Goal: Task Accomplishment & Management: Manage account settings

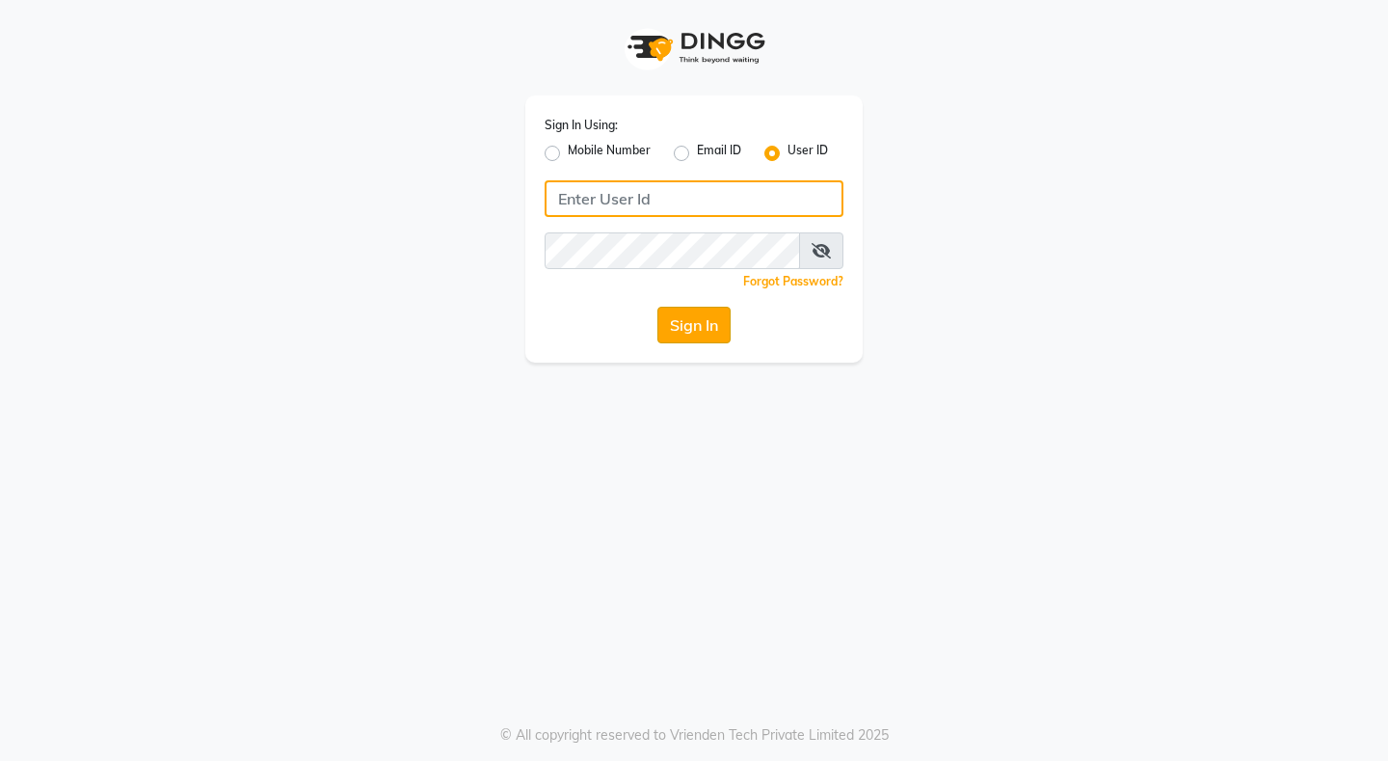
type input "8080071147"
click at [672, 322] on button "Sign In" at bounding box center [694, 325] width 73 height 37
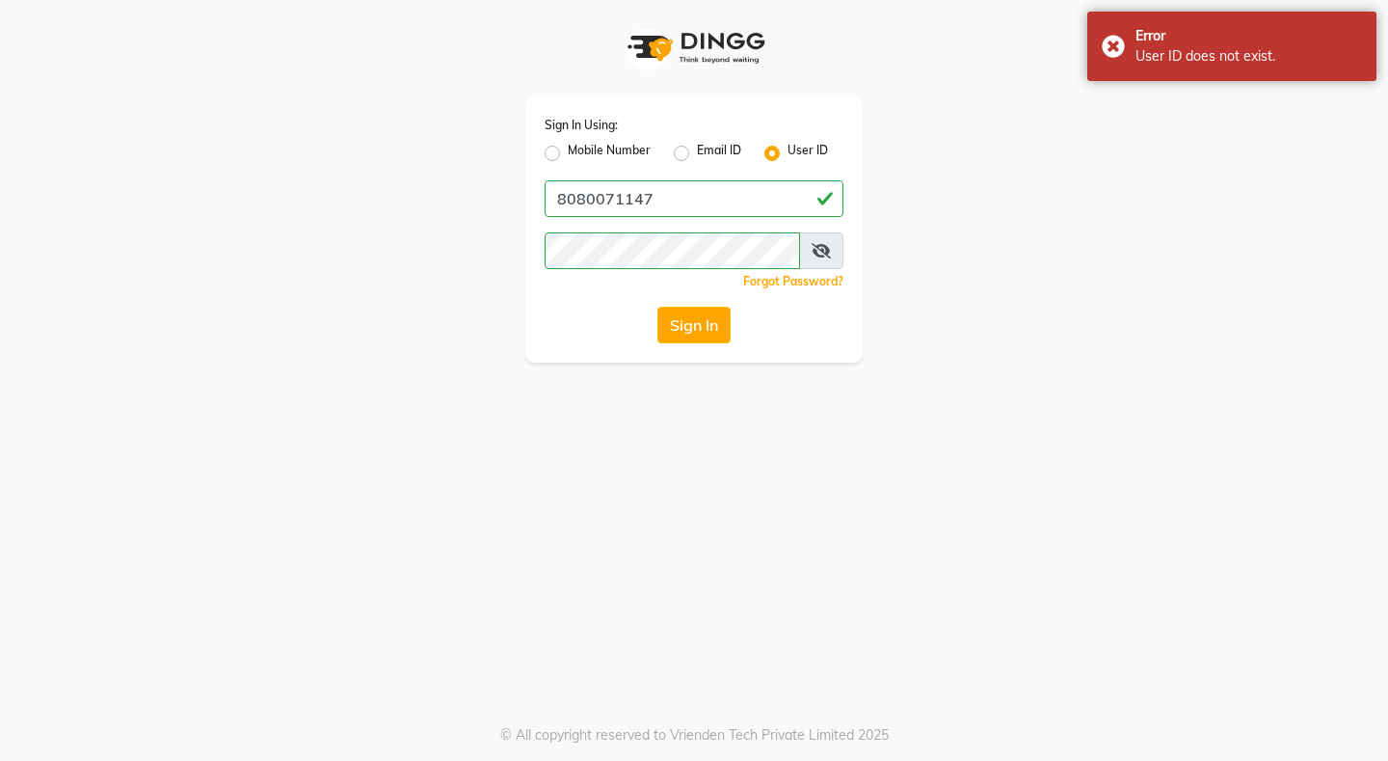
click at [632, 314] on div "Sign In" at bounding box center [694, 325] width 299 height 37
click at [568, 154] on label "Mobile Number" at bounding box center [609, 153] width 83 height 23
click at [568, 154] on input "Mobile Number" at bounding box center [574, 148] width 13 height 13
radio input "true"
radio input "false"
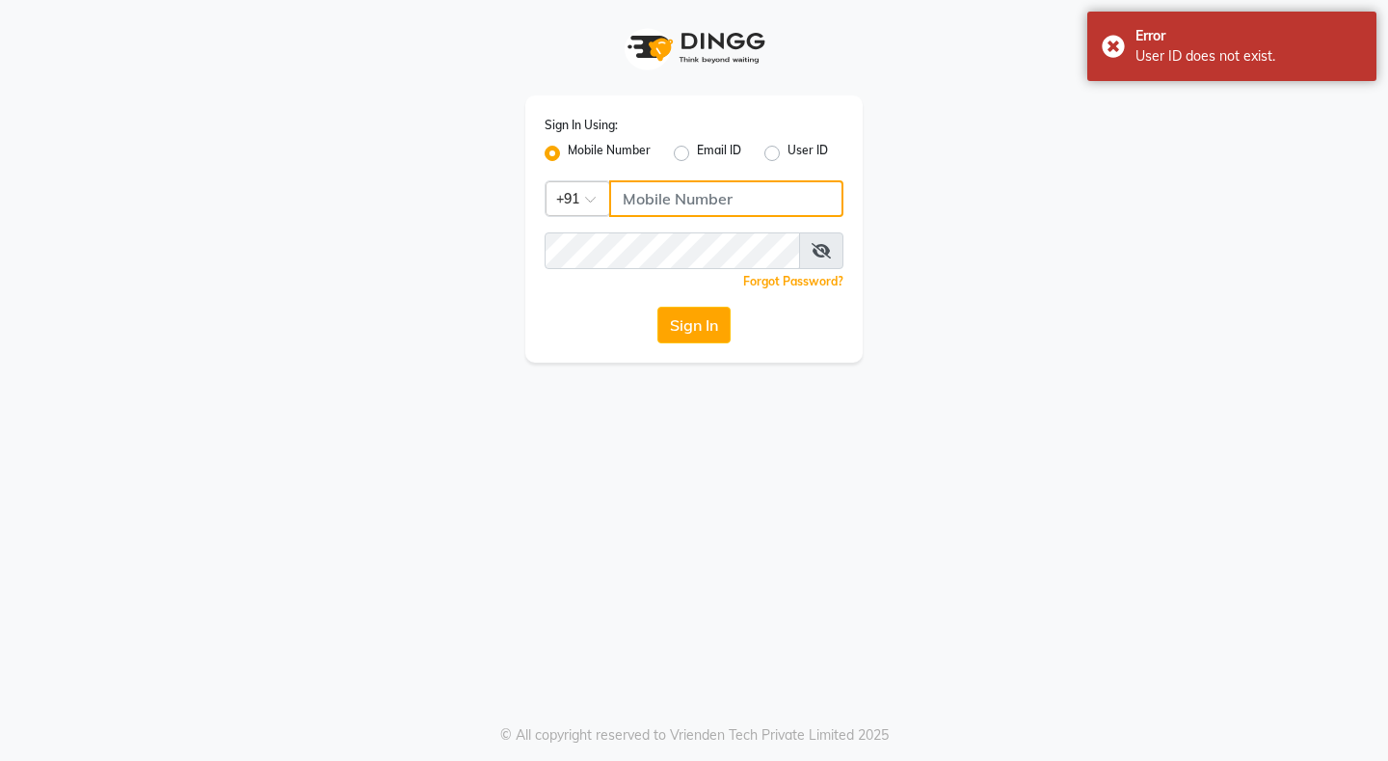
click at [775, 204] on input "Username" at bounding box center [726, 198] width 234 height 37
type input "8080071147"
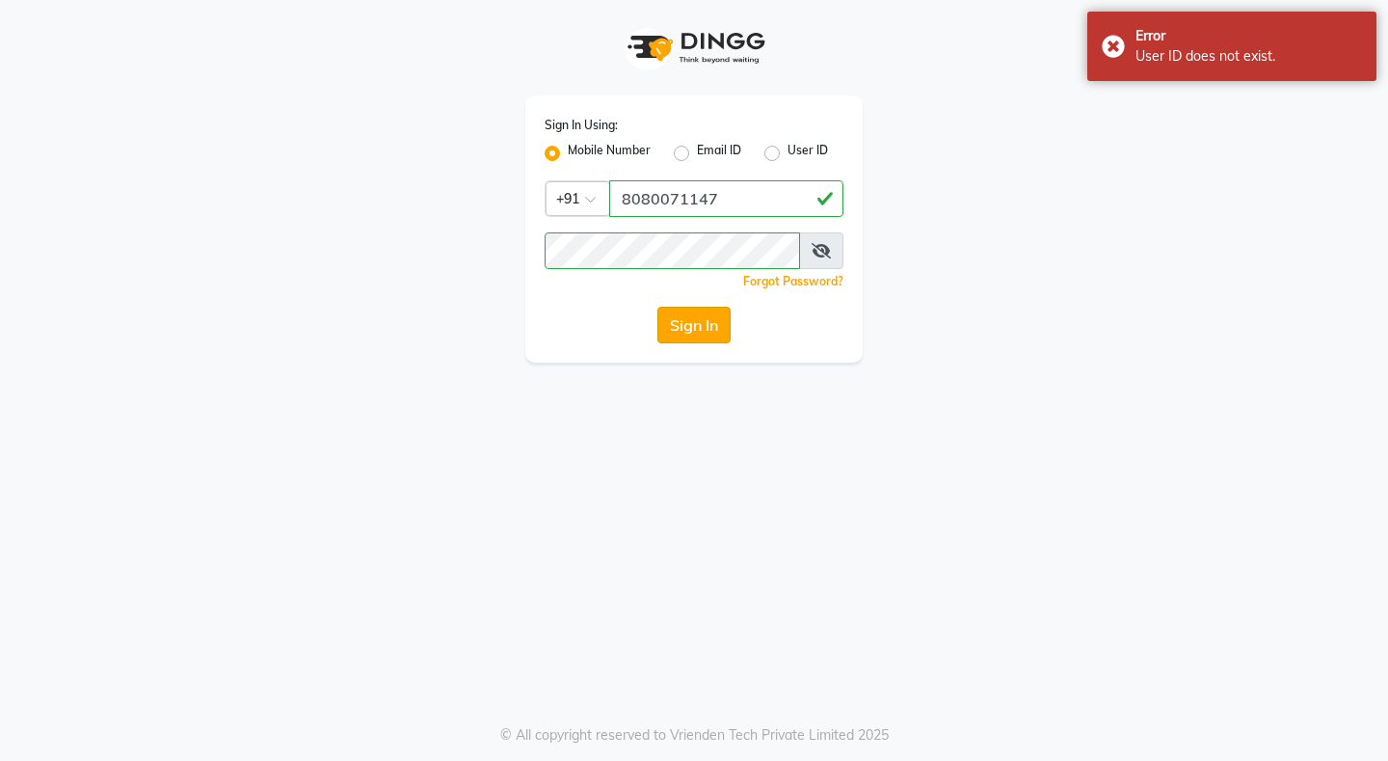
click at [683, 321] on button "Sign In" at bounding box center [694, 325] width 73 height 37
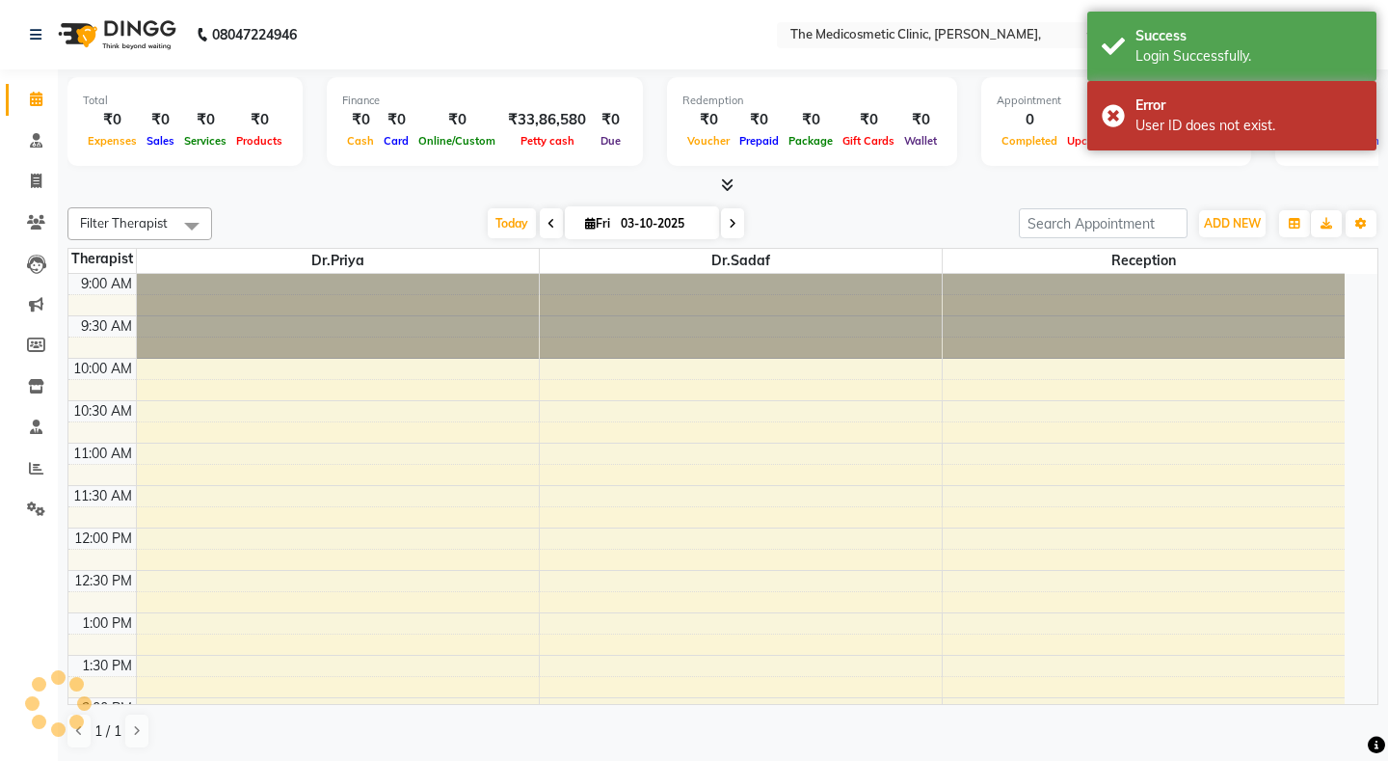
select select "en"
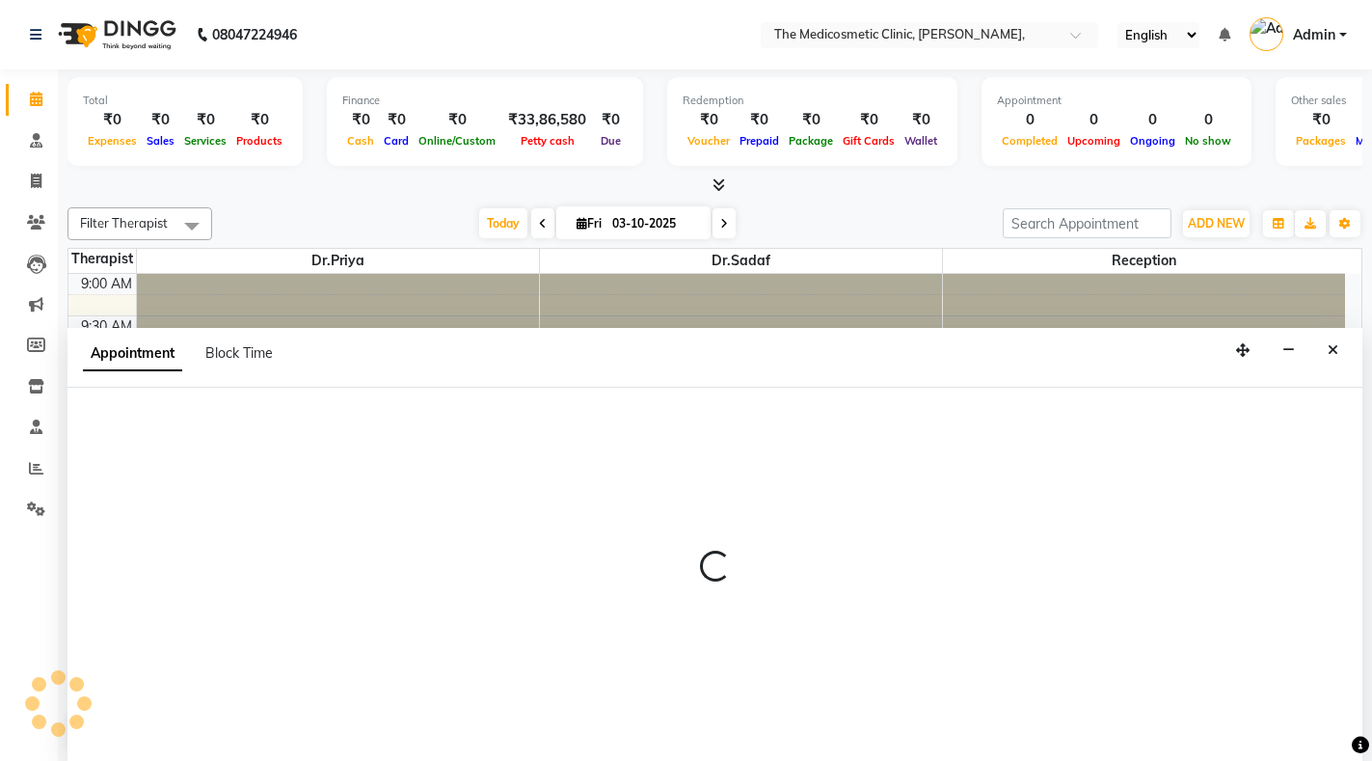
select select "28876"
select select "720"
select select "tentative"
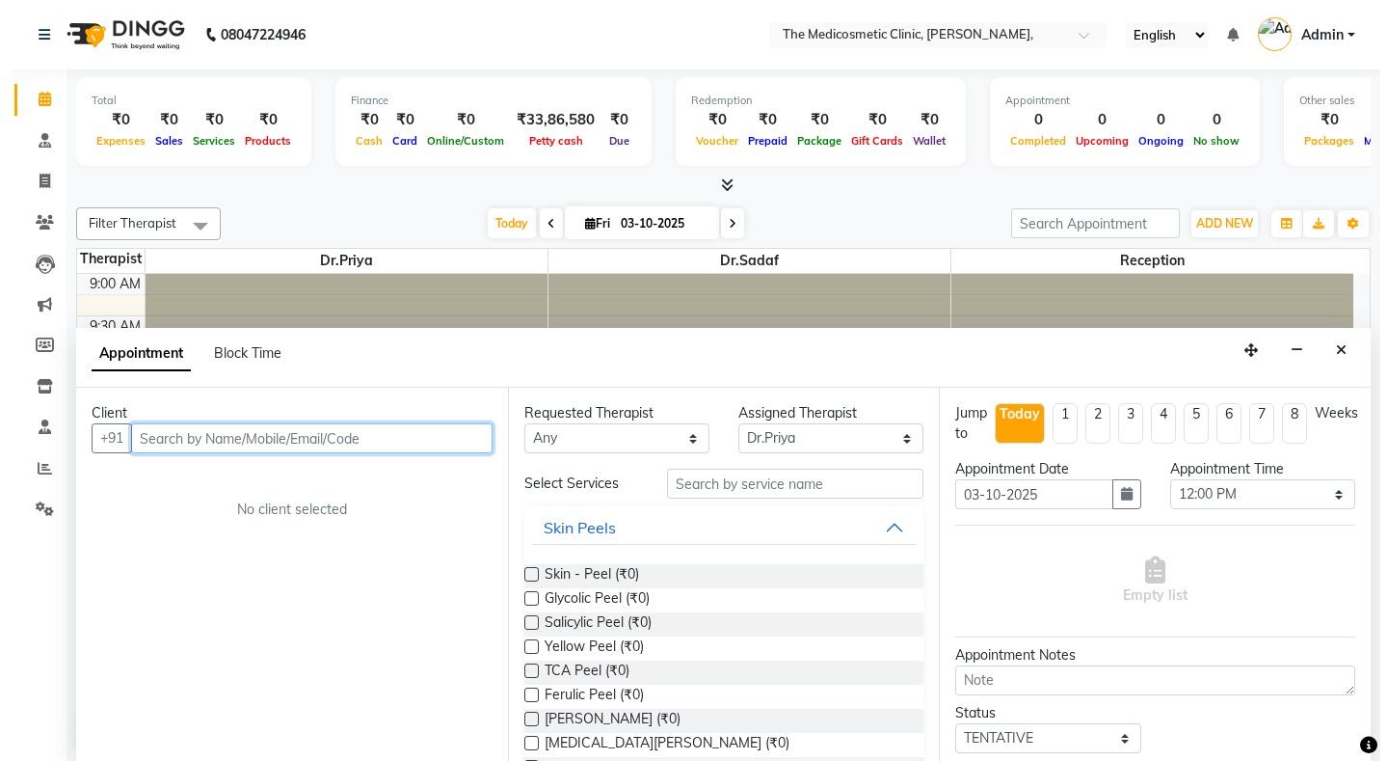
scroll to position [1, 0]
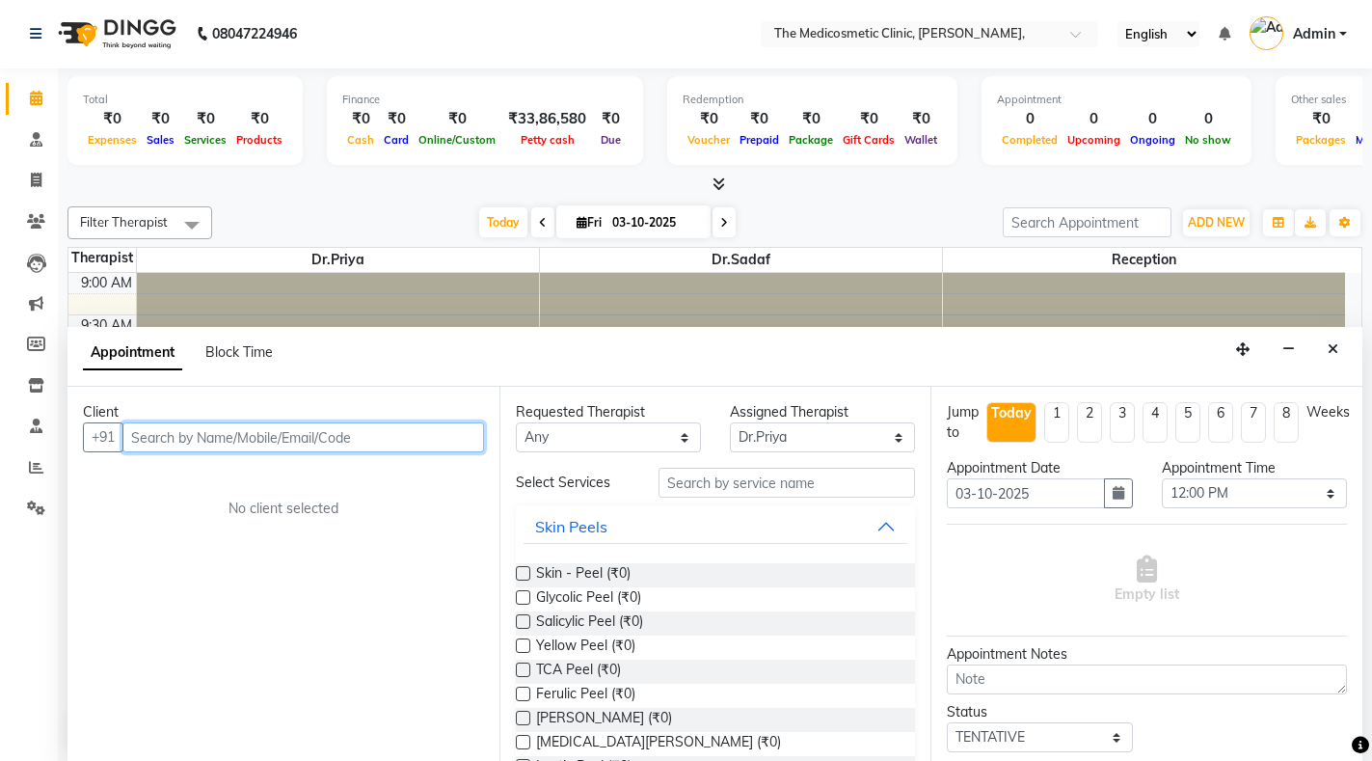
click at [196, 442] on input "text" at bounding box center [303, 437] width 362 height 30
type input "S"
click at [283, 434] on input "text" at bounding box center [303, 437] width 362 height 30
paste input "9699122178"
type input "9699122178"
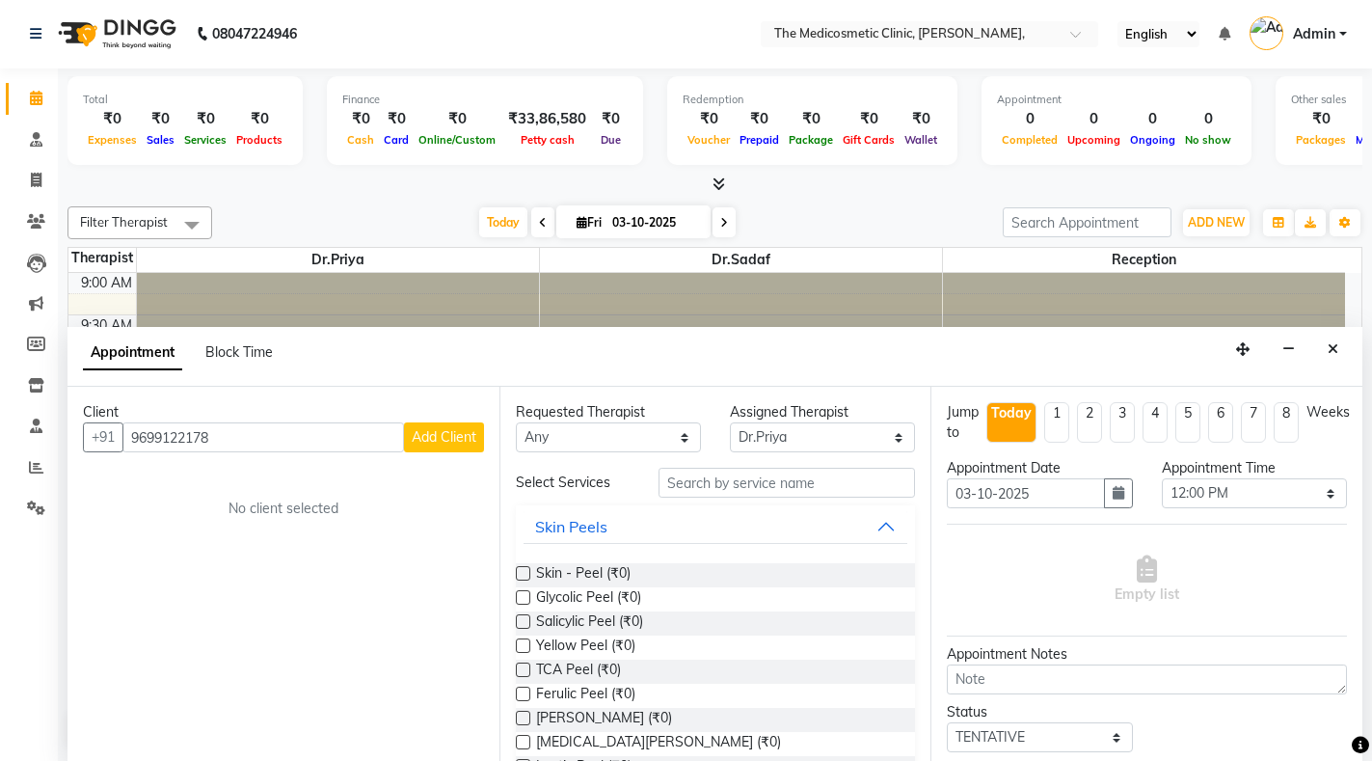
click at [430, 442] on span "Add Client" at bounding box center [444, 436] width 65 height 17
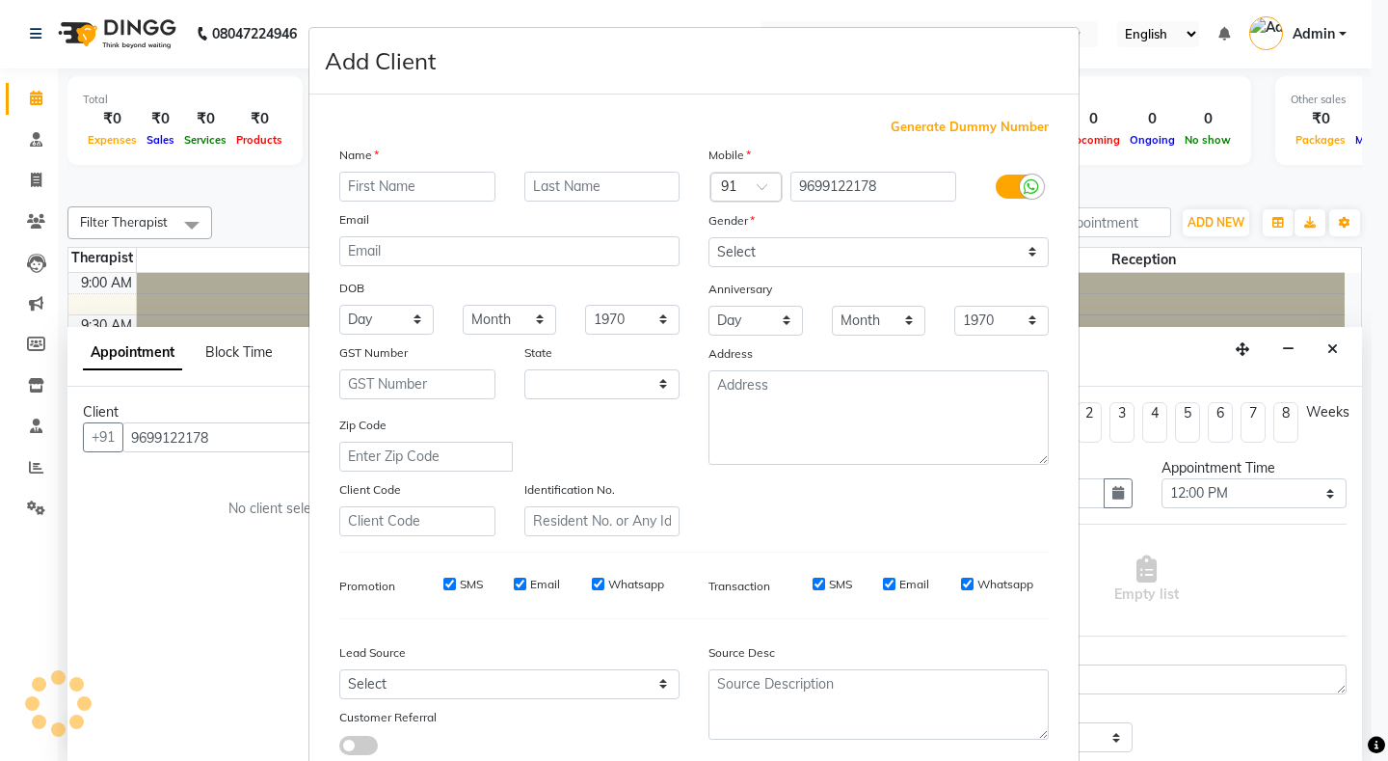
select select "22"
click at [367, 190] on input "text" at bounding box center [417, 187] width 156 height 30
type input "[PERSON_NAME]"
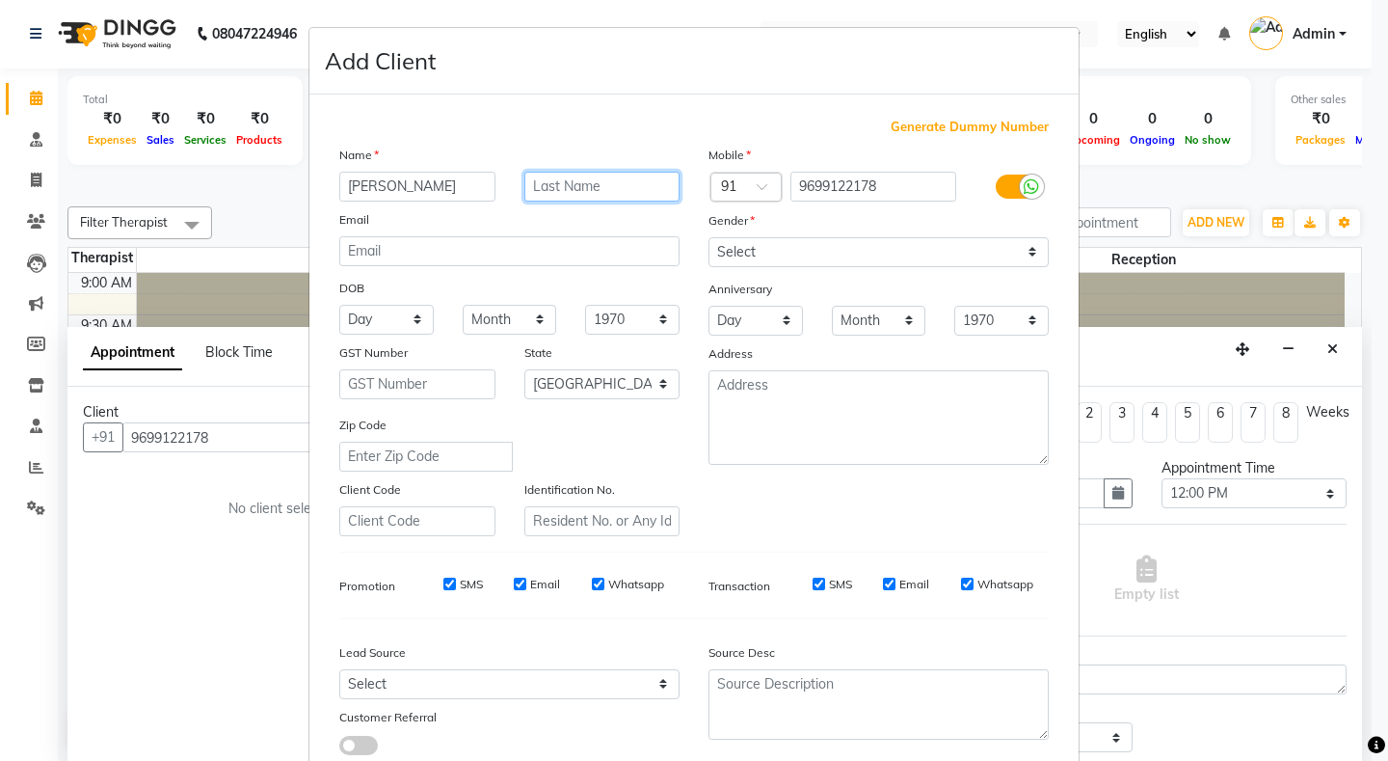
click at [592, 194] on input "text" at bounding box center [602, 187] width 156 height 30
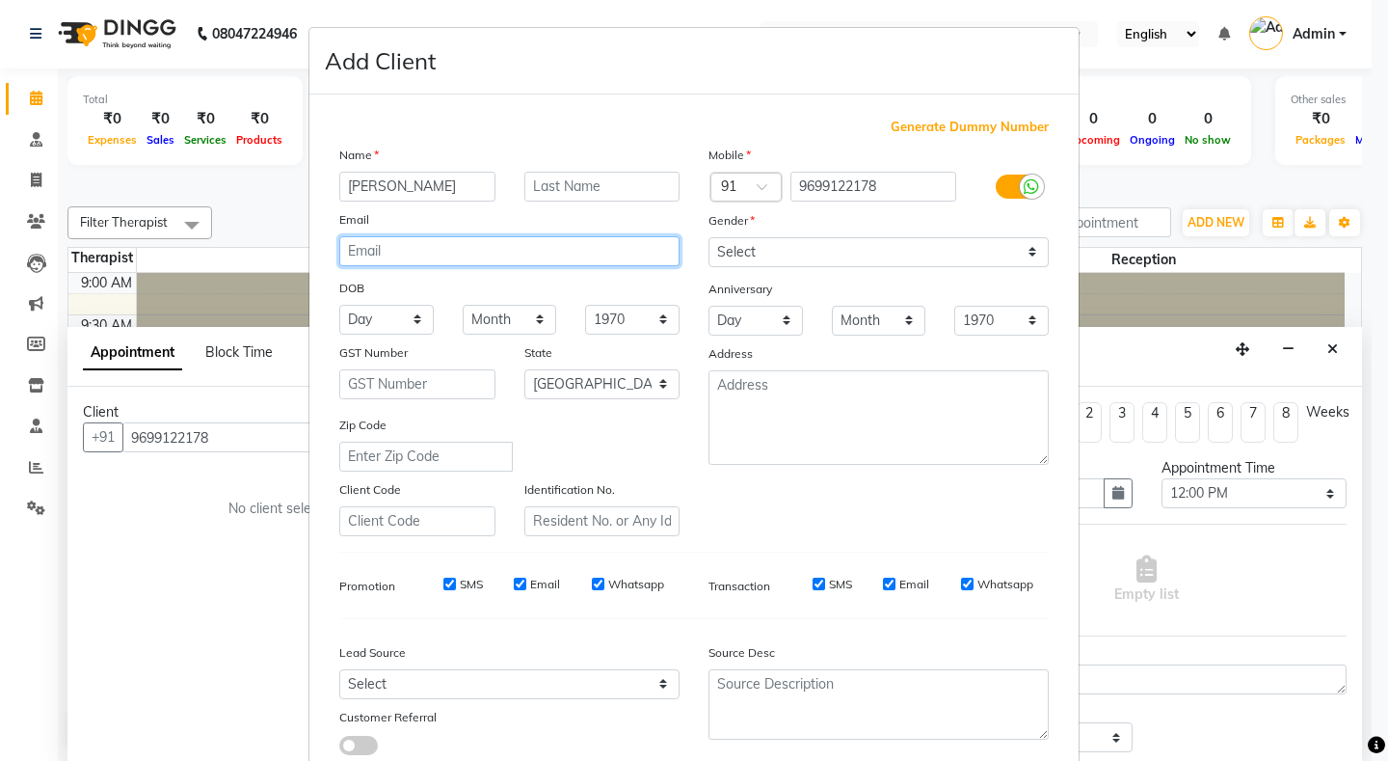
type input "C"
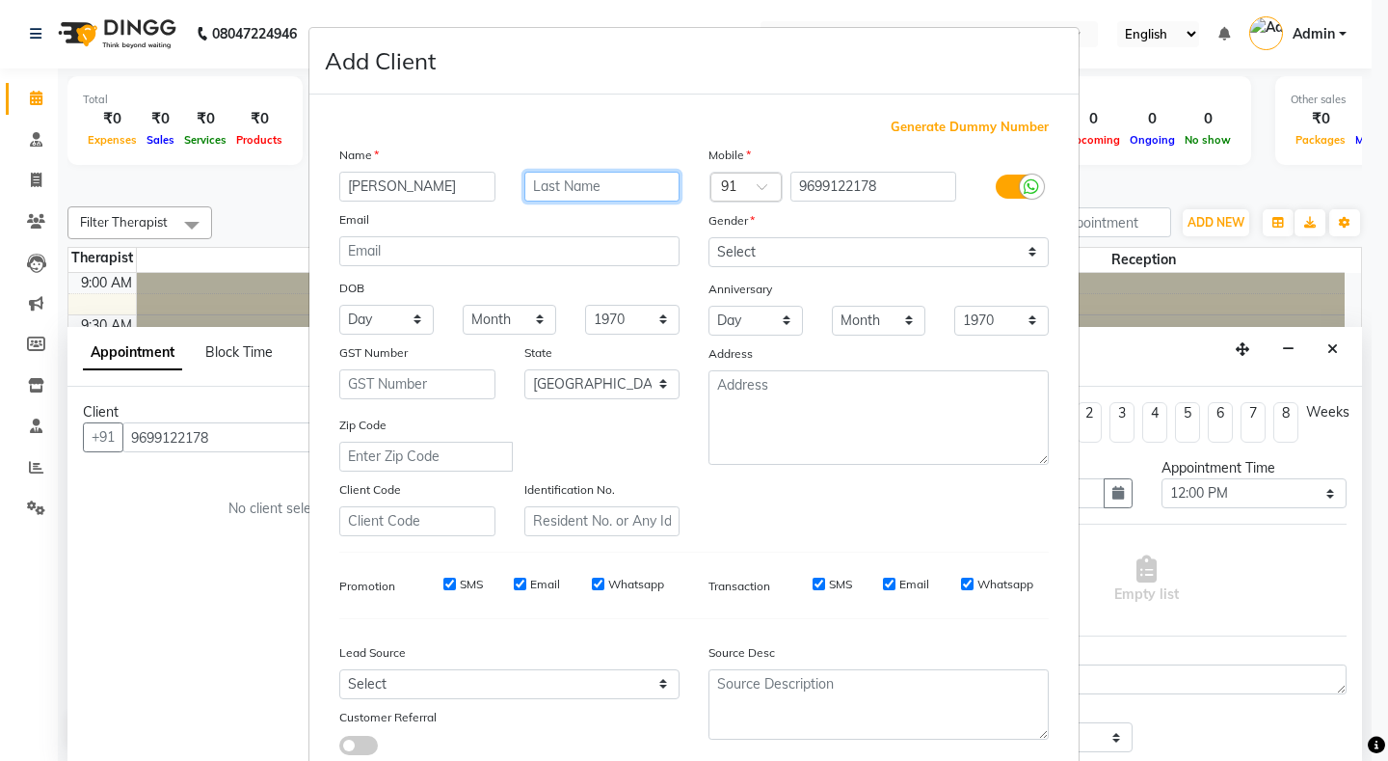
click at [593, 194] on input "text" at bounding box center [602, 187] width 156 height 30
type input "c"
type input "Chaus"
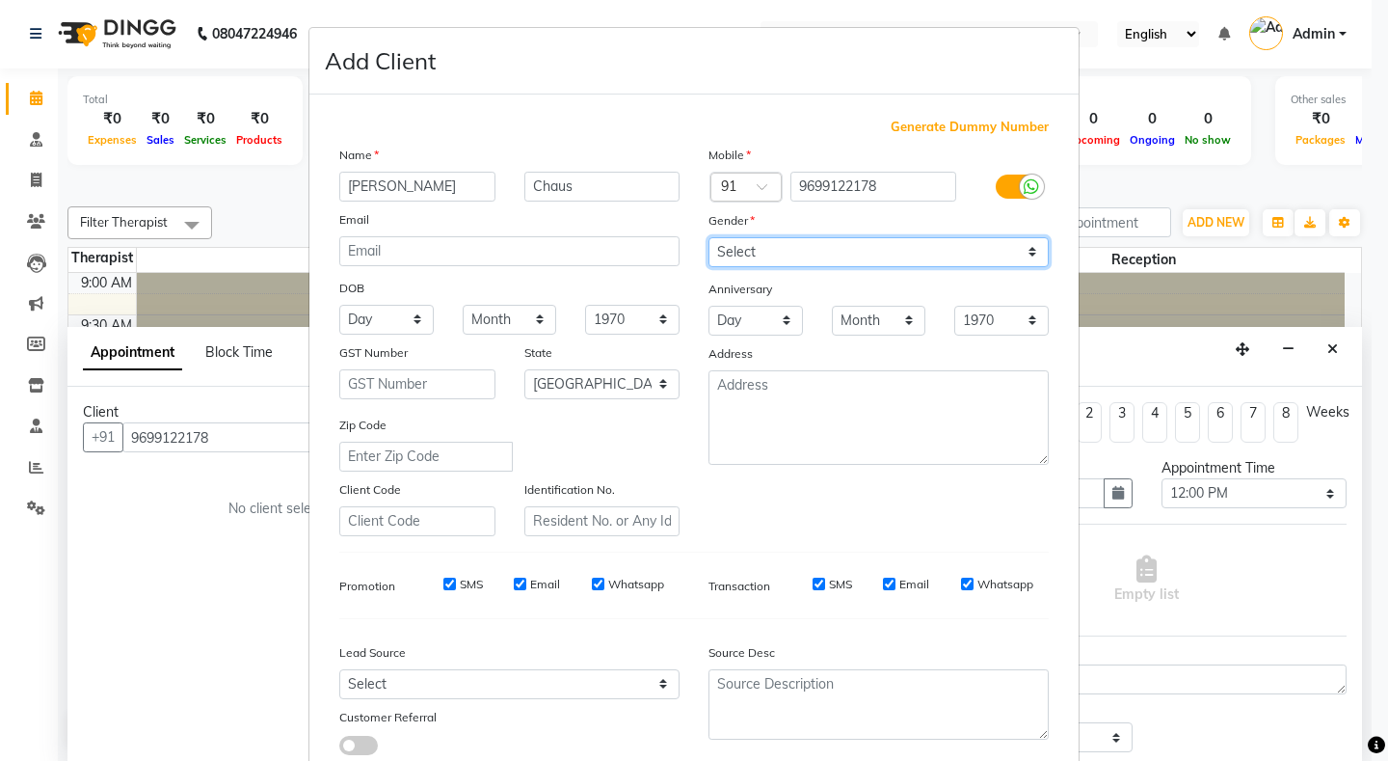
click at [780, 254] on select "Select [DEMOGRAPHIC_DATA] [DEMOGRAPHIC_DATA] Other Prefer Not To Say" at bounding box center [879, 252] width 340 height 30
select select "[DEMOGRAPHIC_DATA]"
click at [709, 237] on select "Select [DEMOGRAPHIC_DATA] [DEMOGRAPHIC_DATA] Other Prefer Not To Say" at bounding box center [879, 252] width 340 height 30
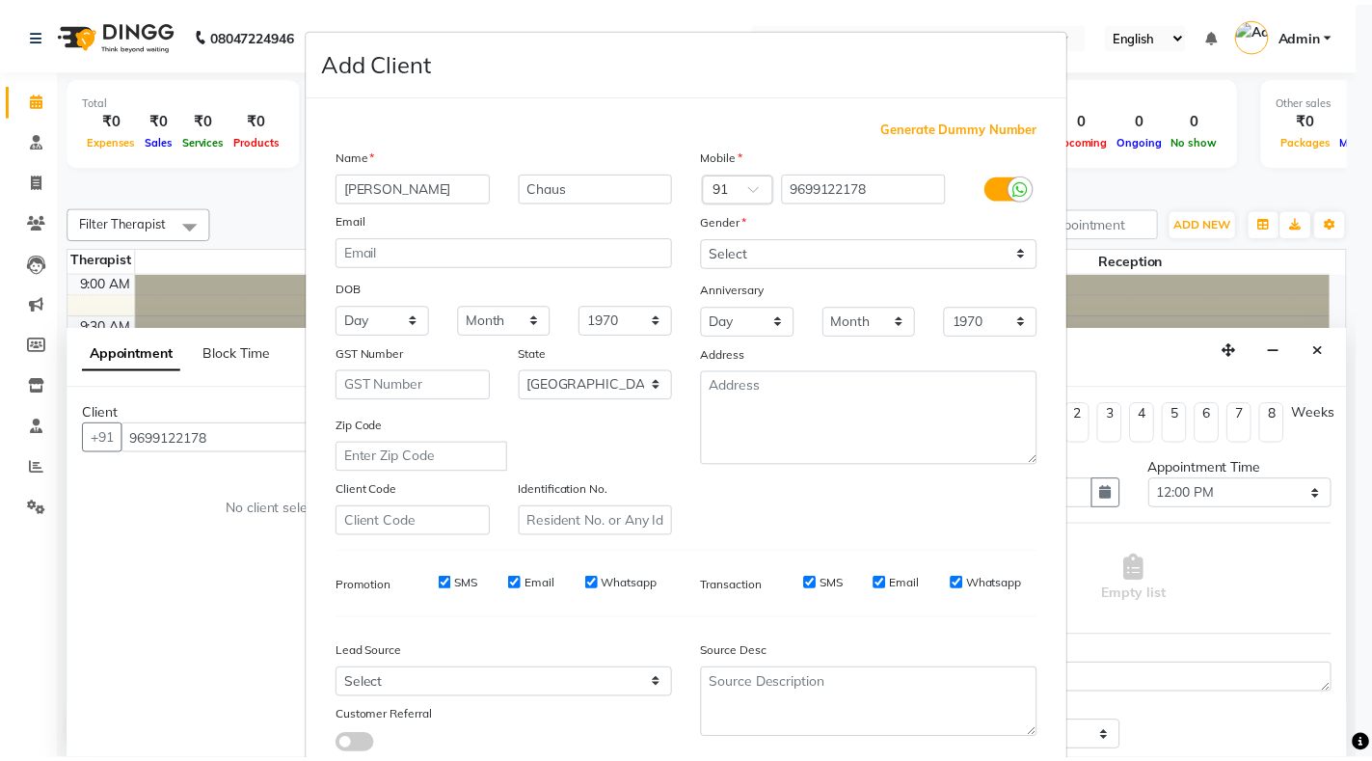
scroll to position [129, 0]
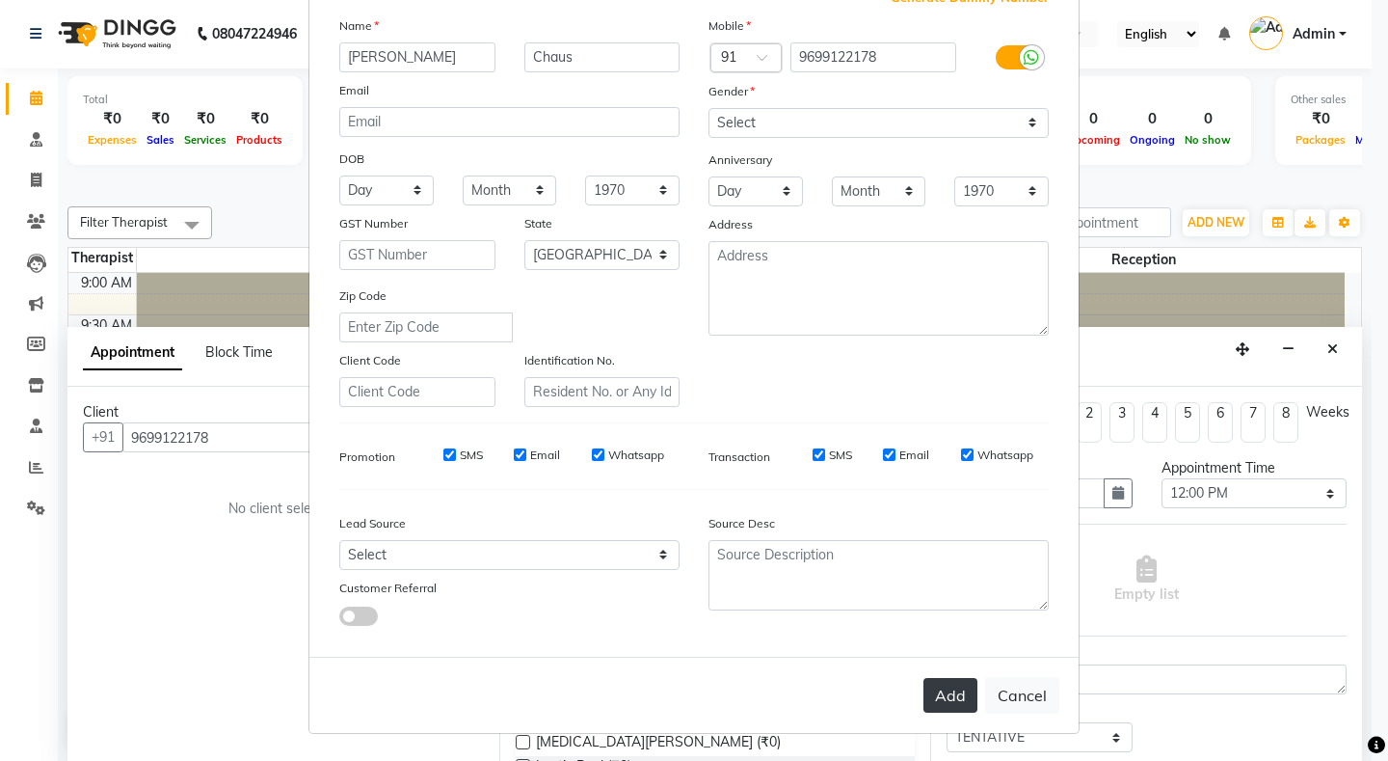
click at [932, 696] on button "Add" at bounding box center [951, 695] width 54 height 35
select select
select select "null"
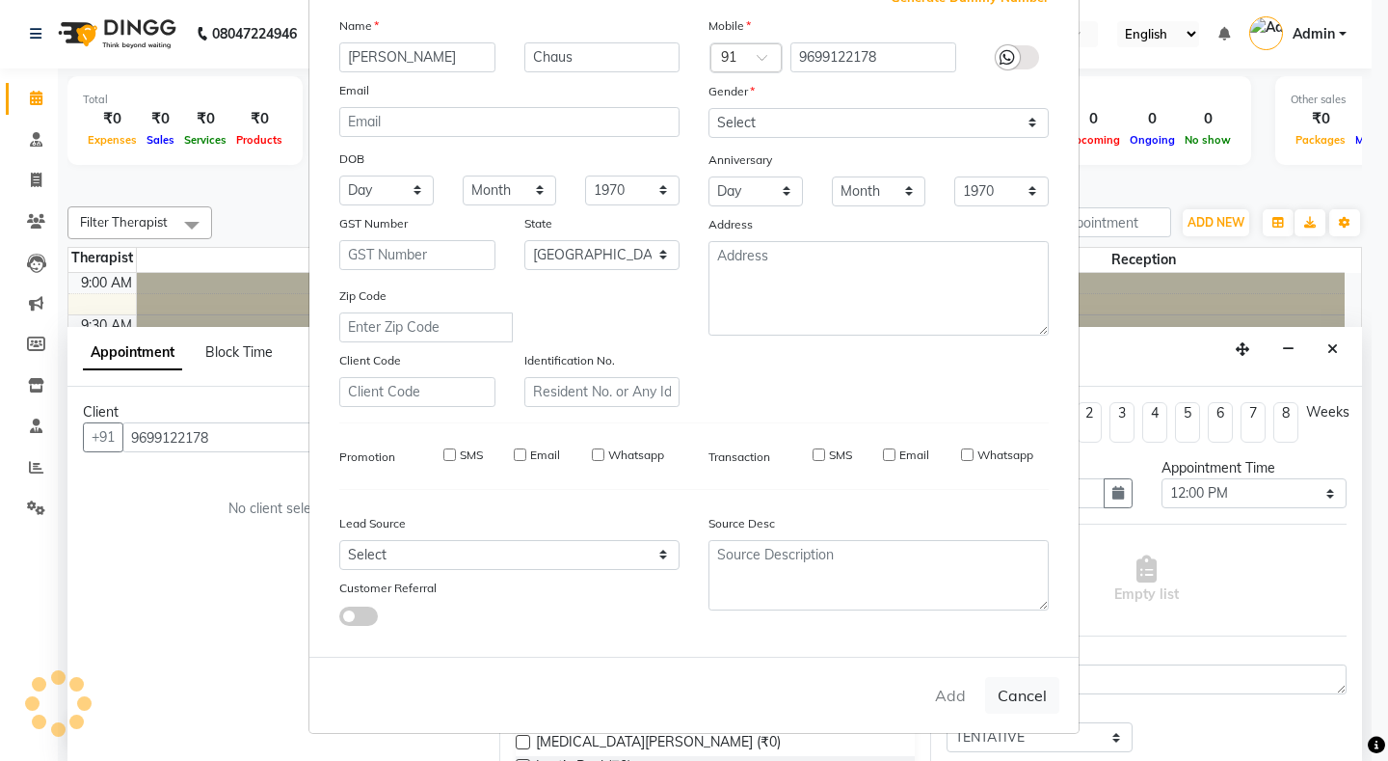
select select
checkbox input "false"
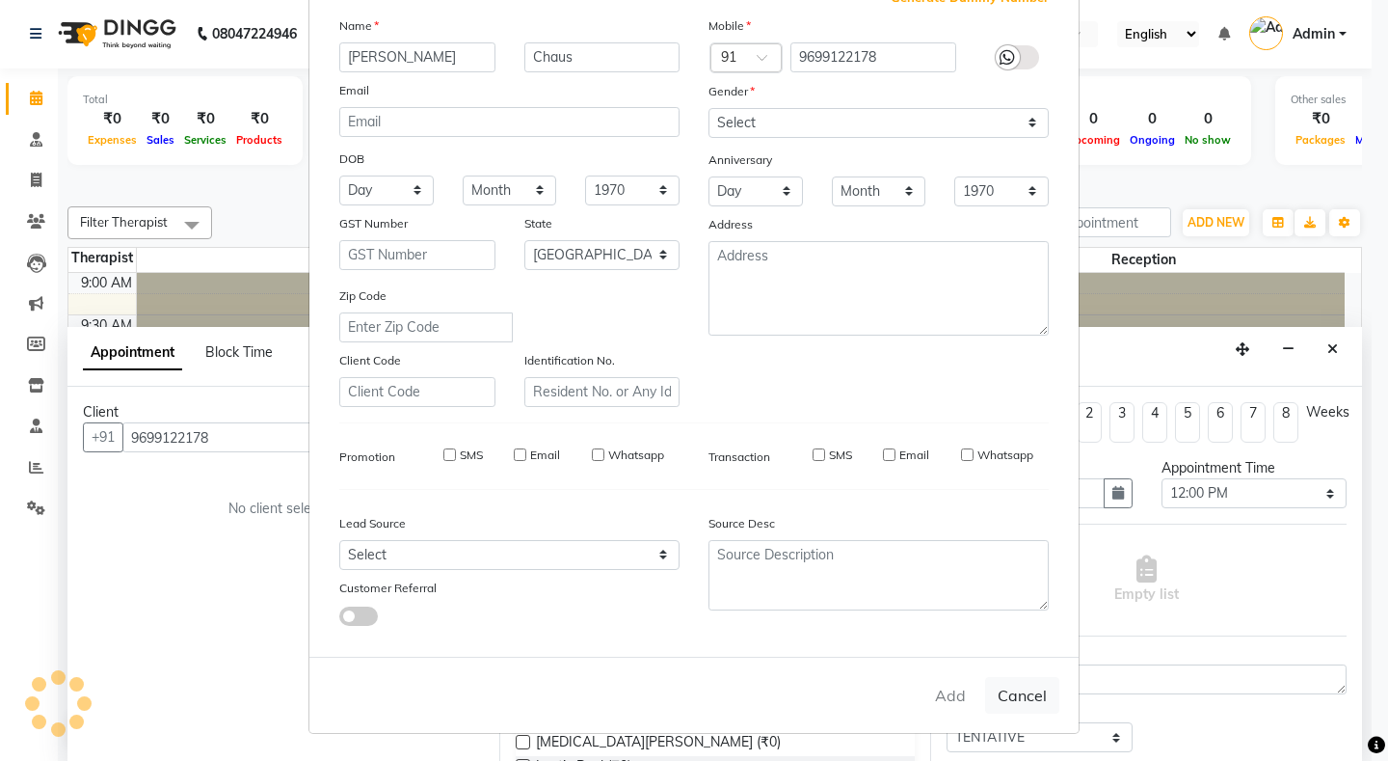
checkbox input "false"
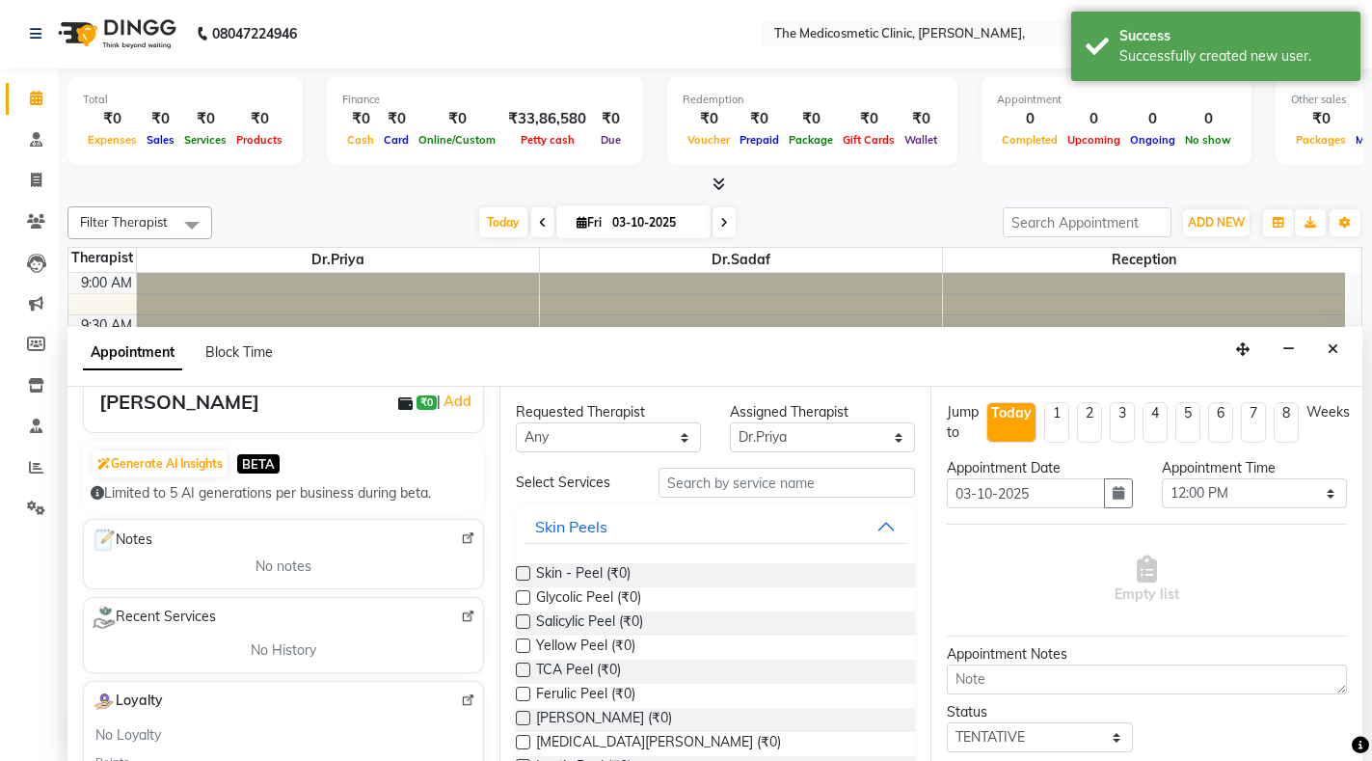
scroll to position [0, 0]
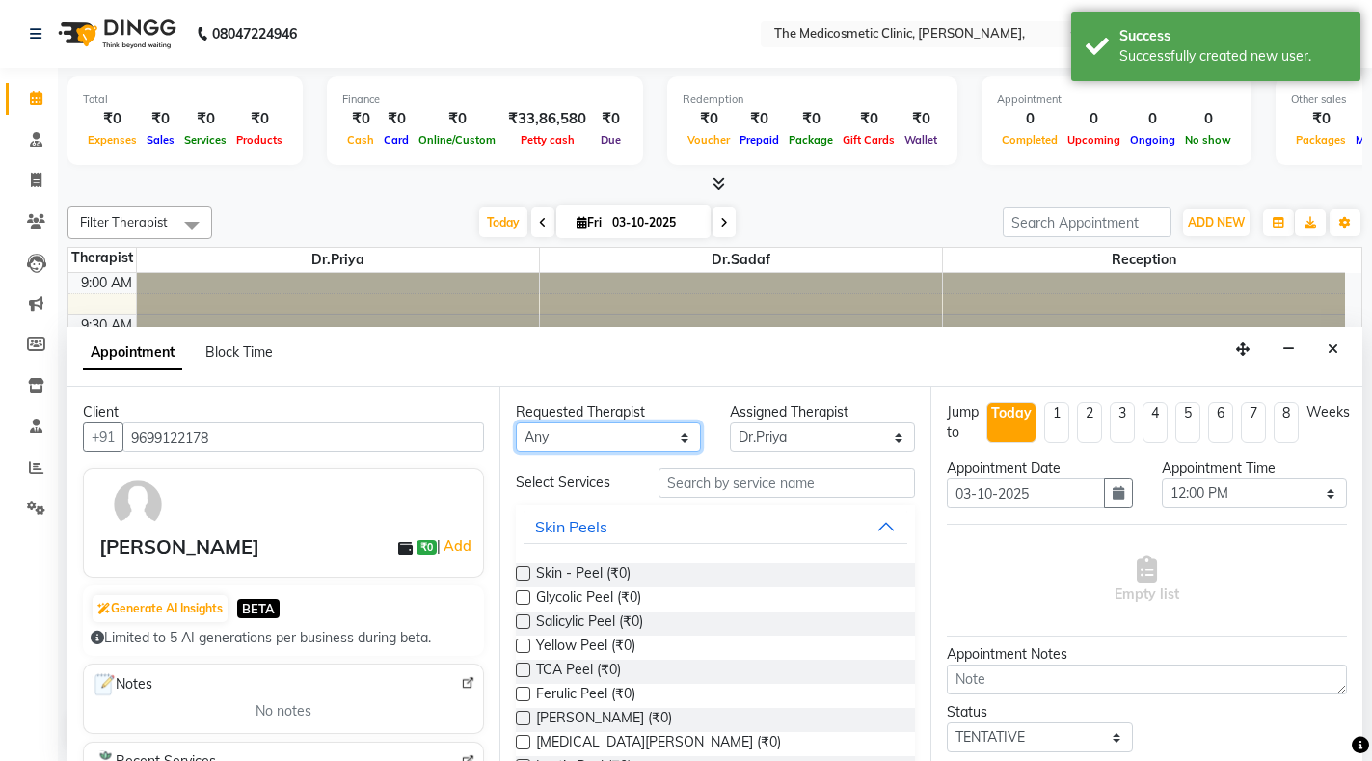
click at [593, 445] on select "Any Dr.Priya Dr.Sadaf Reception" at bounding box center [608, 437] width 185 height 30
select select "28876"
click at [516, 422] on select "Any Dr.Priya Dr.Sadaf Reception" at bounding box center [608, 437] width 185 height 30
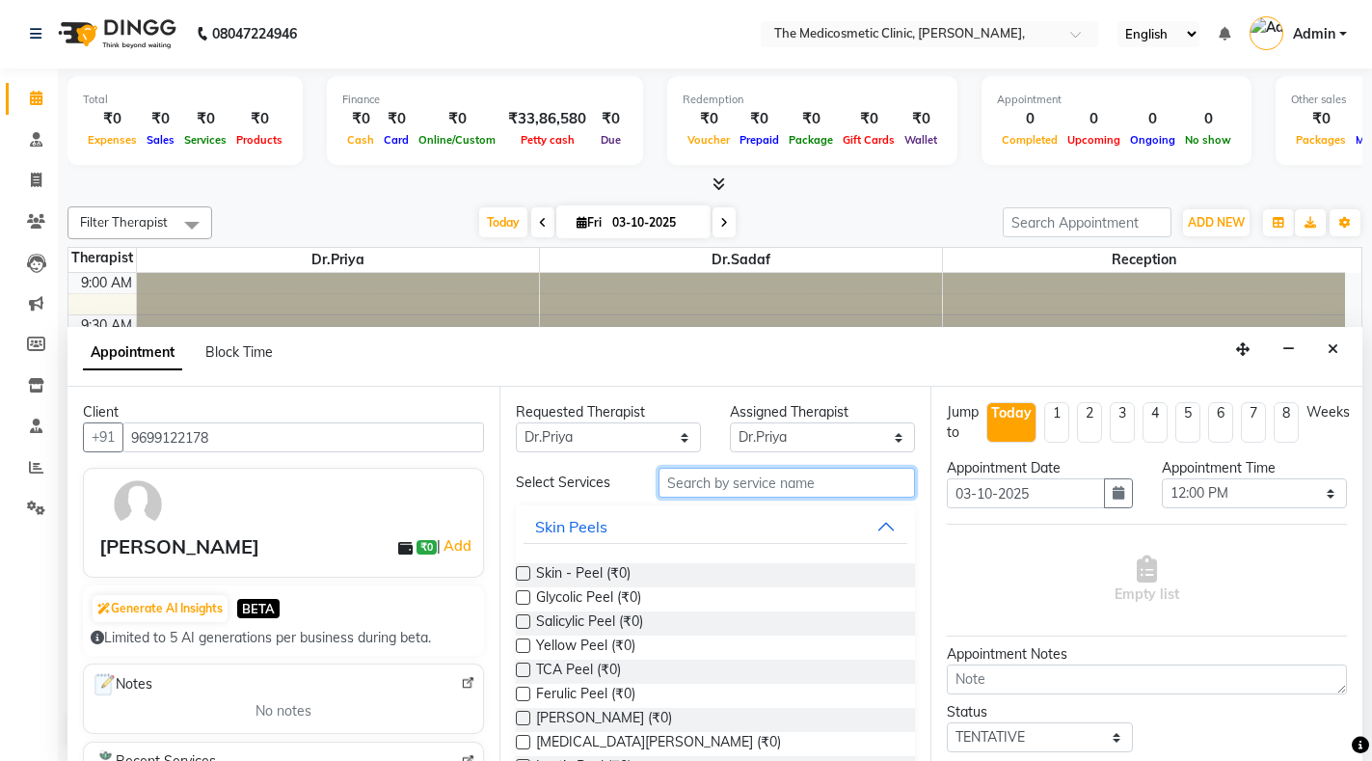
click at [721, 481] on input "text" at bounding box center [787, 483] width 256 height 30
click at [824, 472] on input "text" at bounding box center [787, 483] width 256 height 30
click at [597, 481] on div "Select Services" at bounding box center [572, 482] width 143 height 20
click at [860, 526] on button "Skin Peels" at bounding box center [716, 526] width 385 height 35
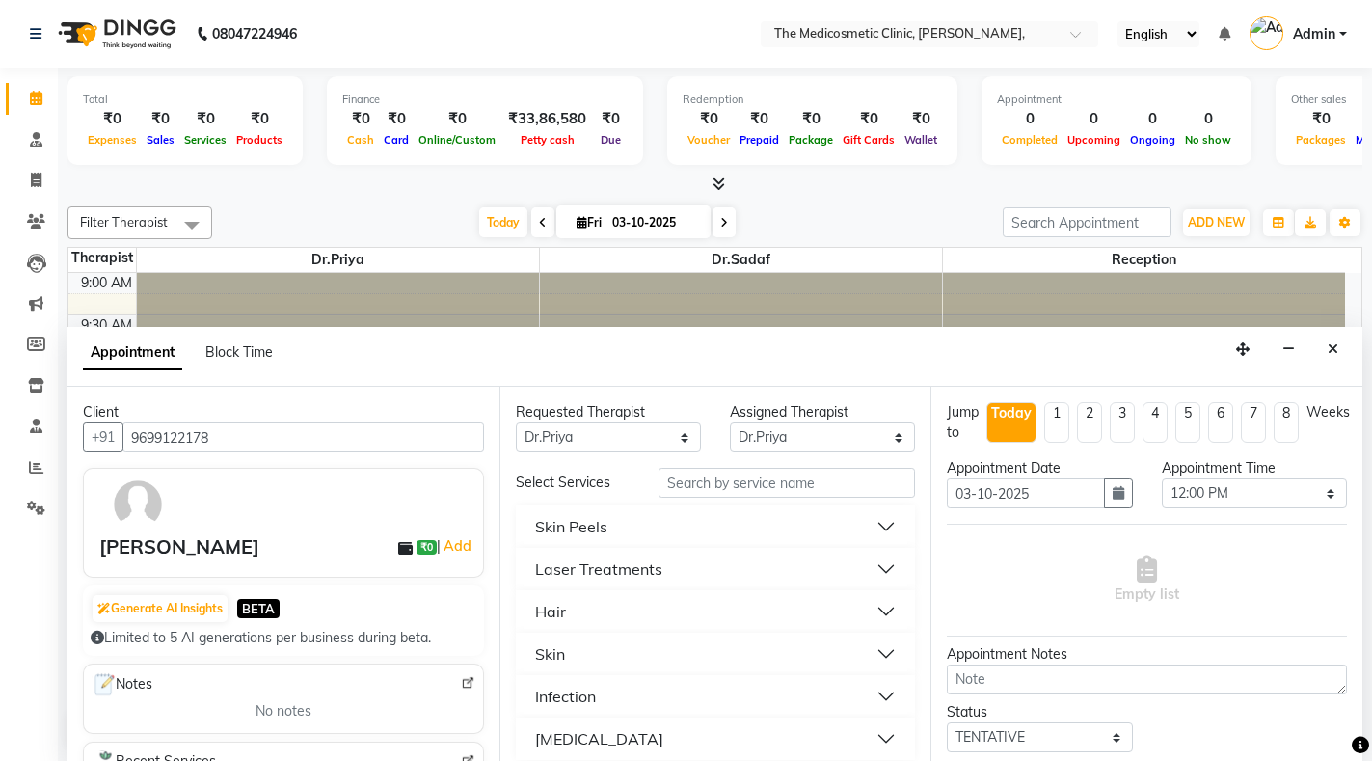
scroll to position [14, 0]
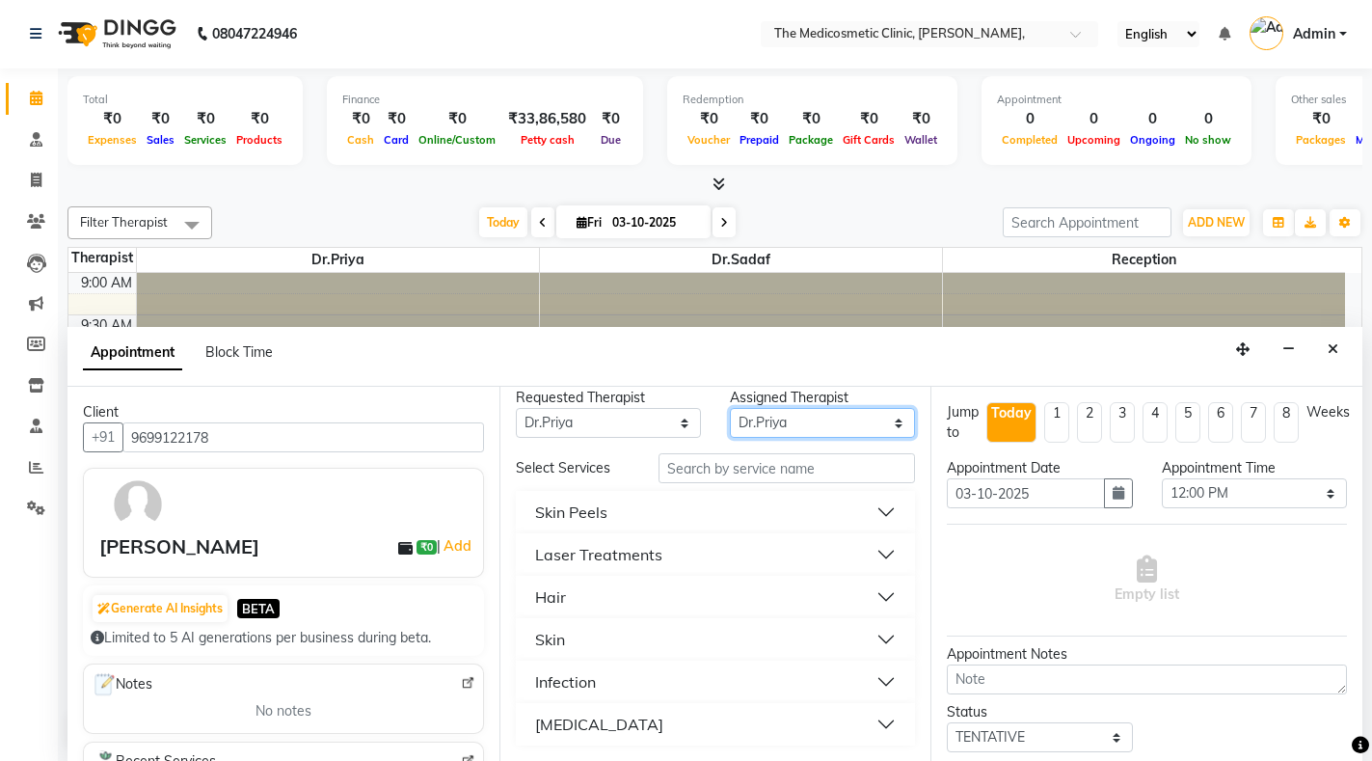
click at [784, 419] on select "Select Dr.Priya Dr.Sadaf Reception" at bounding box center [822, 423] width 185 height 30
click at [730, 408] on select "Select Dr.Priya Dr.Sadaf Reception" at bounding box center [822, 423] width 185 height 30
click at [673, 468] on input "text" at bounding box center [787, 468] width 256 height 30
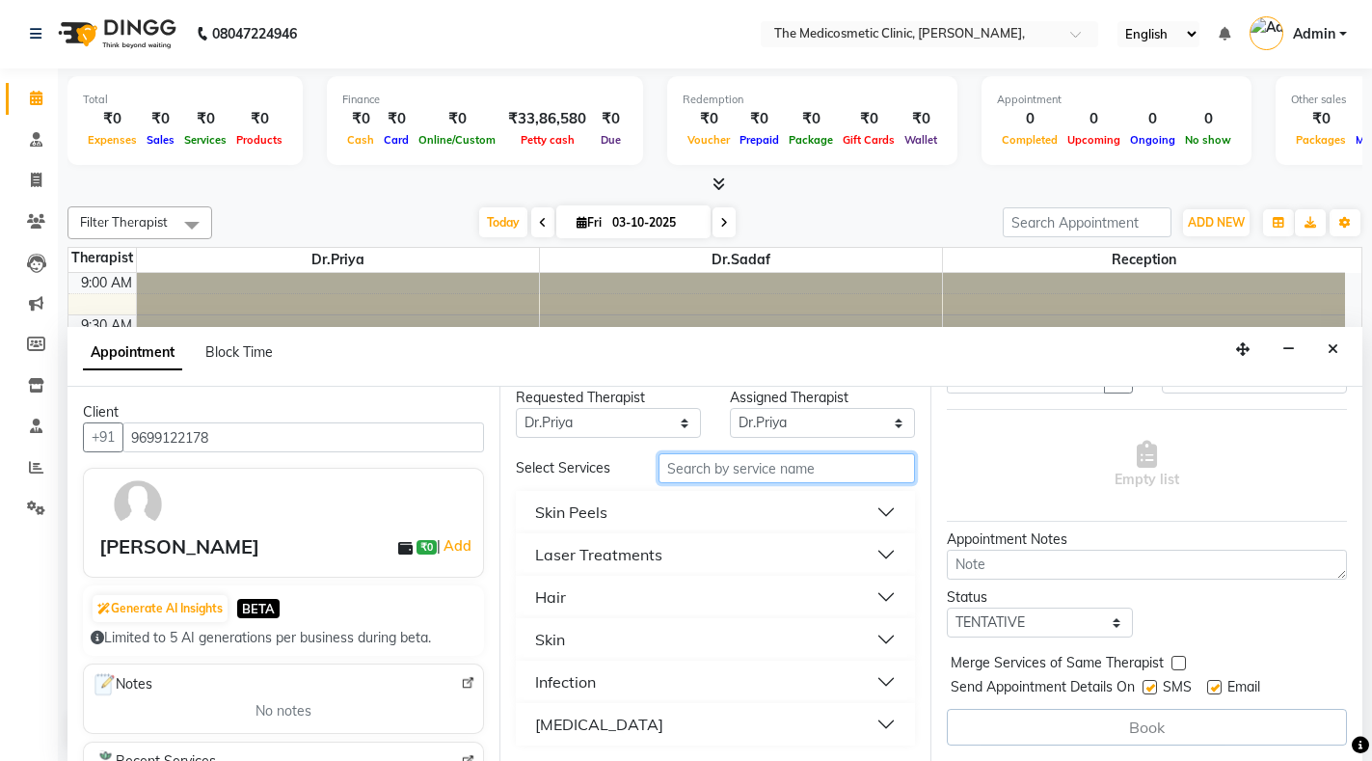
scroll to position [17, 0]
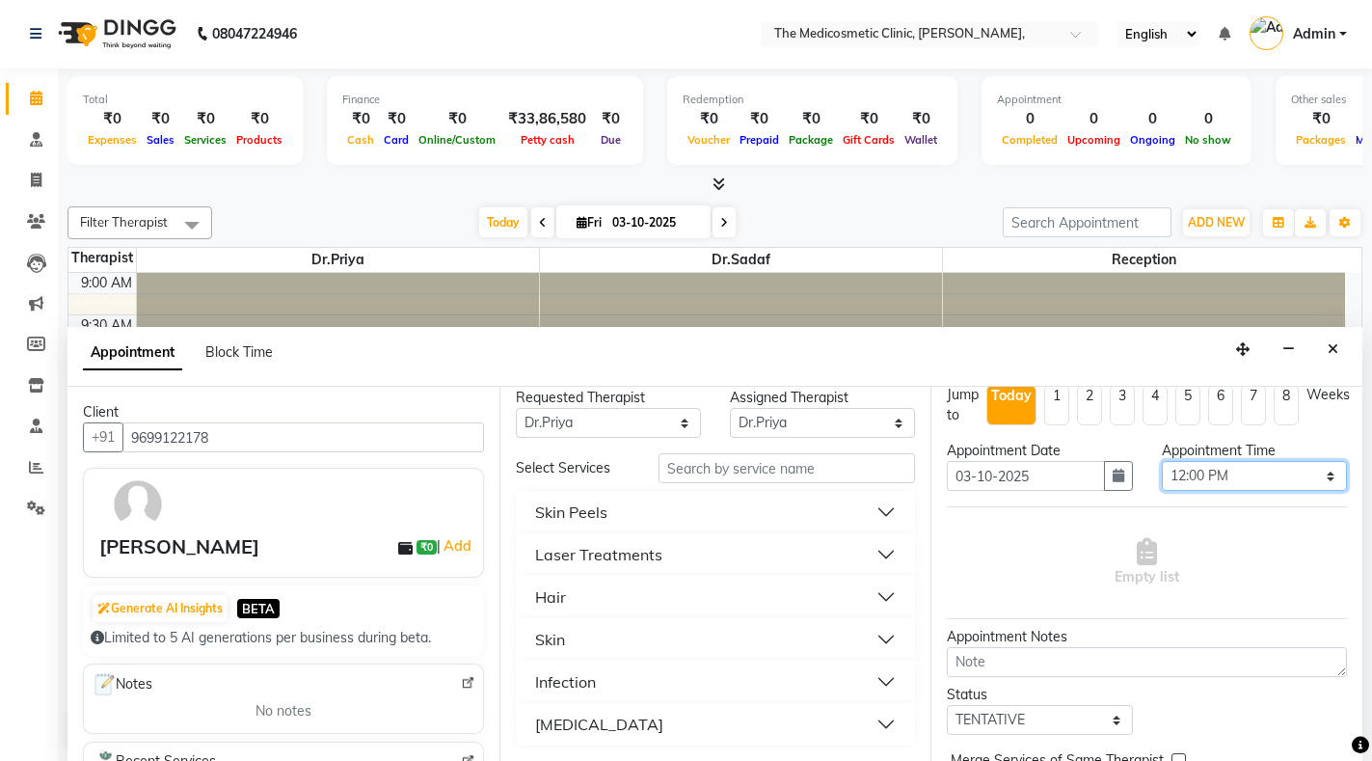
click at [1238, 474] on select "Select 10:00 AM 10:15 AM 10:30 AM 10:45 AM 11:00 AM 11:15 AM 11:30 AM 11:45 AM …" at bounding box center [1254, 476] width 185 height 30
select select "705"
click at [1162, 461] on select "Select 10:00 AM 10:15 AM 10:30 AM 10:45 AM 11:00 AM 11:15 AM 11:30 AM 11:45 AM …" at bounding box center [1254, 476] width 185 height 30
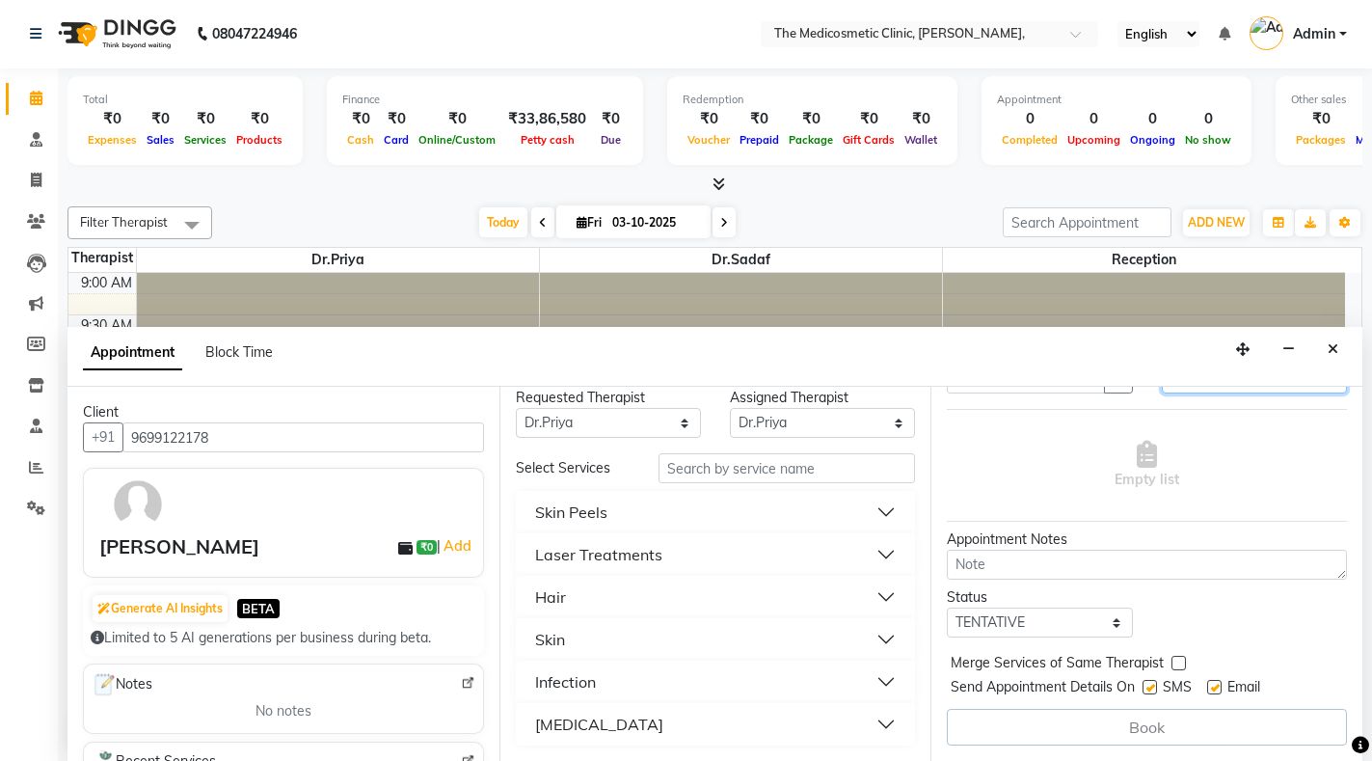
scroll to position [131, 0]
click at [557, 634] on div "Skin" at bounding box center [550, 639] width 30 height 23
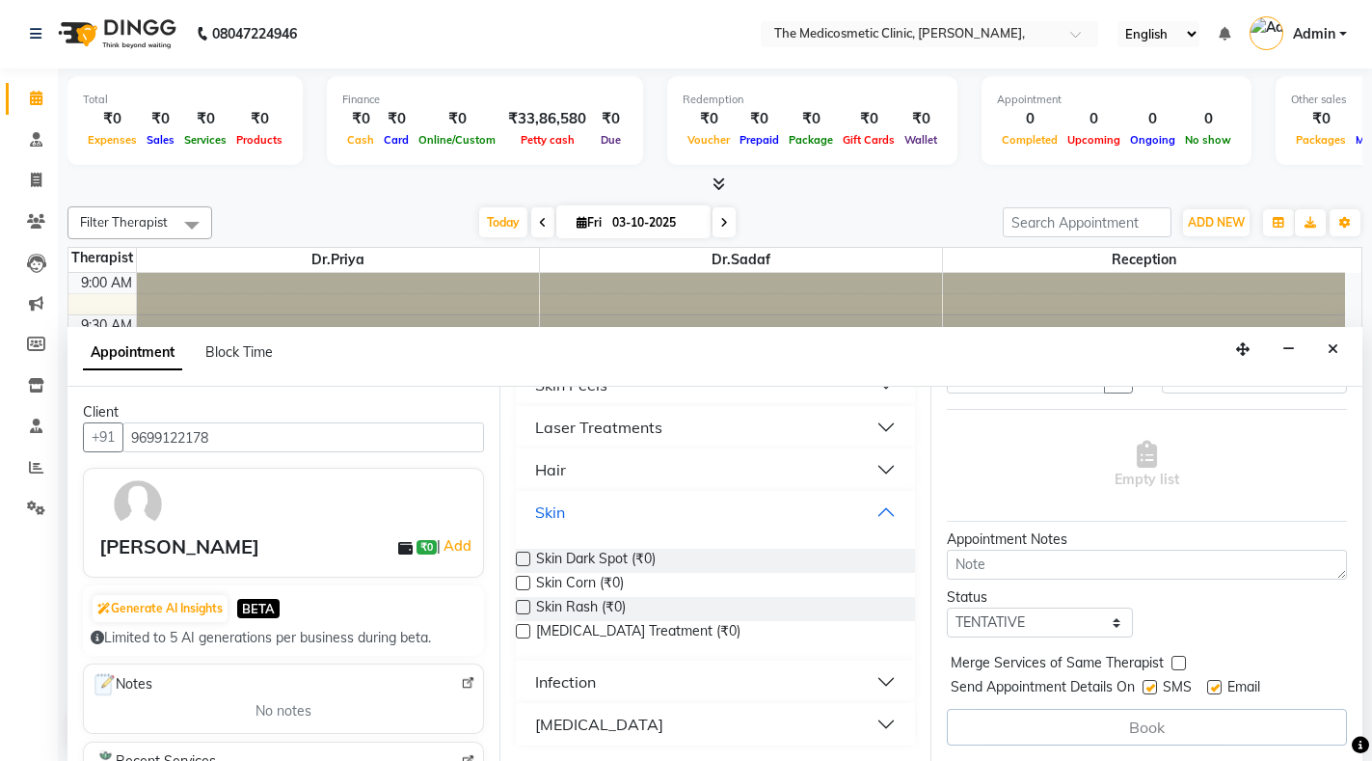
scroll to position [0, 0]
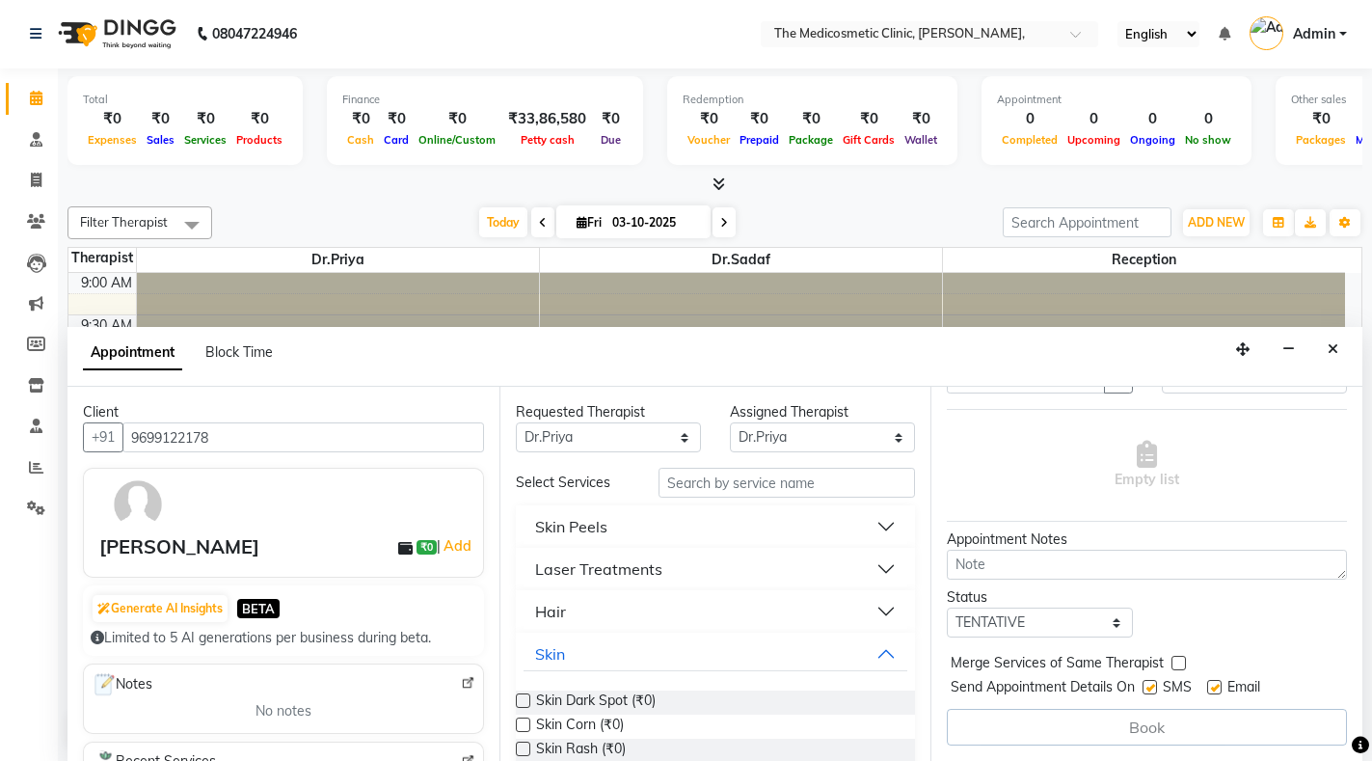
click at [851, 520] on button "Skin Peels" at bounding box center [716, 526] width 385 height 35
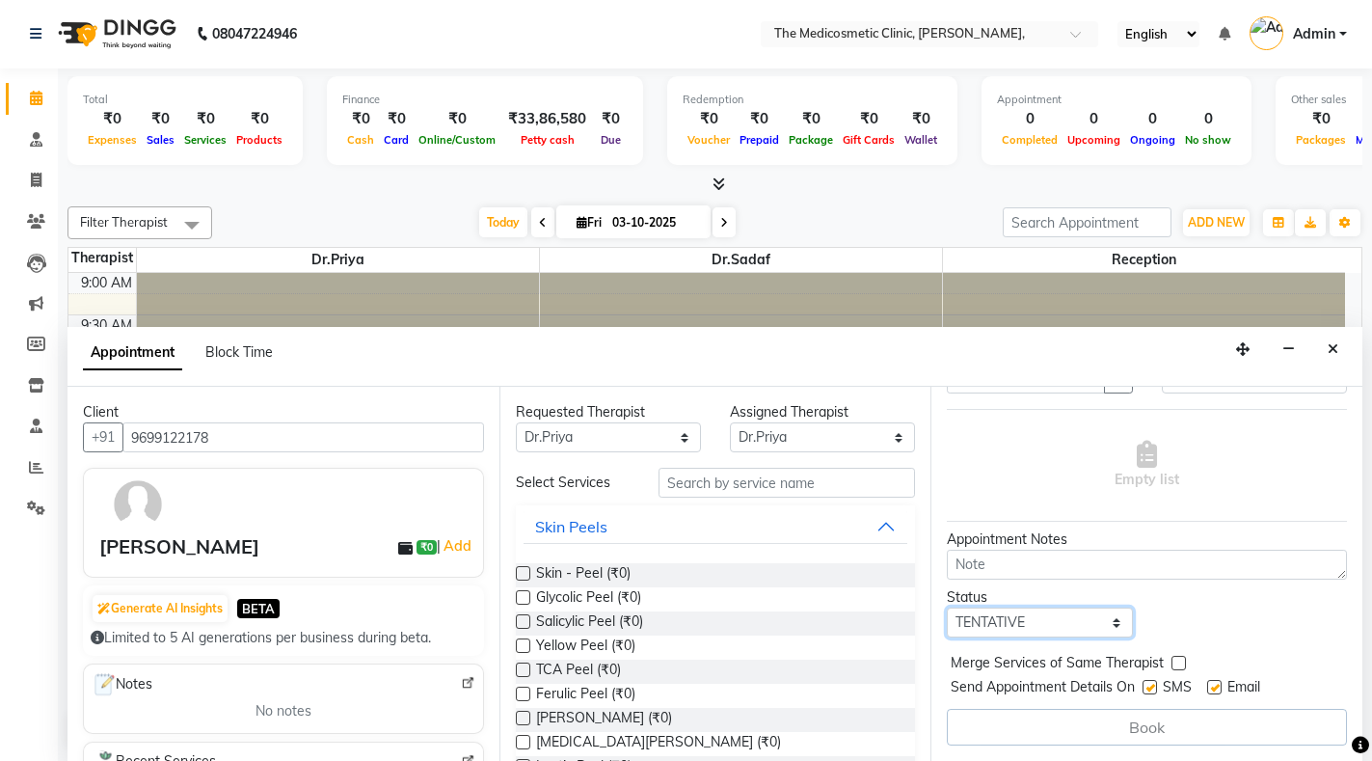
click at [981, 607] on select "Select TENTATIVE CONFIRM CHECK-IN UPCOMING" at bounding box center [1039, 622] width 185 height 30
click at [947, 607] on select "Select TENTATIVE CONFIRM CHECK-IN UPCOMING" at bounding box center [1039, 622] width 185 height 30
click at [1178, 709] on div "Book" at bounding box center [1147, 727] width 400 height 37
click at [444, 539] on link "Add" at bounding box center [458, 545] width 34 height 23
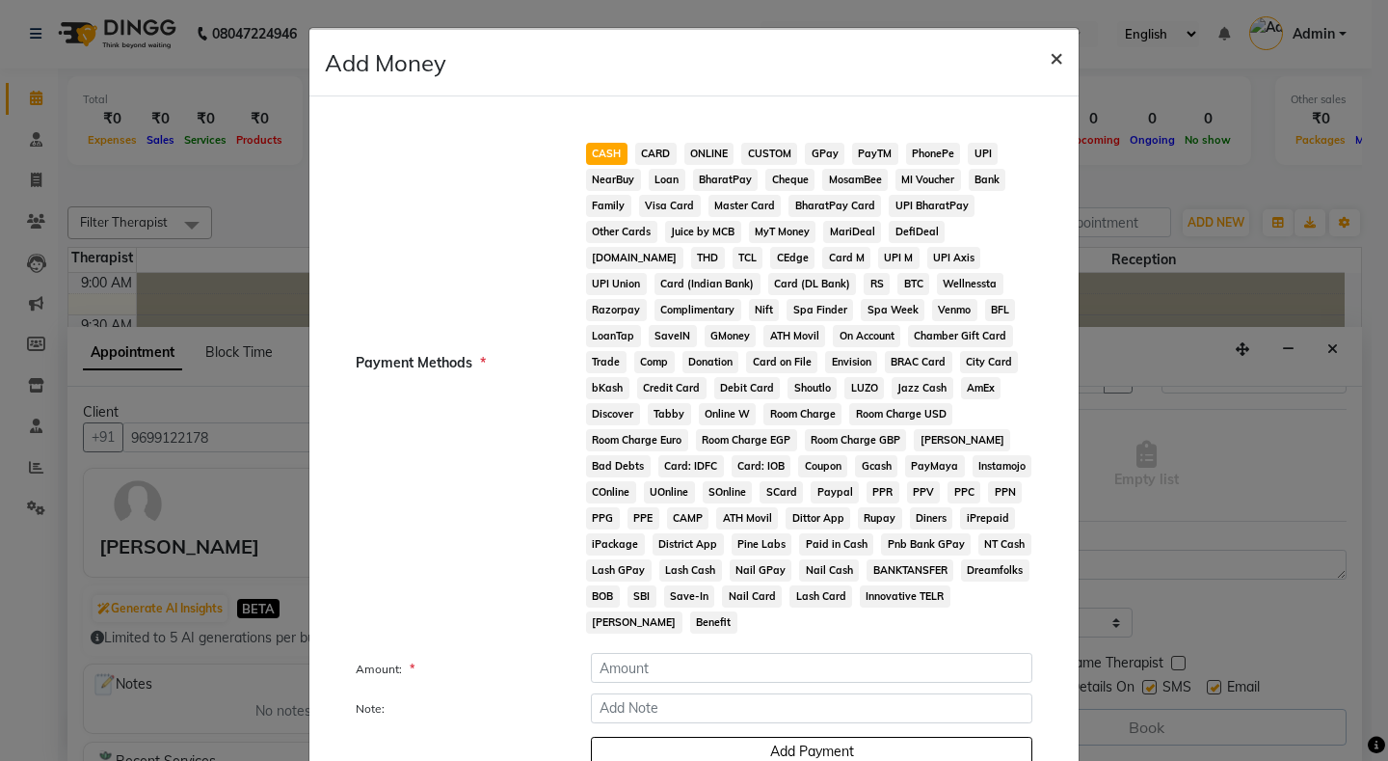
click at [1050, 59] on span "×" at bounding box center [1056, 56] width 13 height 29
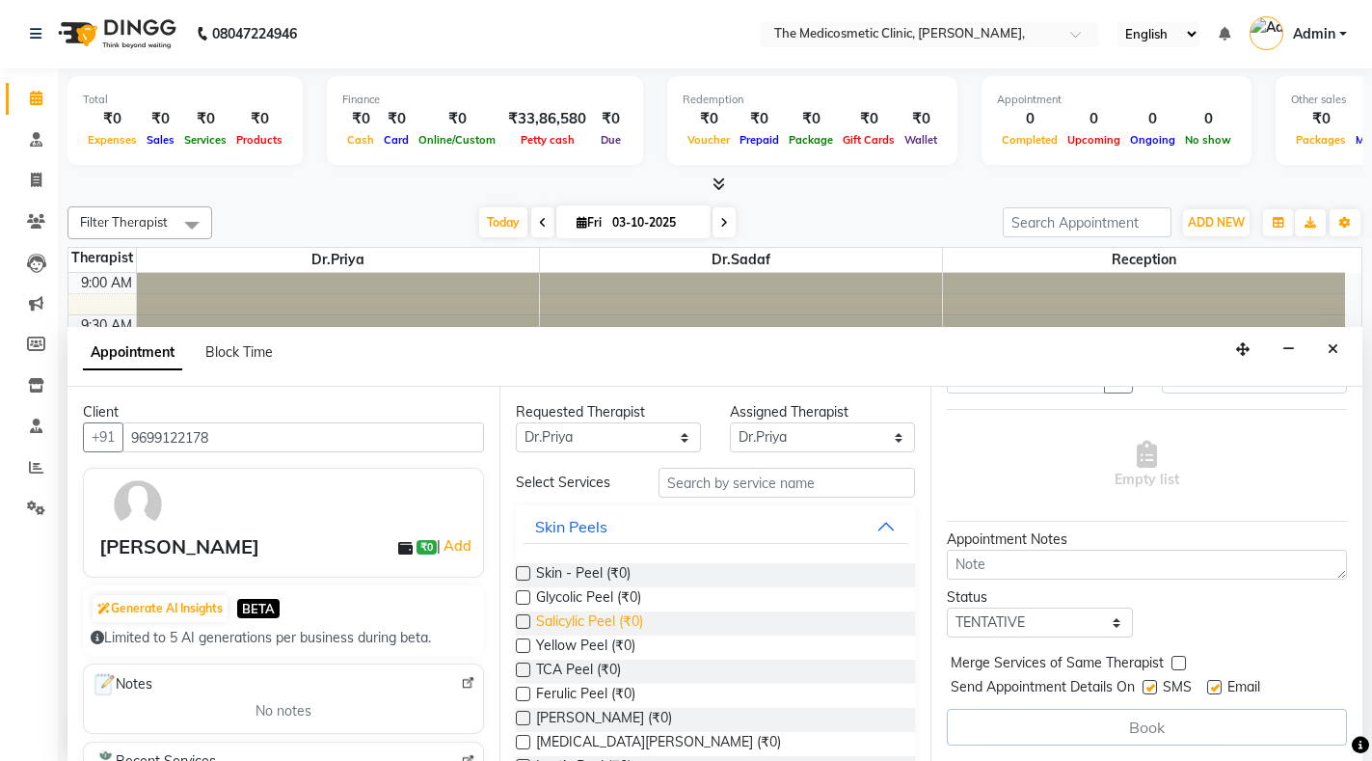
scroll to position [115, 0]
click at [1069, 620] on select "Select TENTATIVE CONFIRM CHECK-IN UPCOMING" at bounding box center [1039, 622] width 185 height 30
click at [947, 607] on select "Select TENTATIVE CONFIRM CHECK-IN UPCOMING" at bounding box center [1039, 622] width 185 height 30
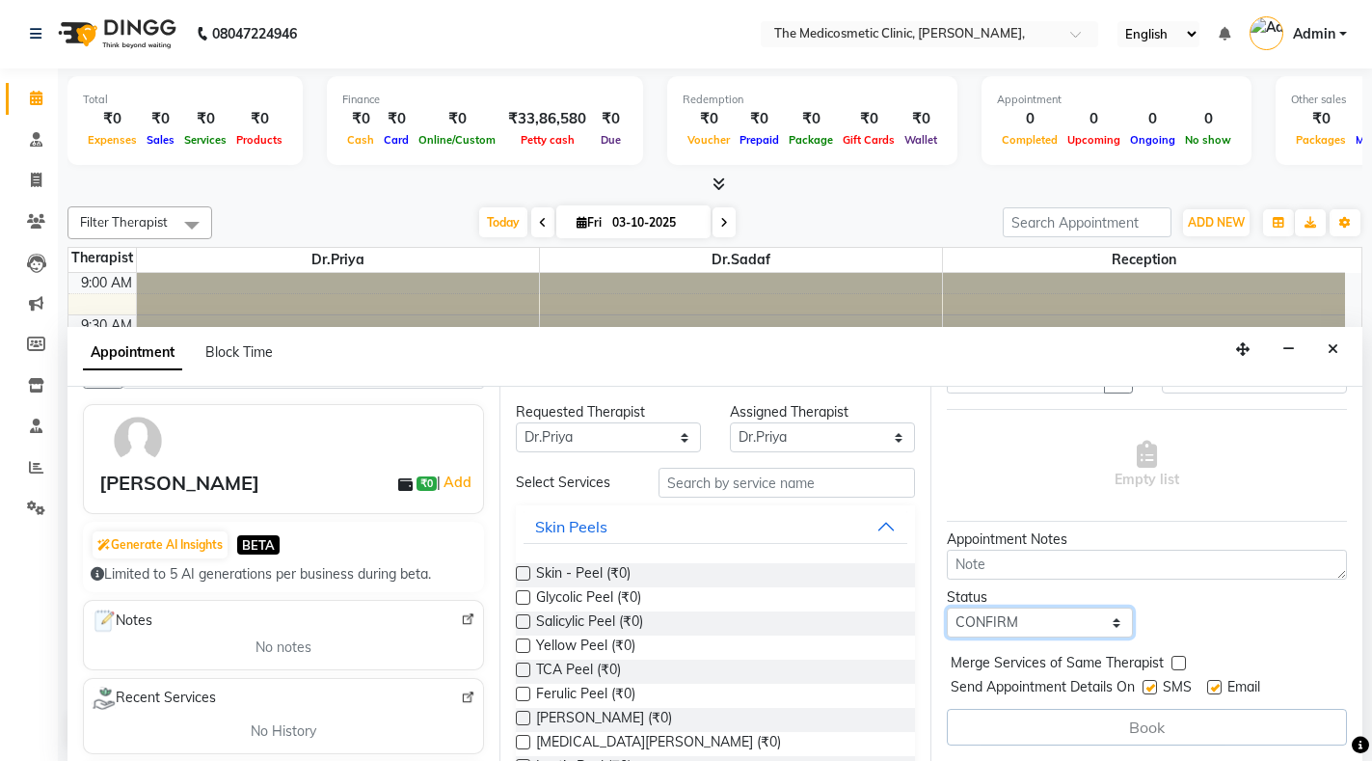
scroll to position [0, 0]
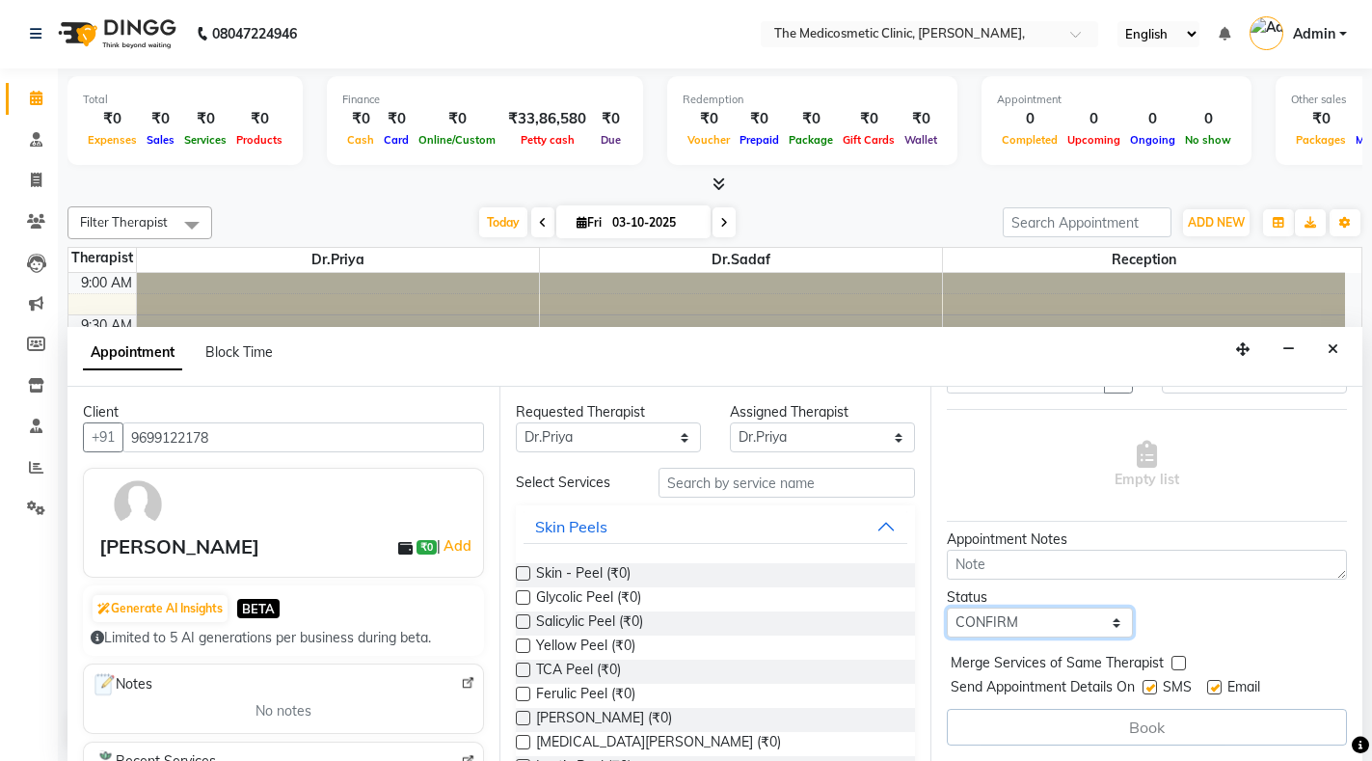
click at [1109, 607] on select "Select TENTATIVE CONFIRM CHECK-IN UPCOMING" at bounding box center [1039, 622] width 185 height 30
click at [947, 607] on select "Select TENTATIVE CONFIRM CHECK-IN UPCOMING" at bounding box center [1039, 622] width 185 height 30
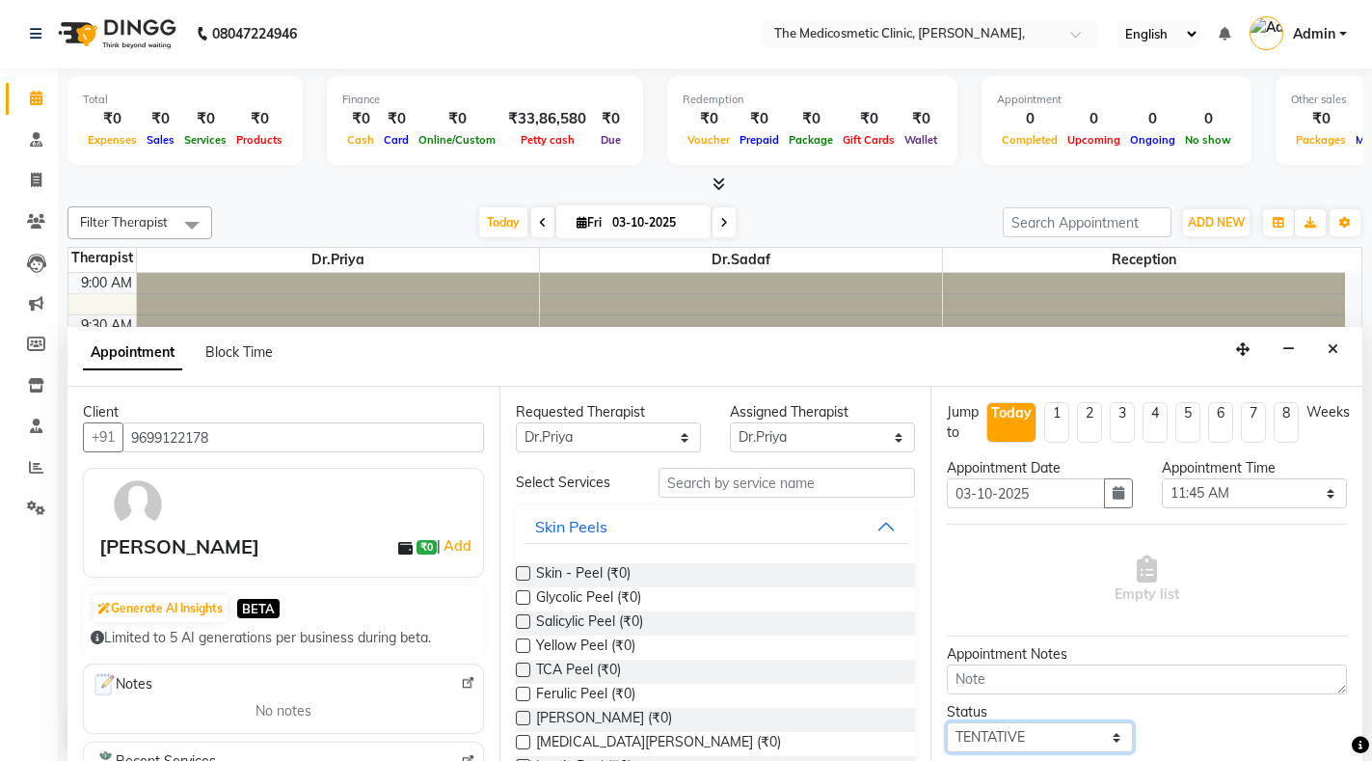
scroll to position [131, 0]
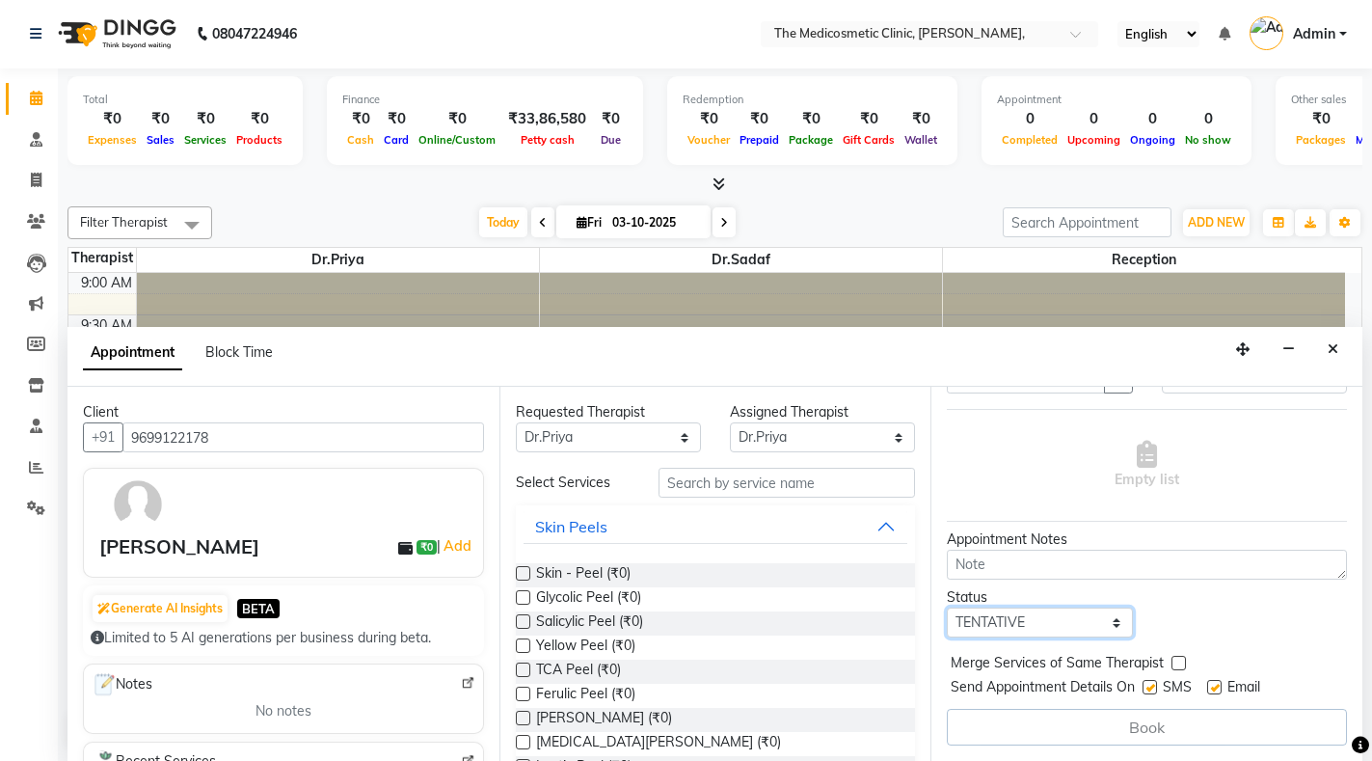
click at [1079, 611] on select "Select TENTATIVE CONFIRM CHECK-IN UPCOMING" at bounding box center [1039, 622] width 185 height 30
select select "confirm booking"
click at [947, 607] on select "Select TENTATIVE CONFIRM CHECK-IN UPCOMING" at bounding box center [1039, 622] width 185 height 30
click at [1184, 717] on div "Book" at bounding box center [1147, 727] width 400 height 37
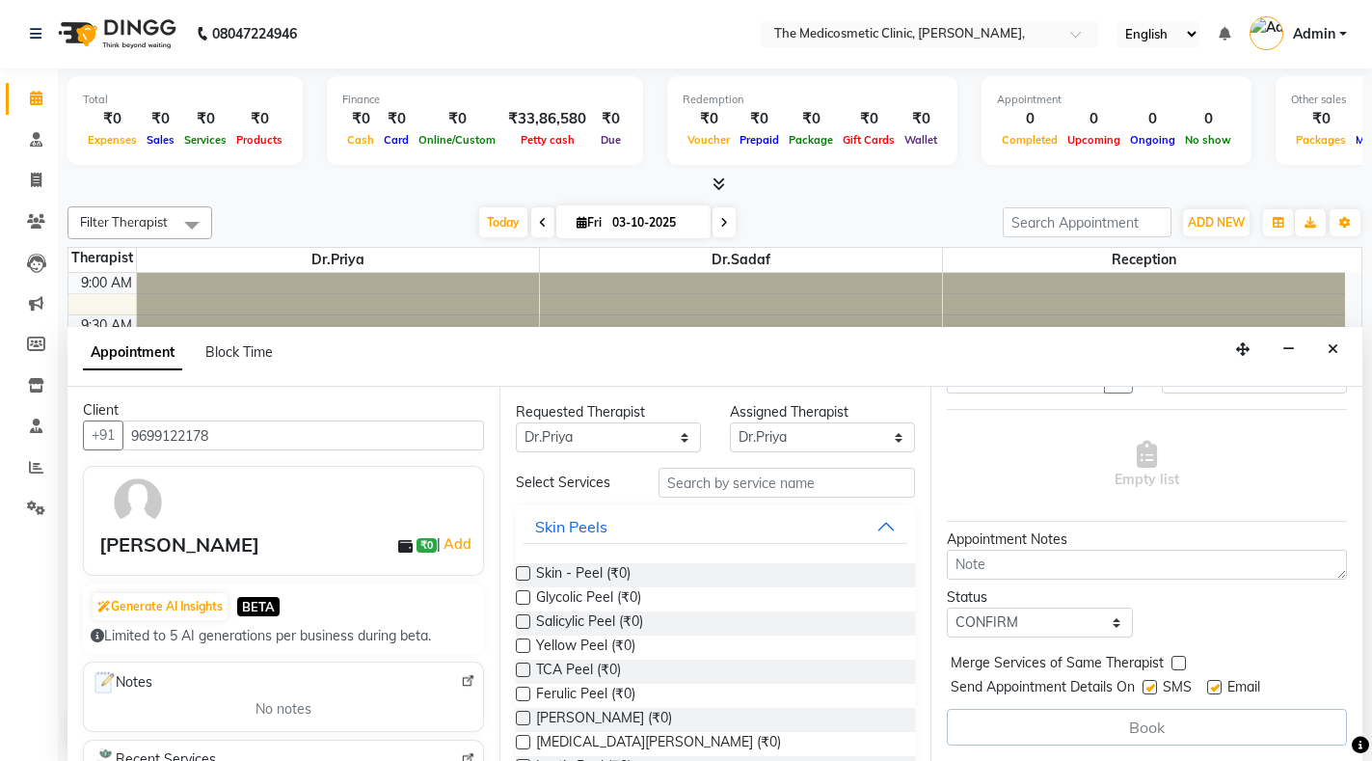
scroll to position [0, 0]
click at [1179, 709] on div "Book" at bounding box center [1147, 727] width 400 height 37
click at [1211, 709] on div "Book" at bounding box center [1147, 727] width 400 height 37
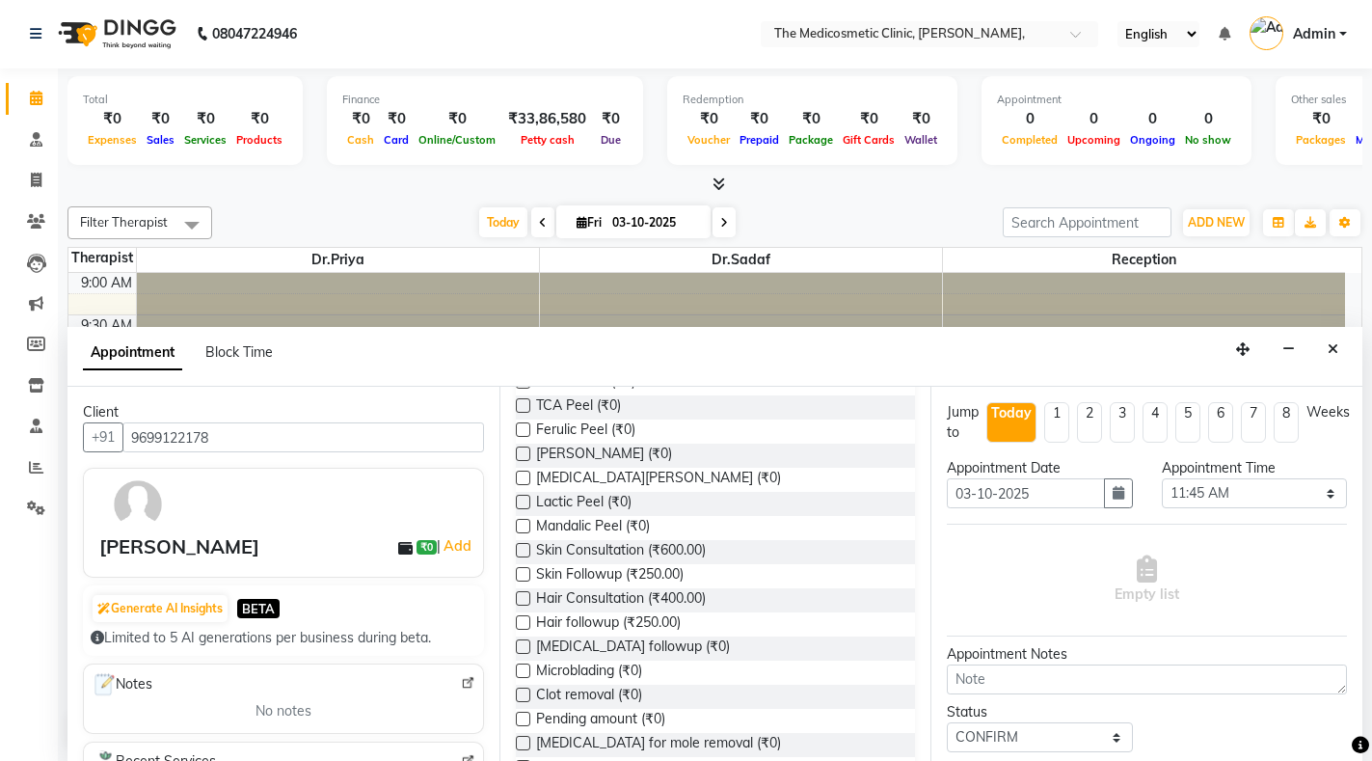
scroll to position [289, 0]
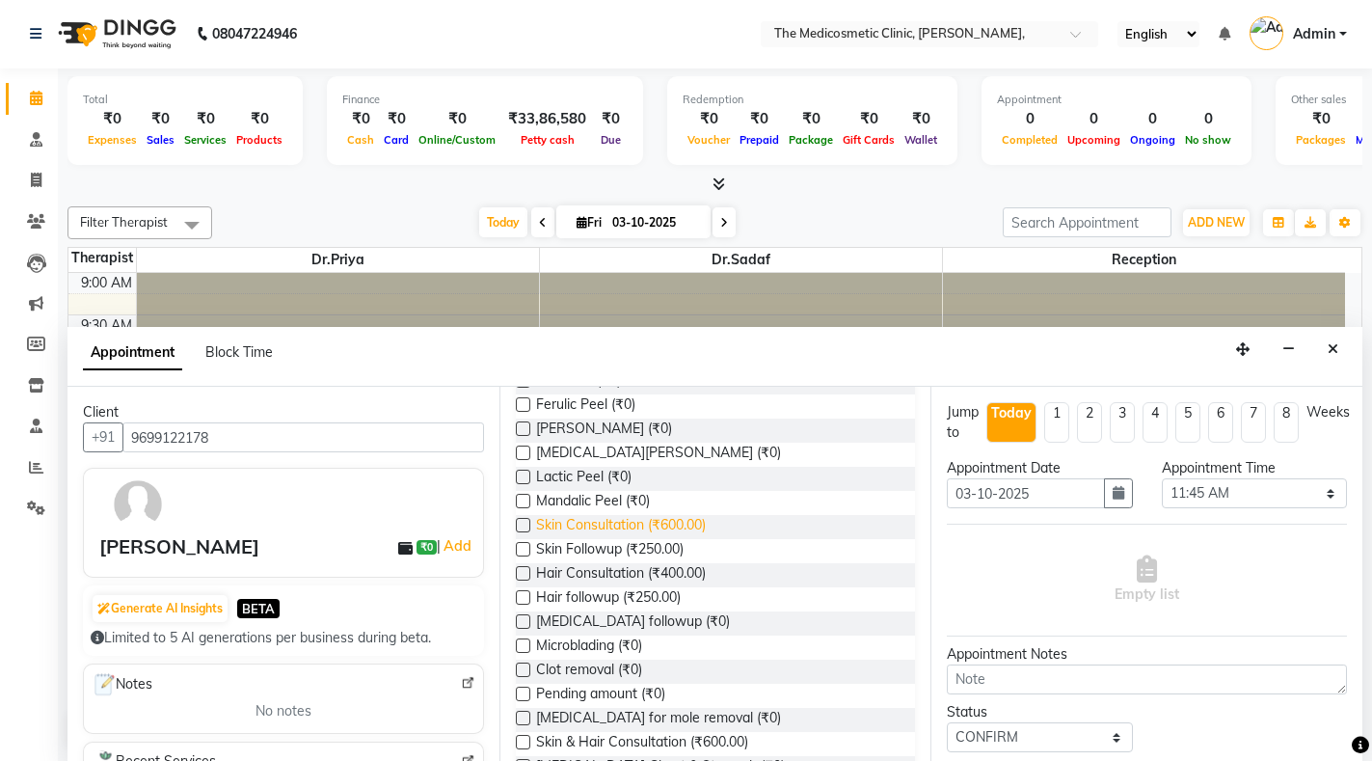
click at [617, 526] on span "Skin Consultation (₹600.00)" at bounding box center [621, 527] width 170 height 24
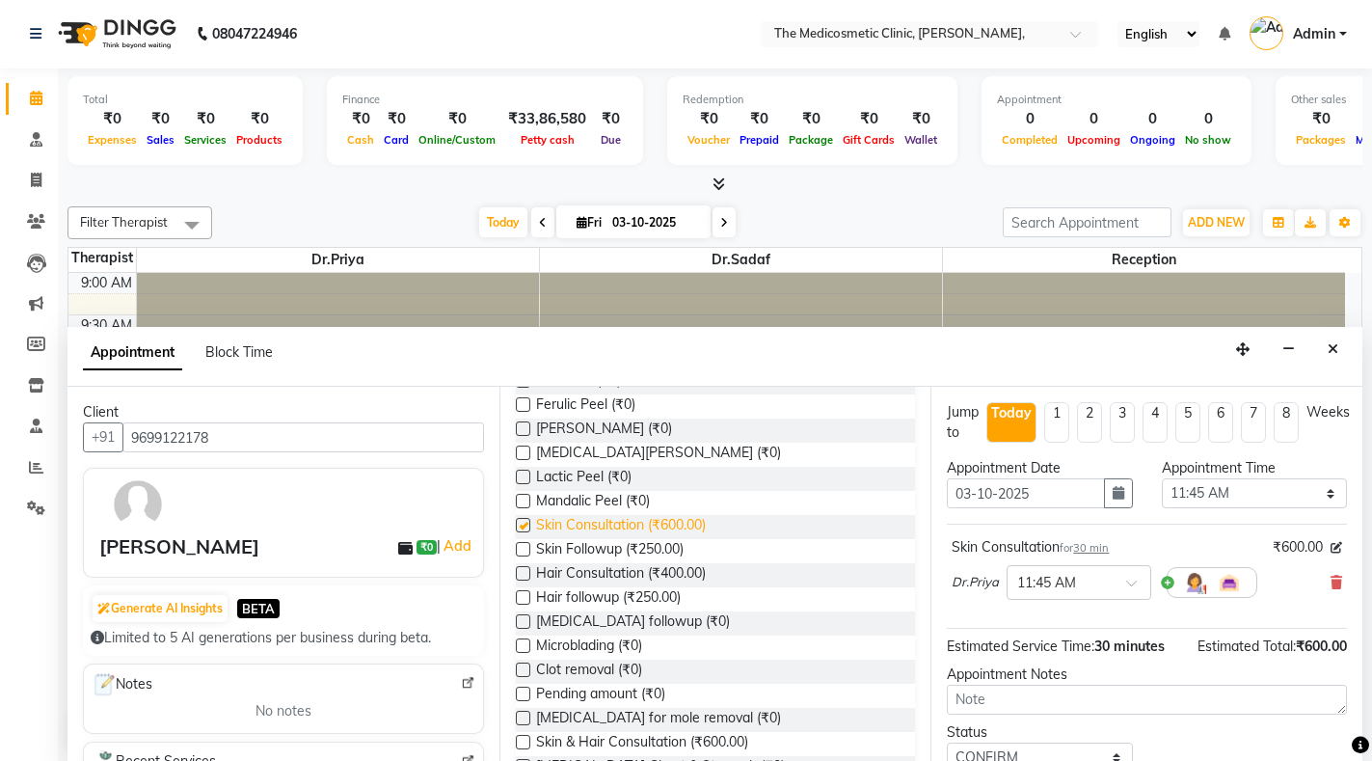
checkbox input "false"
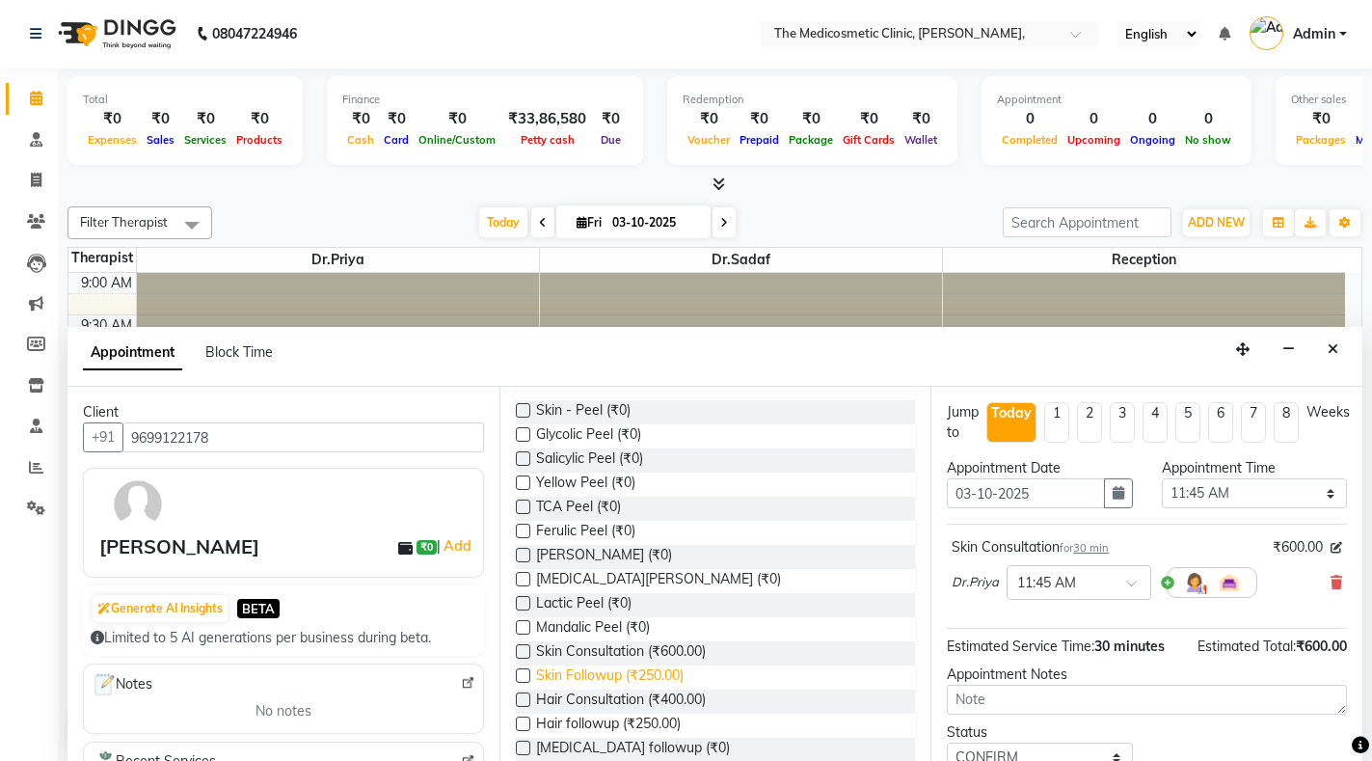
scroll to position [0, 0]
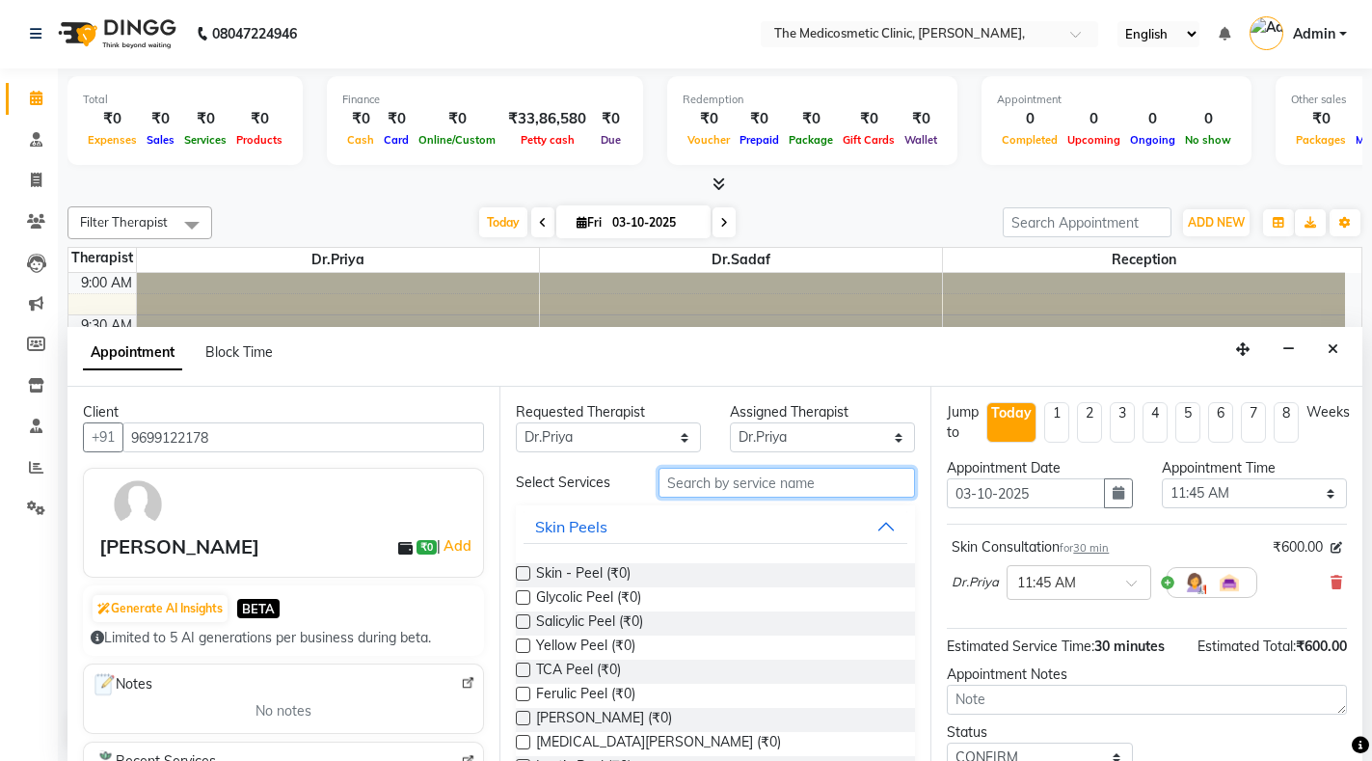
click at [713, 476] on input "text" at bounding box center [787, 483] width 256 height 30
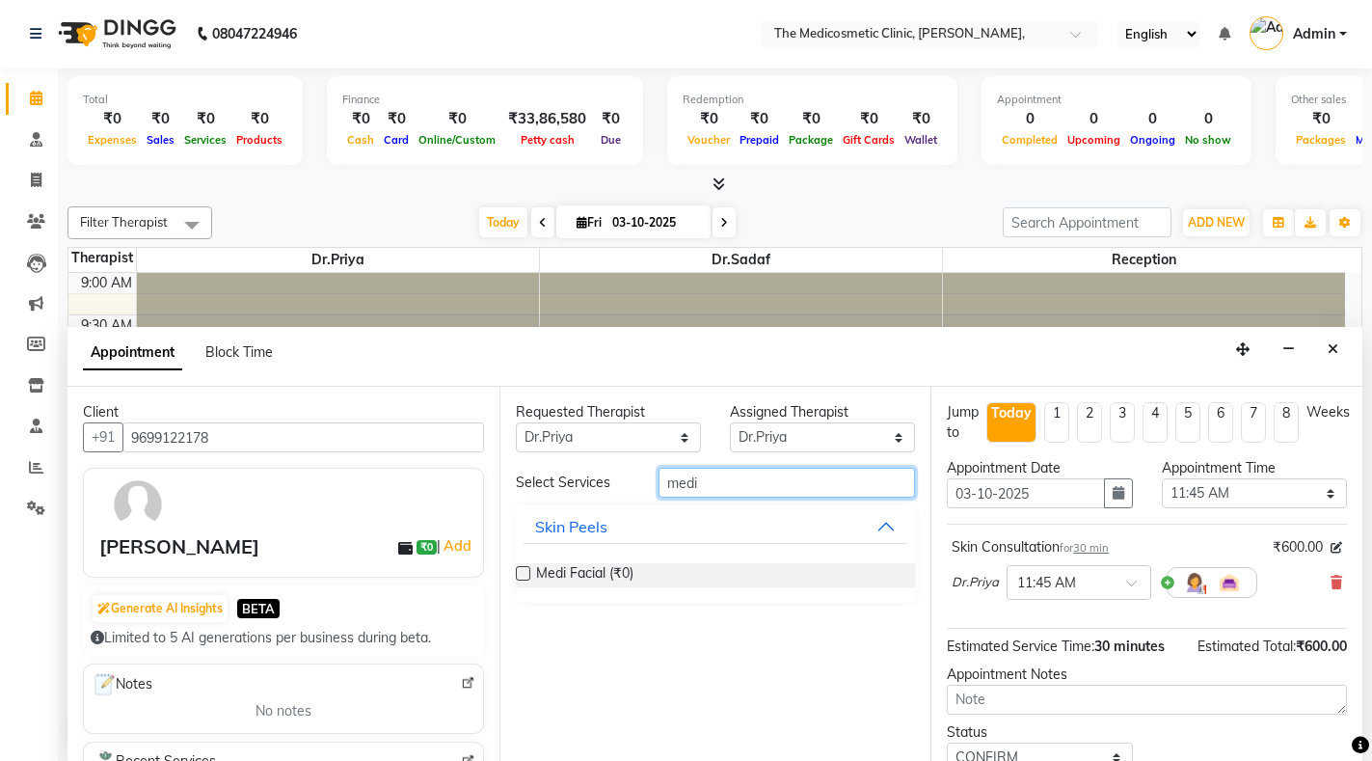
type input "medi"
click at [634, 574] on div "Medi Facial (₹0)" at bounding box center [716, 575] width 400 height 24
click at [520, 574] on label at bounding box center [523, 573] width 14 height 14
click at [520, 574] on input "checkbox" at bounding box center [522, 575] width 13 height 13
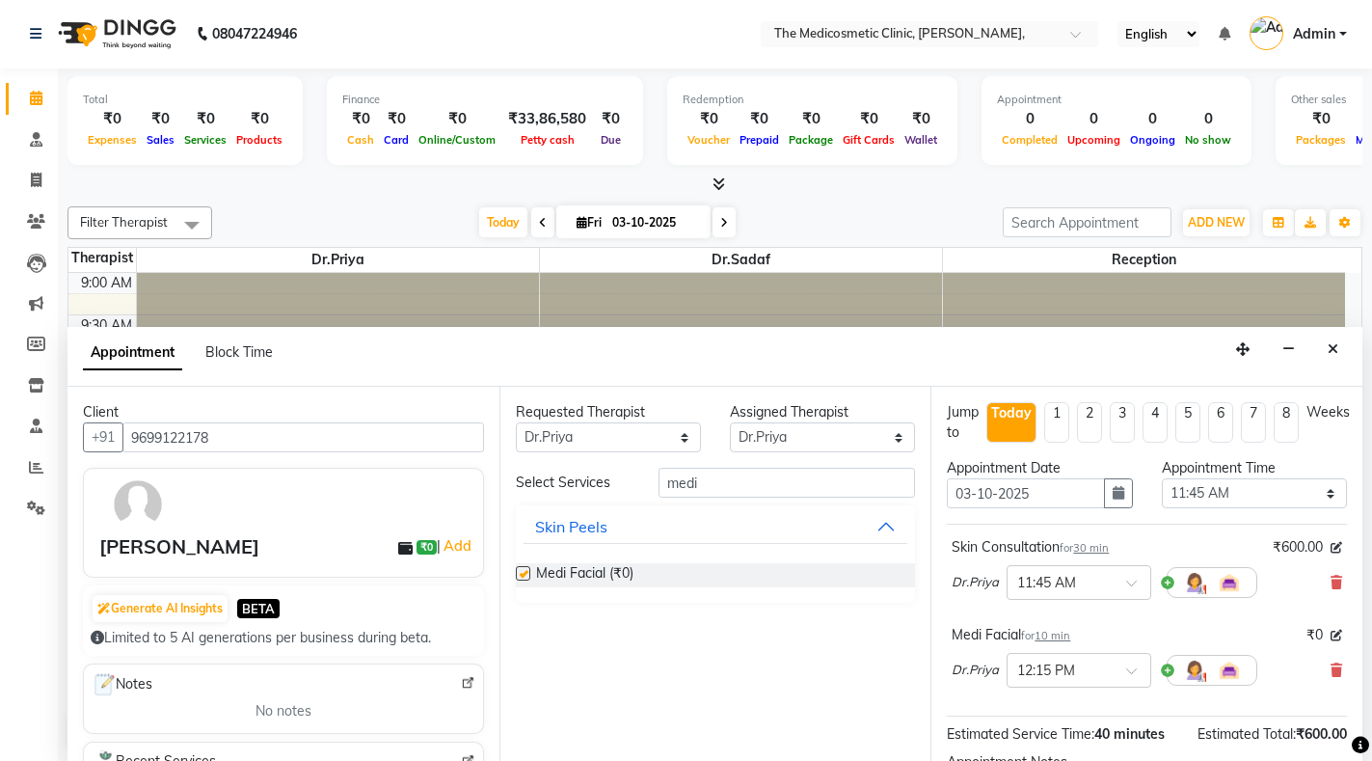
checkbox input "false"
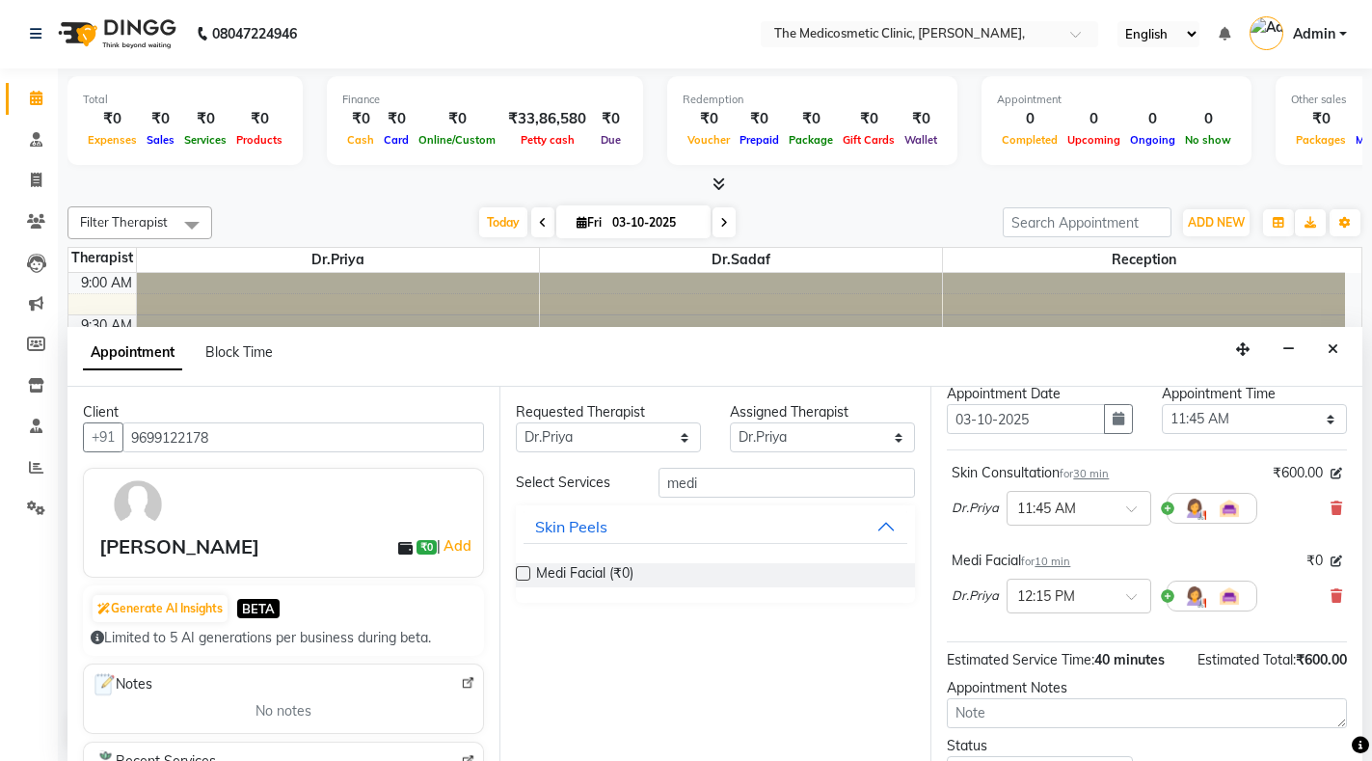
scroll to position [96, 0]
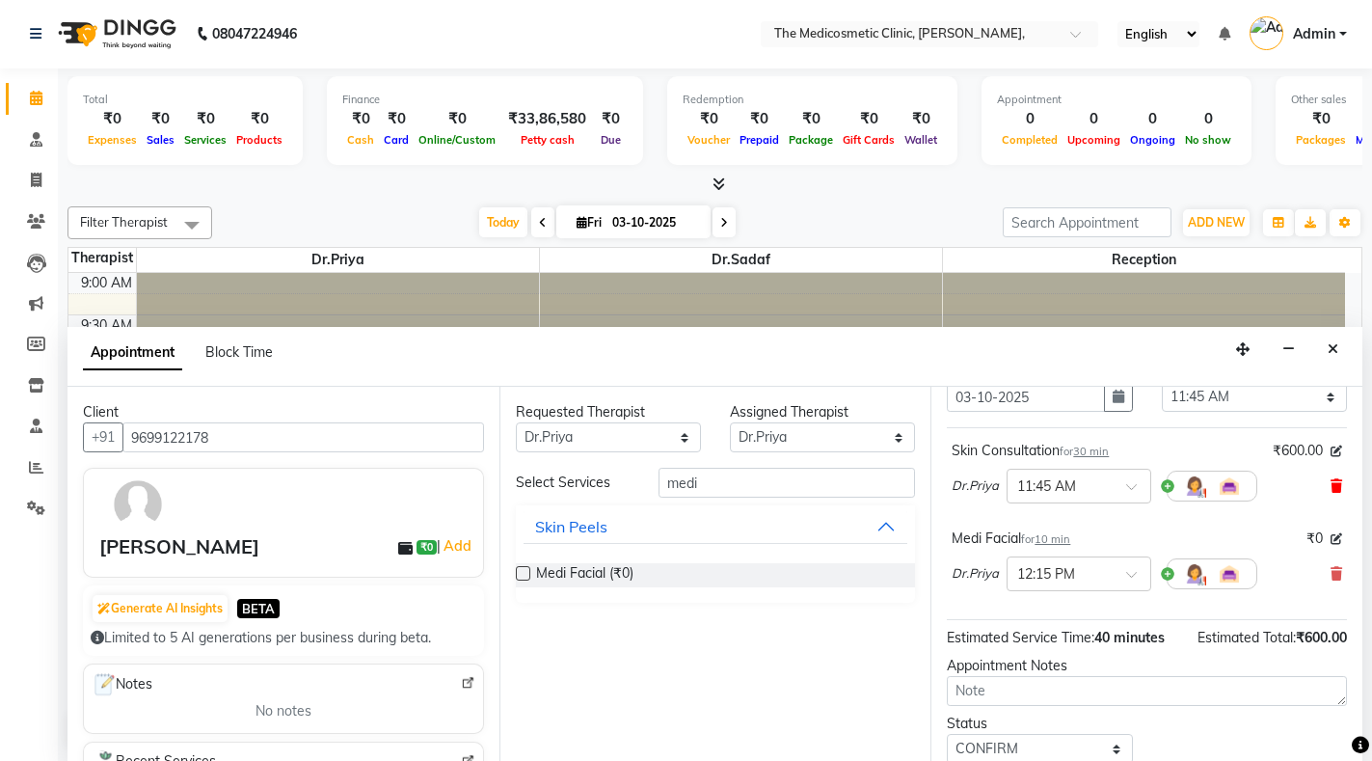
click at [1330, 486] on icon at bounding box center [1336, 485] width 12 height 13
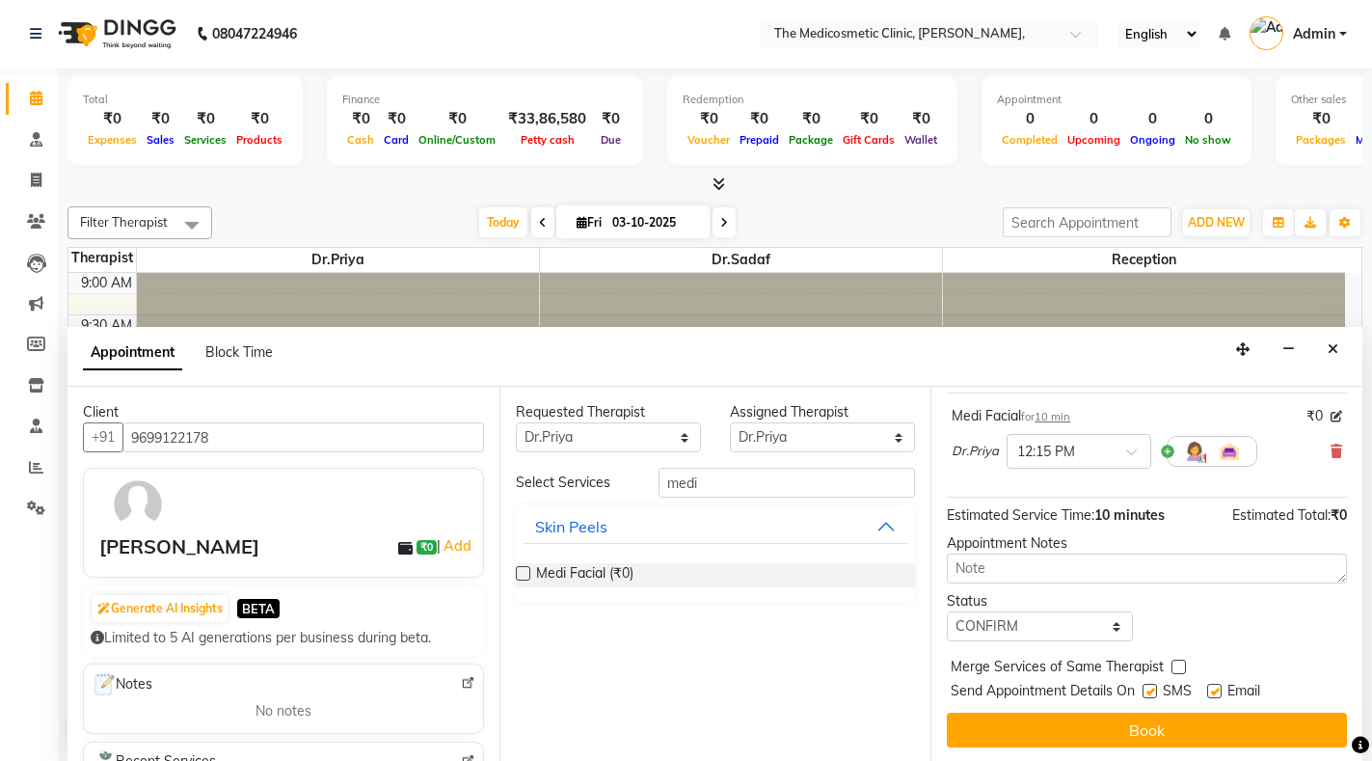
scroll to position [149, 0]
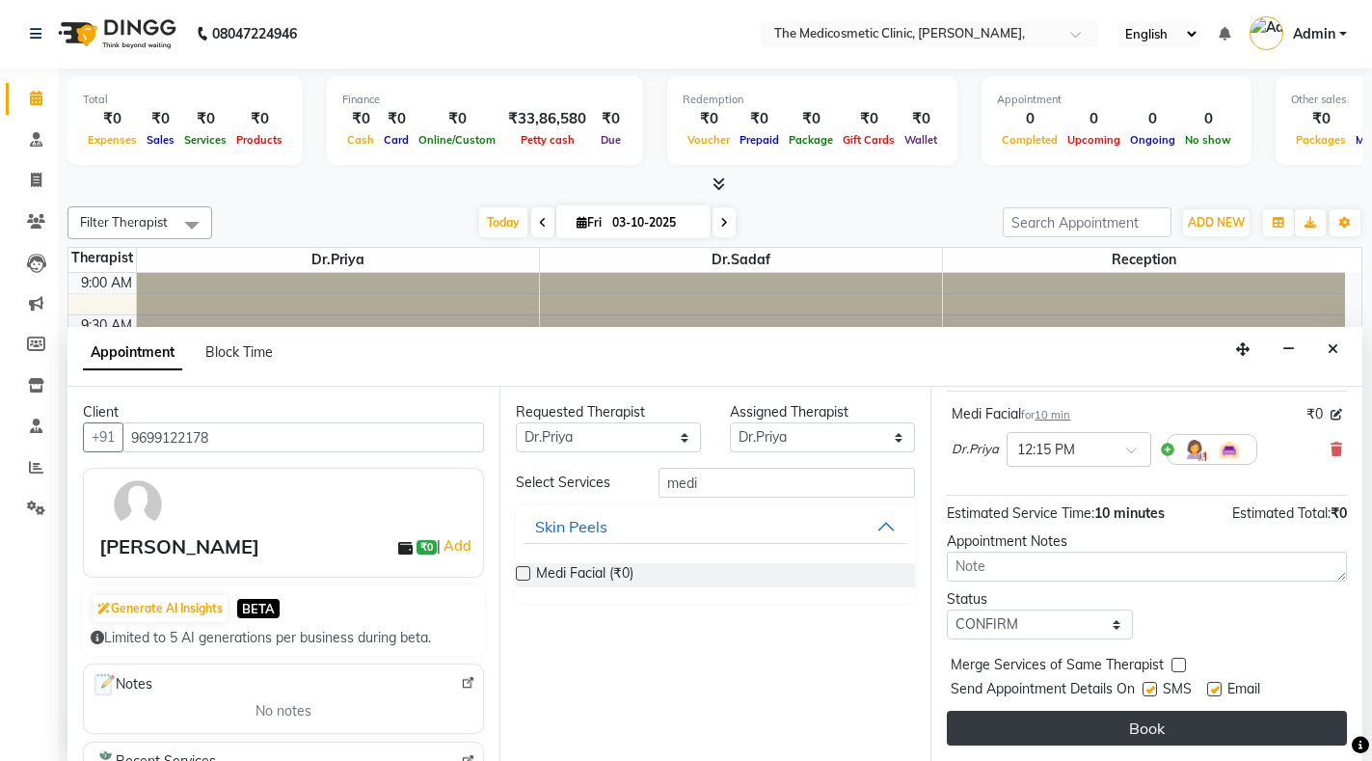
click at [1064, 711] on button "Book" at bounding box center [1147, 728] width 400 height 35
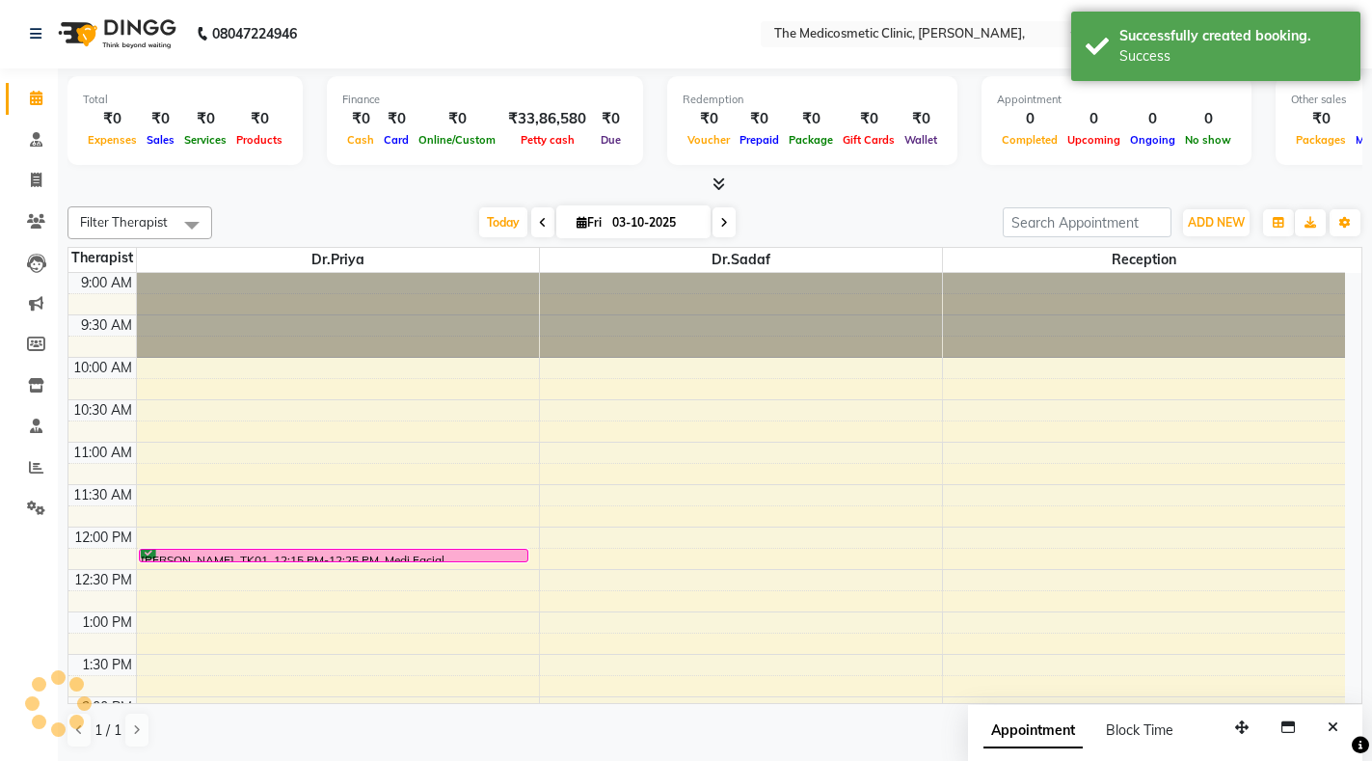
scroll to position [0, 0]
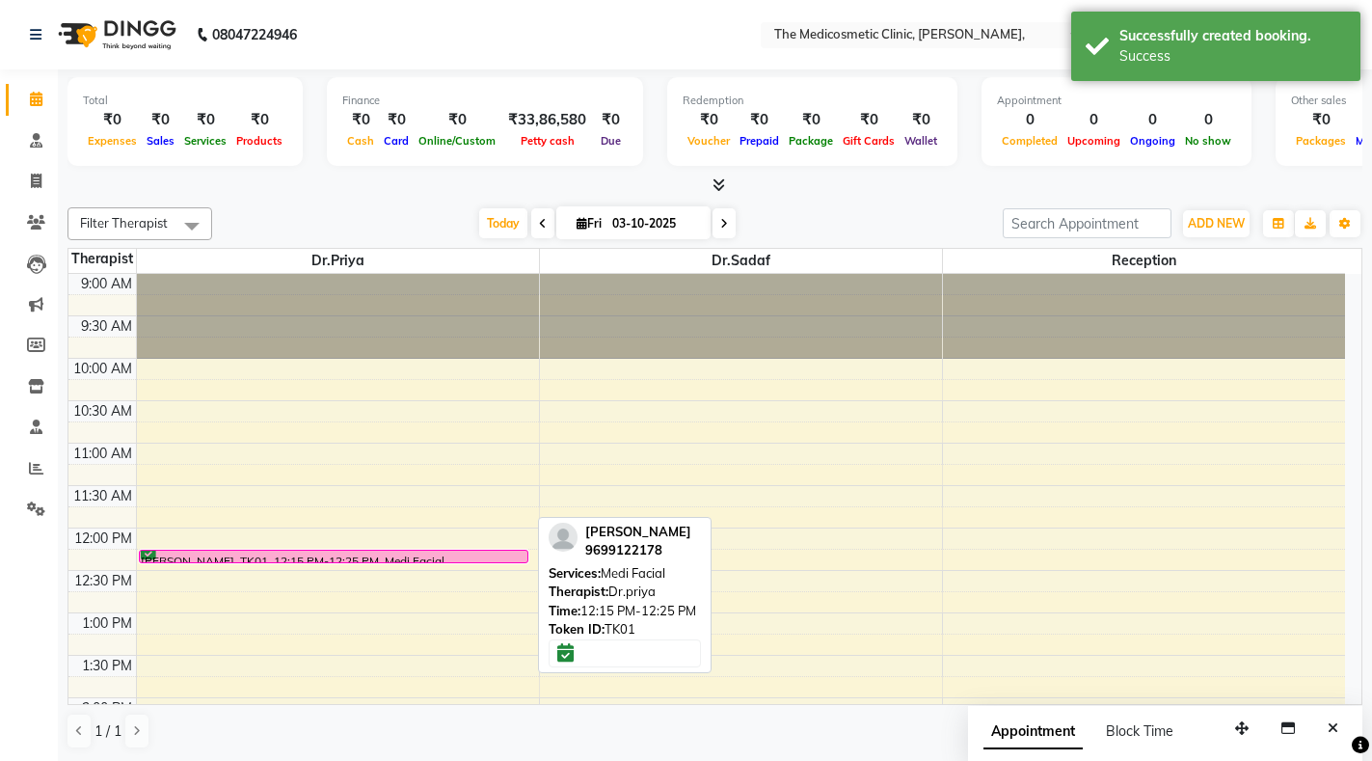
click at [469, 560] on div at bounding box center [334, 562] width 389 height 8
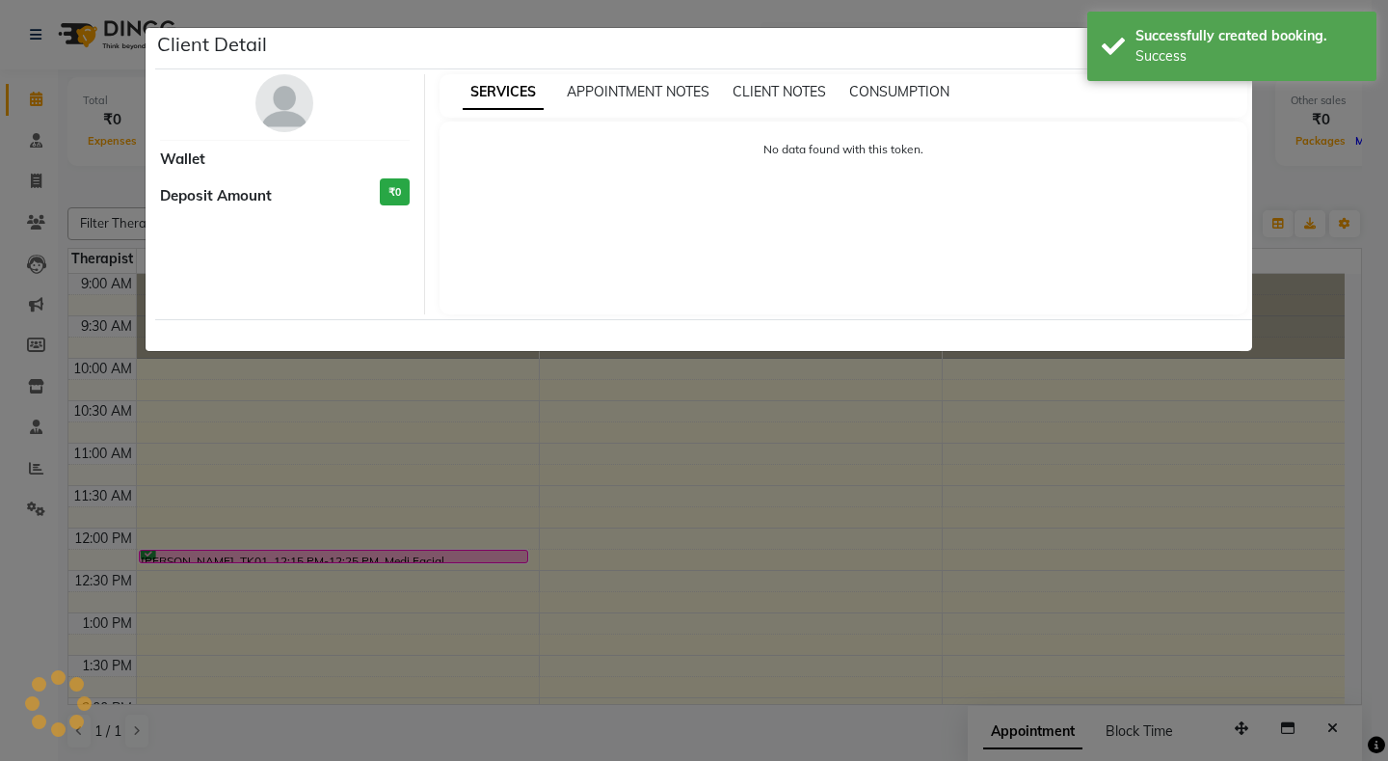
select select "6"
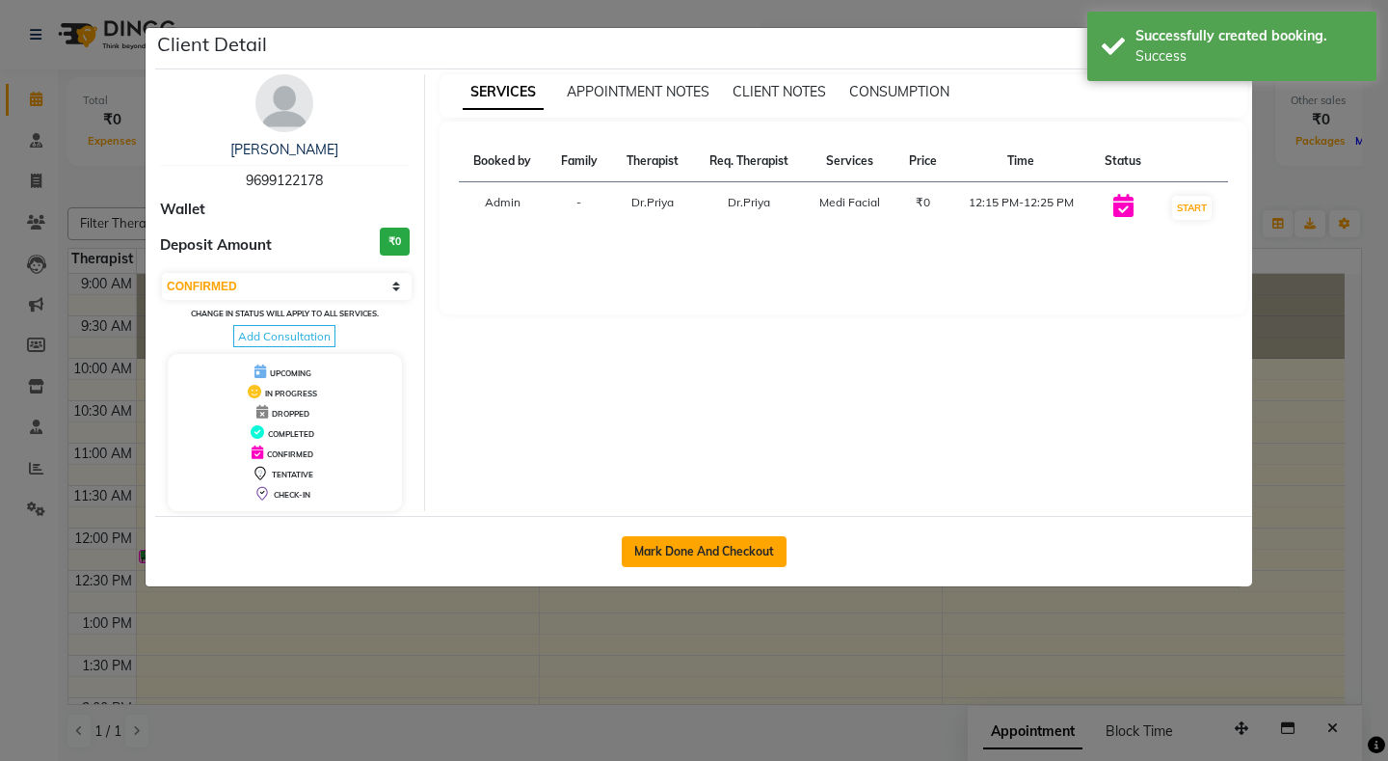
click at [647, 545] on button "Mark Done And Checkout" at bounding box center [704, 551] width 165 height 31
select select "service"
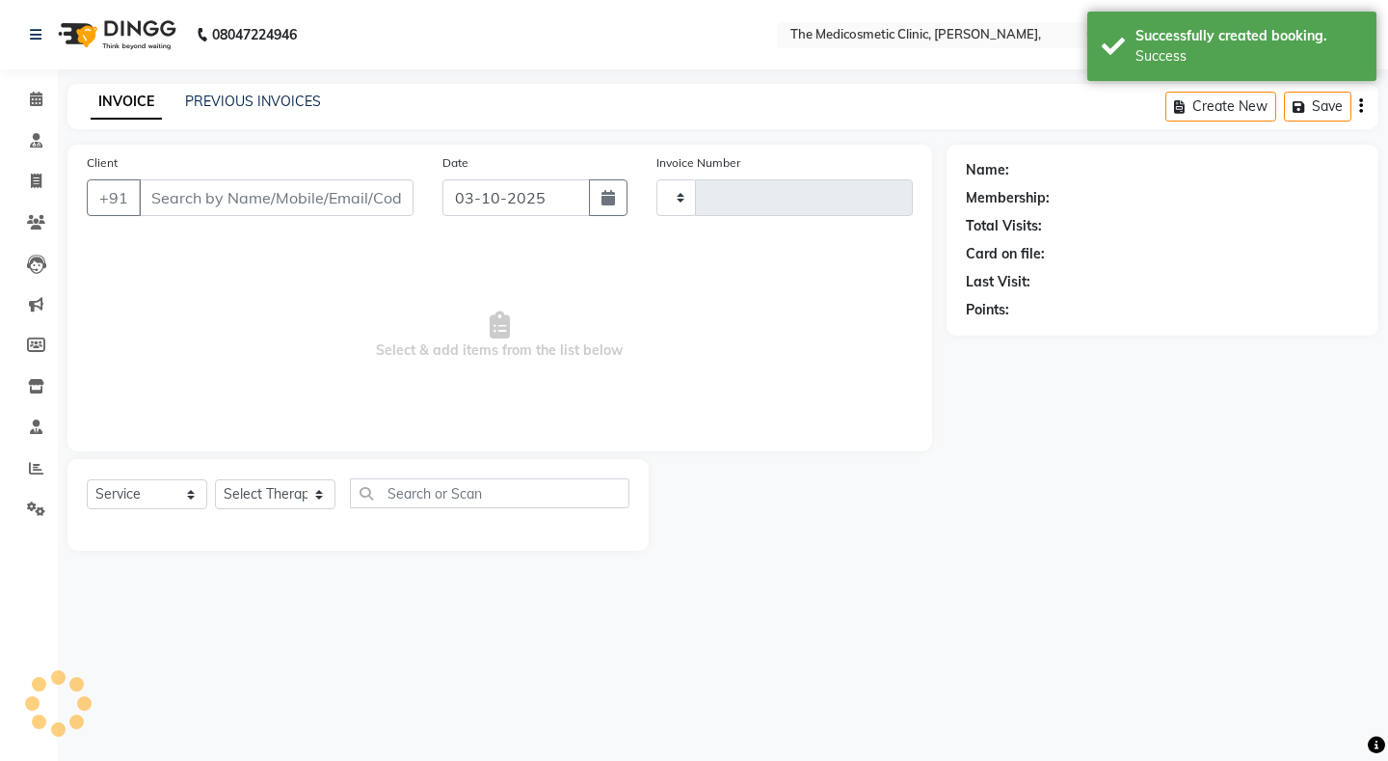
type input "0226"
select select "621"
select select "P"
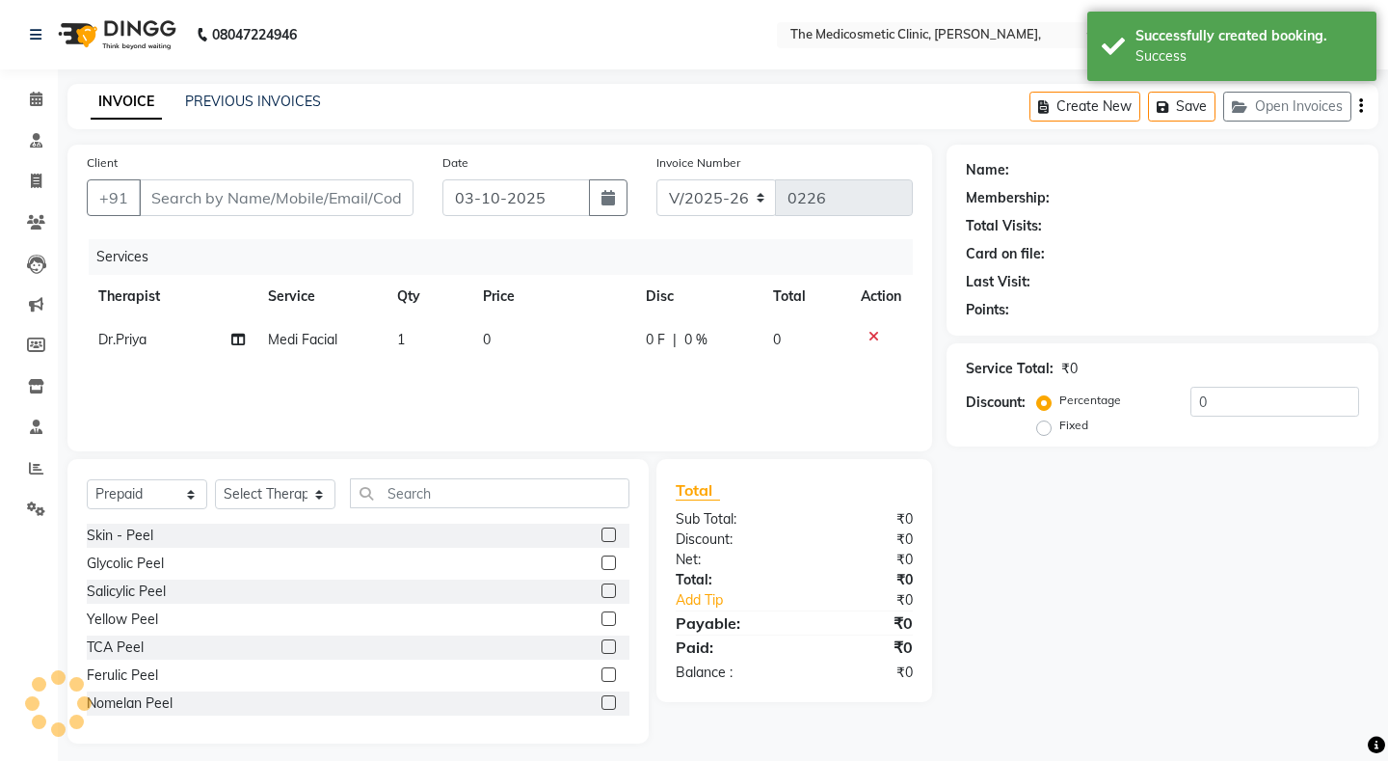
type input "9699122178"
select select "28876"
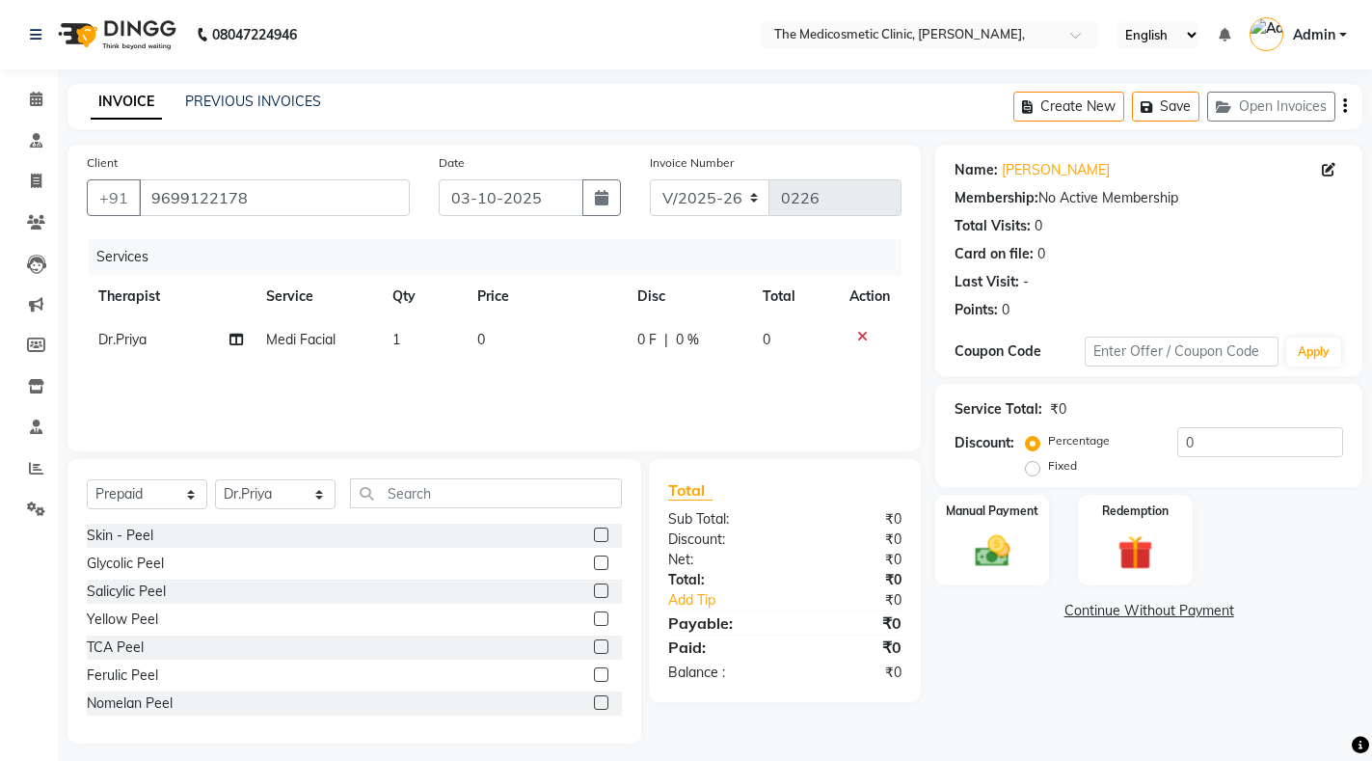
click at [504, 335] on td "0" at bounding box center [546, 339] width 160 height 43
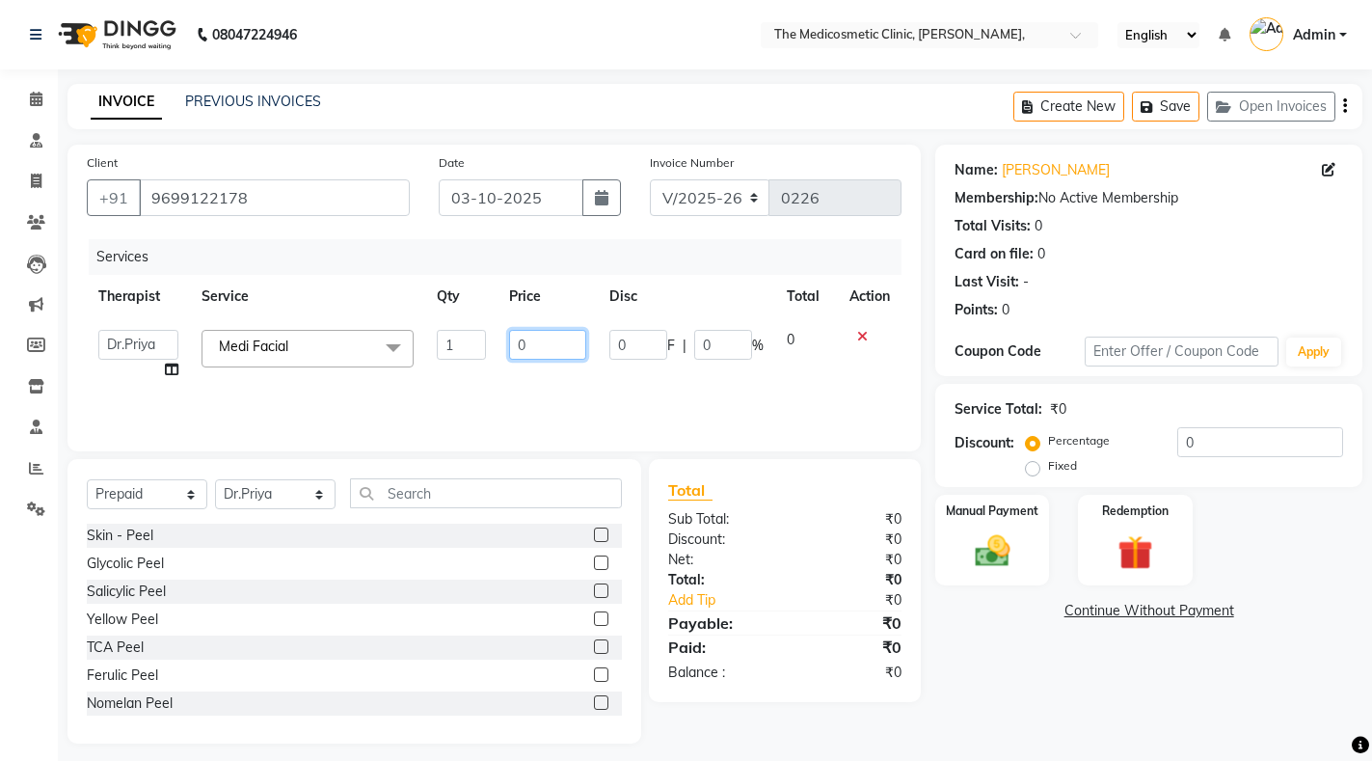
click at [544, 353] on input "0" at bounding box center [547, 345] width 77 height 30
type input "5"
type input "6500"
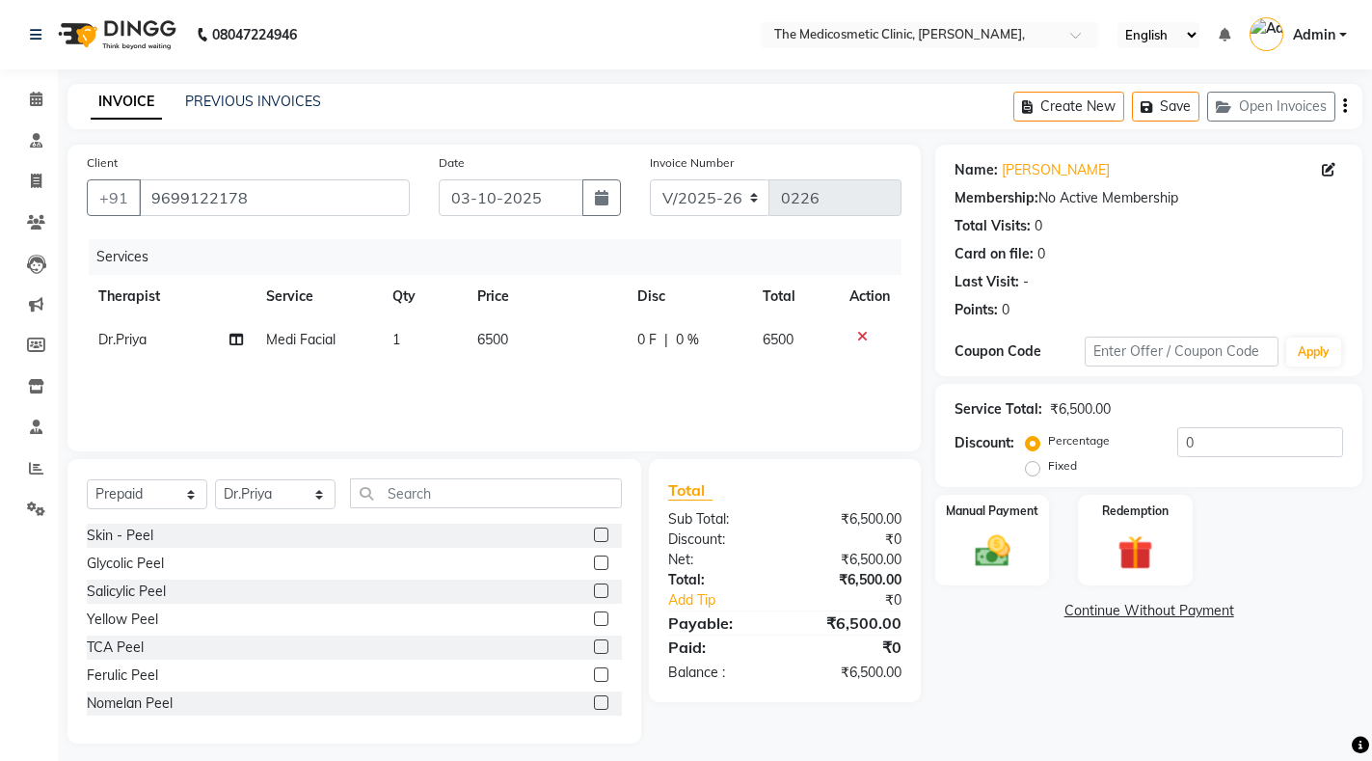
click at [652, 325] on td "0 F | 0 %" at bounding box center [688, 339] width 125 height 43
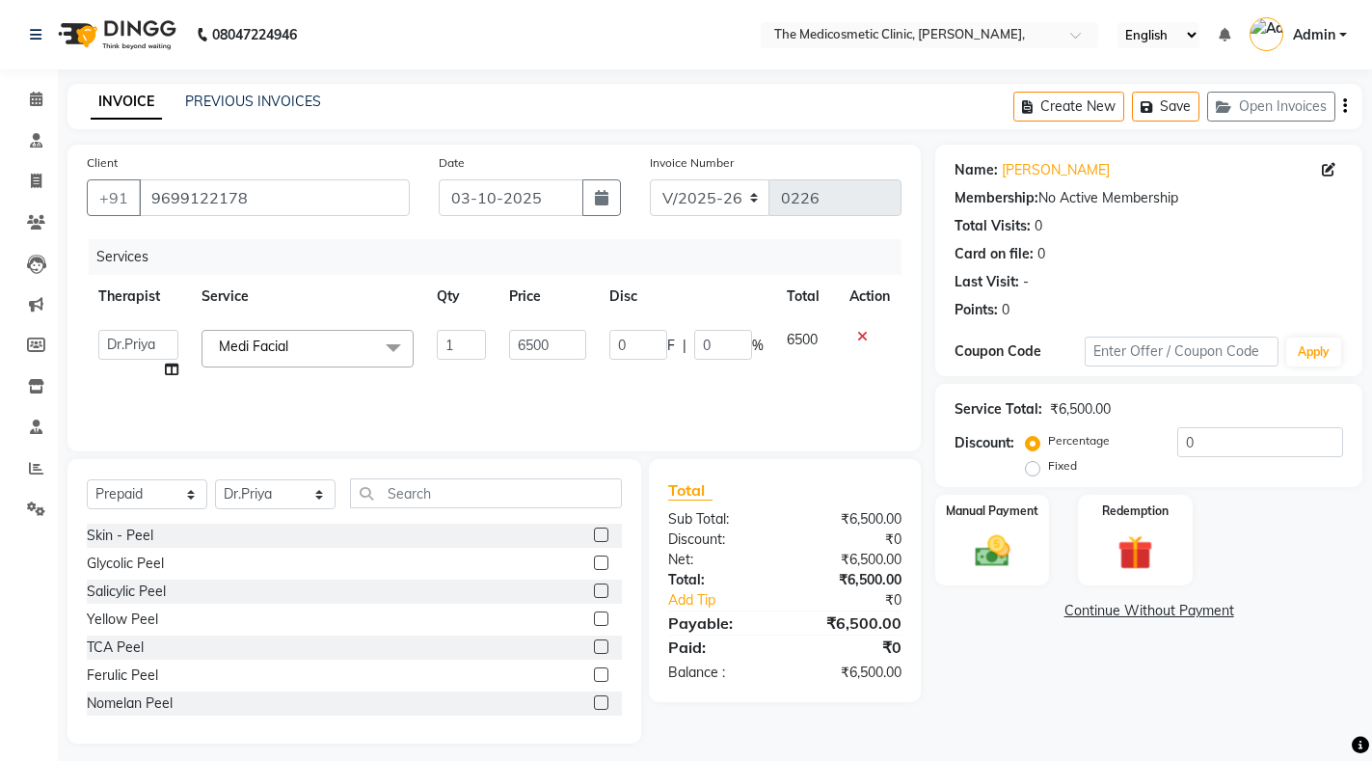
click at [652, 325] on td "0 F | 0 %" at bounding box center [686, 354] width 177 height 73
click at [651, 347] on input "0" at bounding box center [638, 345] width 58 height 30
type input "1000"
click at [717, 379] on div "Services Therapist Service Qty Price Disc Total Action Dr.Priya Dr.Sadaf Recept…" at bounding box center [494, 335] width 815 height 193
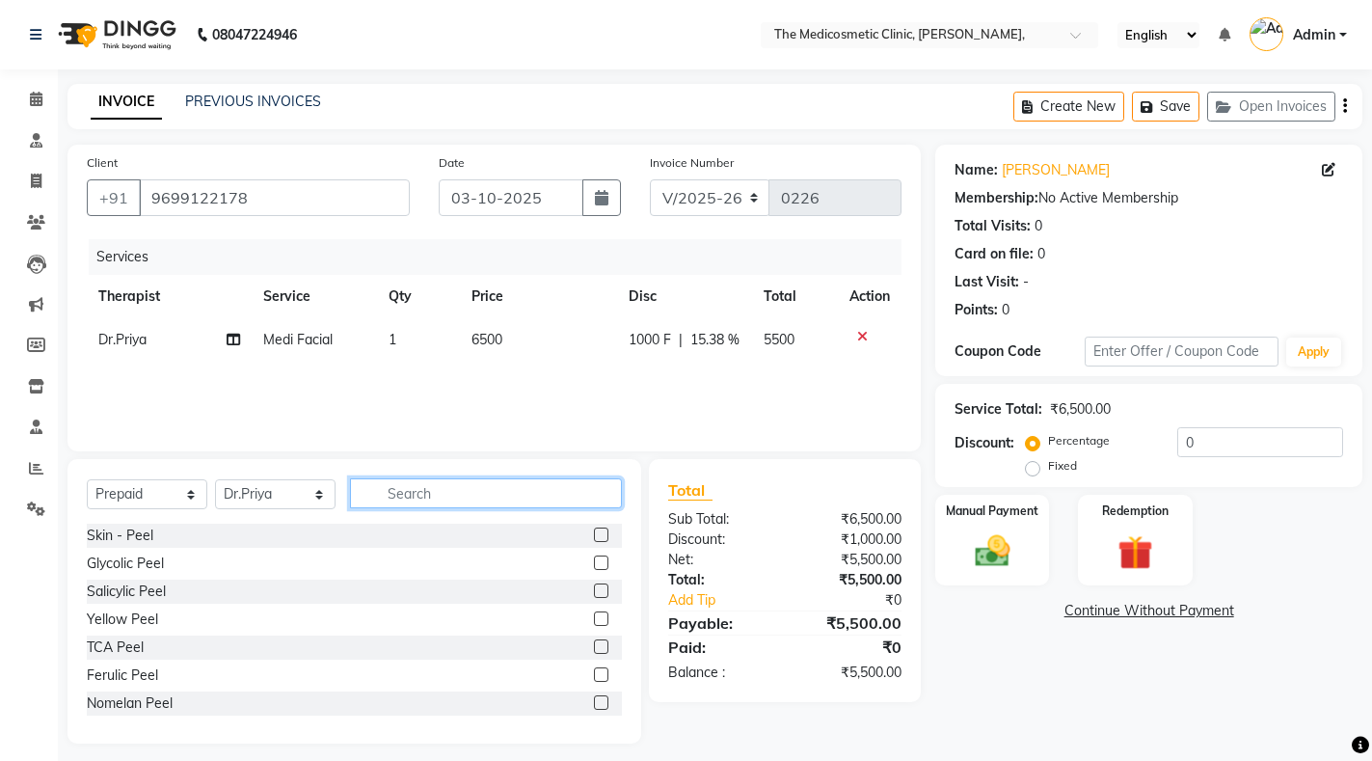
click at [461, 488] on input "text" at bounding box center [486, 493] width 272 height 30
click at [172, 496] on select "Select Service Product Membership Package Voucher Prepaid Gift Card" at bounding box center [147, 494] width 121 height 30
select select "service"
click at [87, 479] on select "Select Service Product Membership Package Voucher Prepaid Gift Card" at bounding box center [147, 494] width 121 height 30
click at [432, 498] on input "text" at bounding box center [486, 493] width 272 height 30
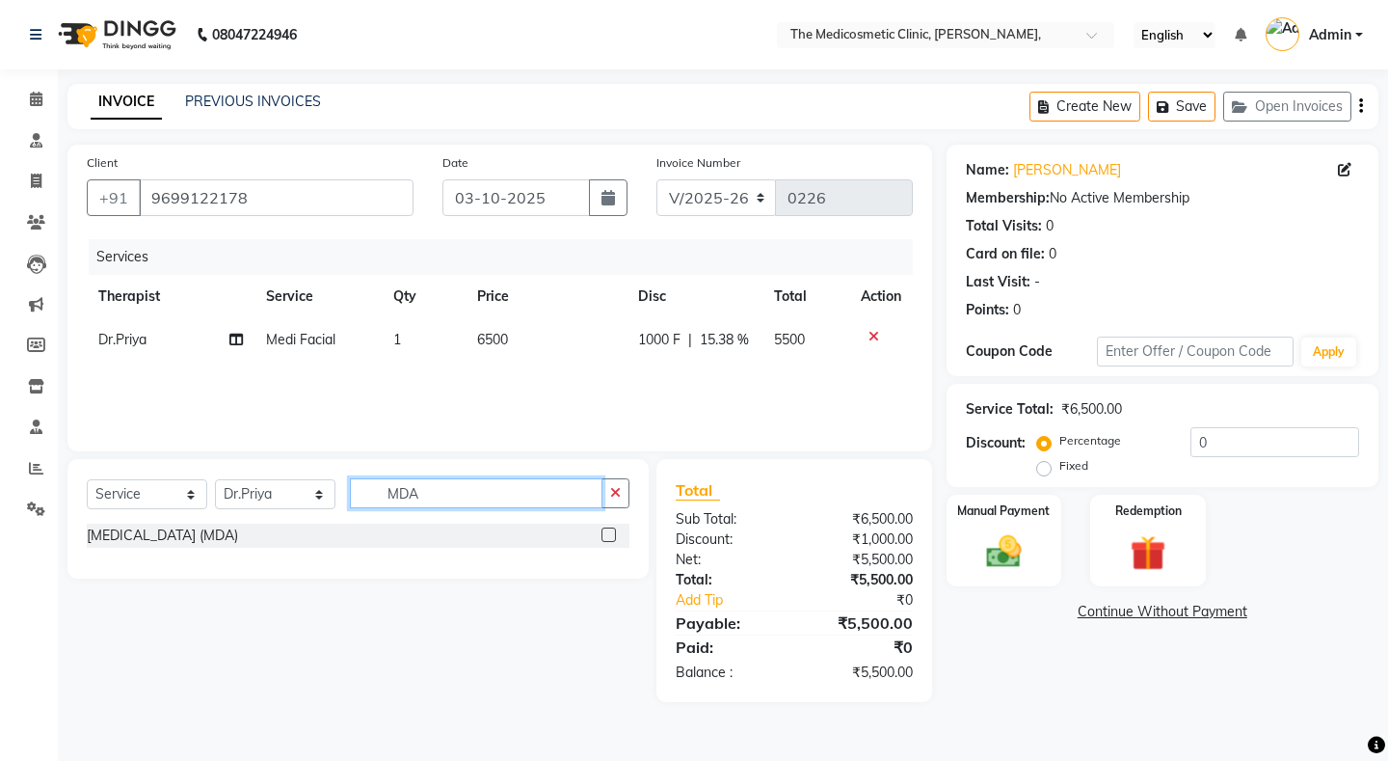
type input "MDA"
click at [609, 530] on label at bounding box center [609, 534] width 14 height 14
click at [609, 530] on input "checkbox" at bounding box center [608, 535] width 13 height 13
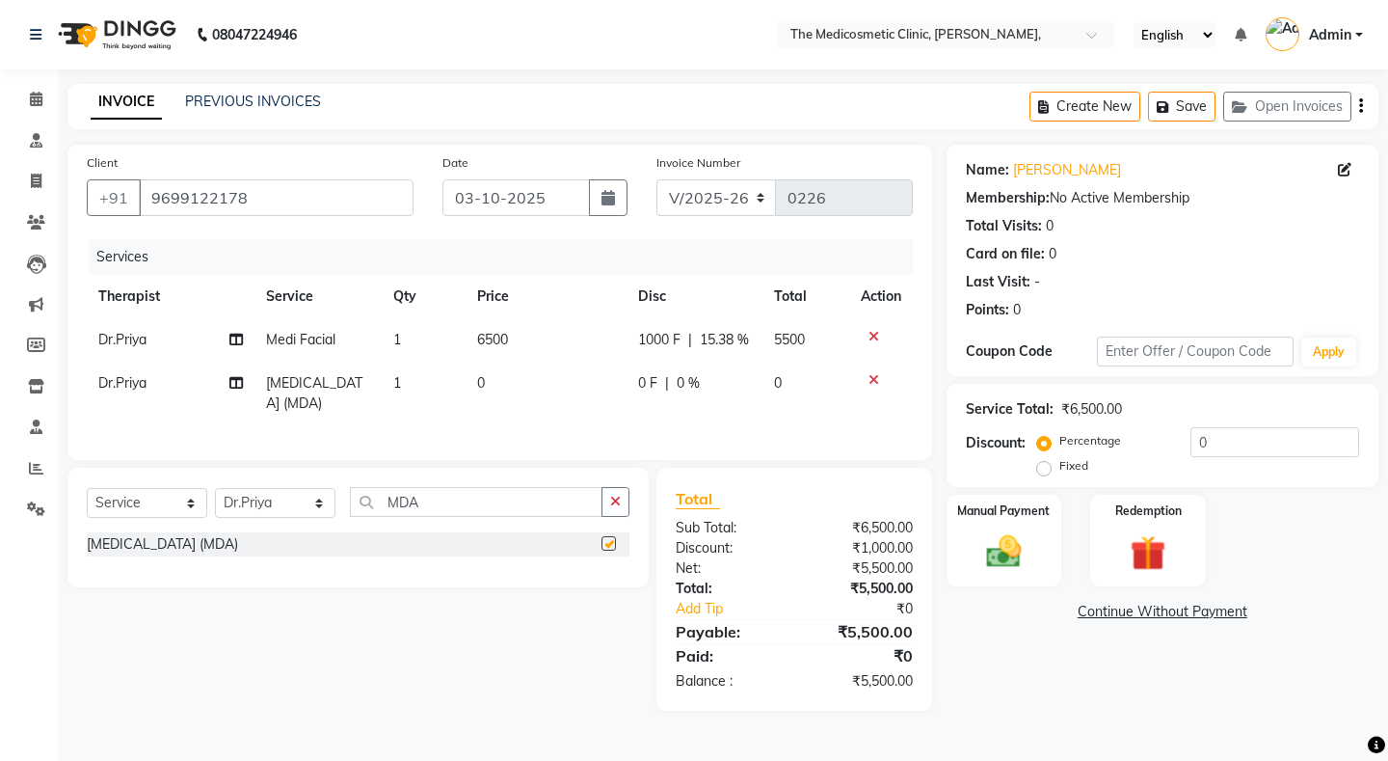
checkbox input "false"
click at [532, 375] on td "0" at bounding box center [546, 394] width 160 height 64
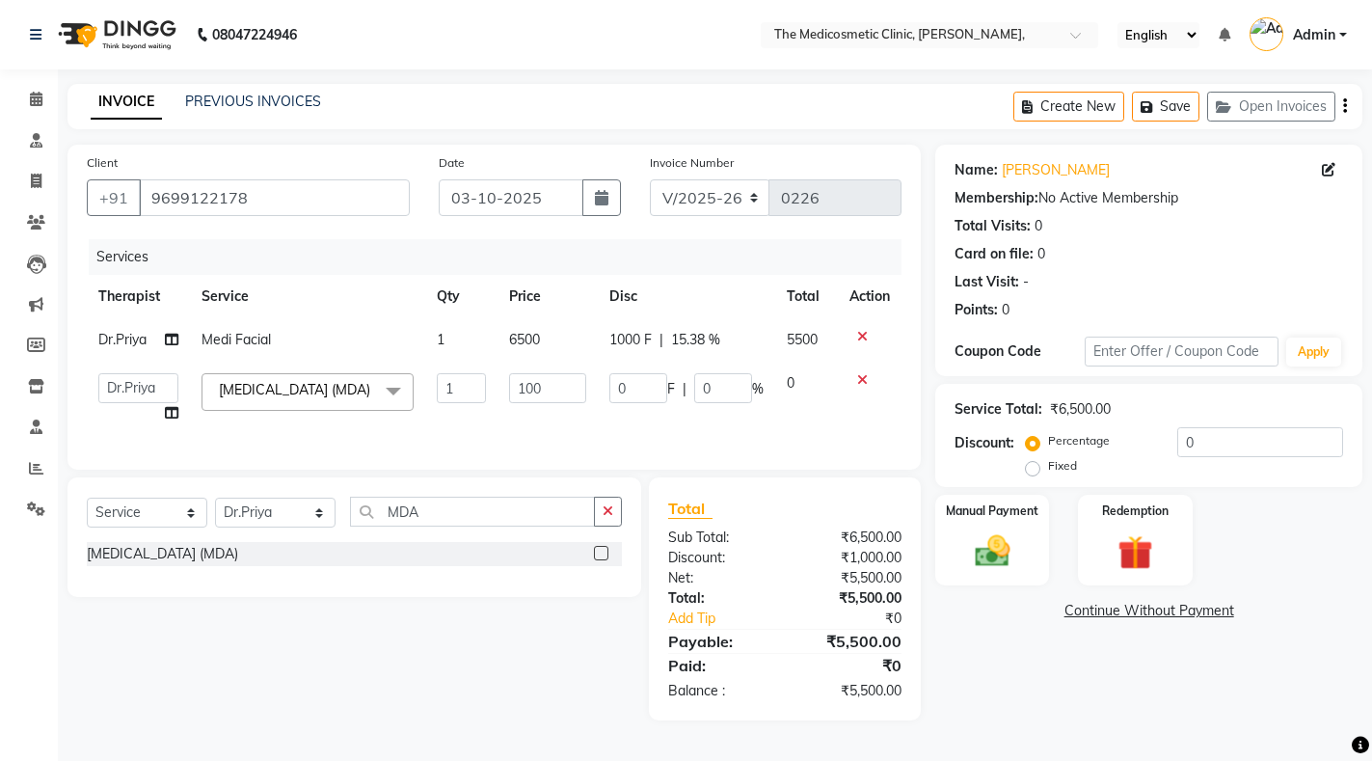
type input "1000"
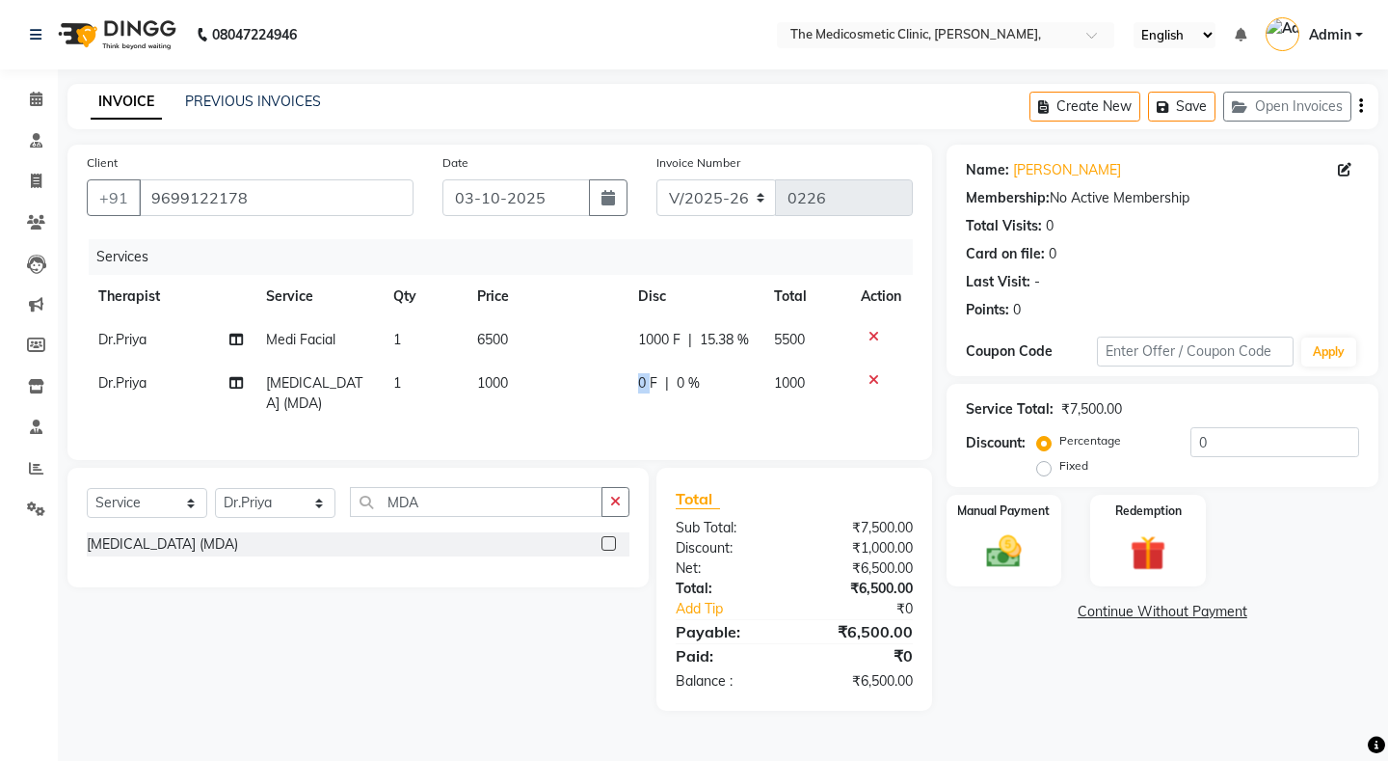
click at [638, 388] on span "0 F" at bounding box center [647, 383] width 19 height 20
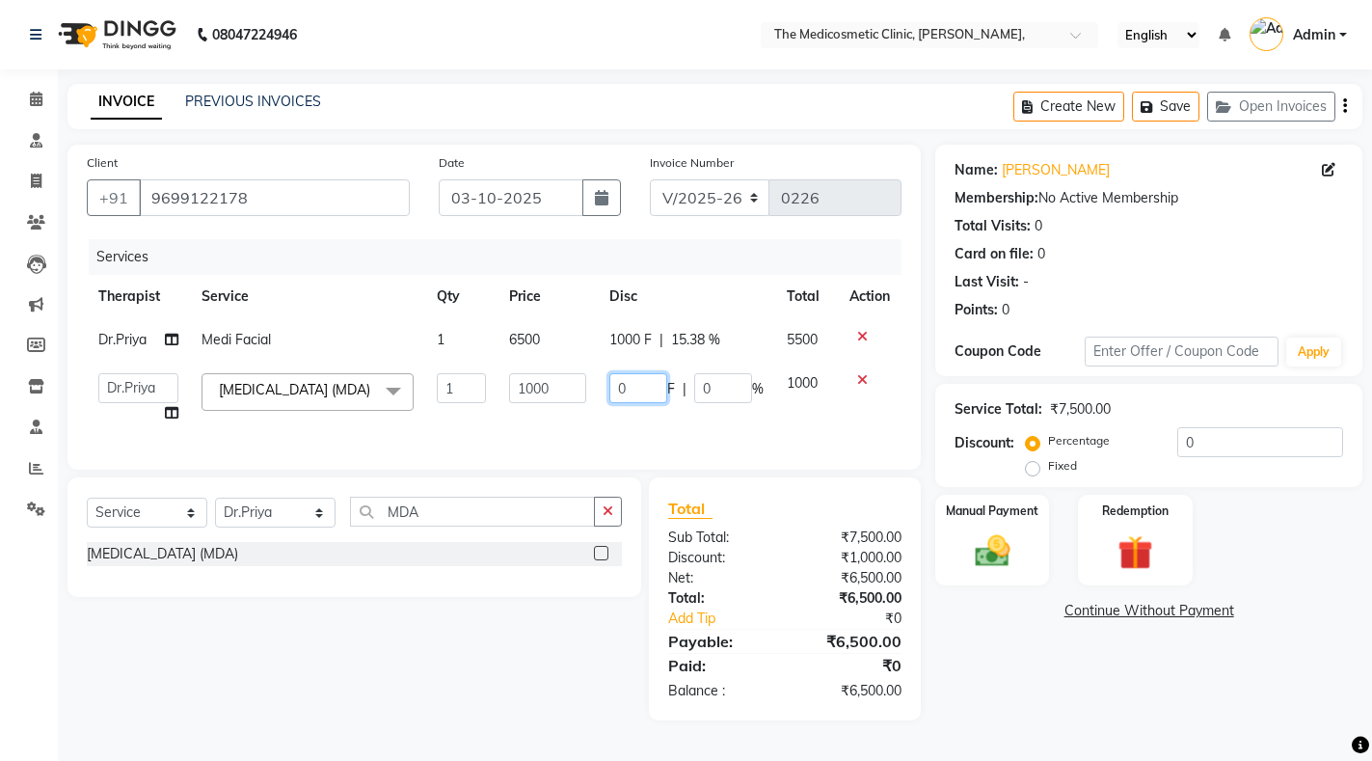
click at [644, 389] on input "0" at bounding box center [638, 388] width 58 height 30
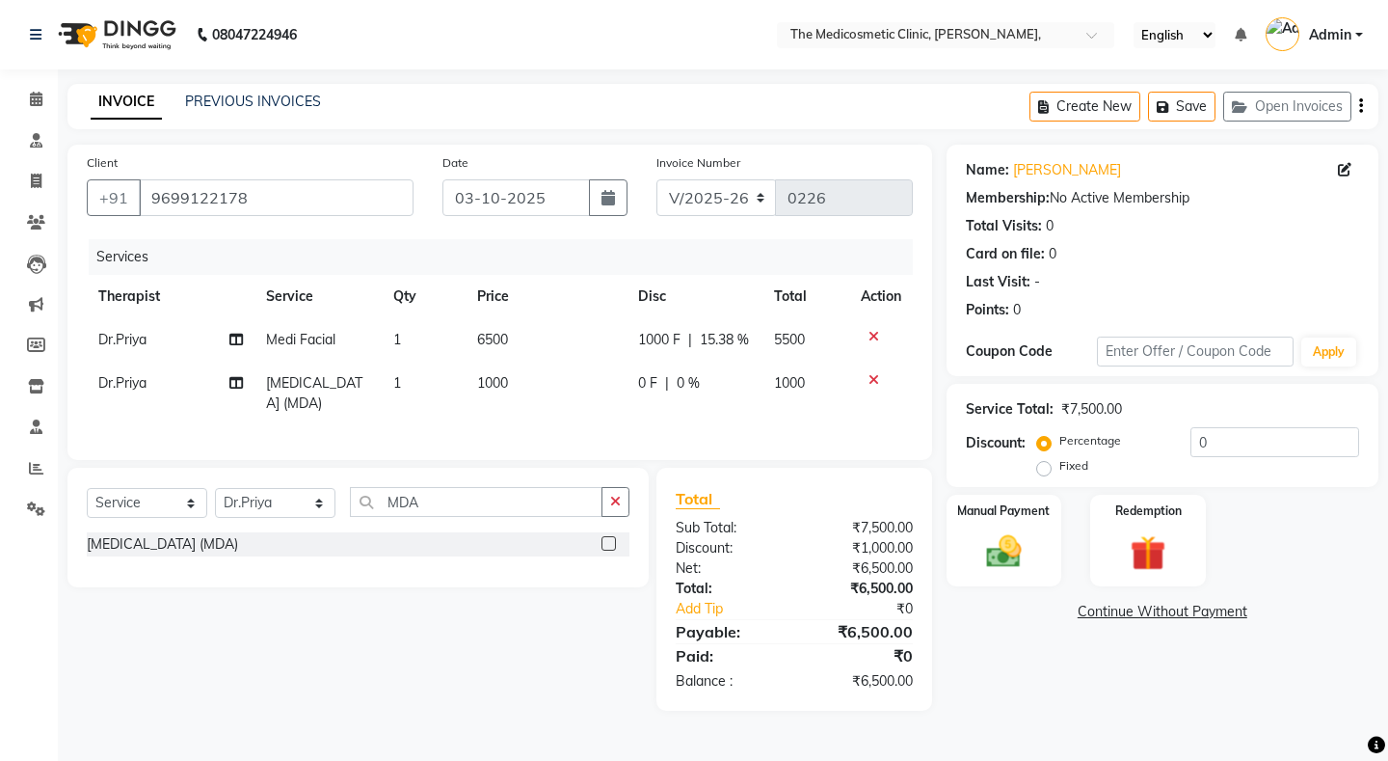
click at [719, 384] on div "0 F | 0 %" at bounding box center [694, 383] width 113 height 20
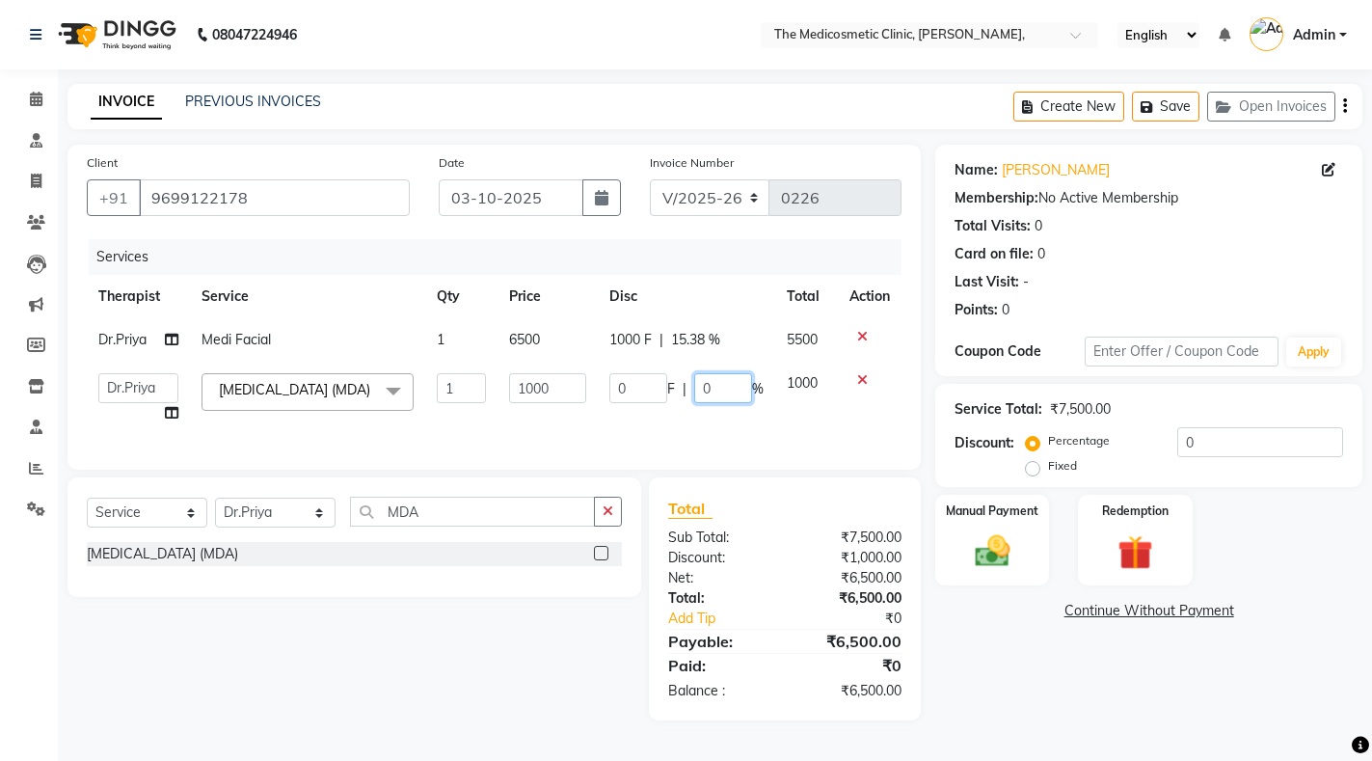
click at [719, 384] on input "0" at bounding box center [723, 388] width 58 height 30
type input "100"
click at [753, 424] on td "0 F | 100 %" at bounding box center [695, 398] width 177 height 73
click at [605, 518] on icon "button" at bounding box center [608, 510] width 11 height 13
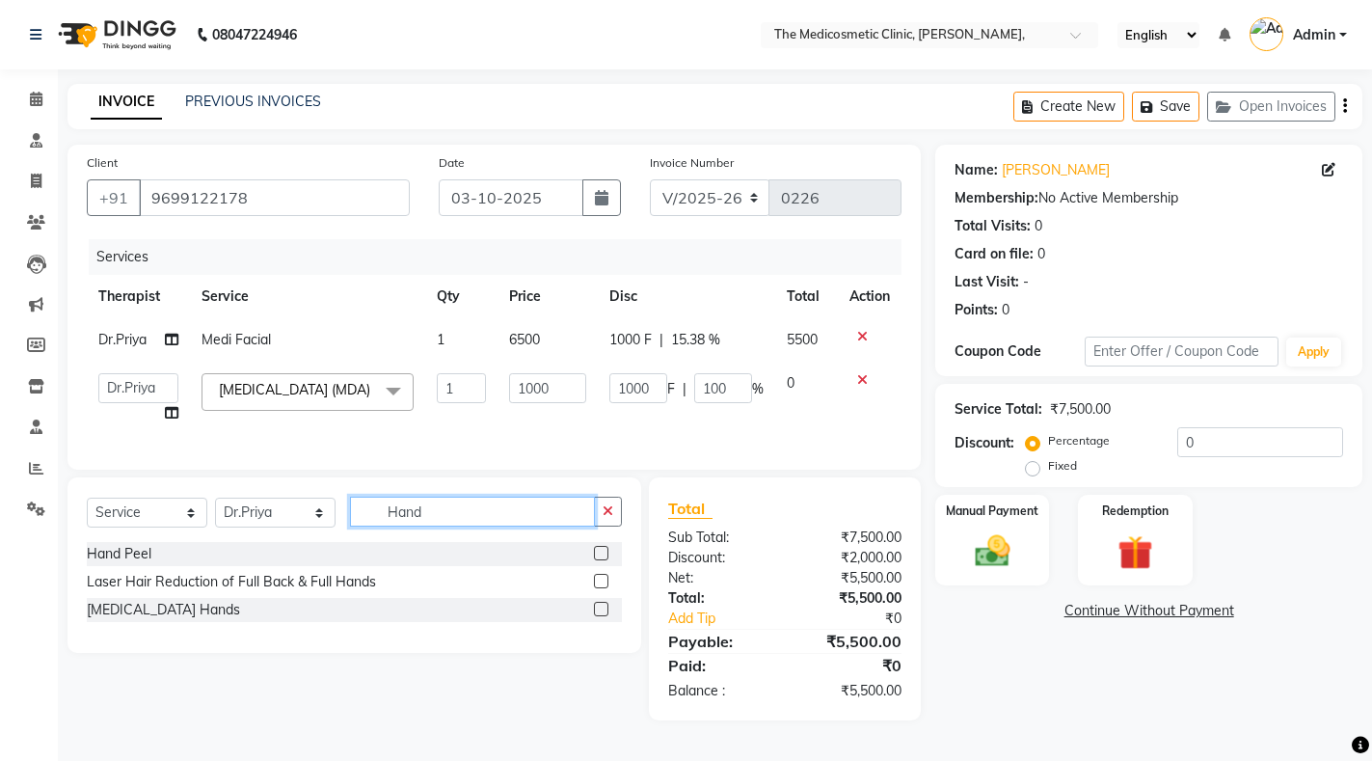
type input "Hand"
click at [602, 560] on label at bounding box center [601, 553] width 14 height 14
click at [602, 560] on input "checkbox" at bounding box center [600, 554] width 13 height 13
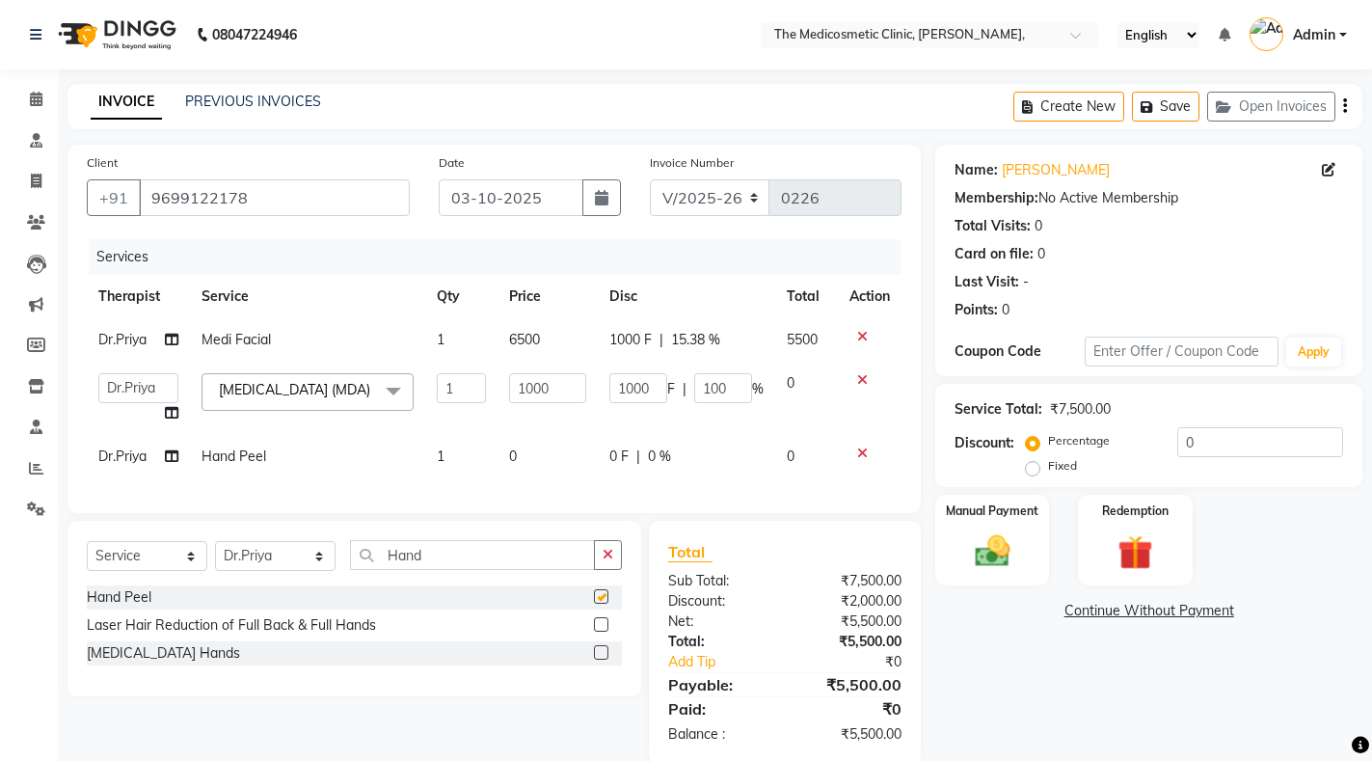
checkbox input "false"
click at [517, 471] on td "0" at bounding box center [547, 456] width 100 height 43
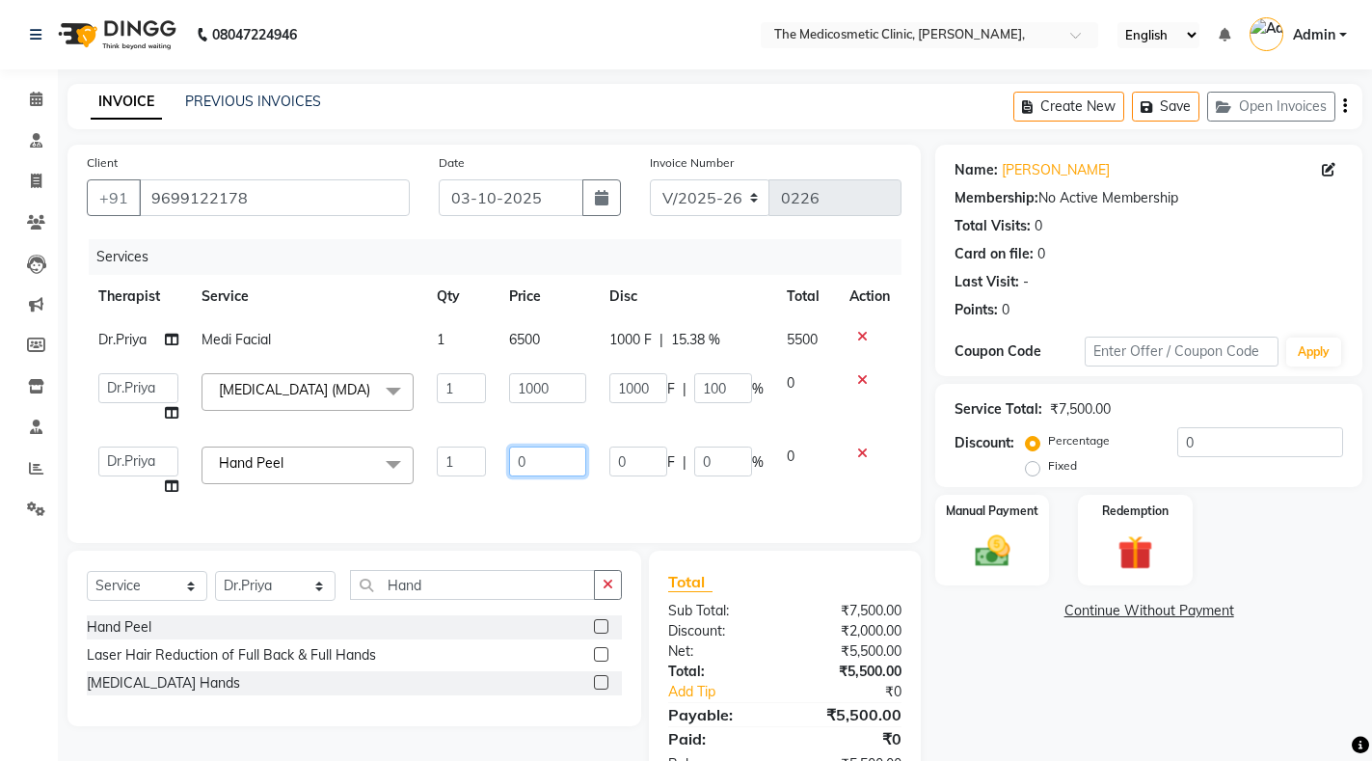
drag, startPoint x: 537, startPoint y: 472, endPoint x: 503, endPoint y: 468, distance: 34.1
click at [503, 468] on td "0" at bounding box center [547, 471] width 100 height 73
type input "3500"
click at [641, 494] on div "Services Therapist Service Qty Price Disc Total Action Dr.Priya Medi Facial 1 6…" at bounding box center [494, 381] width 815 height 284
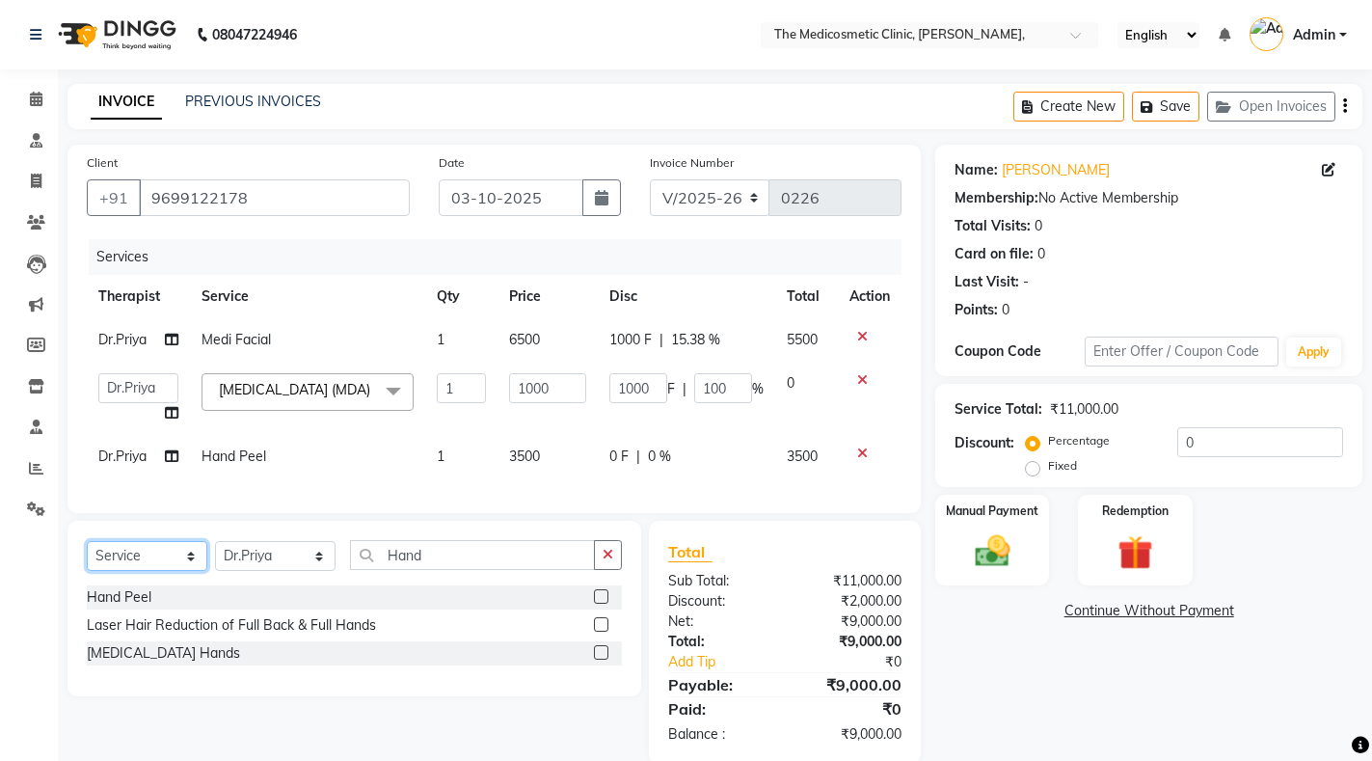
click at [94, 571] on select "Select Service Product Membership Package Voucher Prepaid Gift Card" at bounding box center [147, 556] width 121 height 30
select select "product"
click at [87, 566] on select "Select Service Product Membership Package Voucher Prepaid Gift Card" at bounding box center [147, 556] width 121 height 30
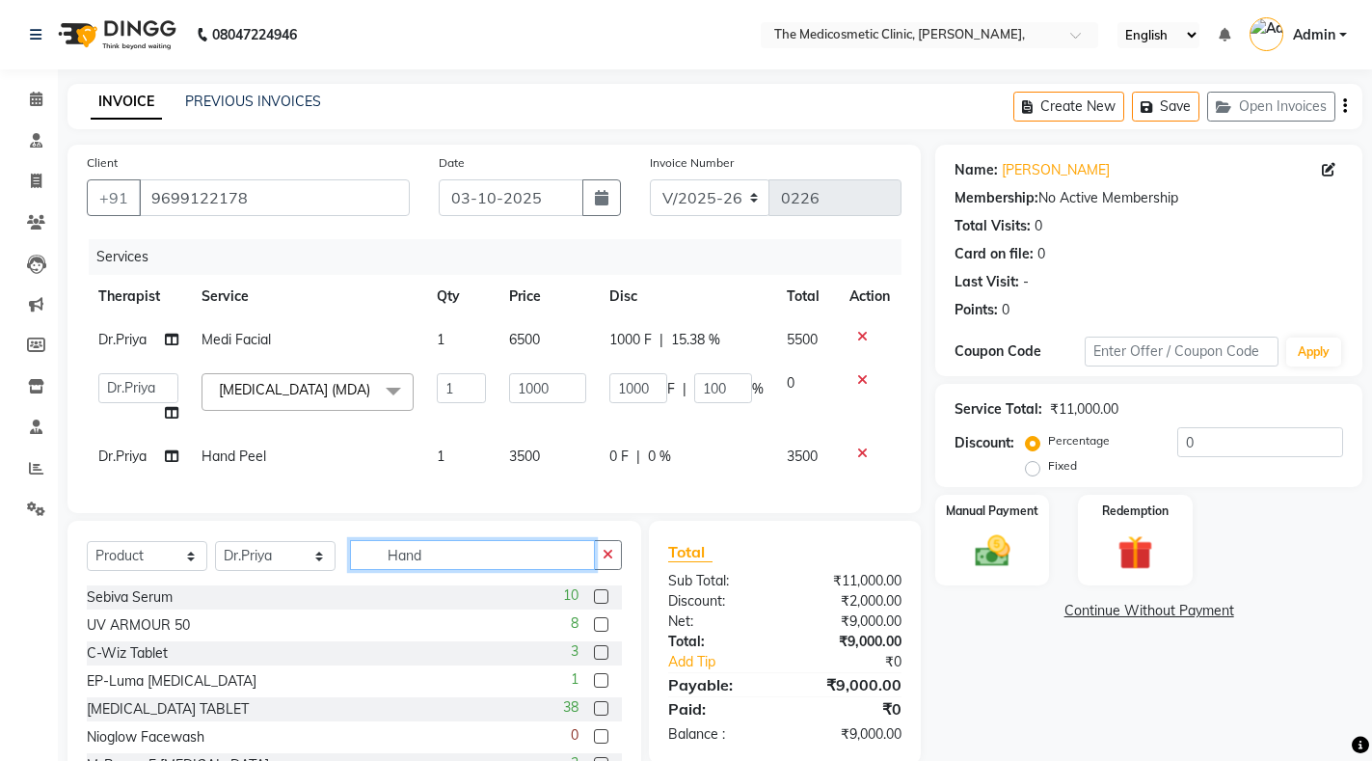
drag, startPoint x: 426, startPoint y: 584, endPoint x: 332, endPoint y: 587, distance: 94.5
click at [332, 585] on div "Select Service Product Membership Package Voucher Prepaid Gift Card Select Ther…" at bounding box center [354, 562] width 535 height 45
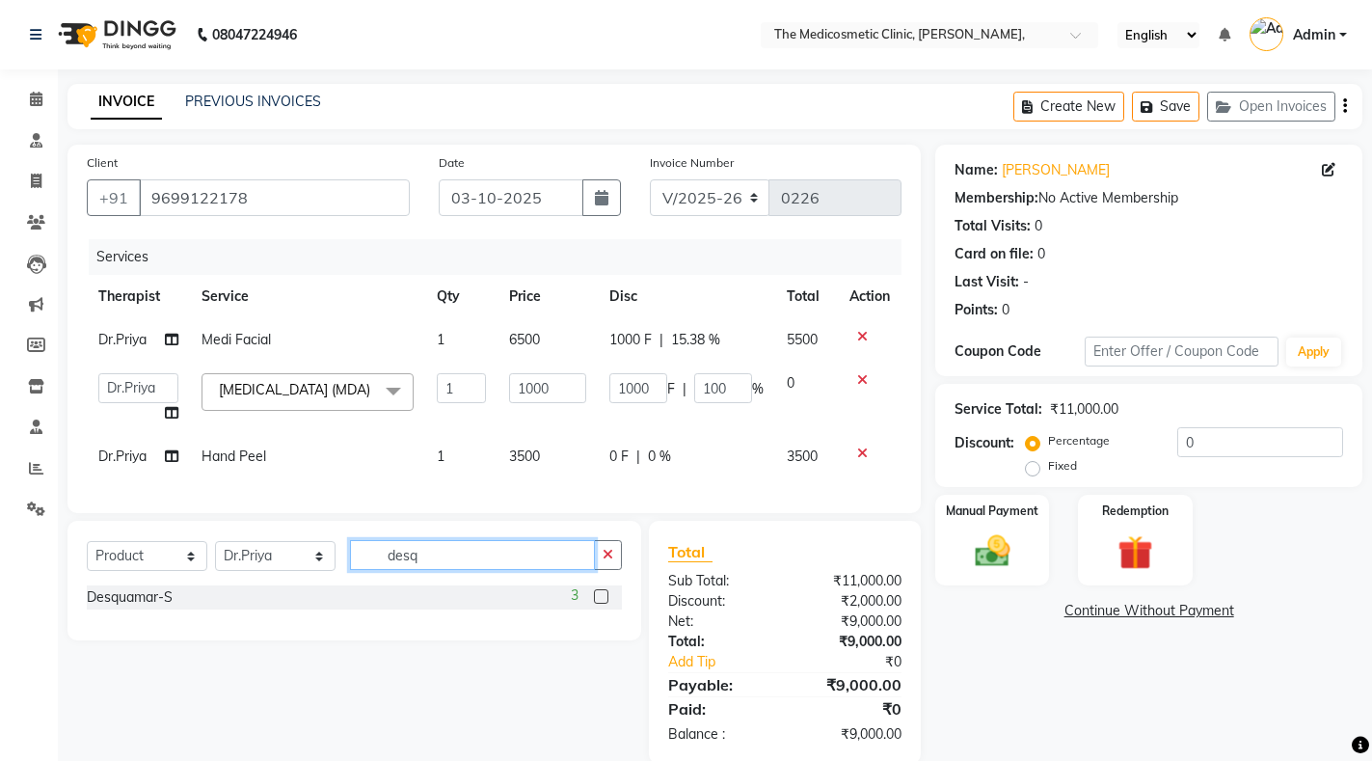
type input "desq"
click at [605, 604] on label at bounding box center [601, 596] width 14 height 14
click at [605, 604] on input "checkbox" at bounding box center [600, 597] width 13 height 13
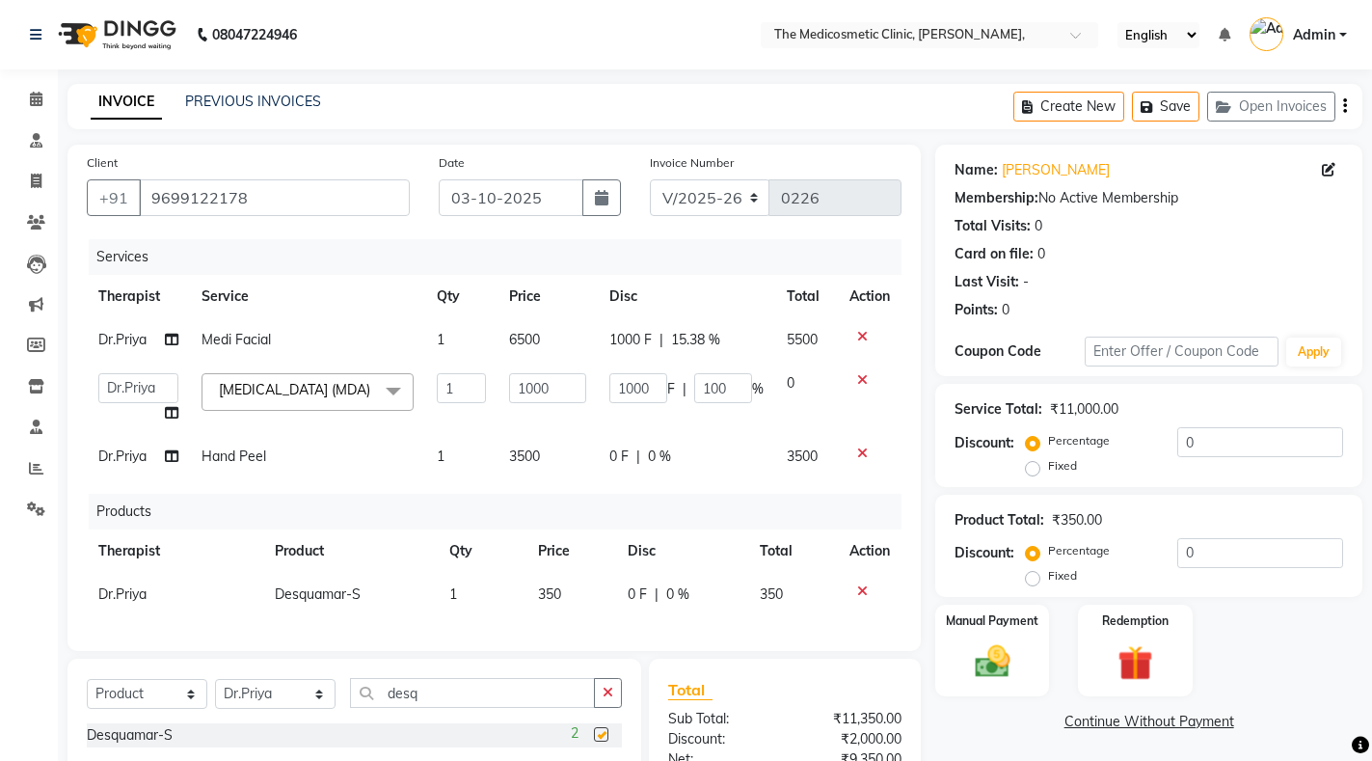
checkbox input "false"
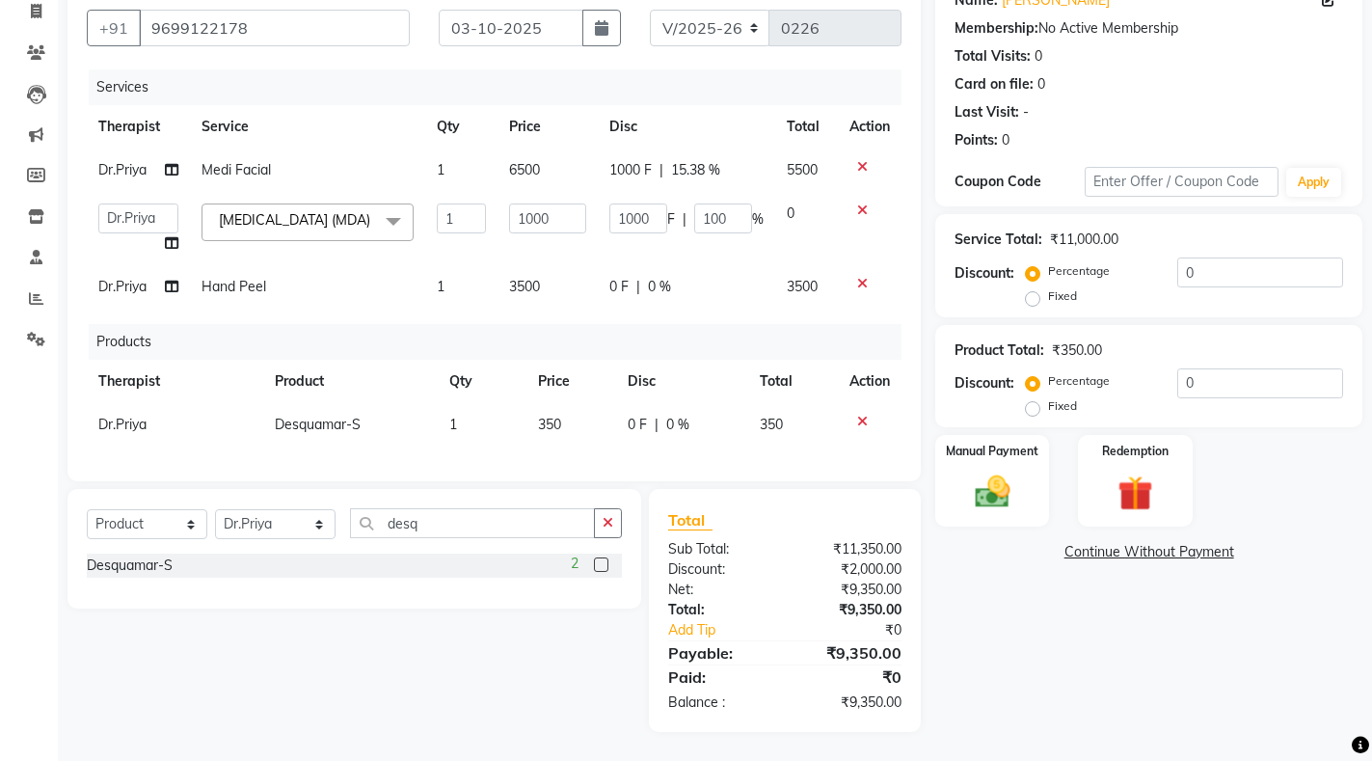
click at [664, 278] on span "0 %" at bounding box center [659, 287] width 23 height 20
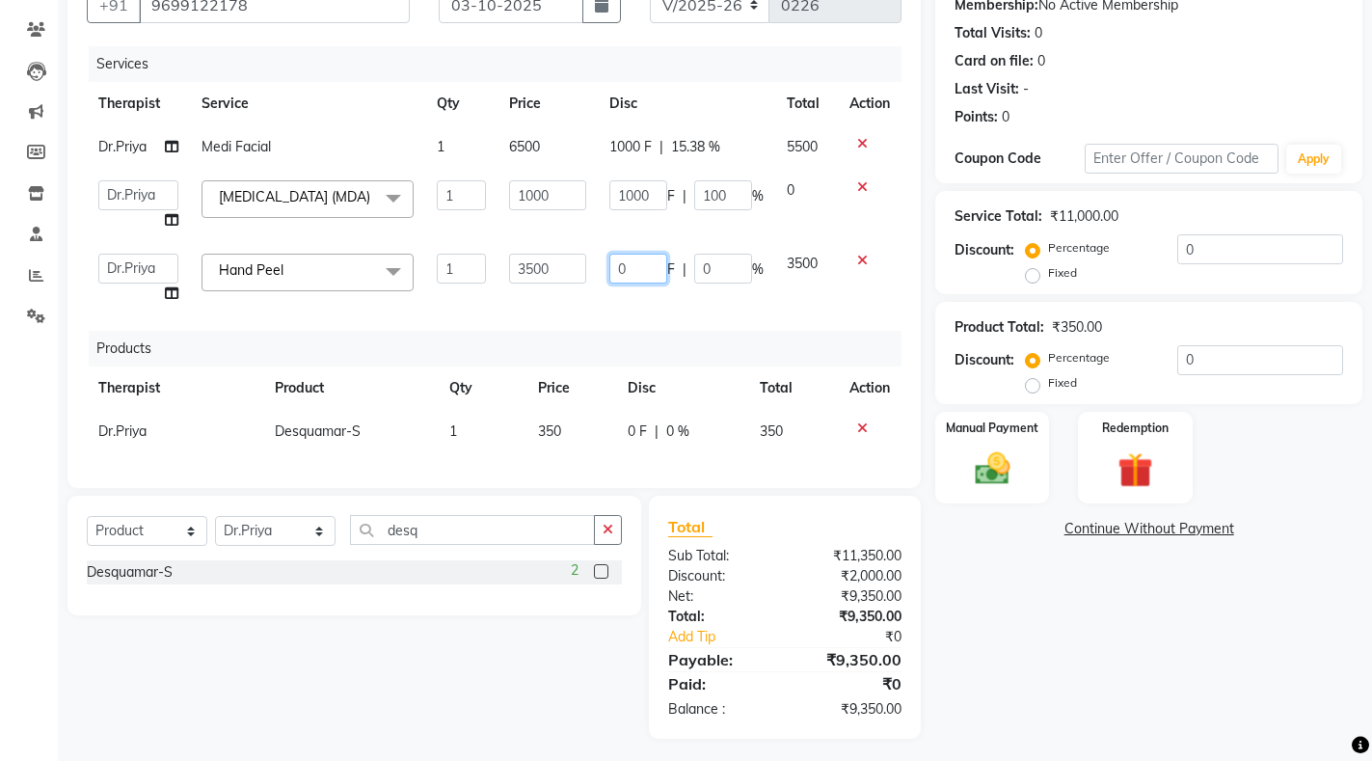
drag, startPoint x: 652, startPoint y: 283, endPoint x: 606, endPoint y: 284, distance: 45.3
click at [606, 284] on td "0 F | 0 %" at bounding box center [686, 278] width 177 height 73
type input "2000"
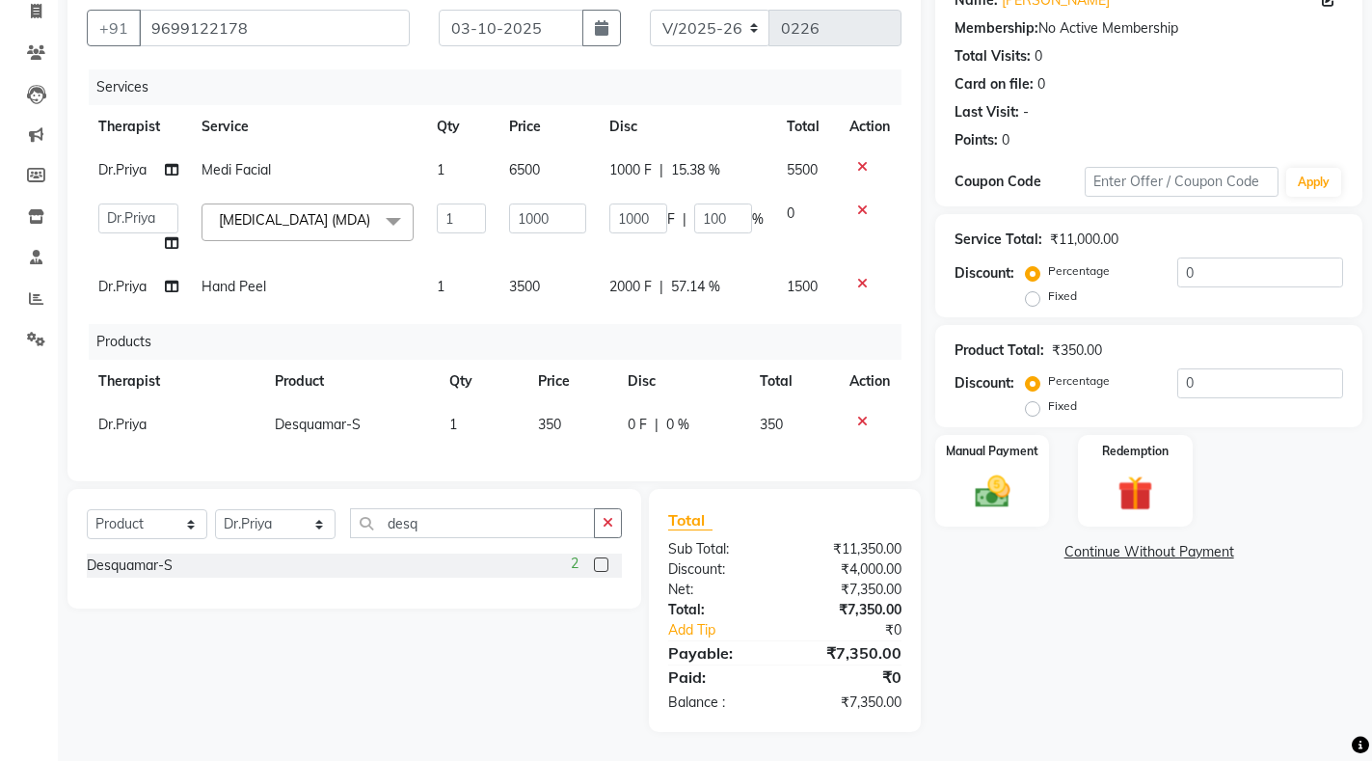
click at [773, 334] on div "Services Therapist Service Qty Price Disc Total Action Dr.Priya Medi Facial 1 6…" at bounding box center [494, 265] width 815 height 392
click at [627, 281] on span "2000 F" at bounding box center [630, 287] width 42 height 20
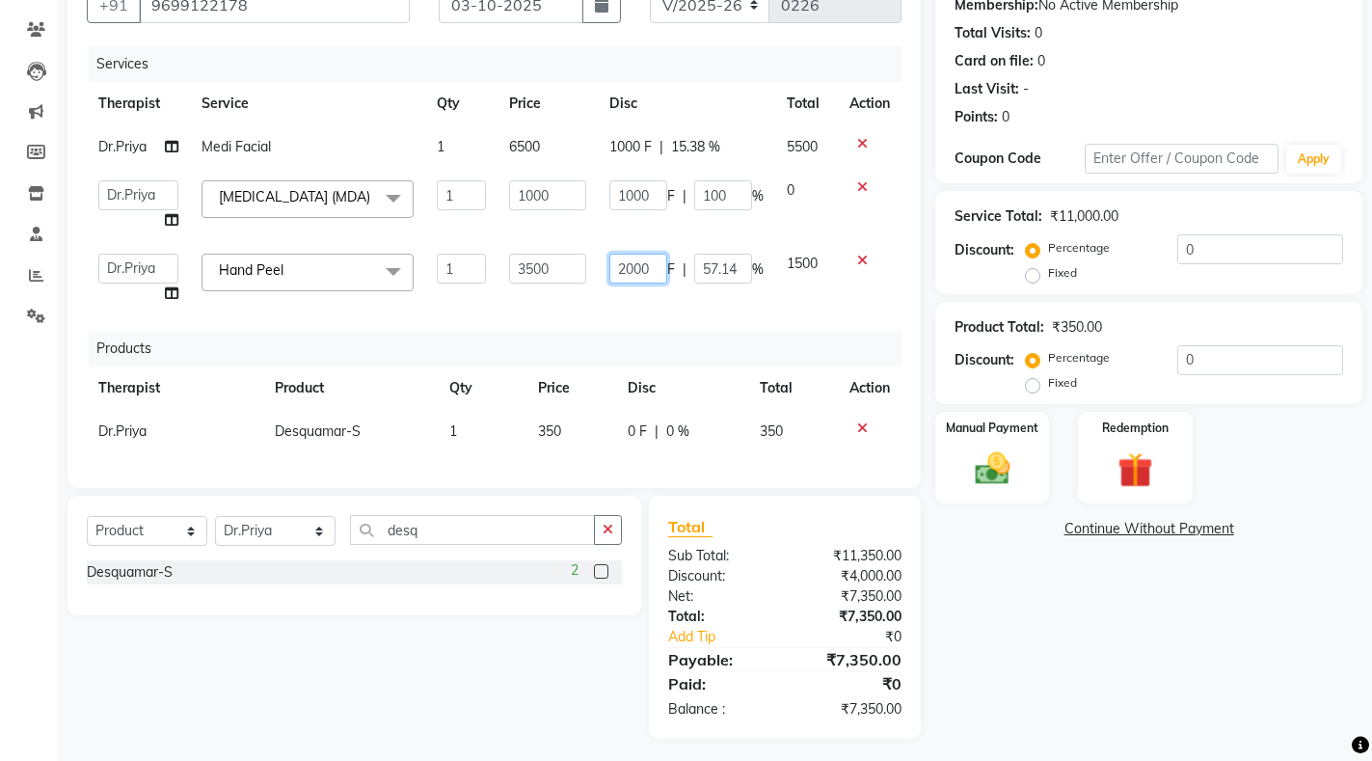
drag, startPoint x: 650, startPoint y: 277, endPoint x: 611, endPoint y: 278, distance: 38.6
click at [607, 277] on td "2000 F | 57.14 %" at bounding box center [686, 278] width 177 height 73
type input "1850"
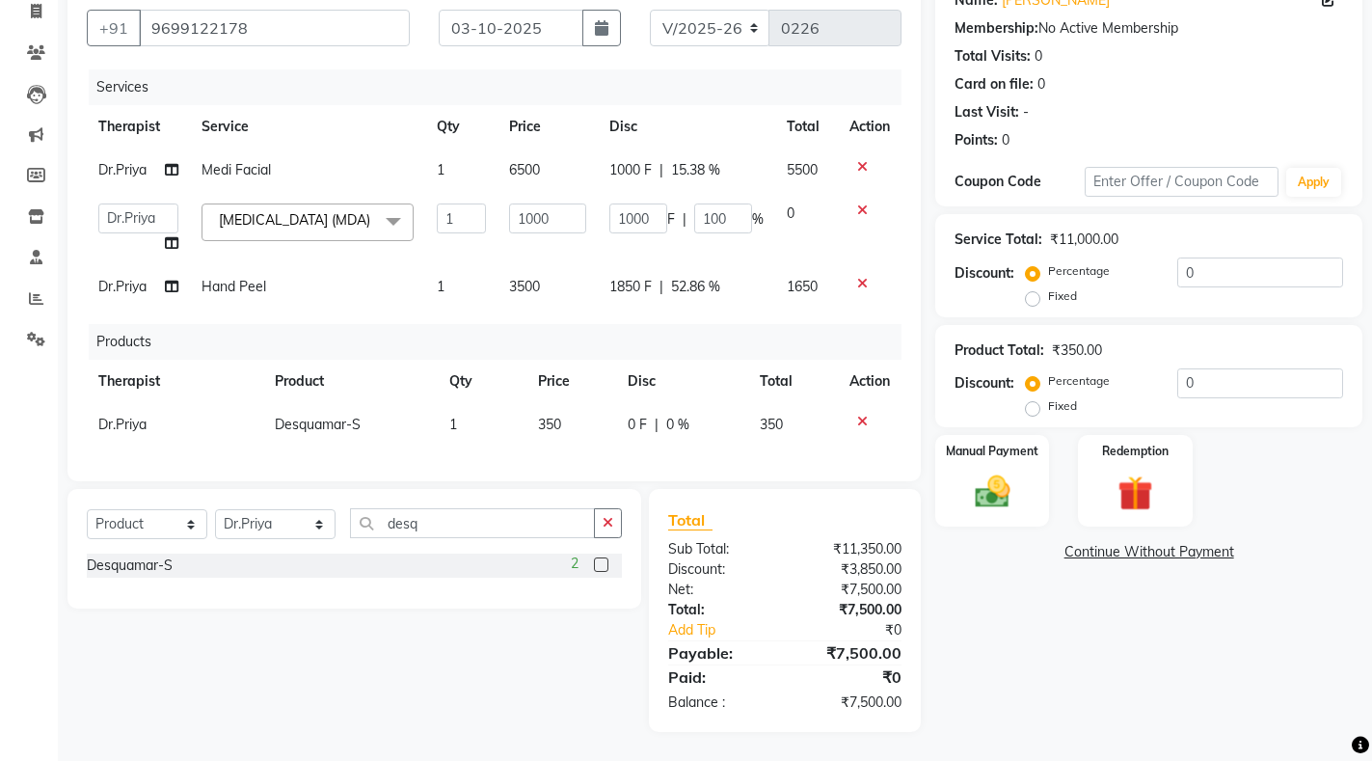
click at [718, 312] on div "Services Therapist Service Qty Price Disc Total Action Dr.Priya Medi Facial 1 6…" at bounding box center [494, 265] width 815 height 392
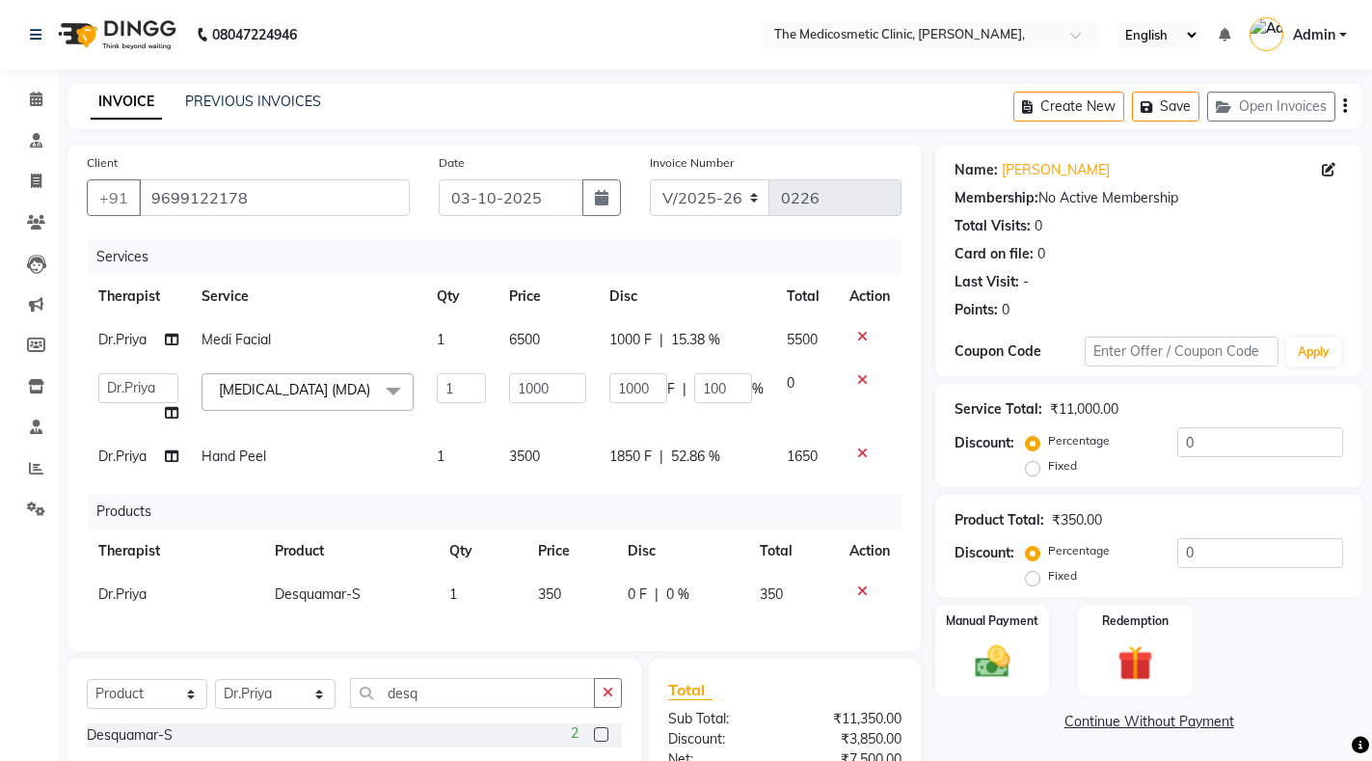
scroll to position [195, 0]
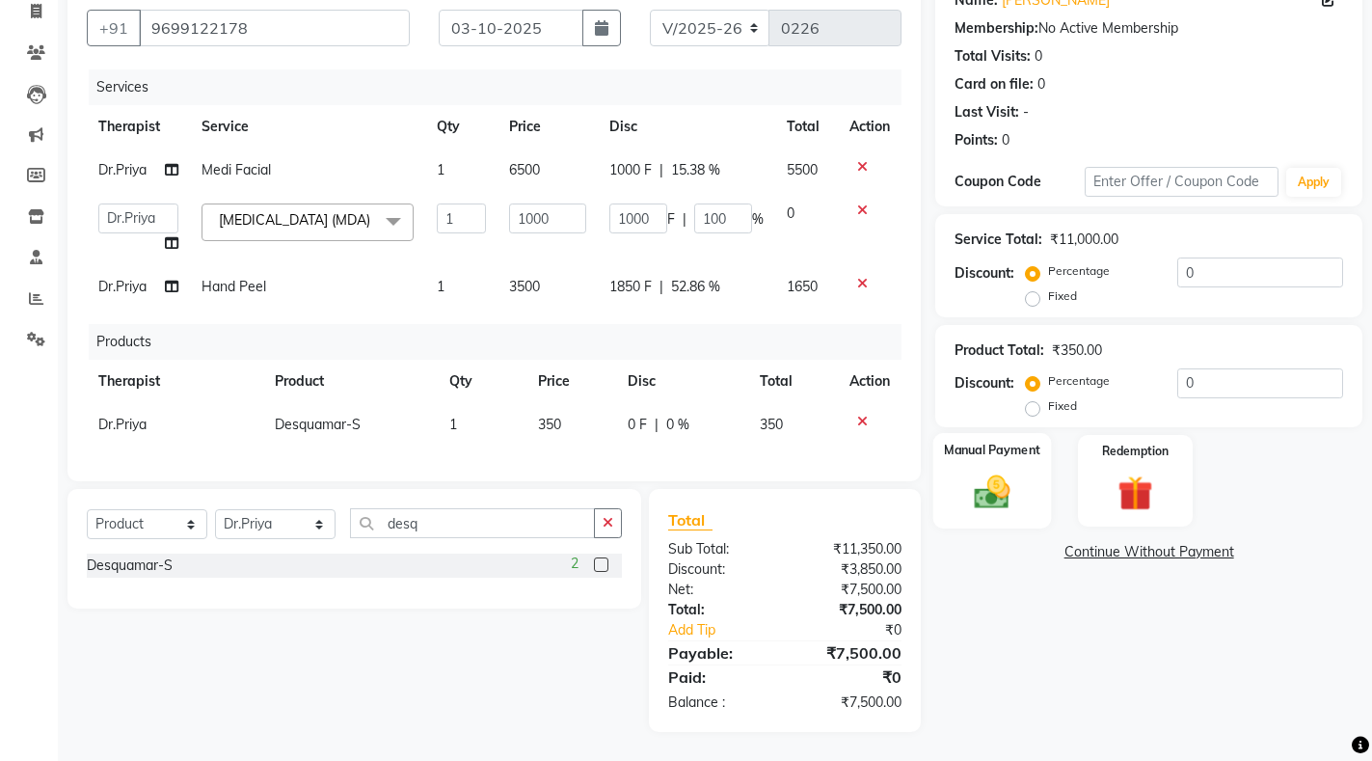
click at [1015, 476] on img at bounding box center [992, 491] width 59 height 41
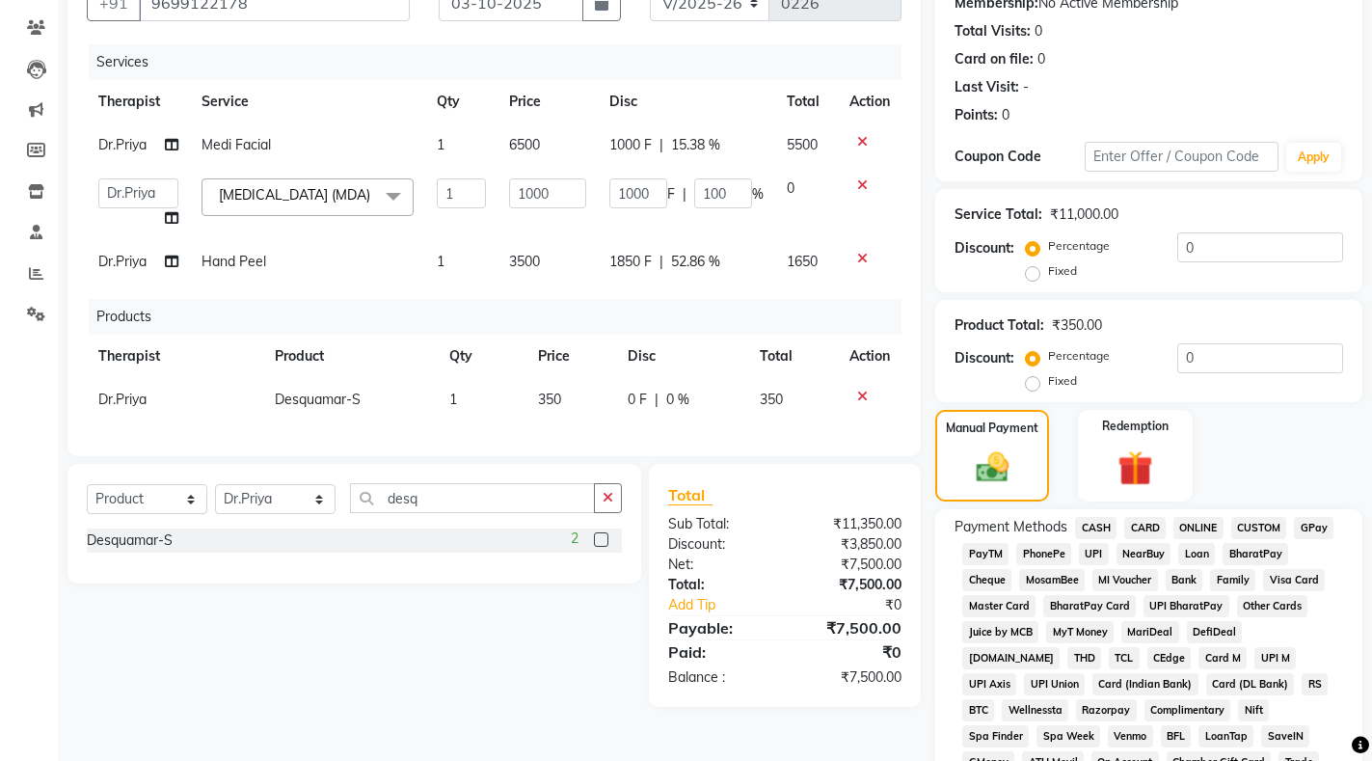
click at [1319, 524] on span "GPay" at bounding box center [1314, 528] width 40 height 22
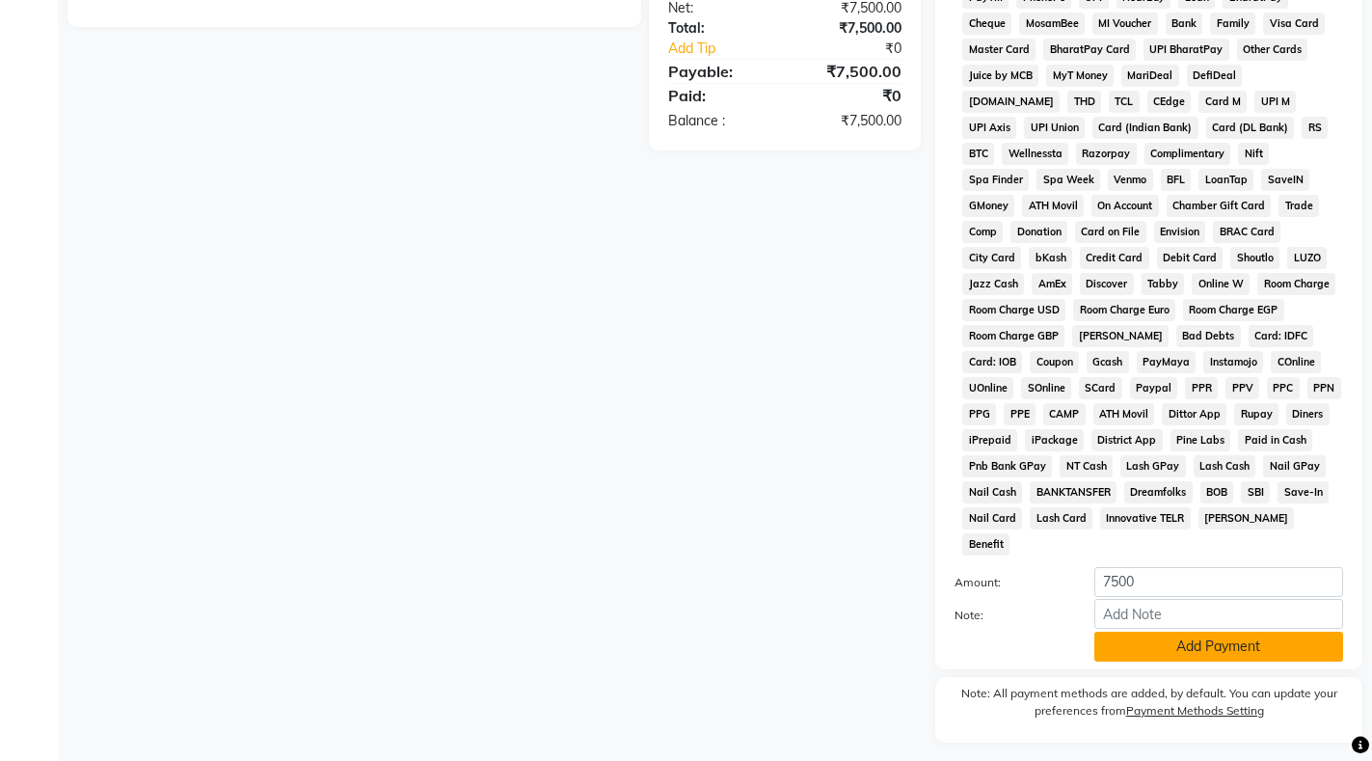
scroll to position [775, 0]
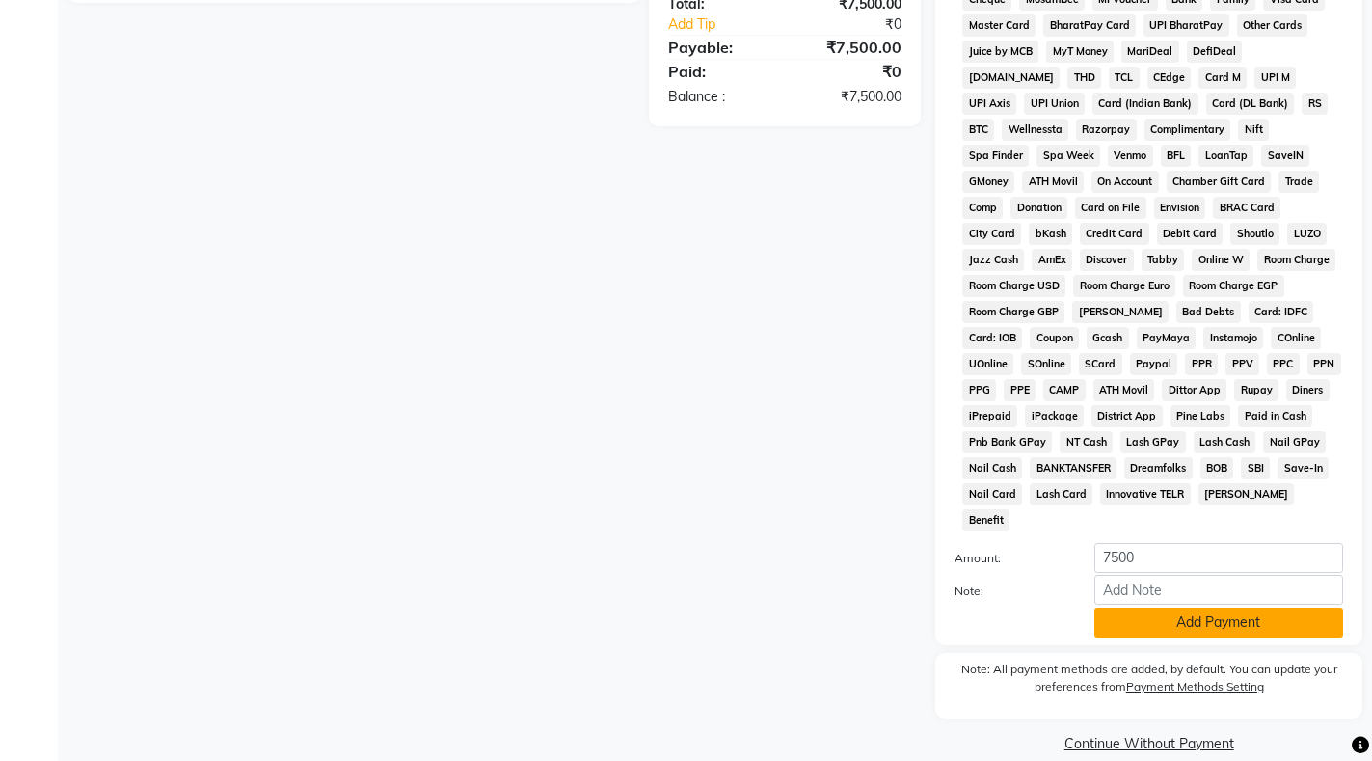
click at [1269, 607] on button "Add Payment" at bounding box center [1218, 622] width 249 height 30
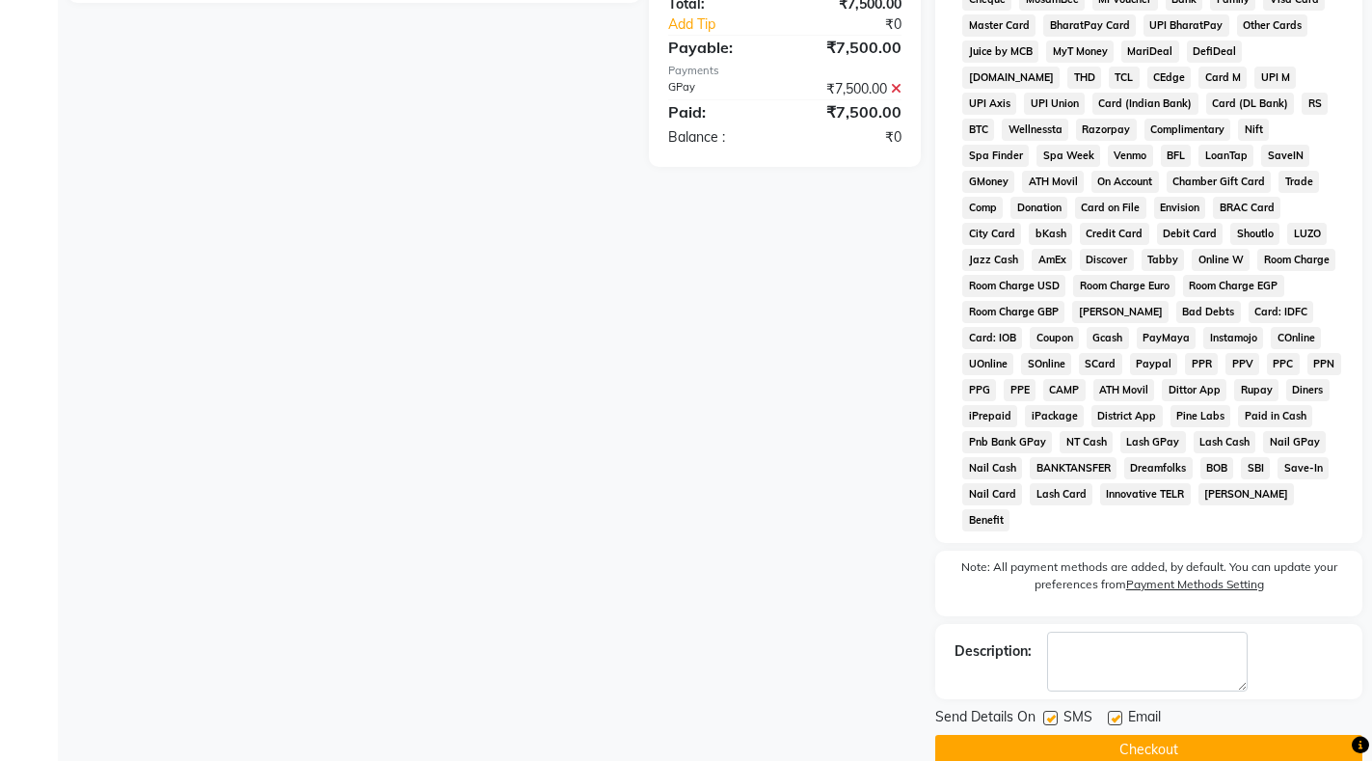
click at [1169, 735] on button "Checkout" at bounding box center [1148, 750] width 427 height 30
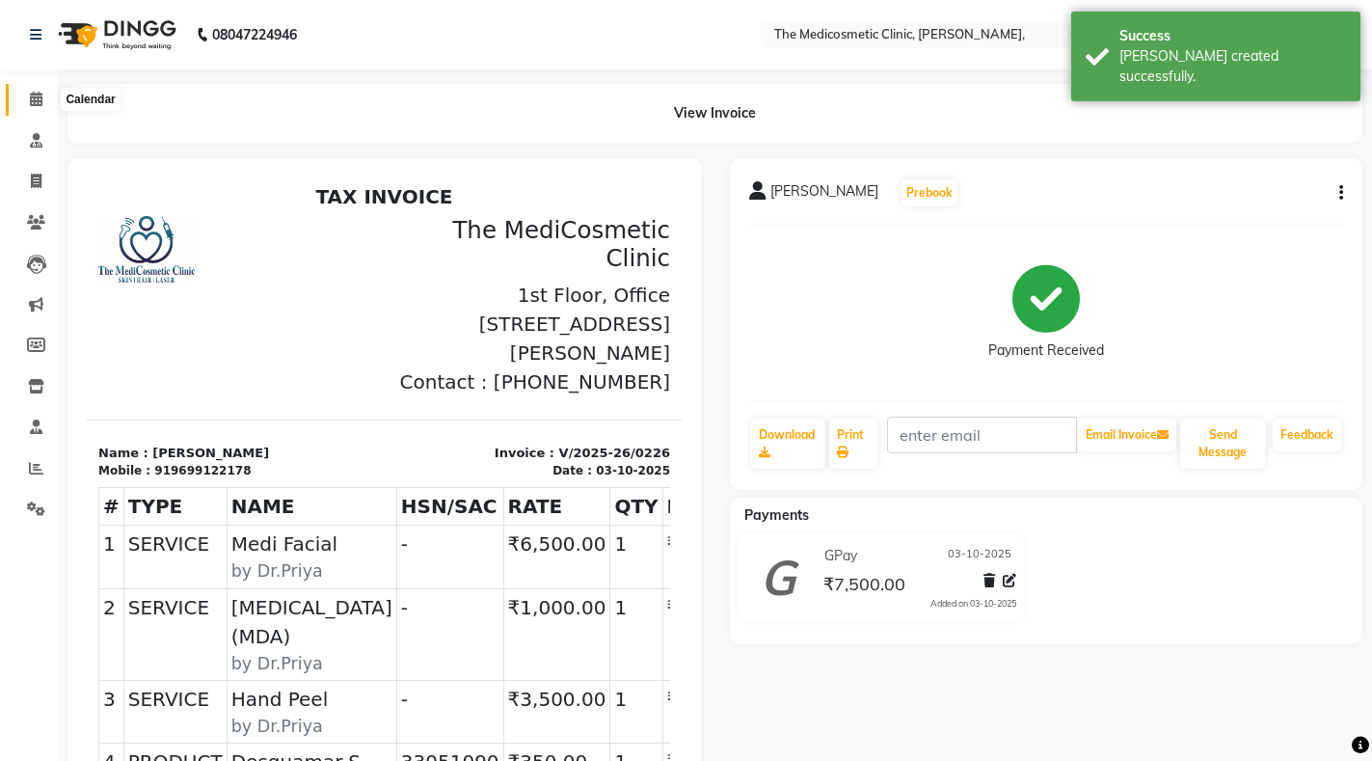
click at [41, 92] on icon at bounding box center [36, 99] width 13 height 14
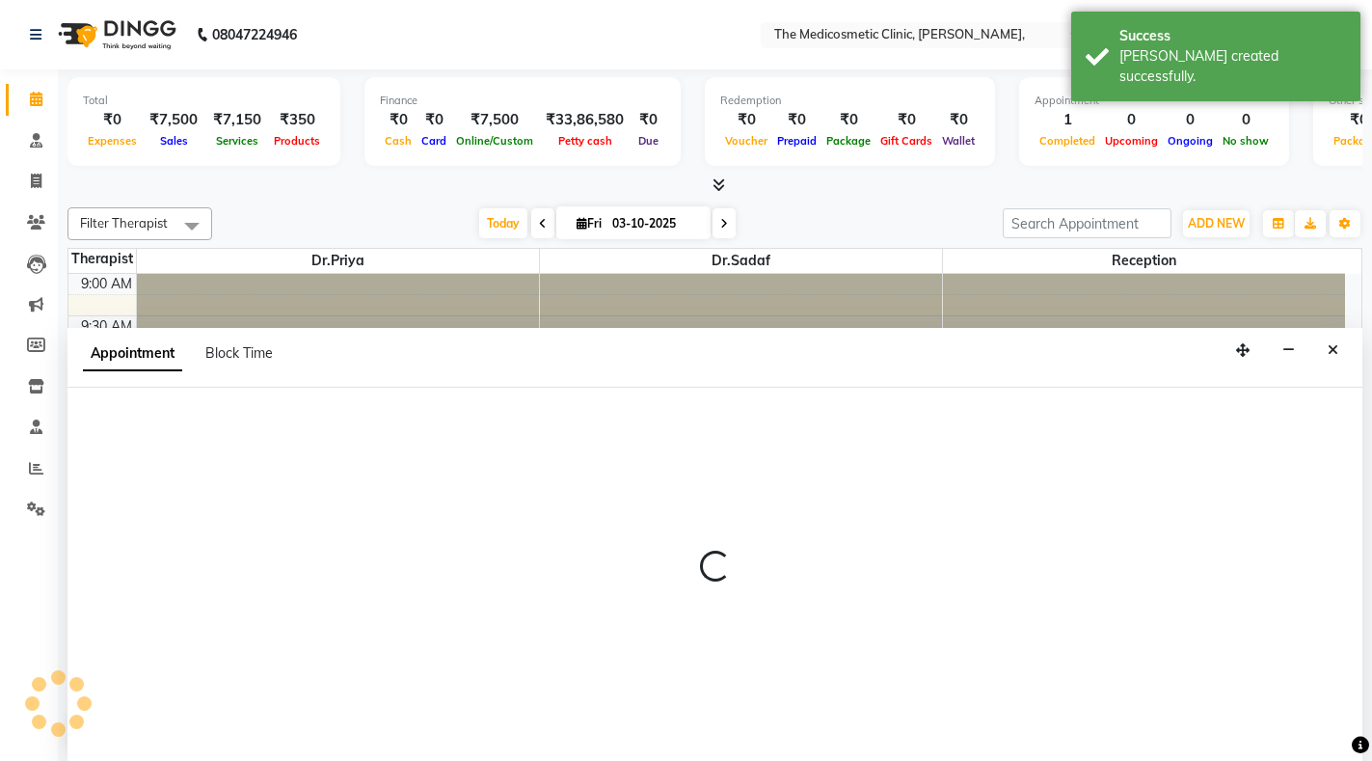
select select "28876"
select select "tentative"
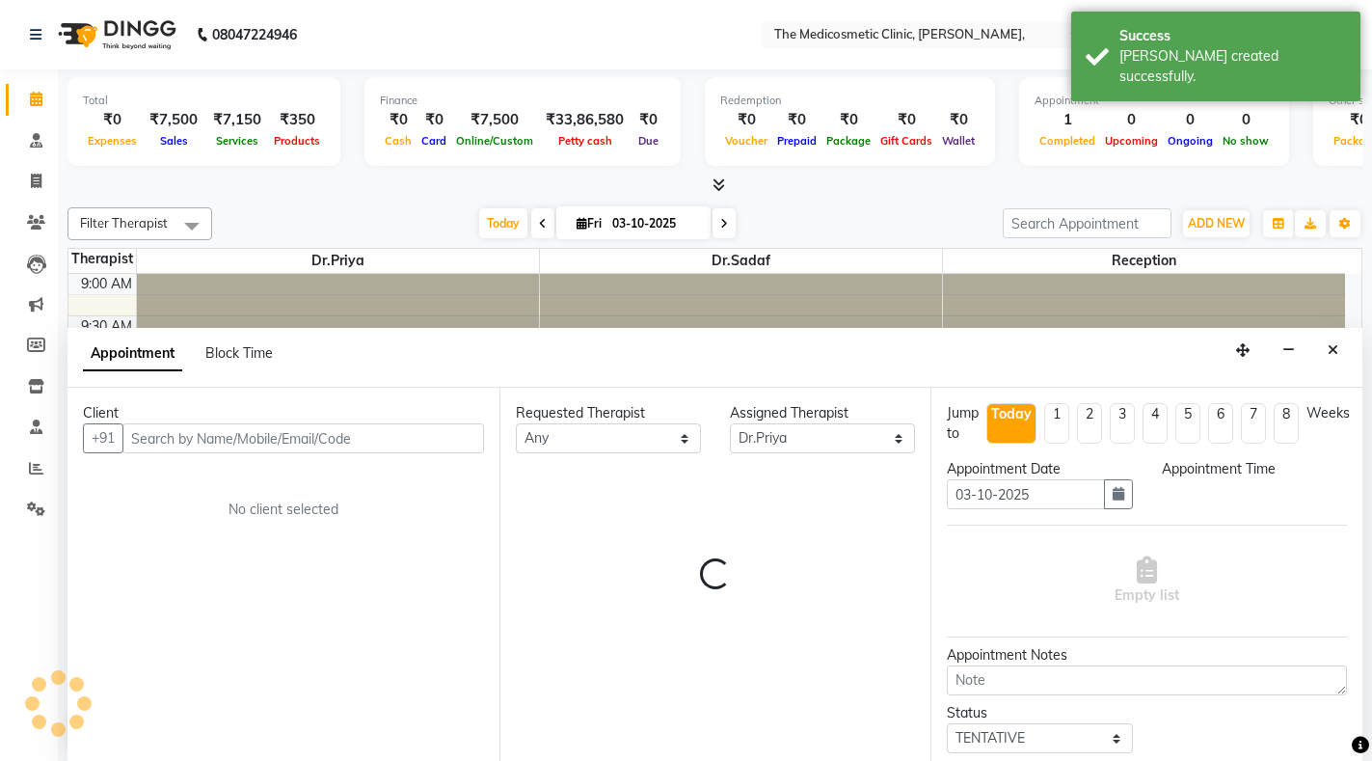
scroll to position [1, 0]
select select "780"
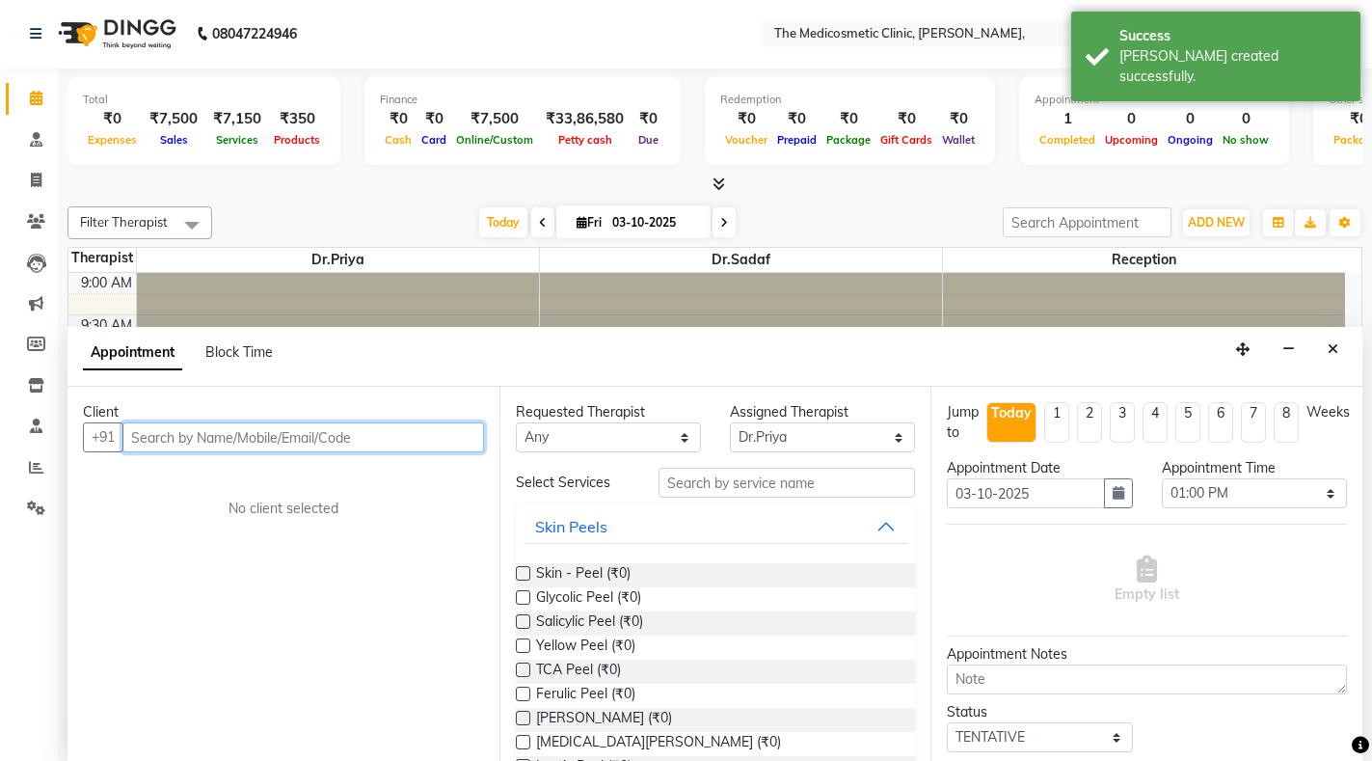
click at [170, 437] on input "text" at bounding box center [303, 437] width 362 height 30
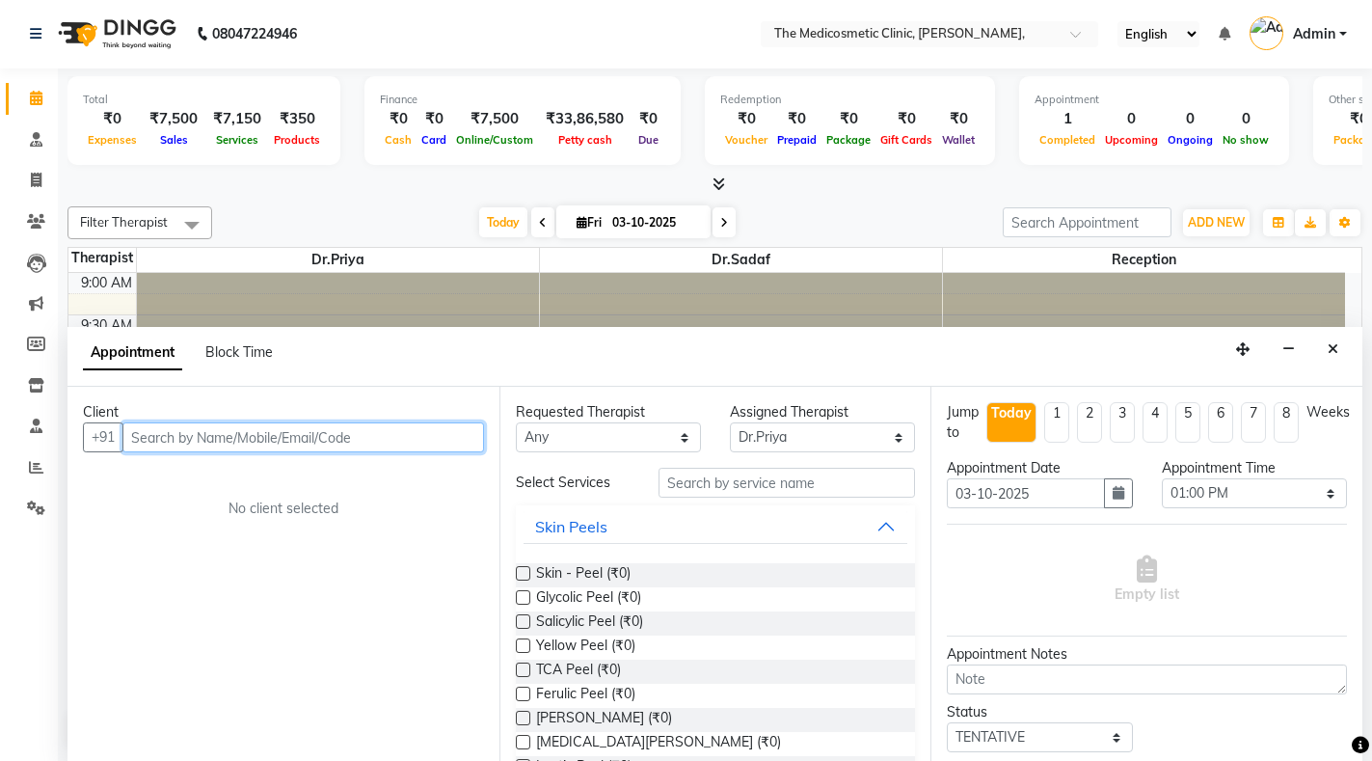
click at [320, 443] on input "text" at bounding box center [303, 437] width 362 height 30
paste input "8975878155"
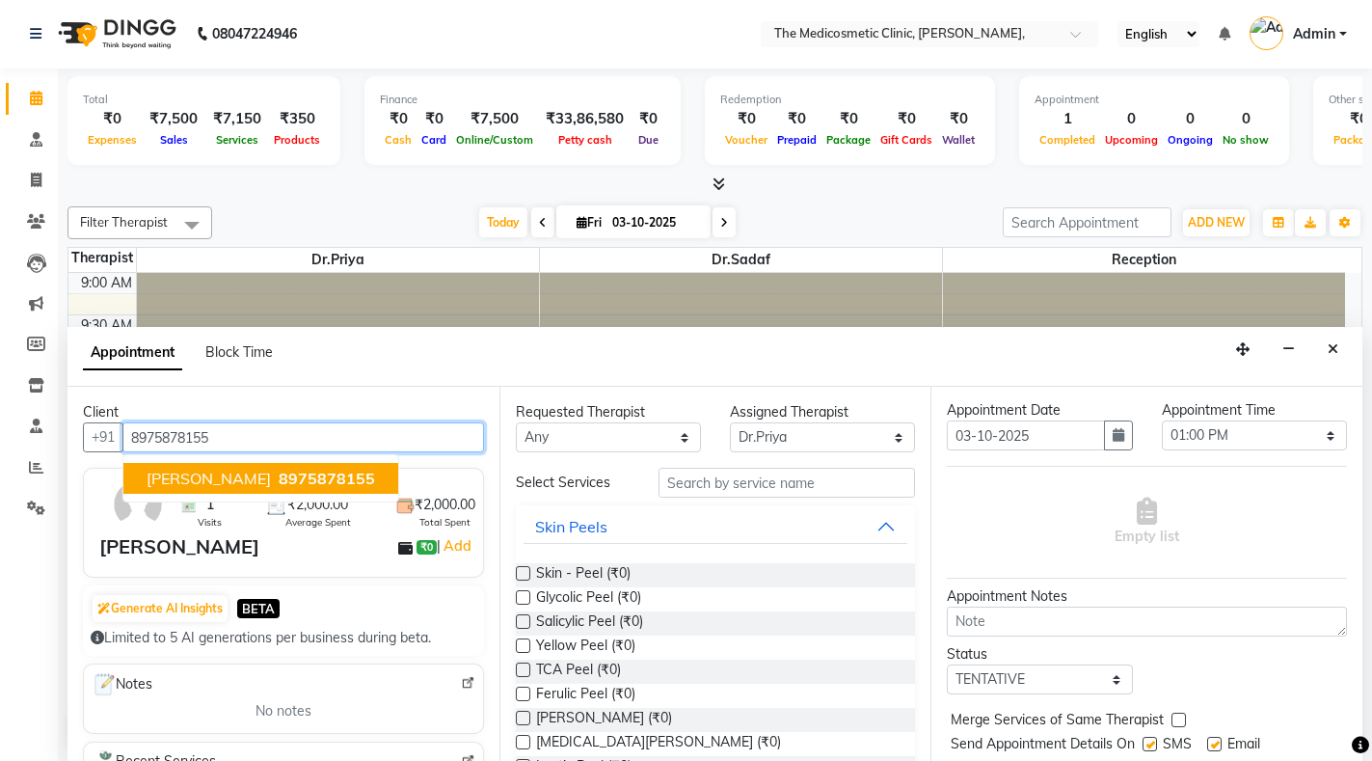
scroll to position [131, 0]
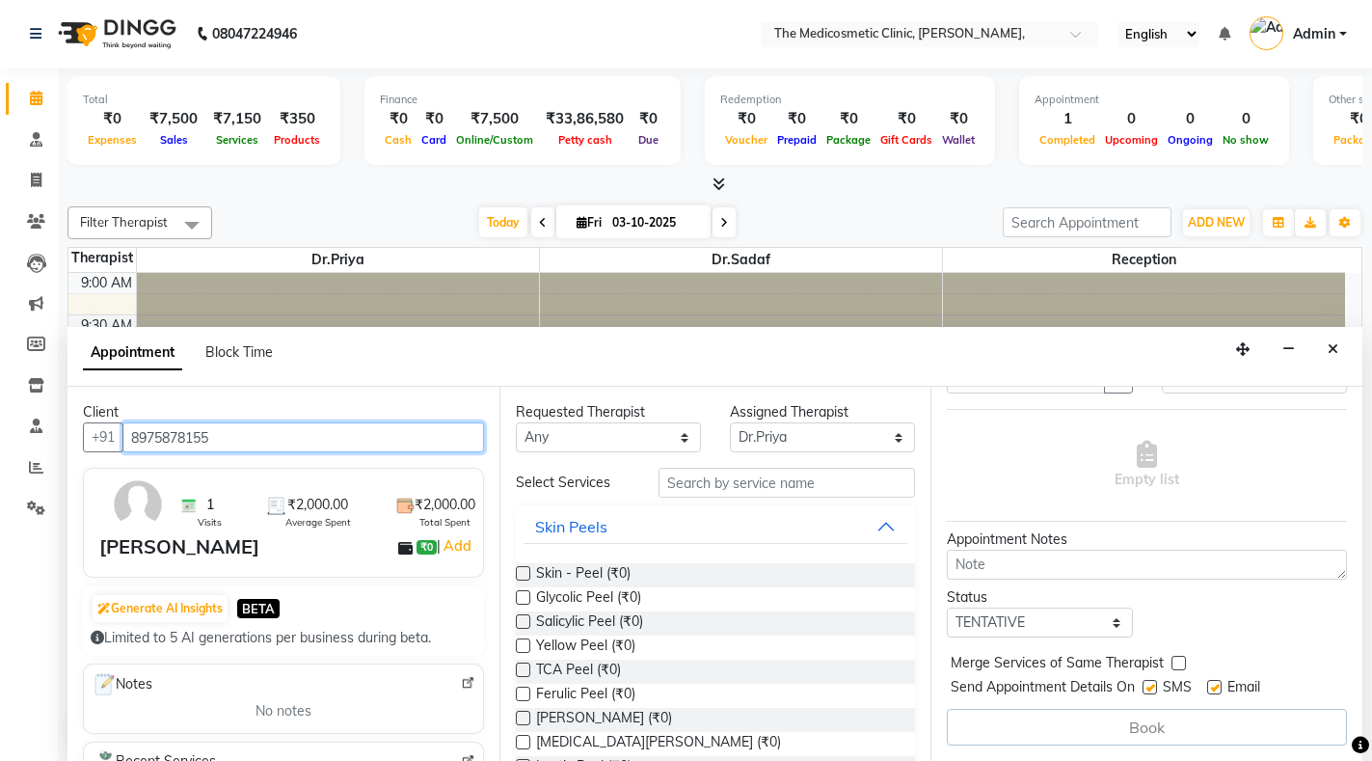
type input "8975878155"
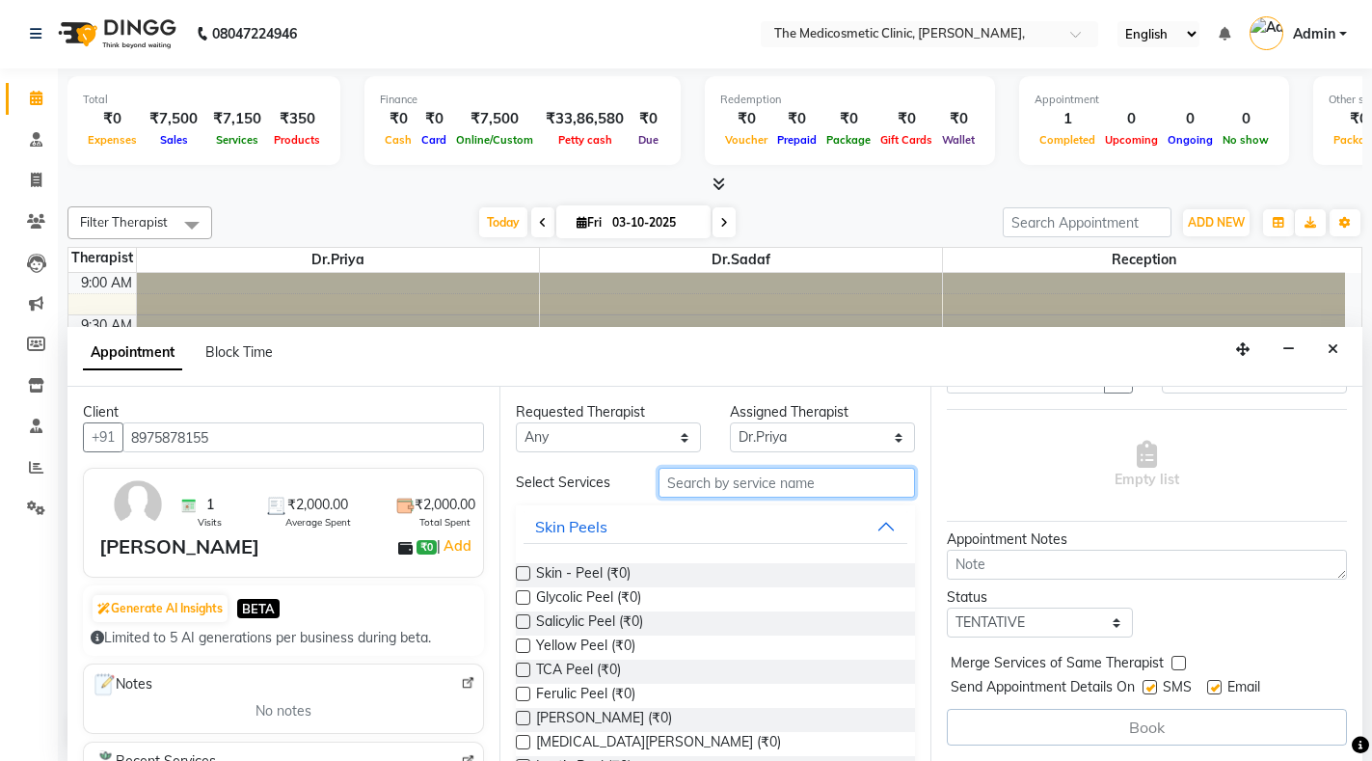
click at [843, 485] on input "text" at bounding box center [787, 483] width 256 height 30
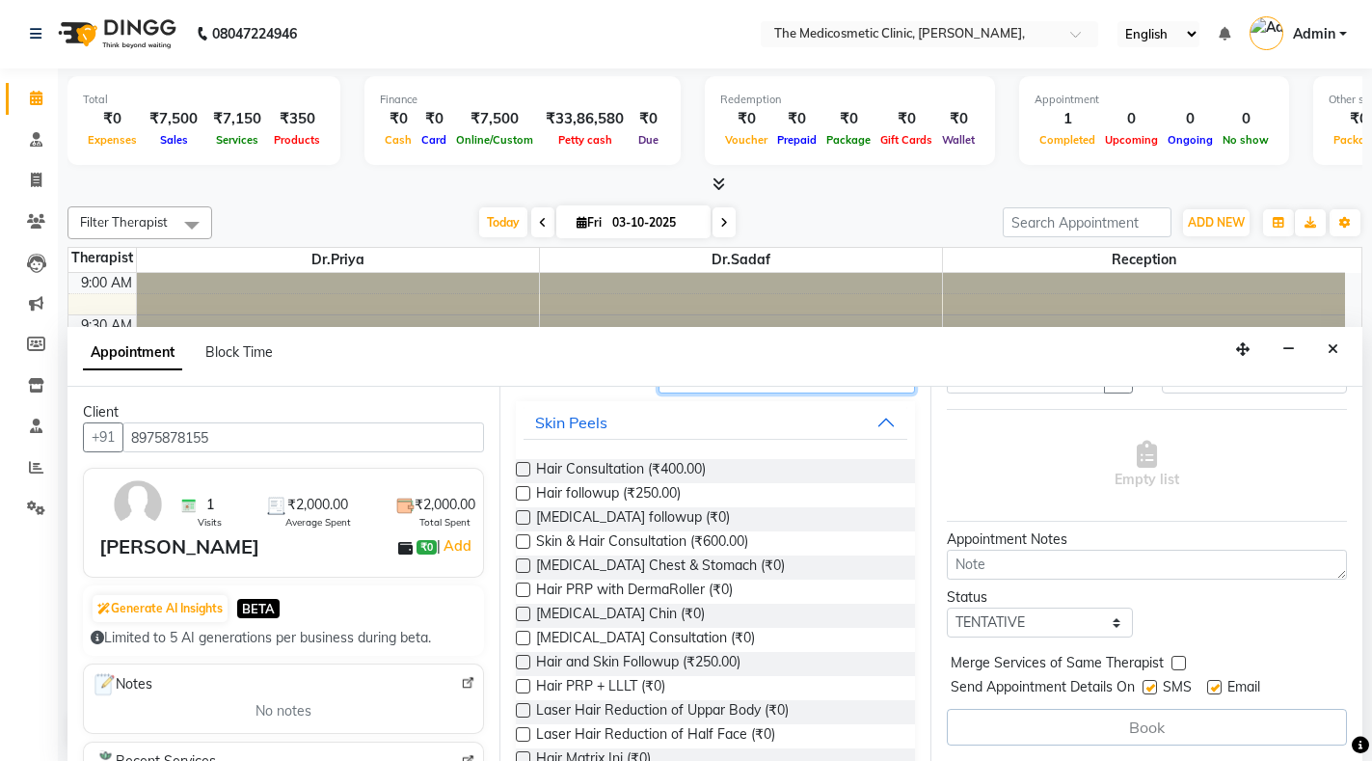
scroll to position [121, 0]
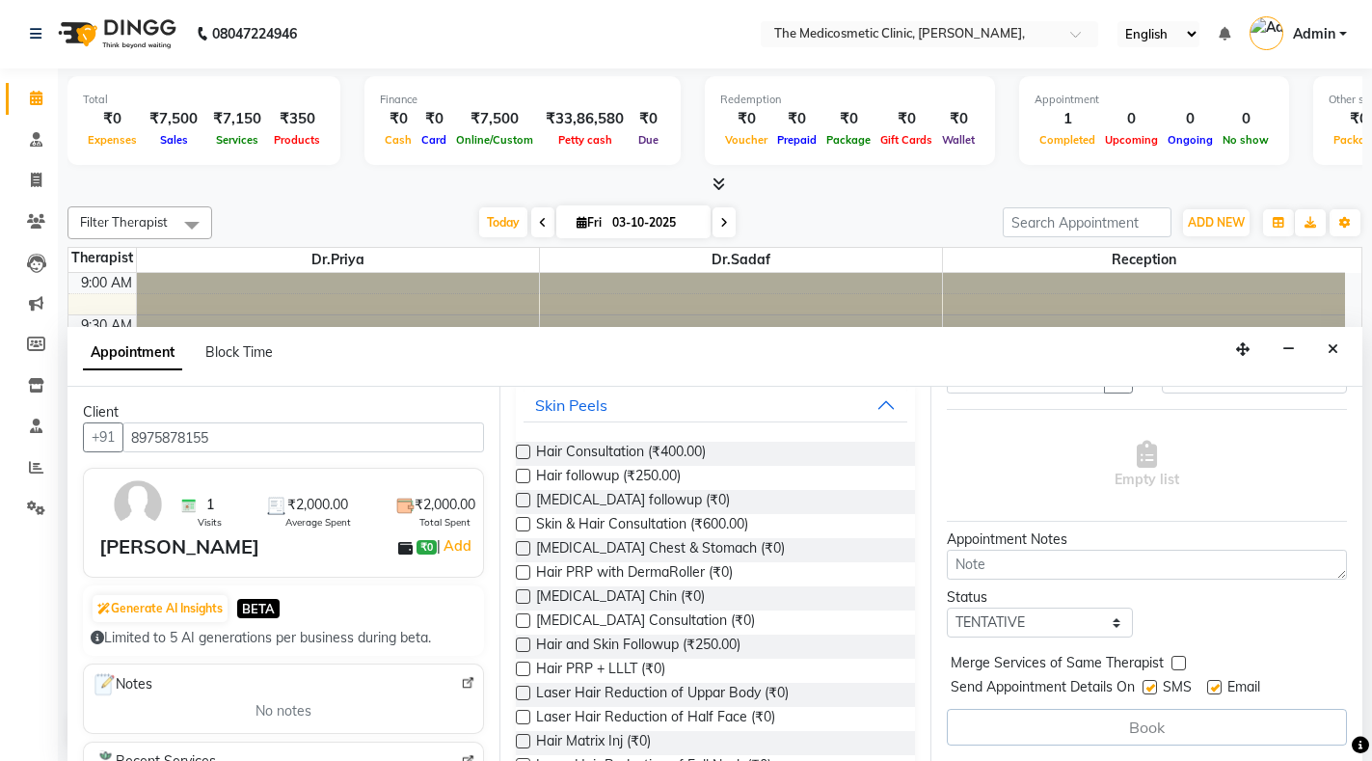
type input "hair"
click at [673, 665] on div "Hair PRP + LLLT (₹0)" at bounding box center [716, 671] width 400 height 24
click at [528, 664] on label at bounding box center [523, 668] width 14 height 14
click at [528, 664] on input "checkbox" at bounding box center [522, 670] width 13 height 13
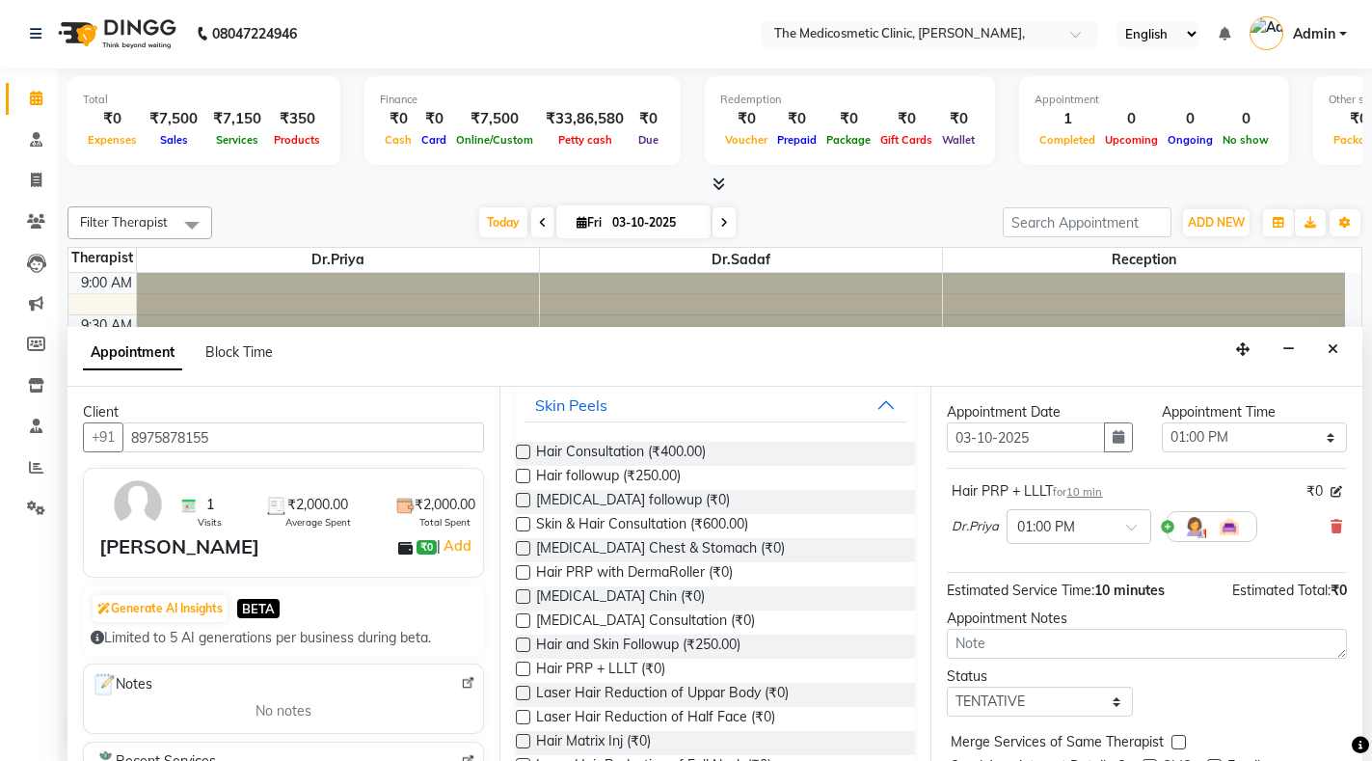
scroll to position [51, 0]
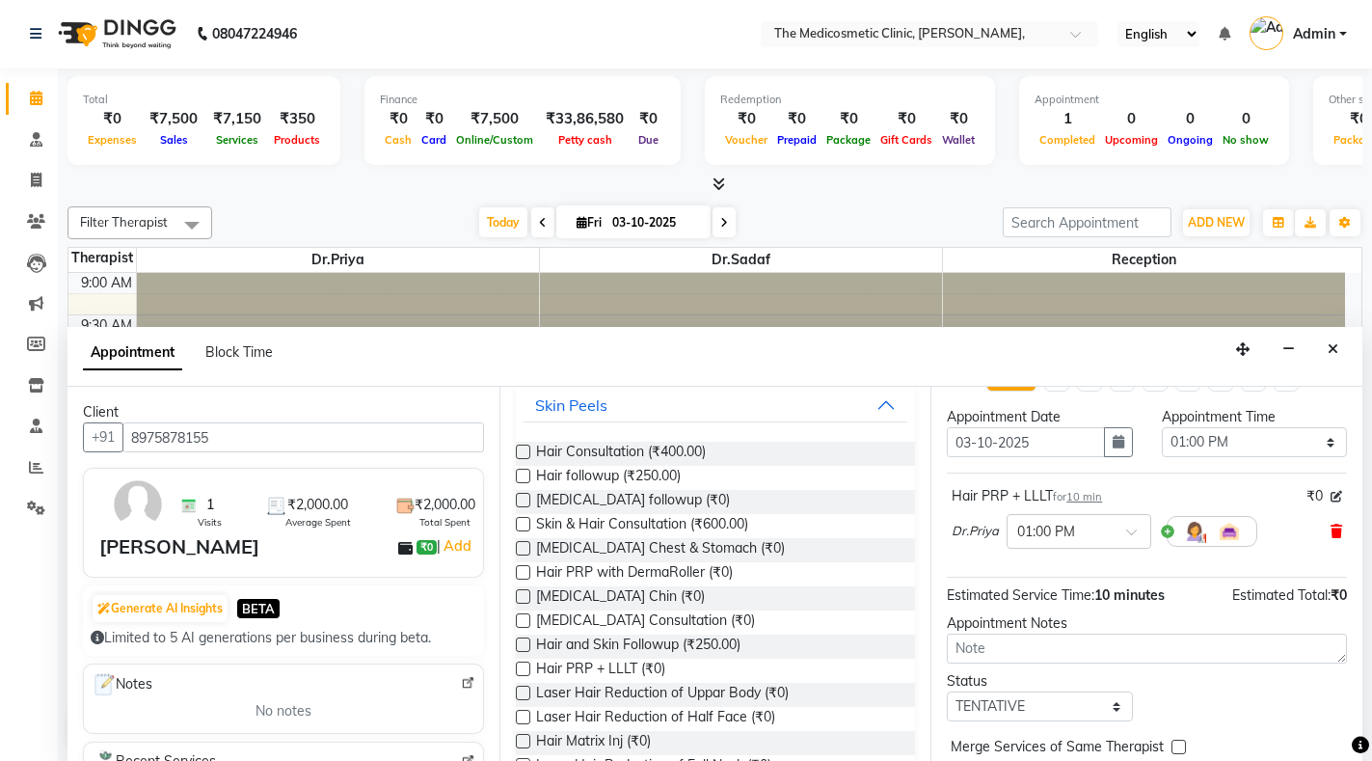
click at [1330, 532] on icon at bounding box center [1336, 530] width 12 height 13
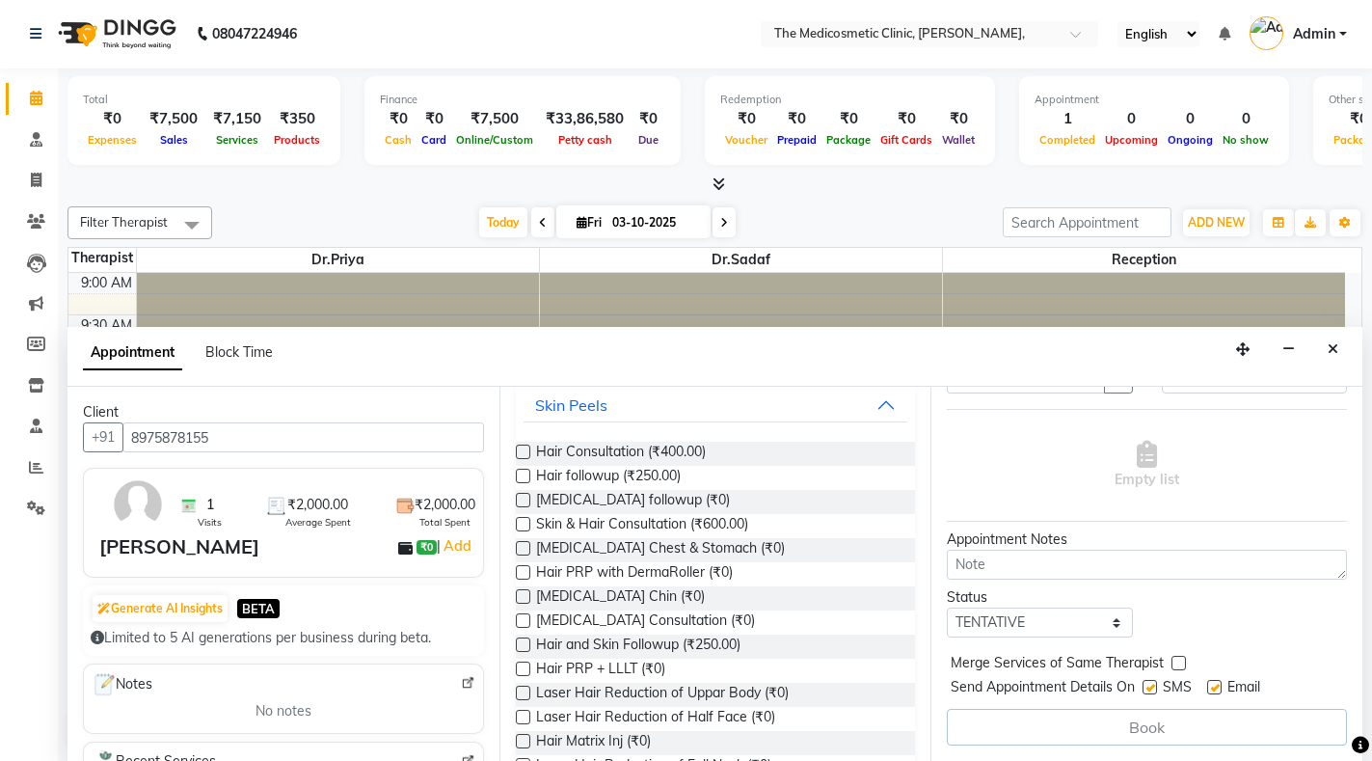
scroll to position [131, 0]
click at [566, 667] on span "Hair PRP + LLLT (₹0)" at bounding box center [600, 671] width 129 height 24
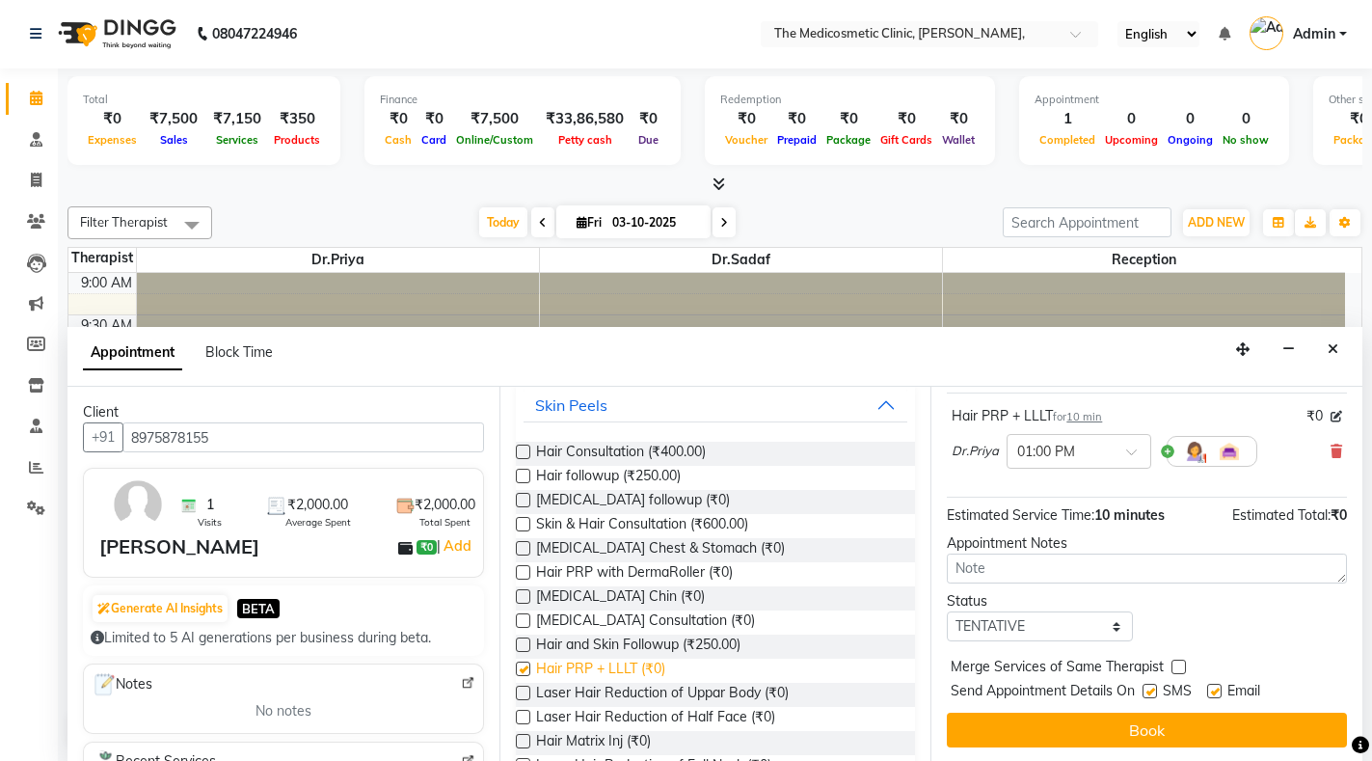
checkbox input "false"
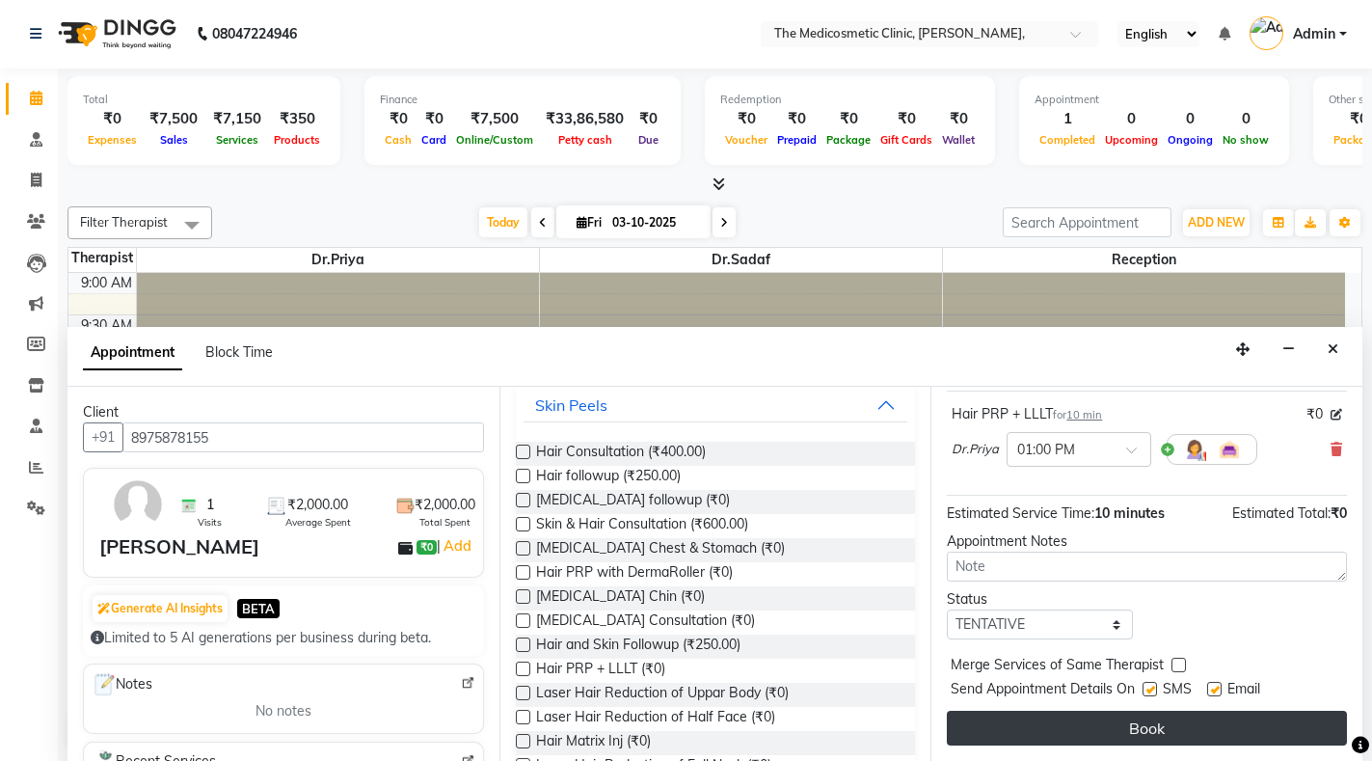
click at [1199, 711] on button "Book" at bounding box center [1147, 728] width 400 height 35
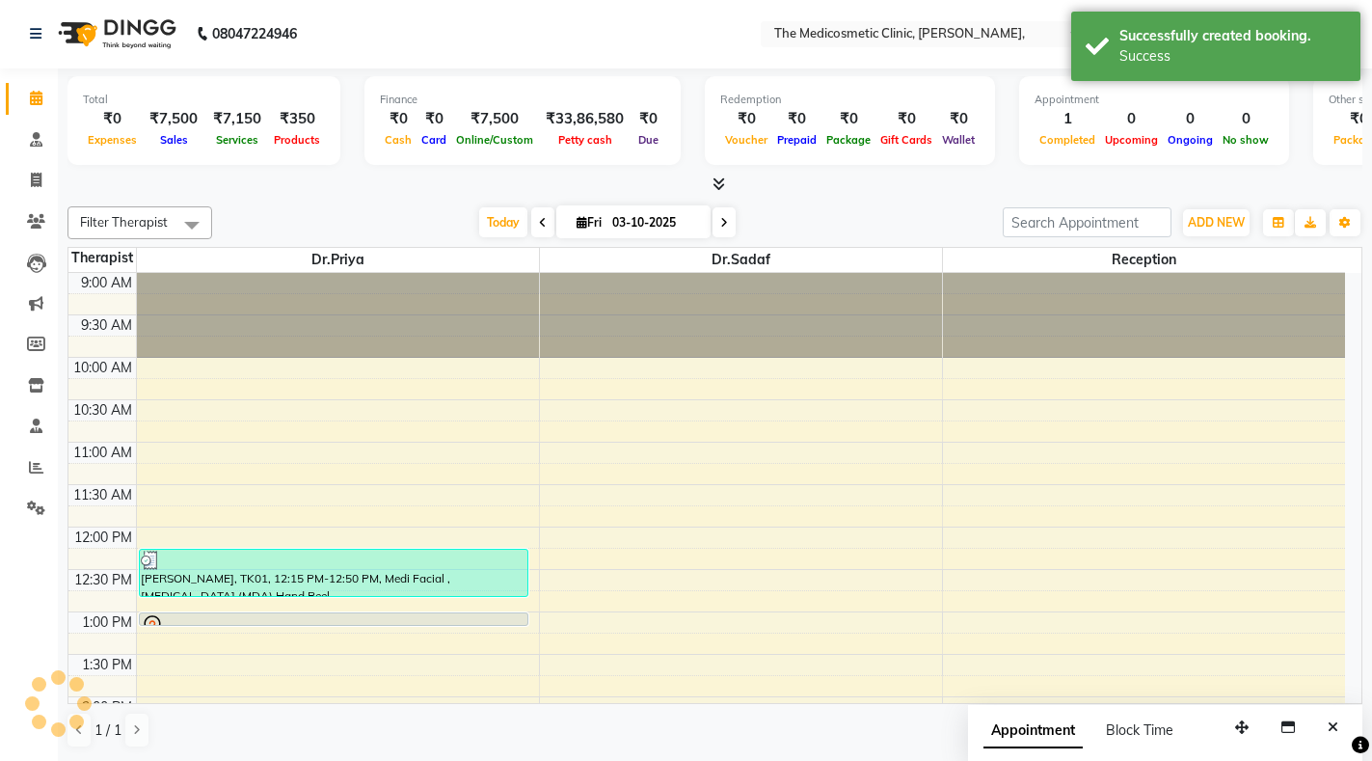
scroll to position [0, 0]
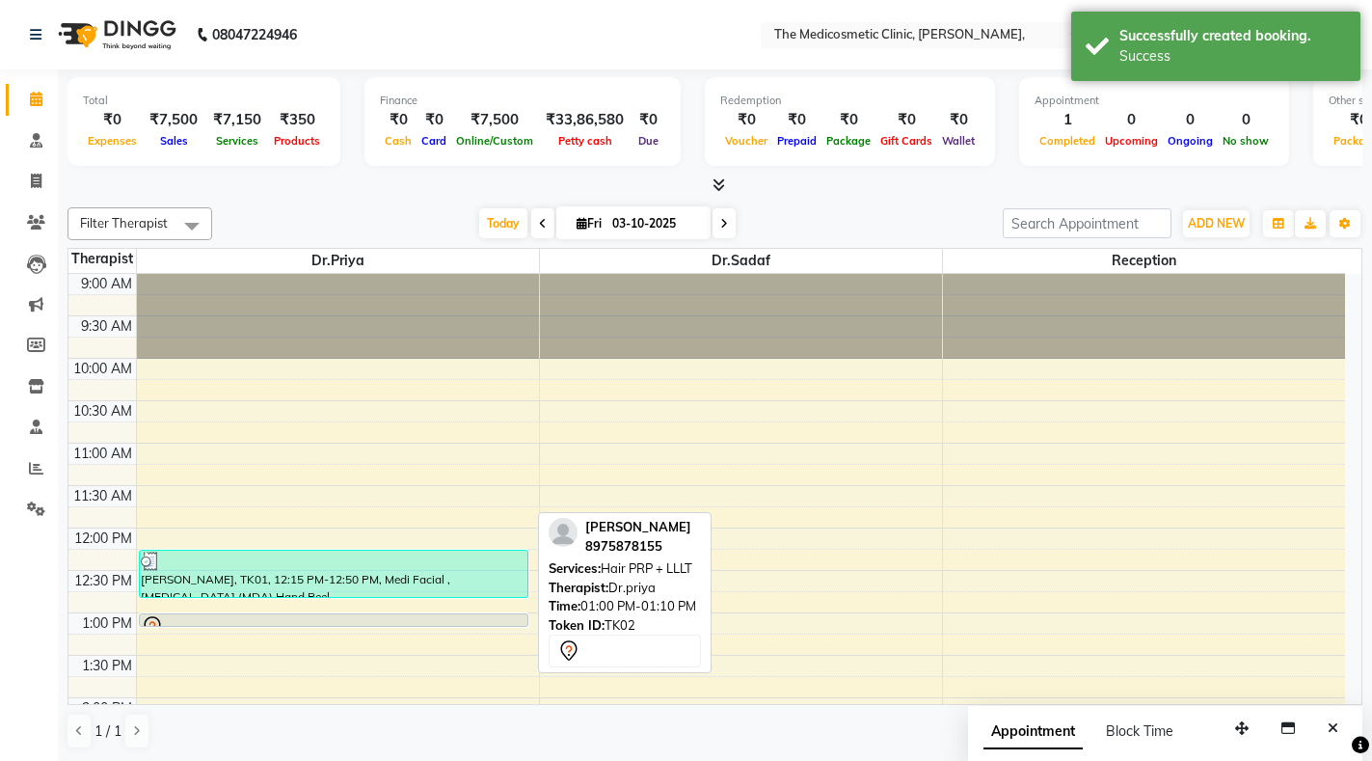
click at [301, 617] on div at bounding box center [334, 626] width 387 height 23
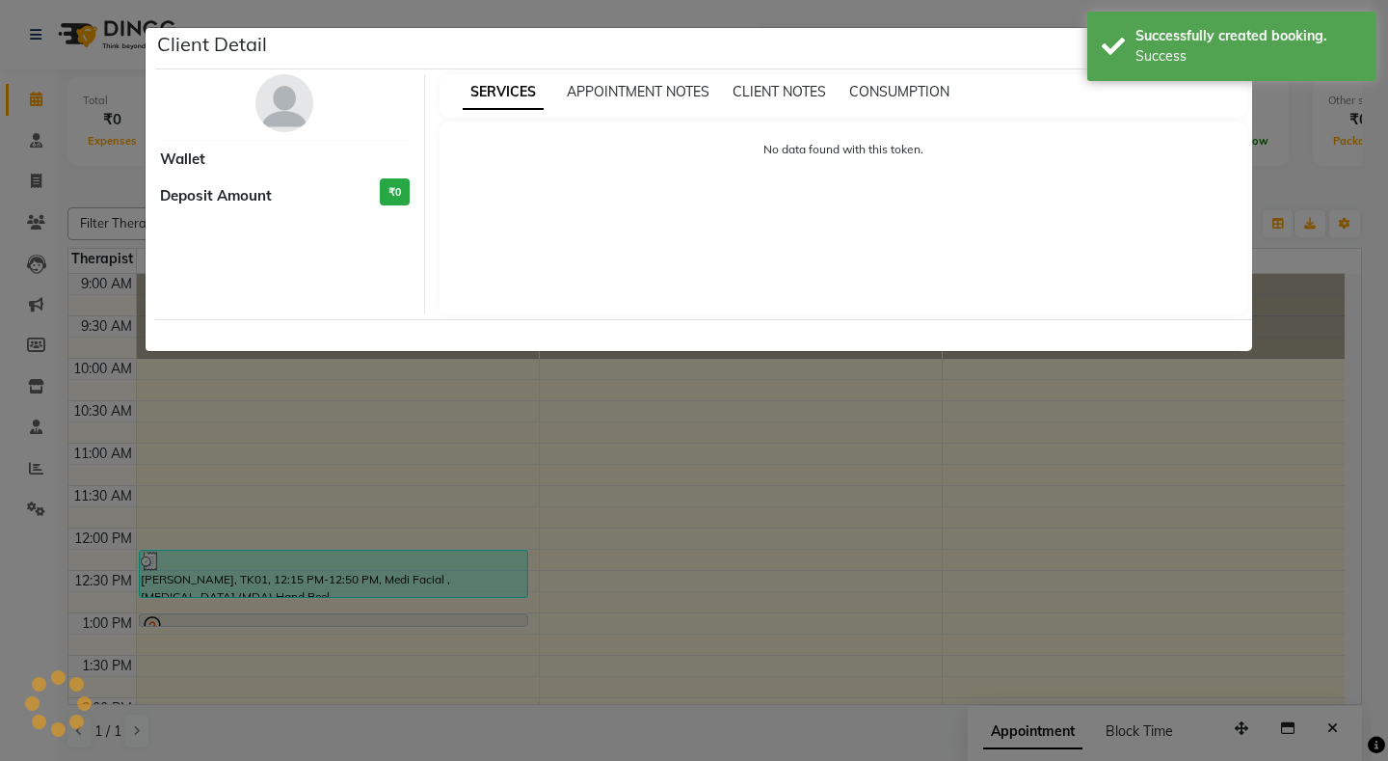
select select "7"
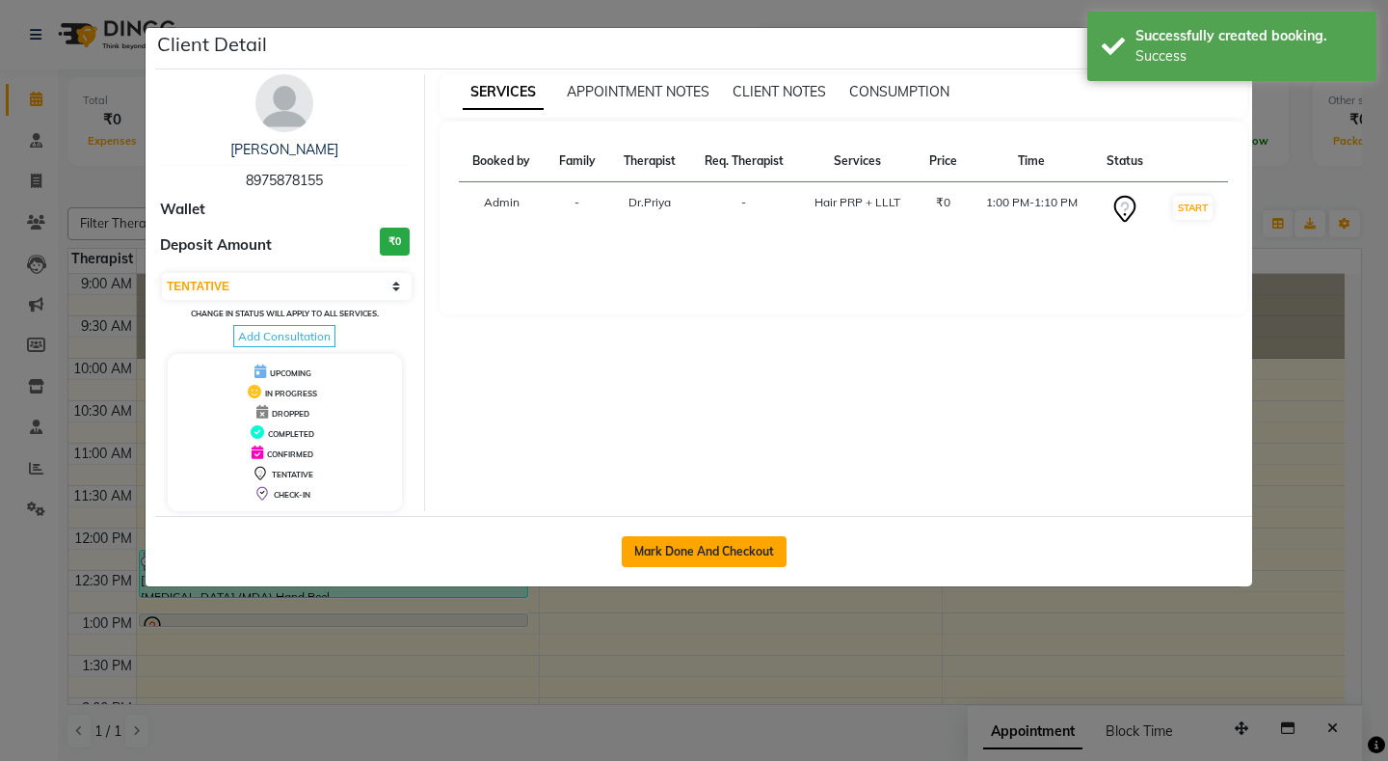
click at [686, 546] on button "Mark Done And Checkout" at bounding box center [704, 551] width 165 height 31
select select "service"
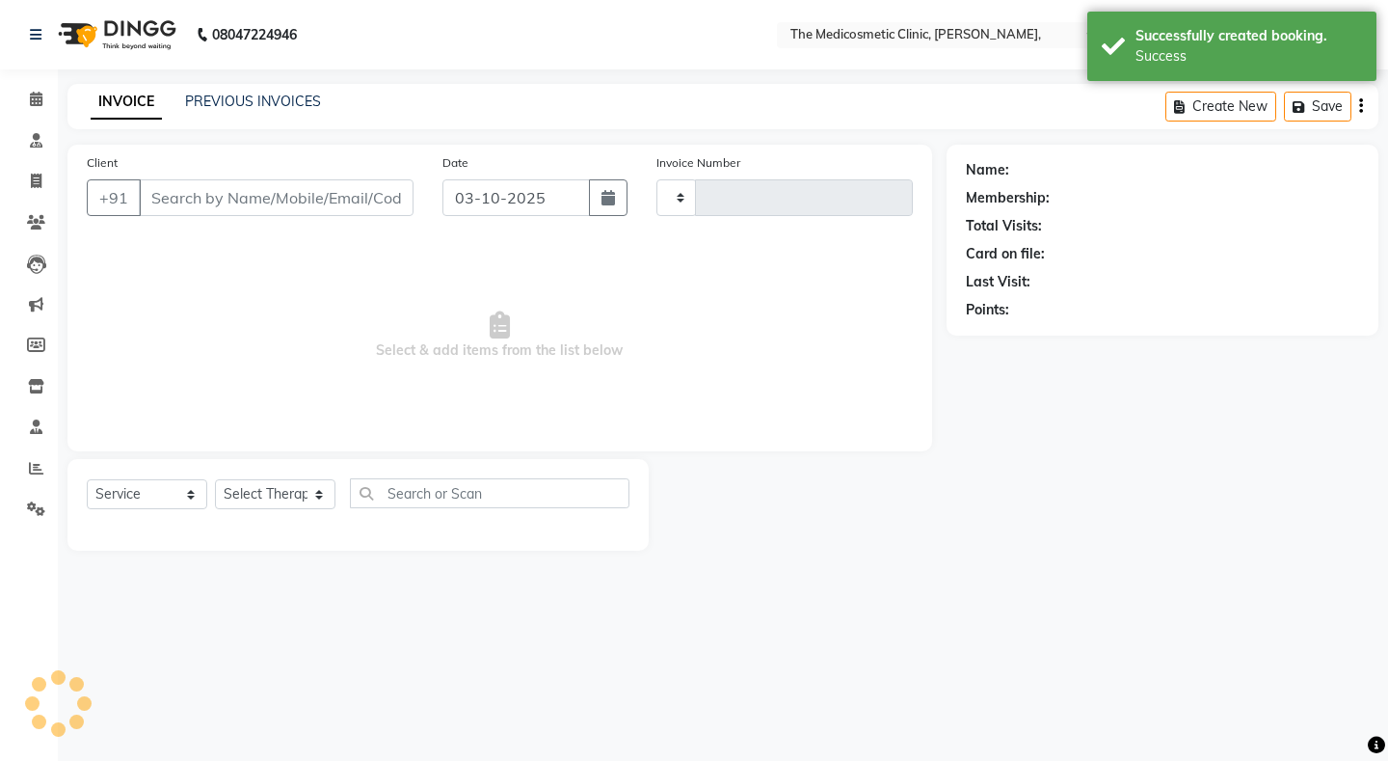
type input "0227"
select select "621"
select select "P"
type input "8975878155"
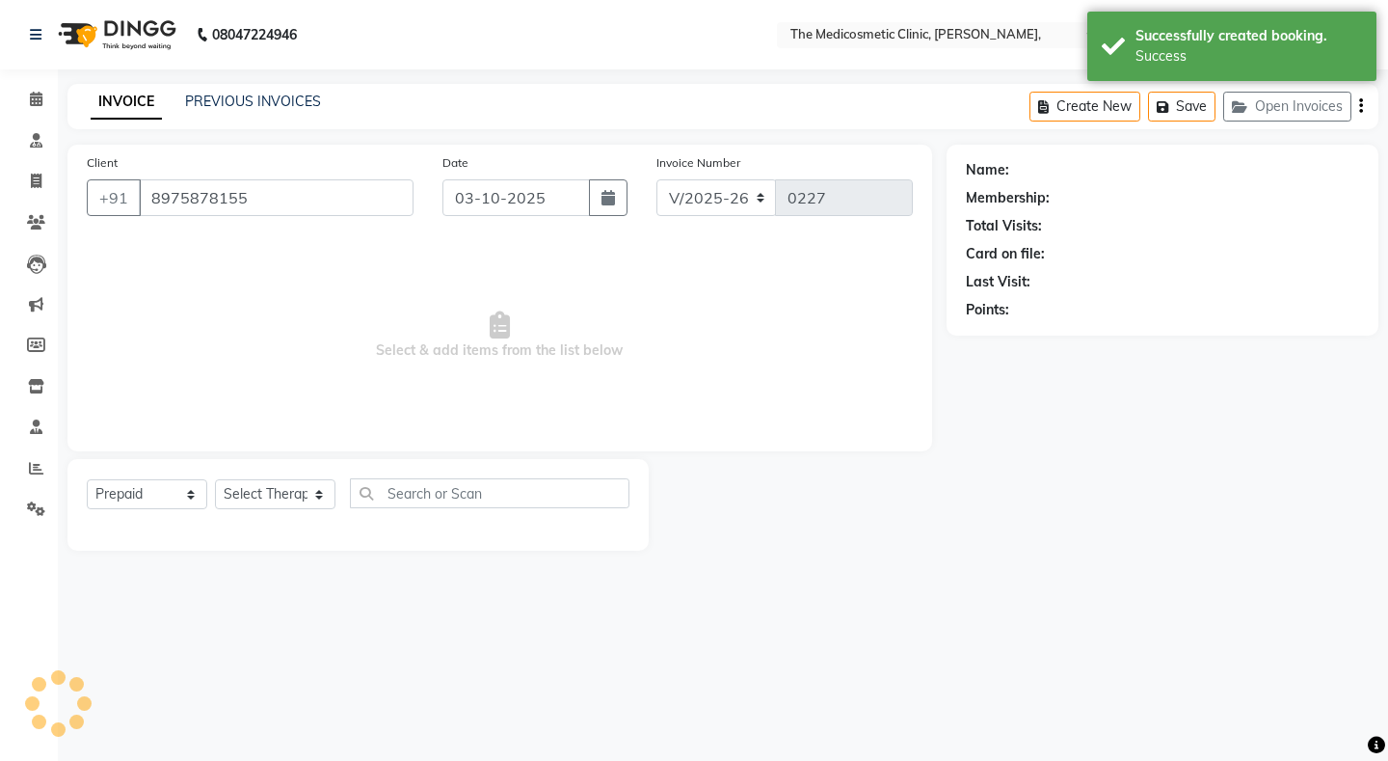
select select "28876"
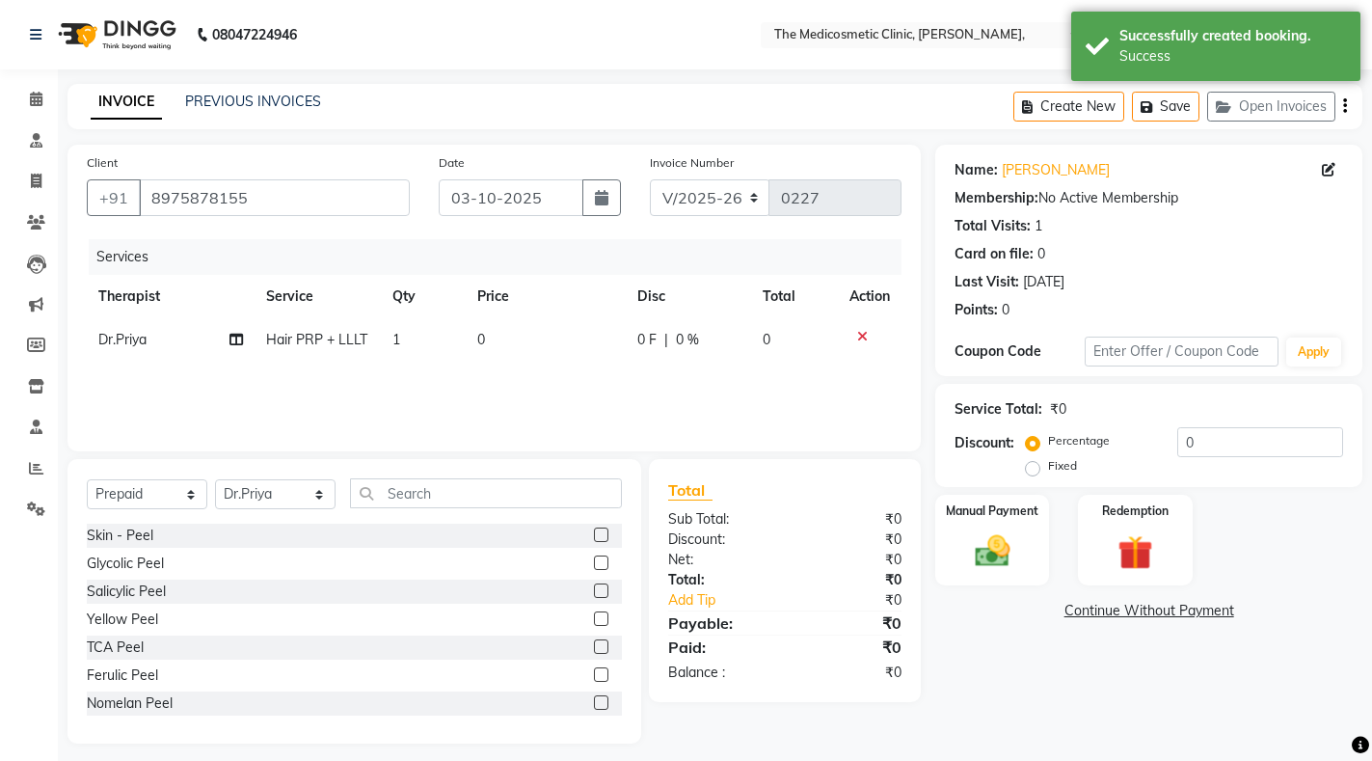
click at [364, 345] on span "Hair PRP + LLLT" at bounding box center [316, 339] width 101 height 17
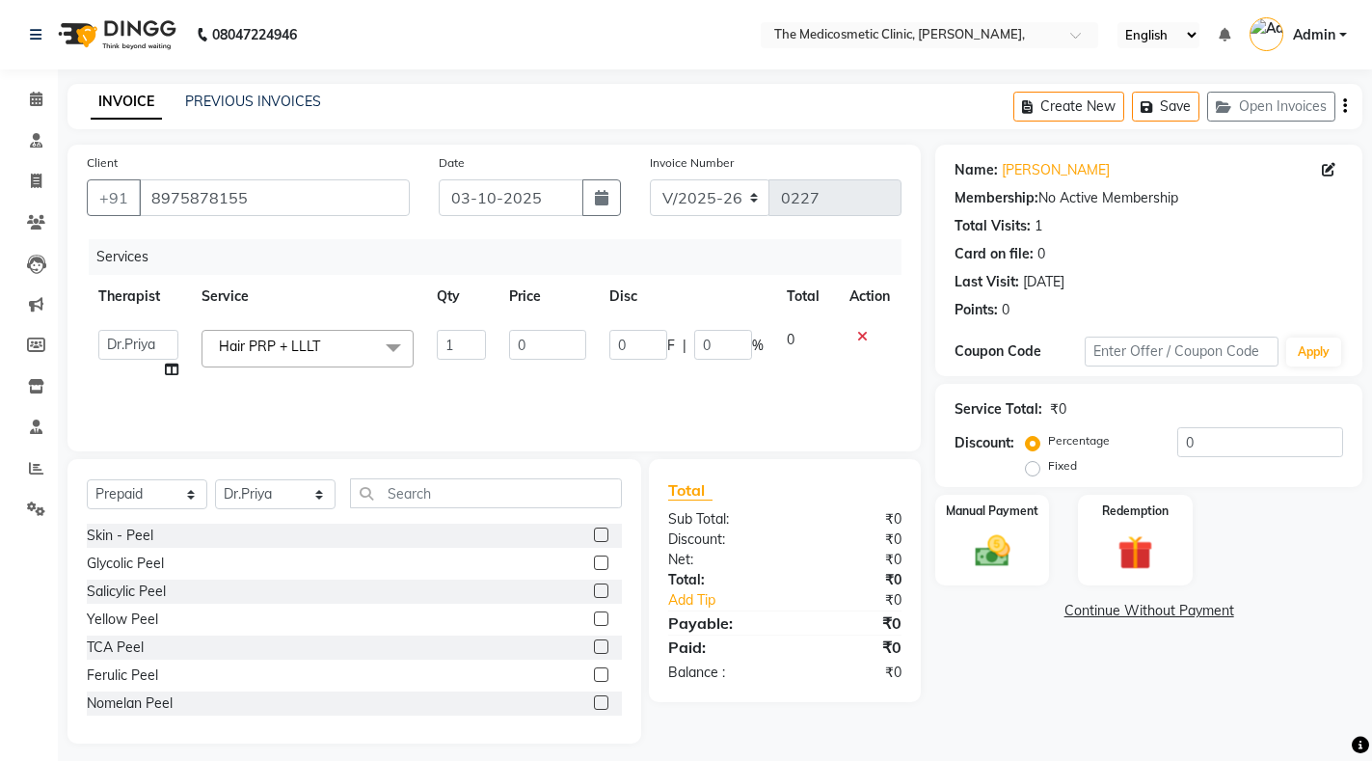
click at [363, 342] on span "Hair PRP + LLLT x" at bounding box center [308, 349] width 212 height 38
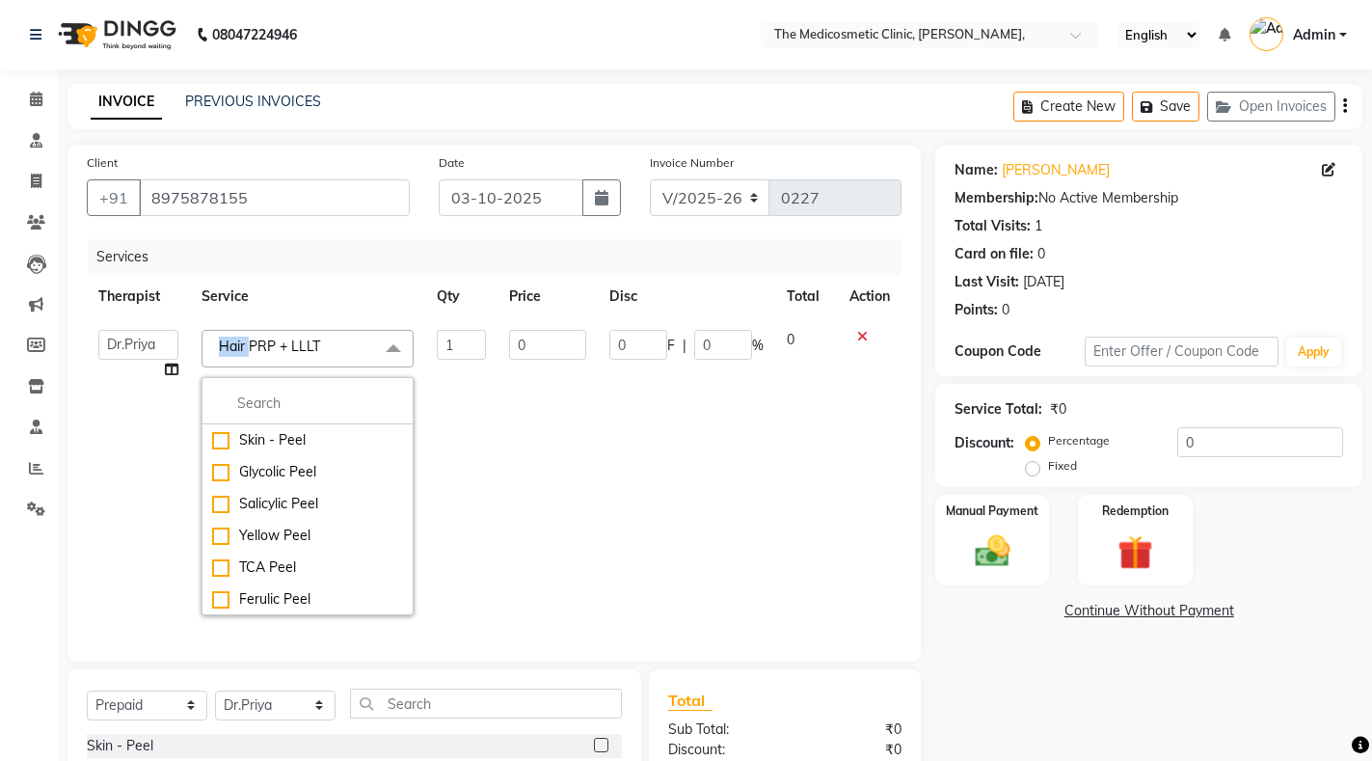
click at [363, 342] on span "Hair PRP + LLLT x" at bounding box center [308, 349] width 212 height 38
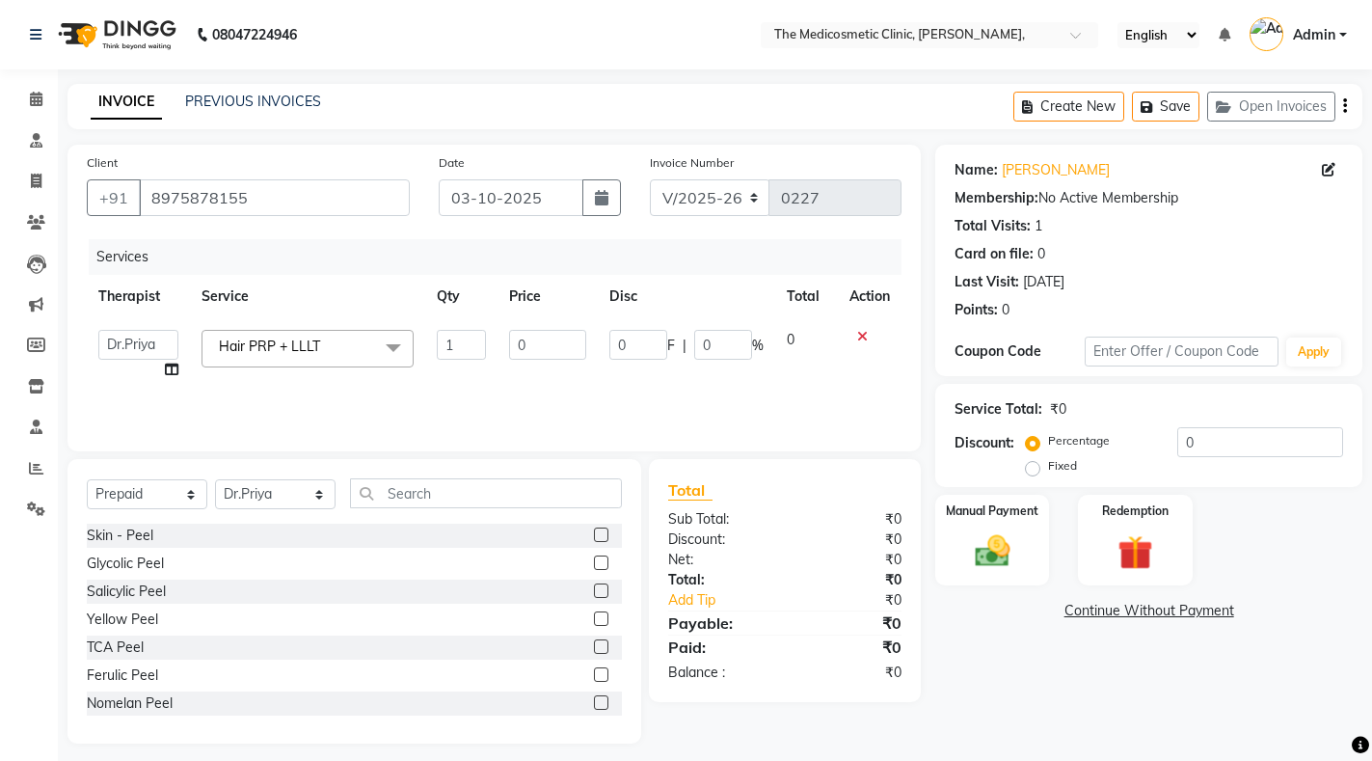
click at [363, 342] on span "Hair PRP + LLLT x" at bounding box center [308, 349] width 212 height 38
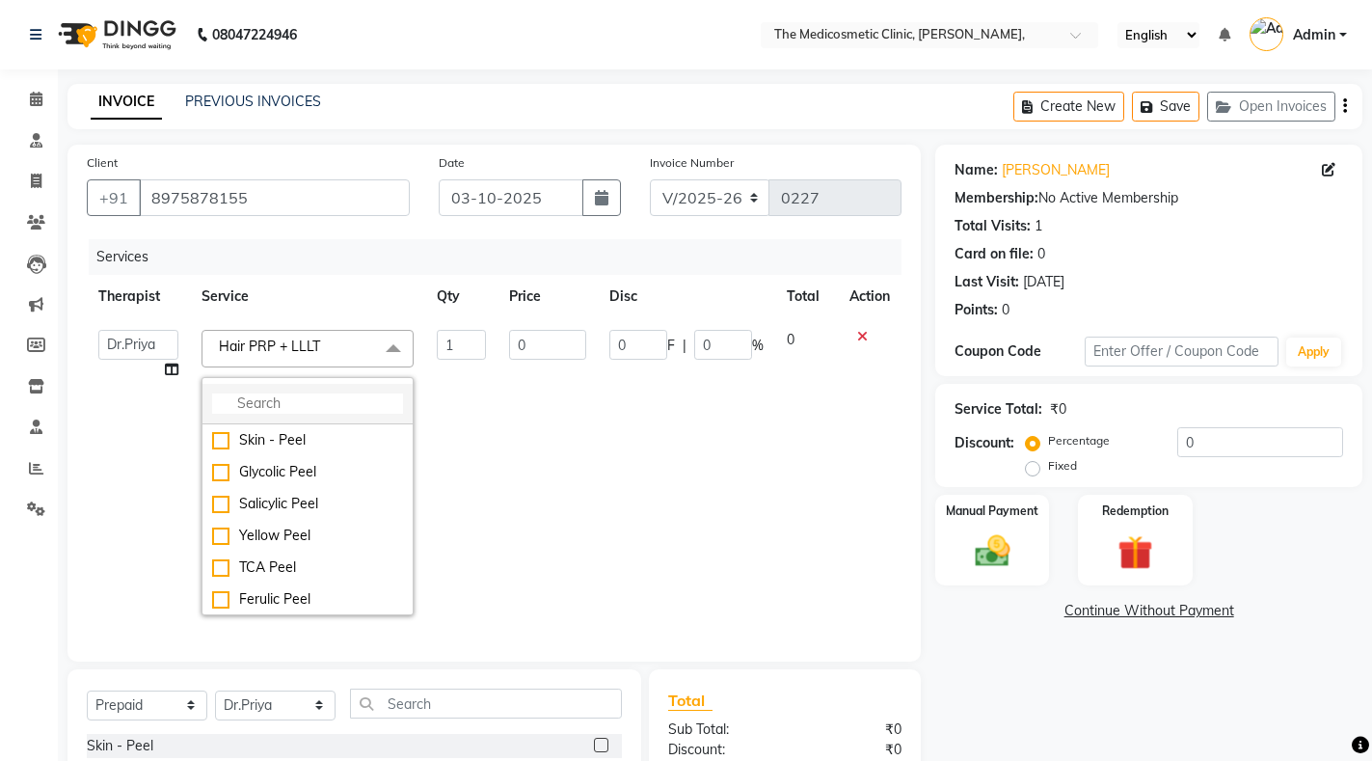
click at [364, 392] on li at bounding box center [307, 404] width 210 height 40
click at [544, 338] on input "0" at bounding box center [547, 345] width 77 height 30
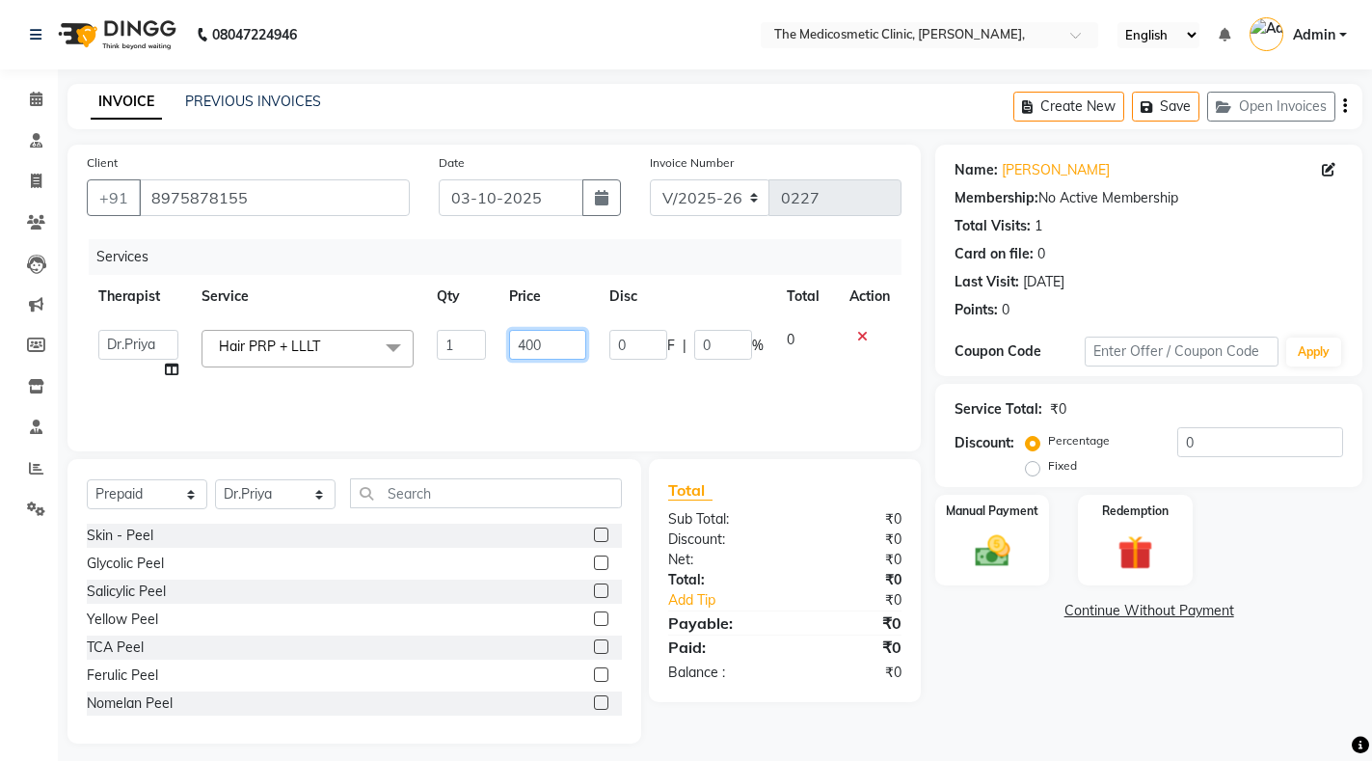
type input "4000"
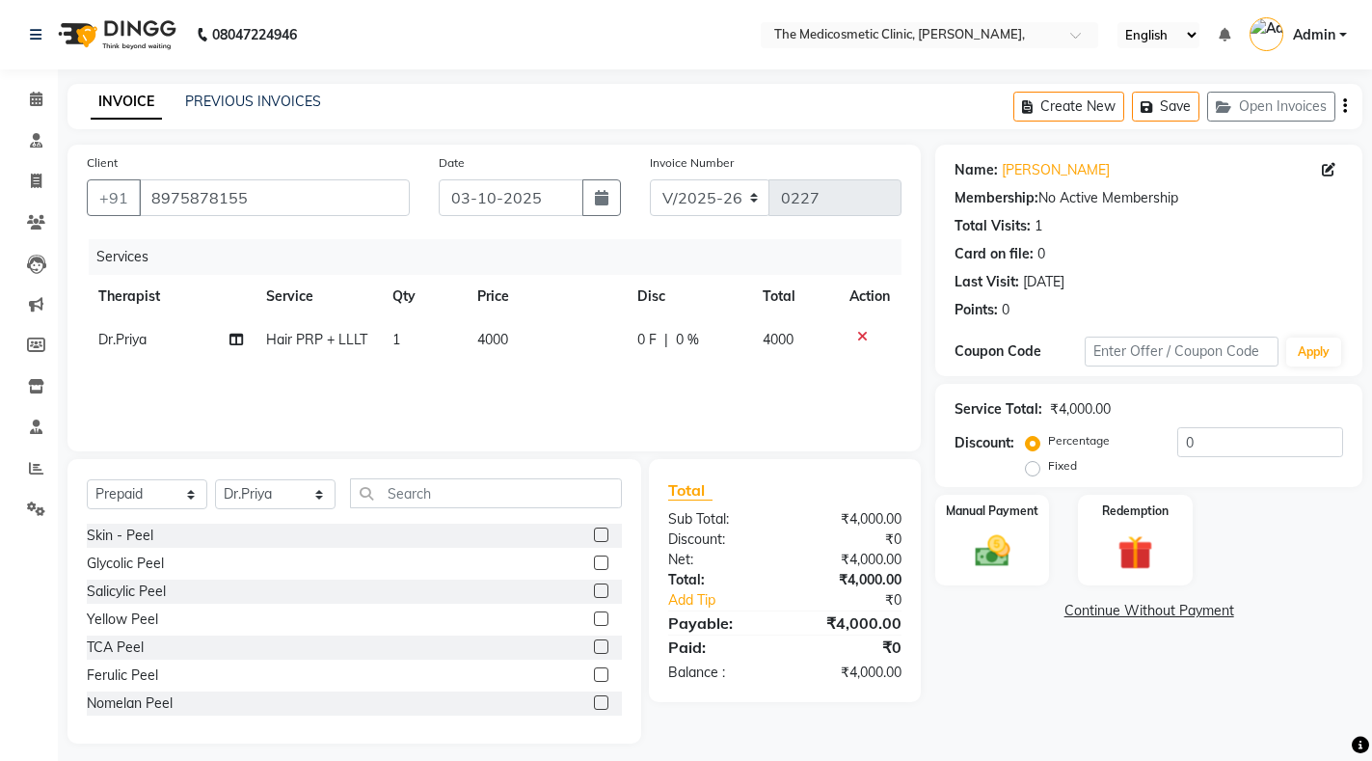
click at [654, 346] on span "0 F" at bounding box center [646, 340] width 19 height 20
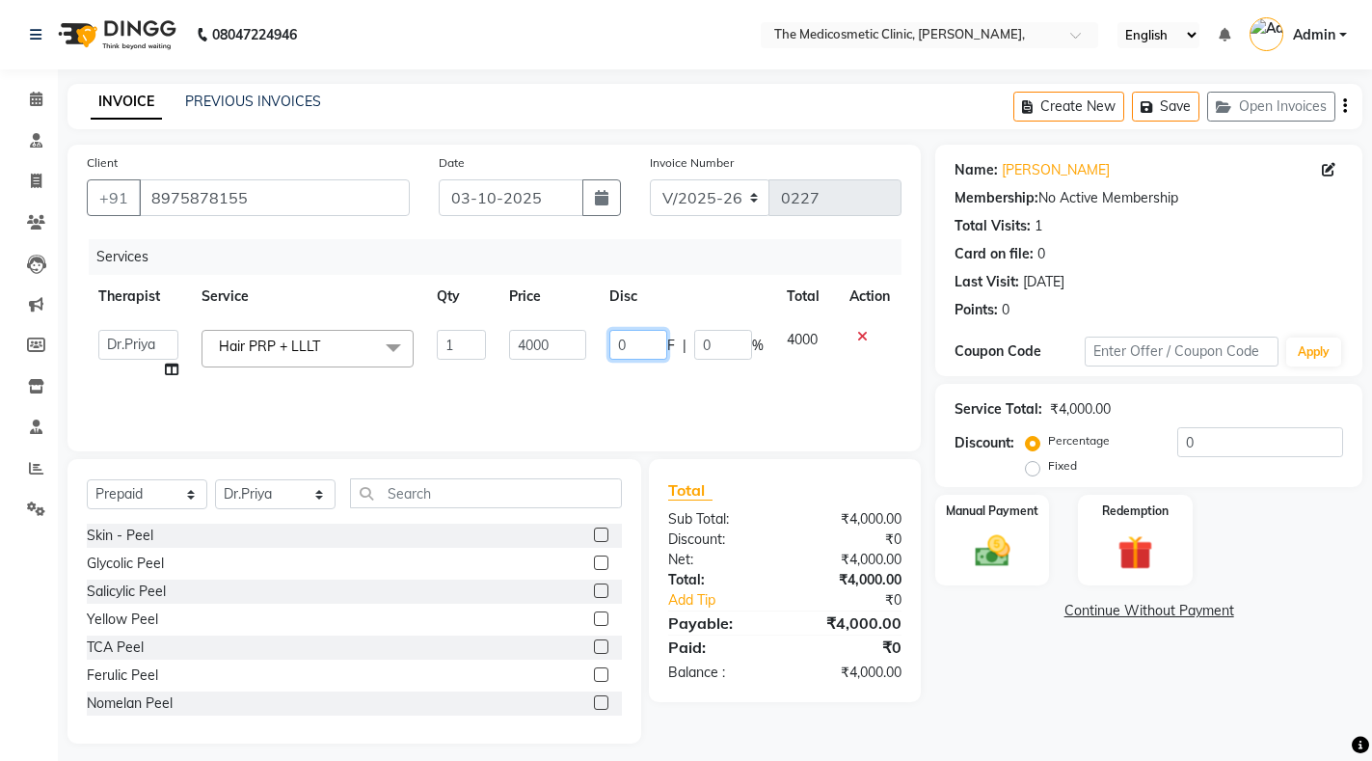
click at [646, 341] on input "0" at bounding box center [638, 345] width 58 height 30
type input "2000"
click at [730, 374] on div "Services Therapist Service Qty Price Disc Total Action Dr.Priya Dr.Sadaf Recept…" at bounding box center [494, 335] width 815 height 193
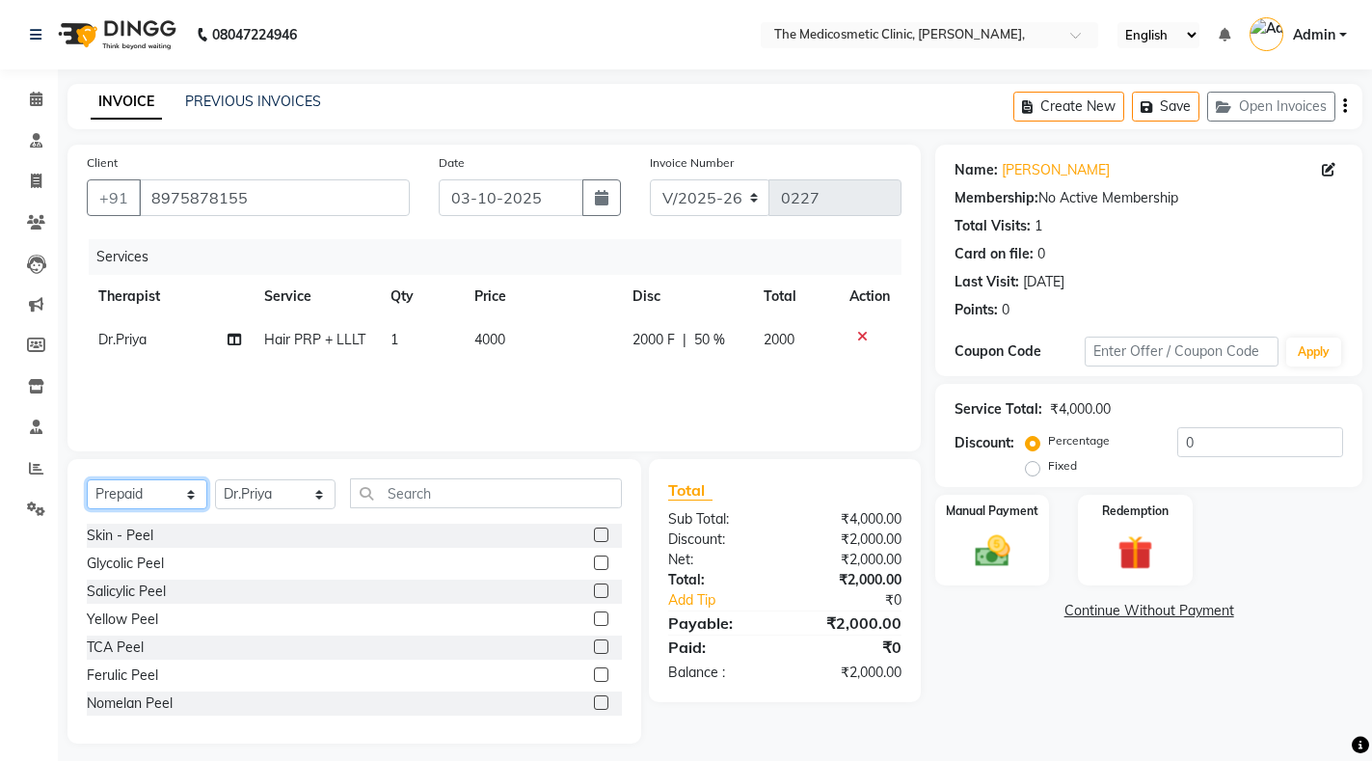
click at [172, 500] on select "Select Service Product Membership Package Voucher Prepaid Gift Card" at bounding box center [147, 494] width 121 height 30
select select "product"
click at [87, 479] on select "Select Service Product Membership Package Voucher Prepaid Gift Card" at bounding box center [147, 494] width 121 height 30
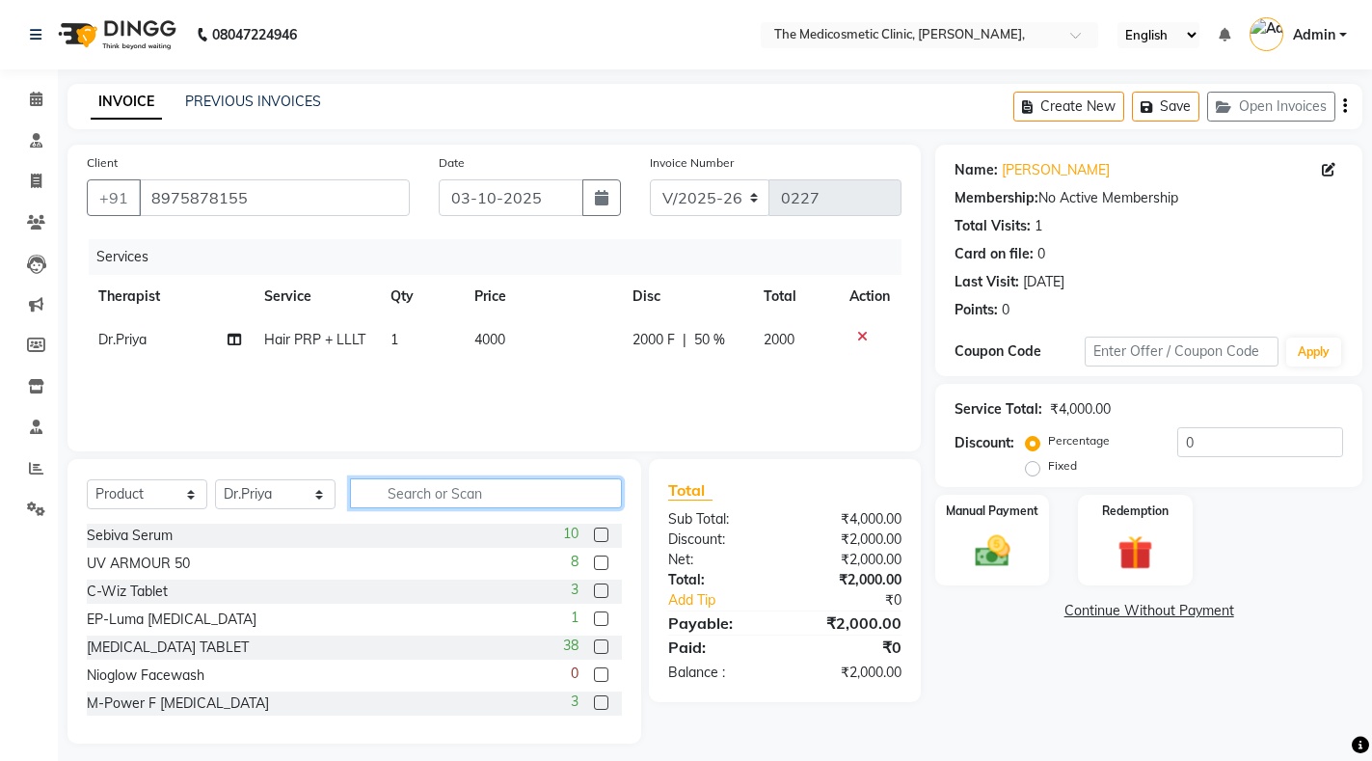
click at [403, 493] on input "text" at bounding box center [486, 493] width 272 height 30
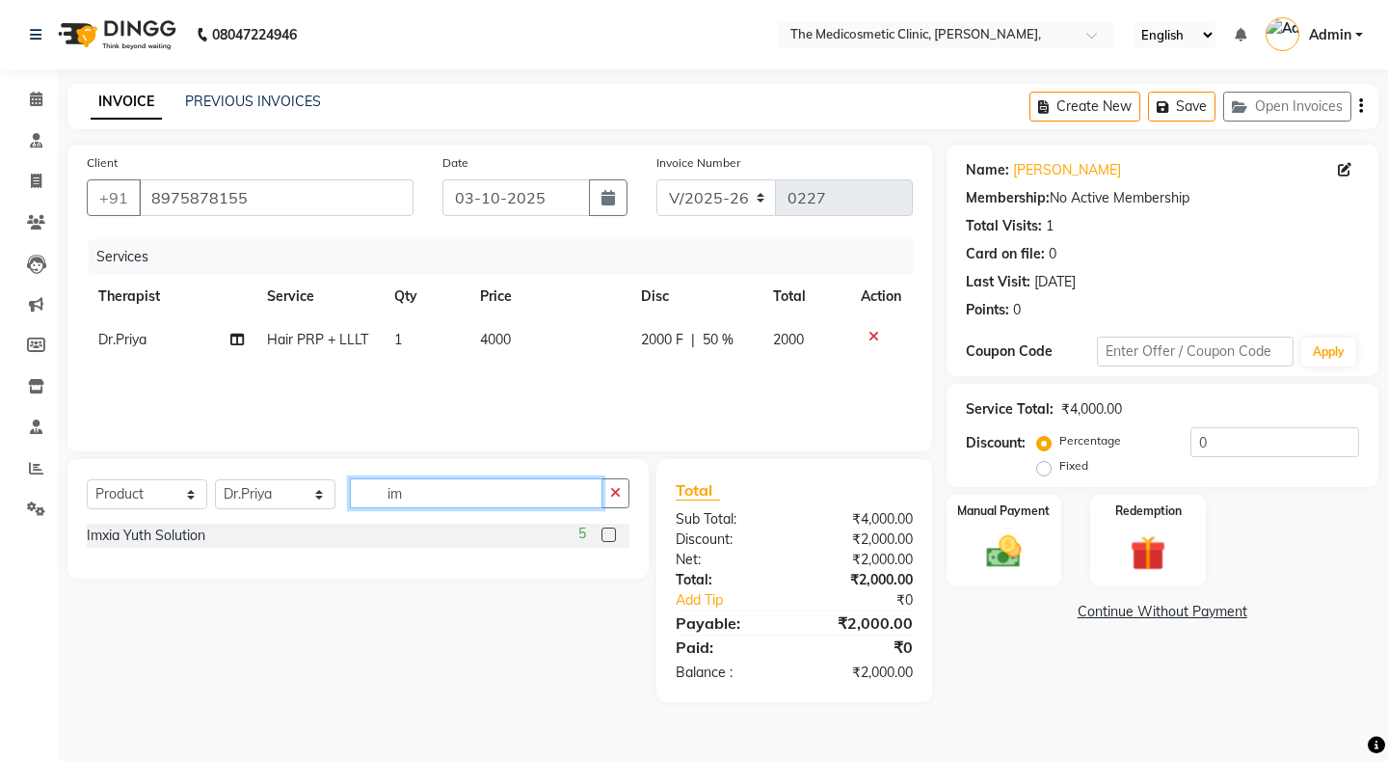
type input "im"
click at [609, 527] on label at bounding box center [609, 534] width 14 height 14
click at [609, 529] on input "checkbox" at bounding box center [608, 535] width 13 height 13
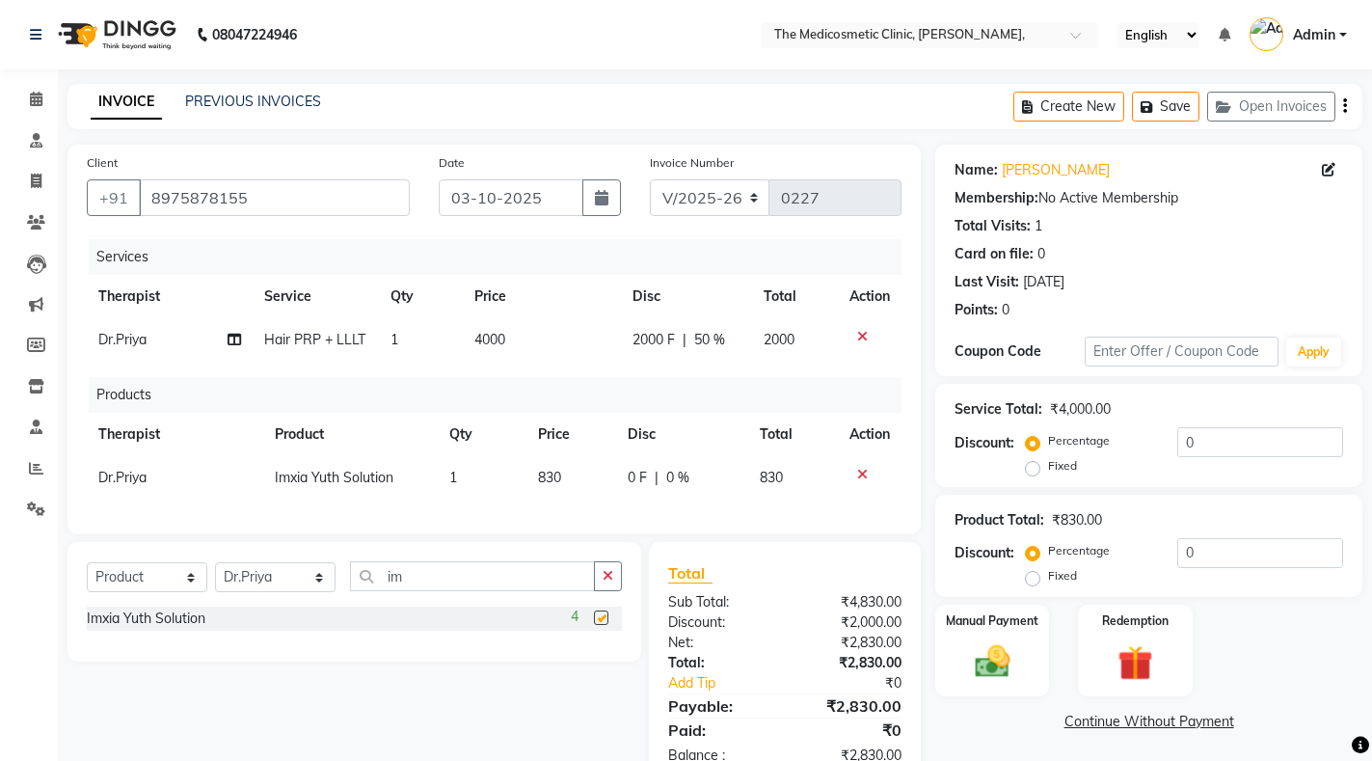
checkbox input "false"
click at [641, 472] on span "0 F" at bounding box center [637, 478] width 19 height 20
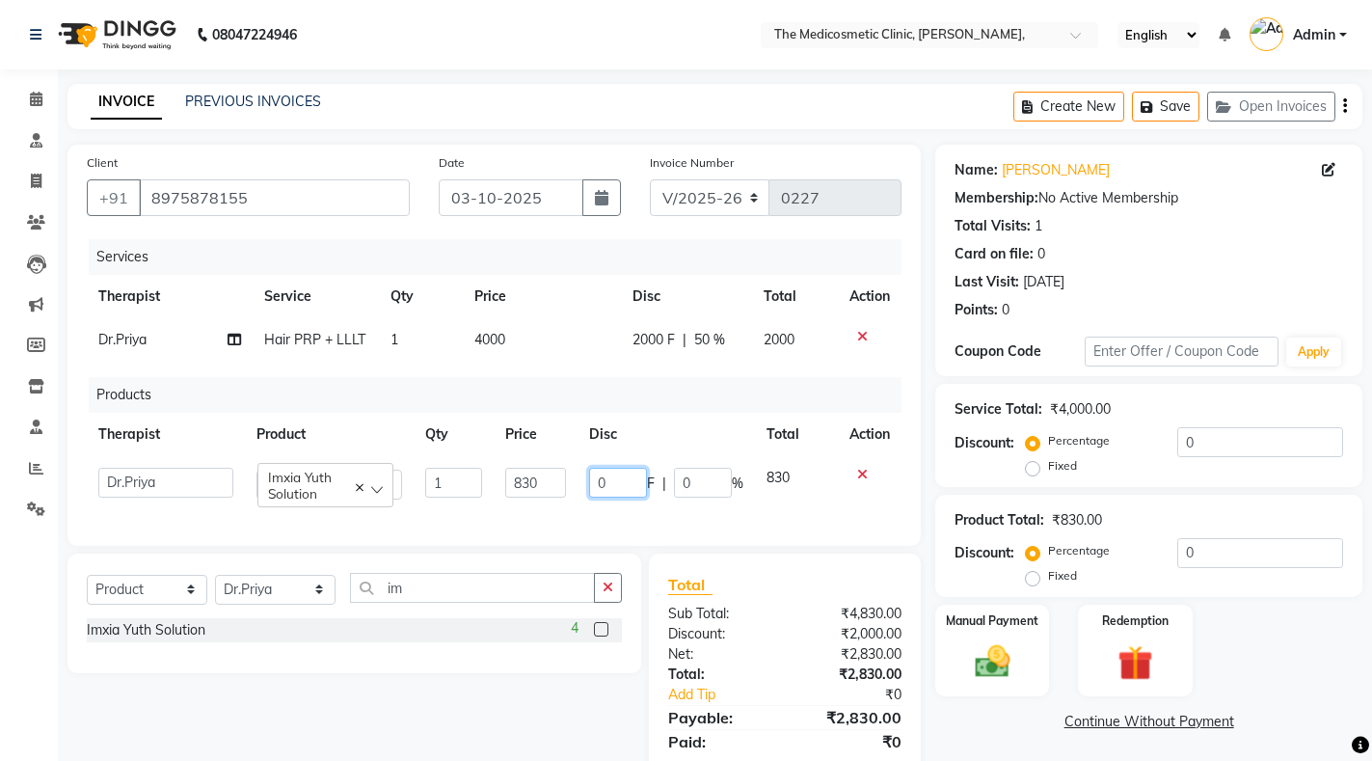
click at [611, 480] on input "0" at bounding box center [618, 483] width 58 height 30
type input "30"
click at [678, 519] on div "Services Therapist Service Qty Price Disc Total Action Dr.Priya Hair PRP + LLLT…" at bounding box center [494, 382] width 815 height 287
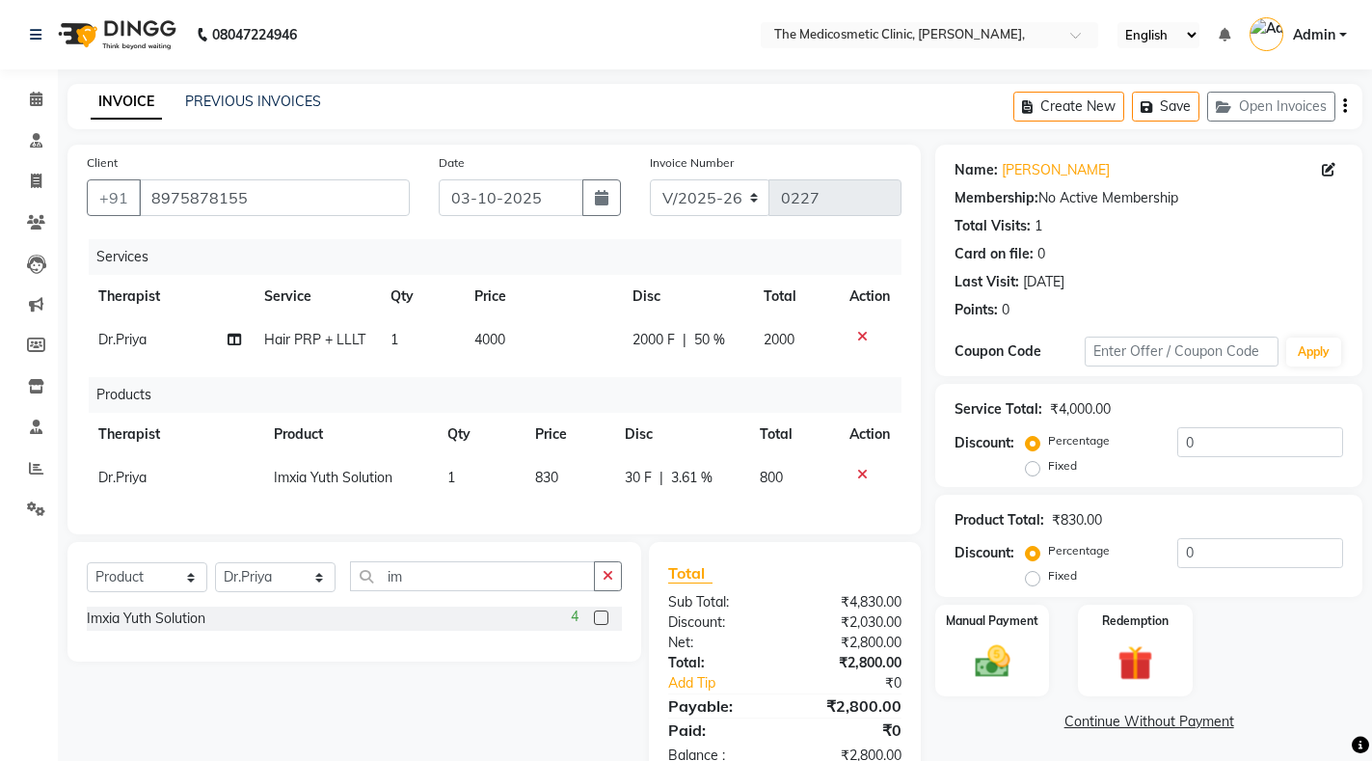
scroll to position [69, 0]
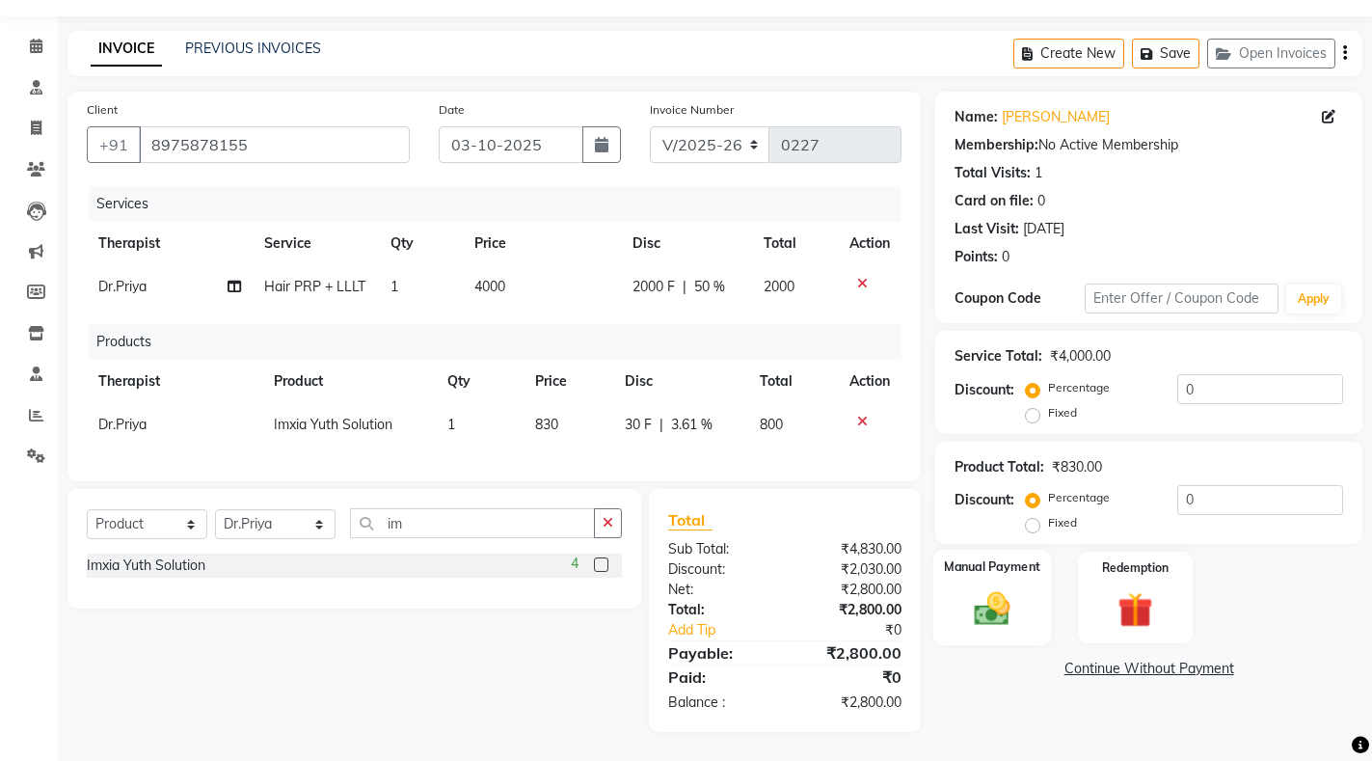
click at [1017, 588] on img at bounding box center [992, 608] width 59 height 41
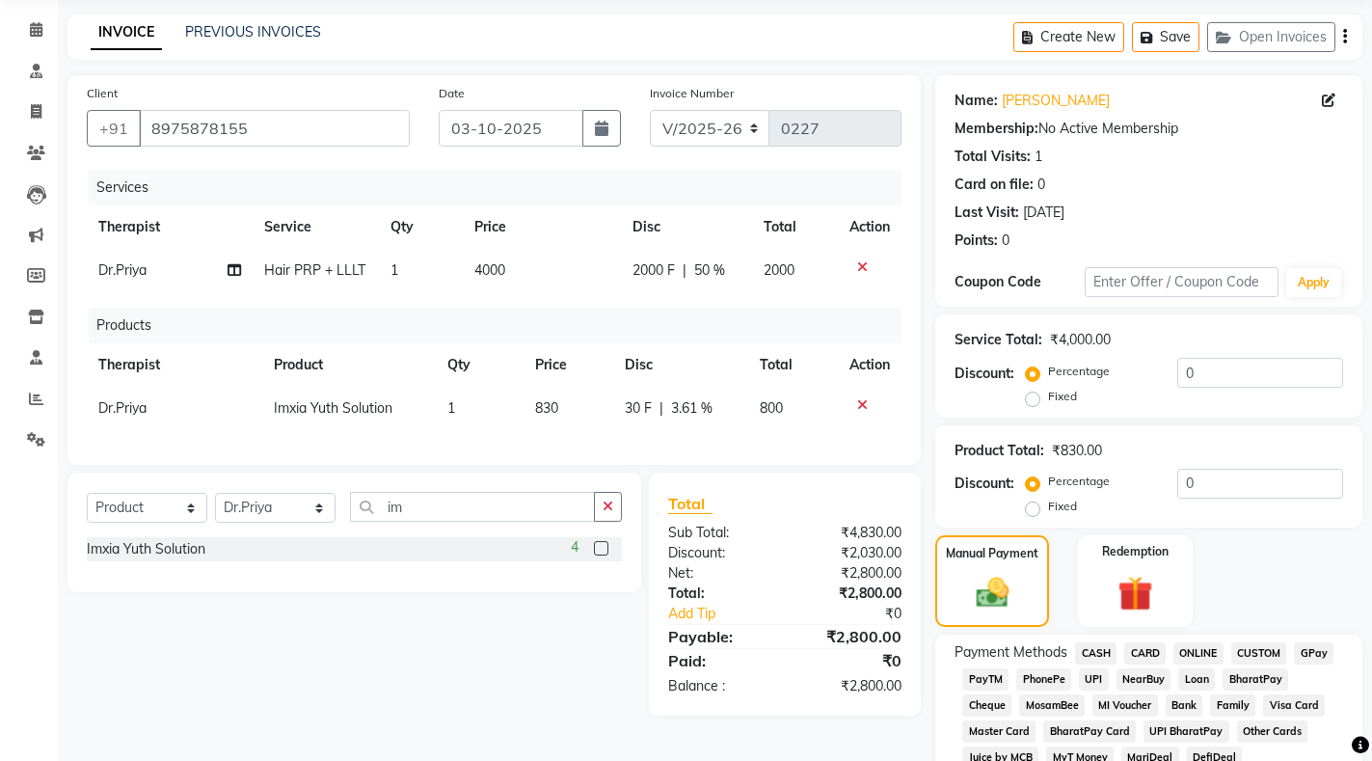
click at [1304, 649] on span "GPay" at bounding box center [1314, 653] width 40 height 22
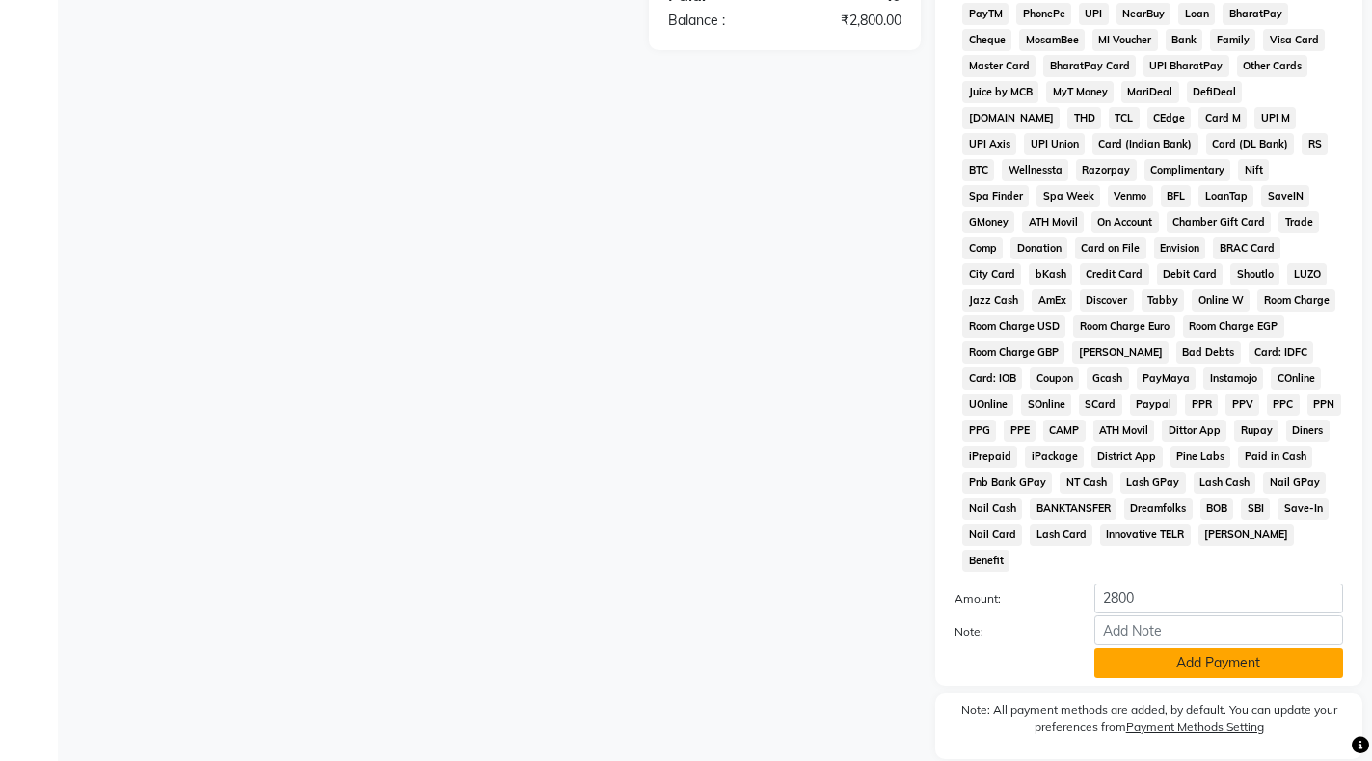
click at [1230, 648] on button "Add Payment" at bounding box center [1218, 663] width 249 height 30
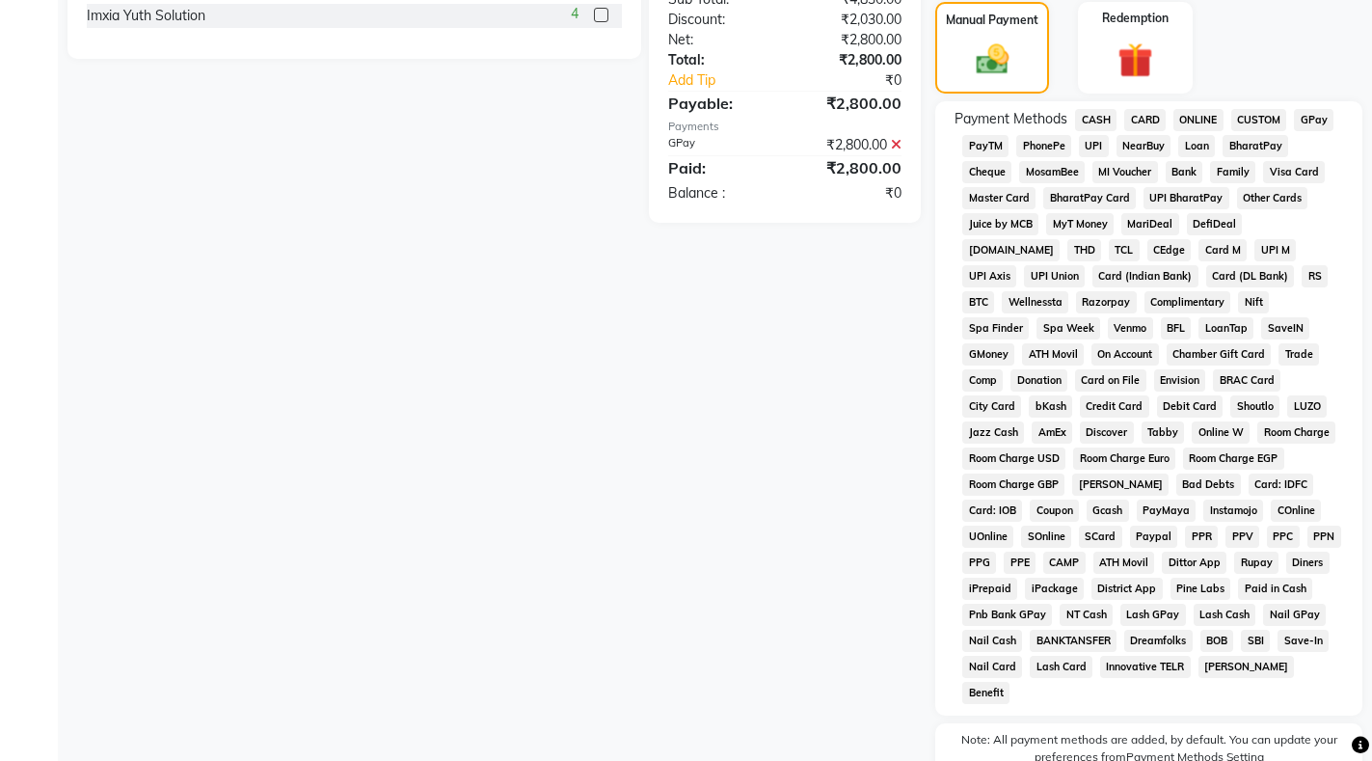
scroll to position [782, 0]
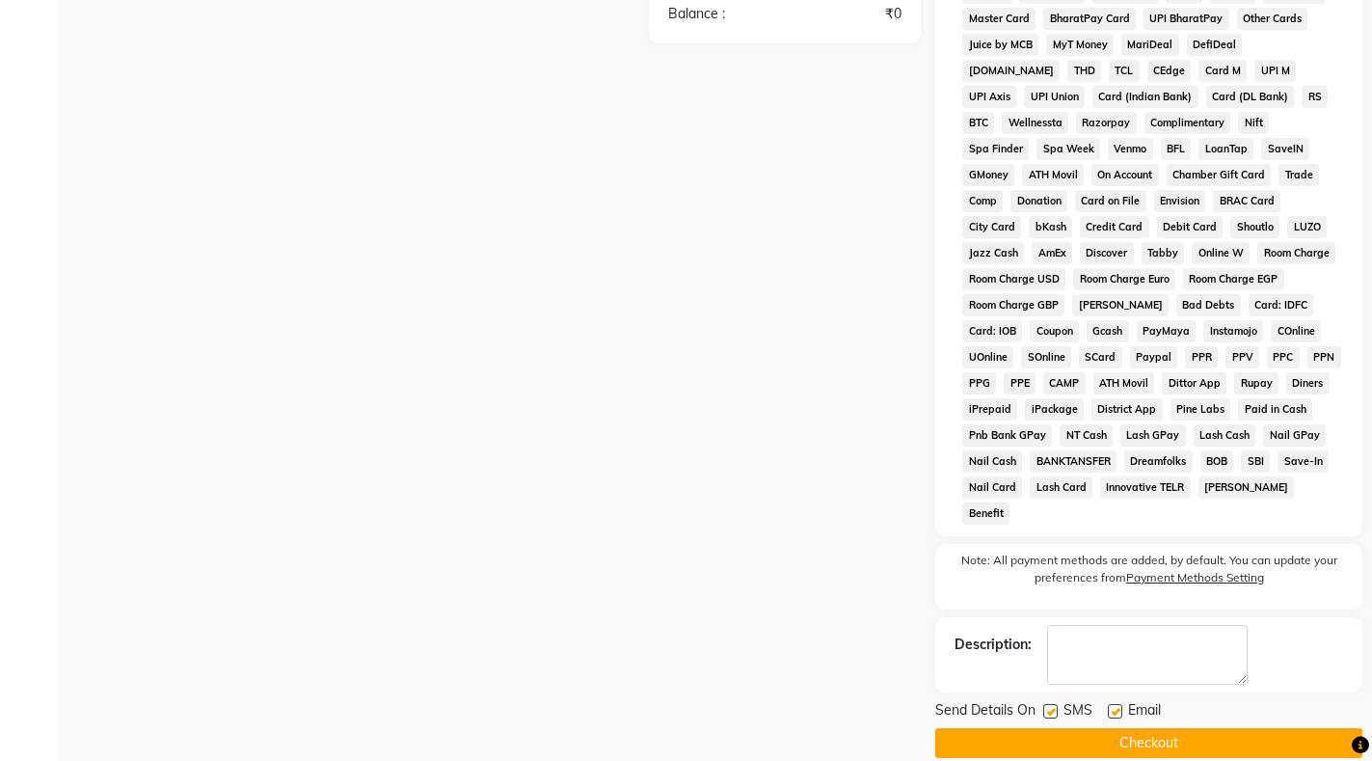
click at [1192, 728] on button "Checkout" at bounding box center [1148, 743] width 427 height 30
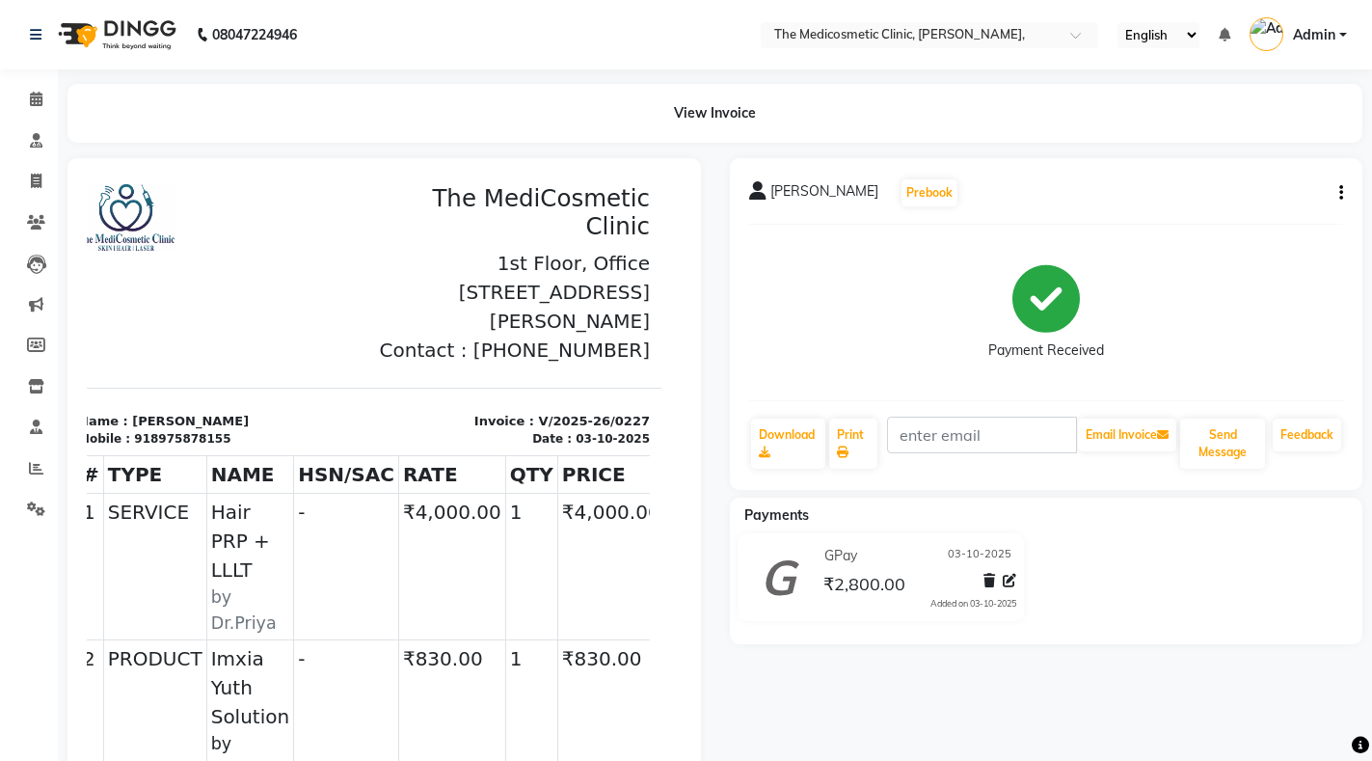
select select "621"
select select "service"
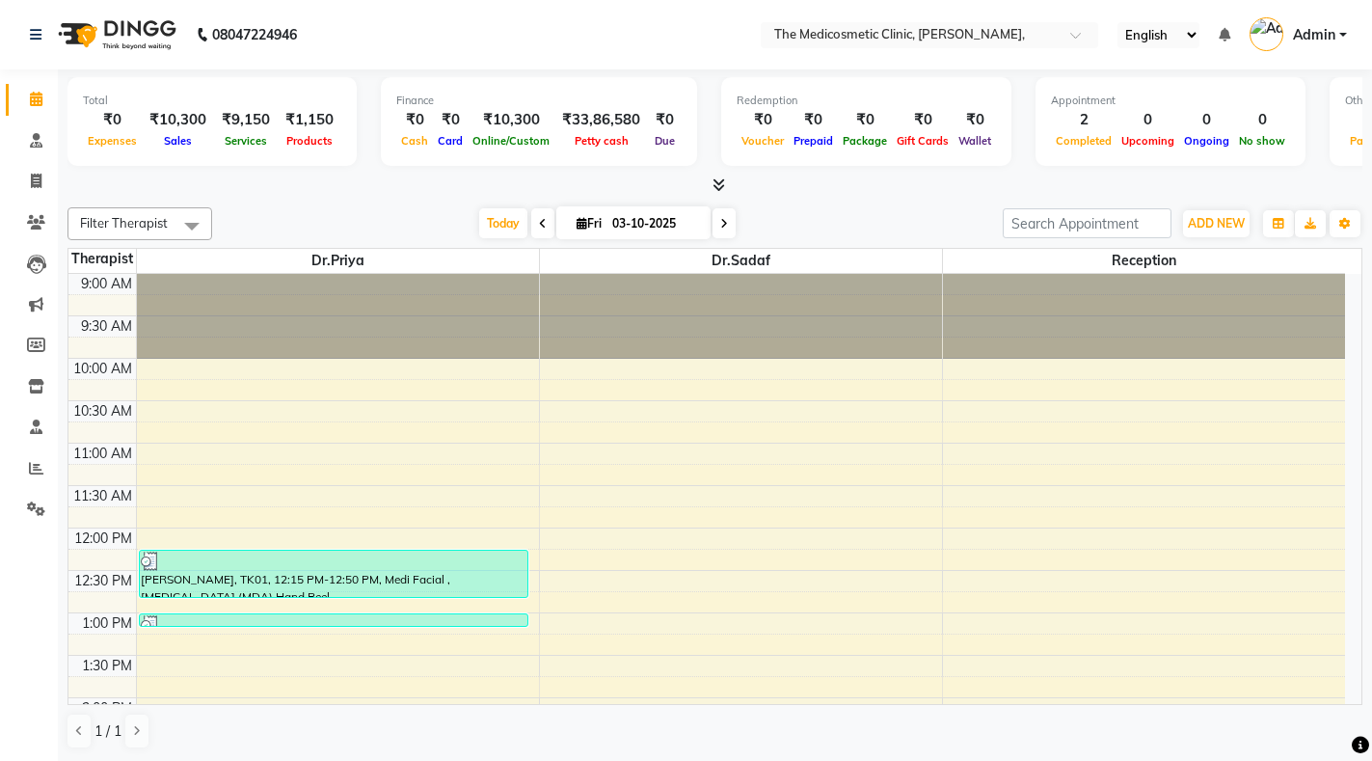
scroll to position [185, 0]
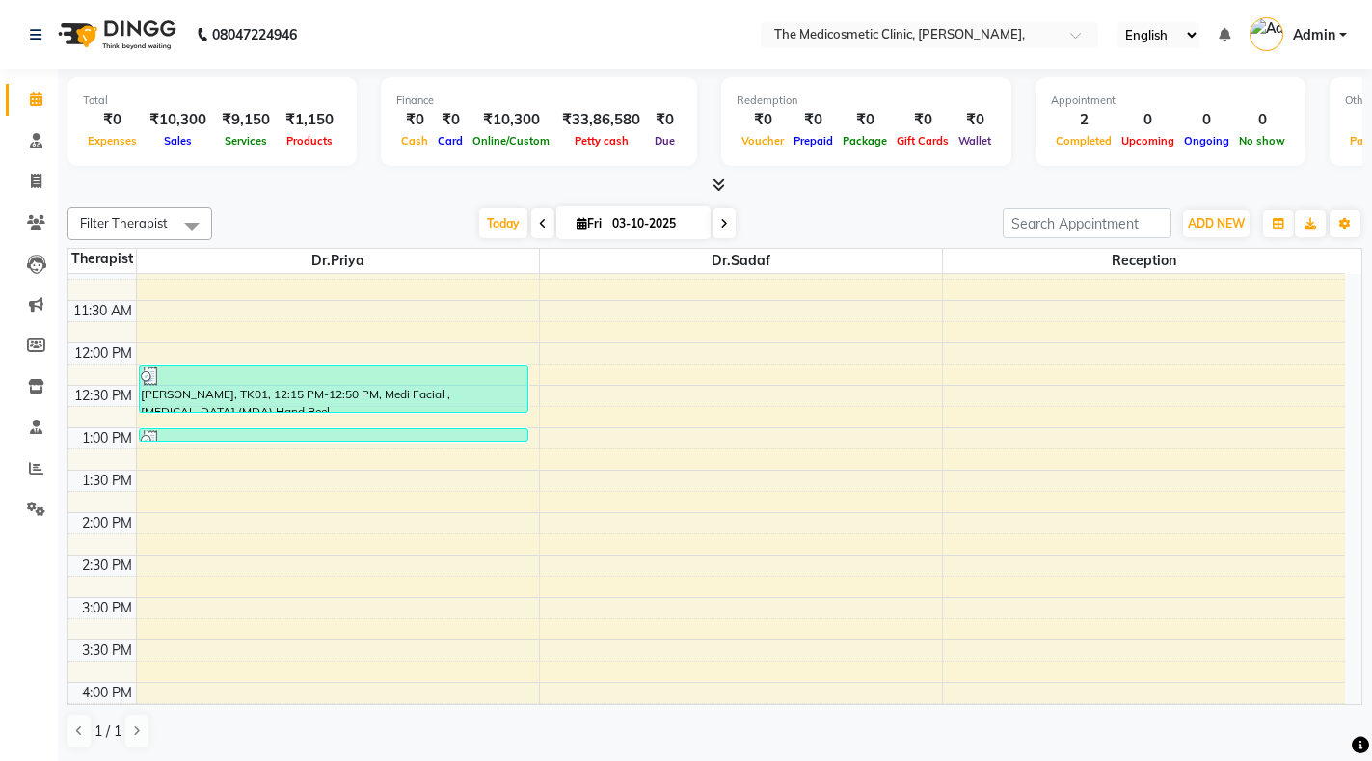
click at [159, 498] on div "9:00 AM 9:30 AM 10:00 AM 10:30 AM 11:00 AM 11:30 AM 12:00 PM 12:30 PM 1:00 PM 1…" at bounding box center [706, 640] width 1277 height 1102
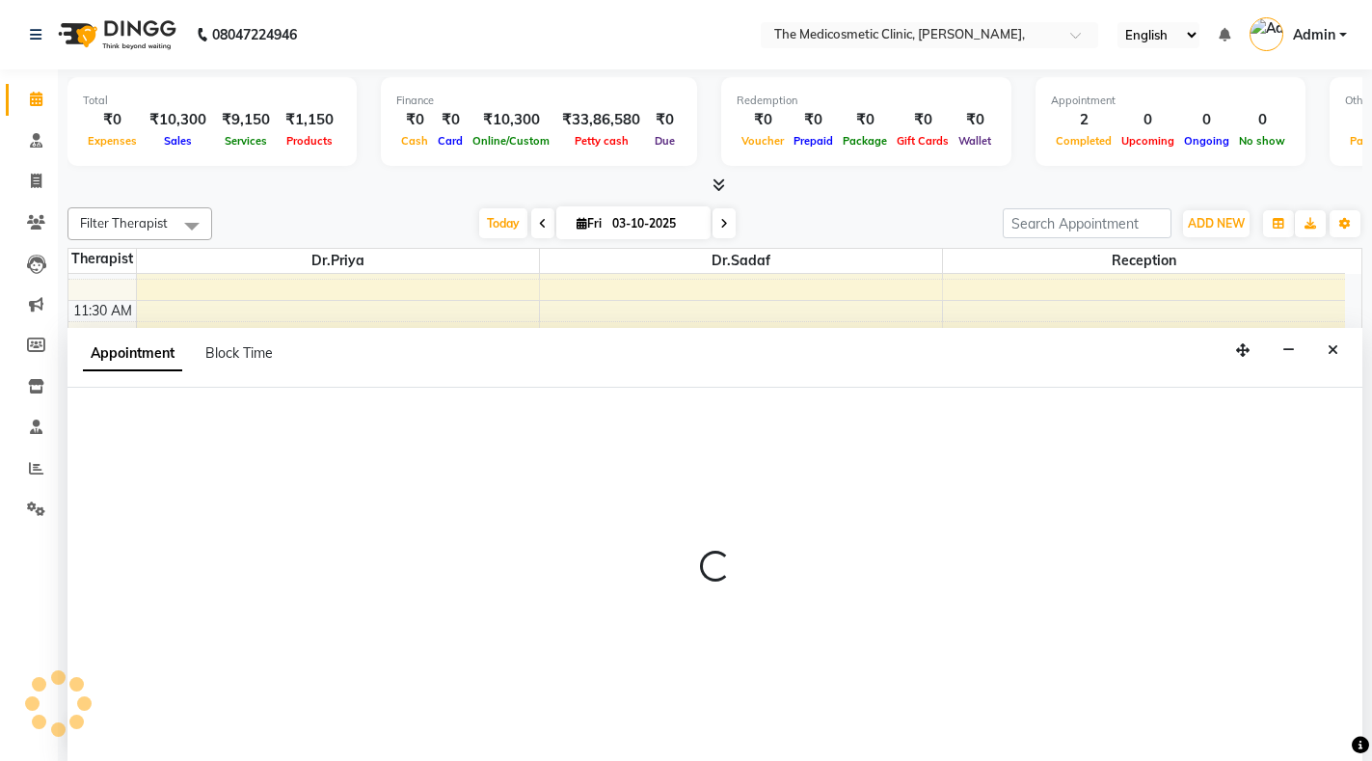
select select "28876"
select select "825"
select select "tentative"
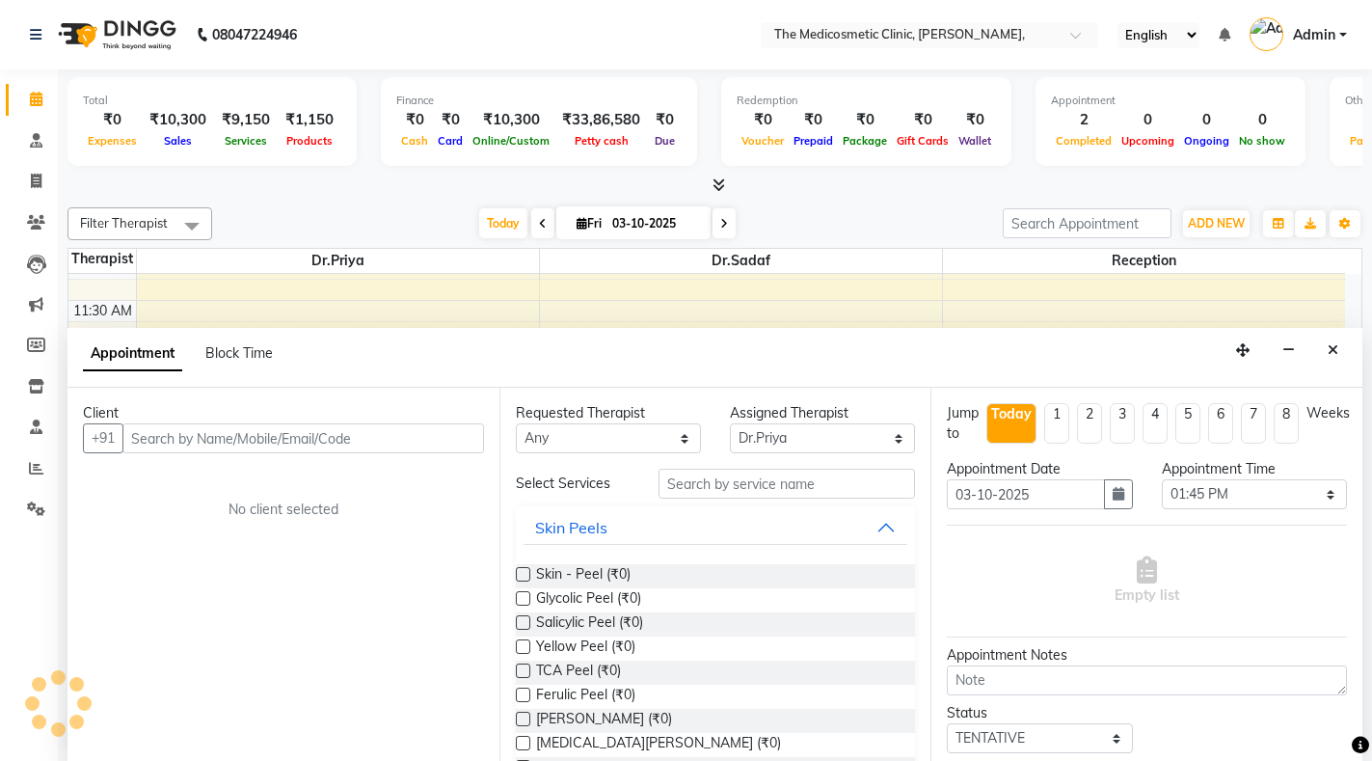
scroll to position [1, 0]
click at [209, 438] on input "text" at bounding box center [303, 437] width 362 height 30
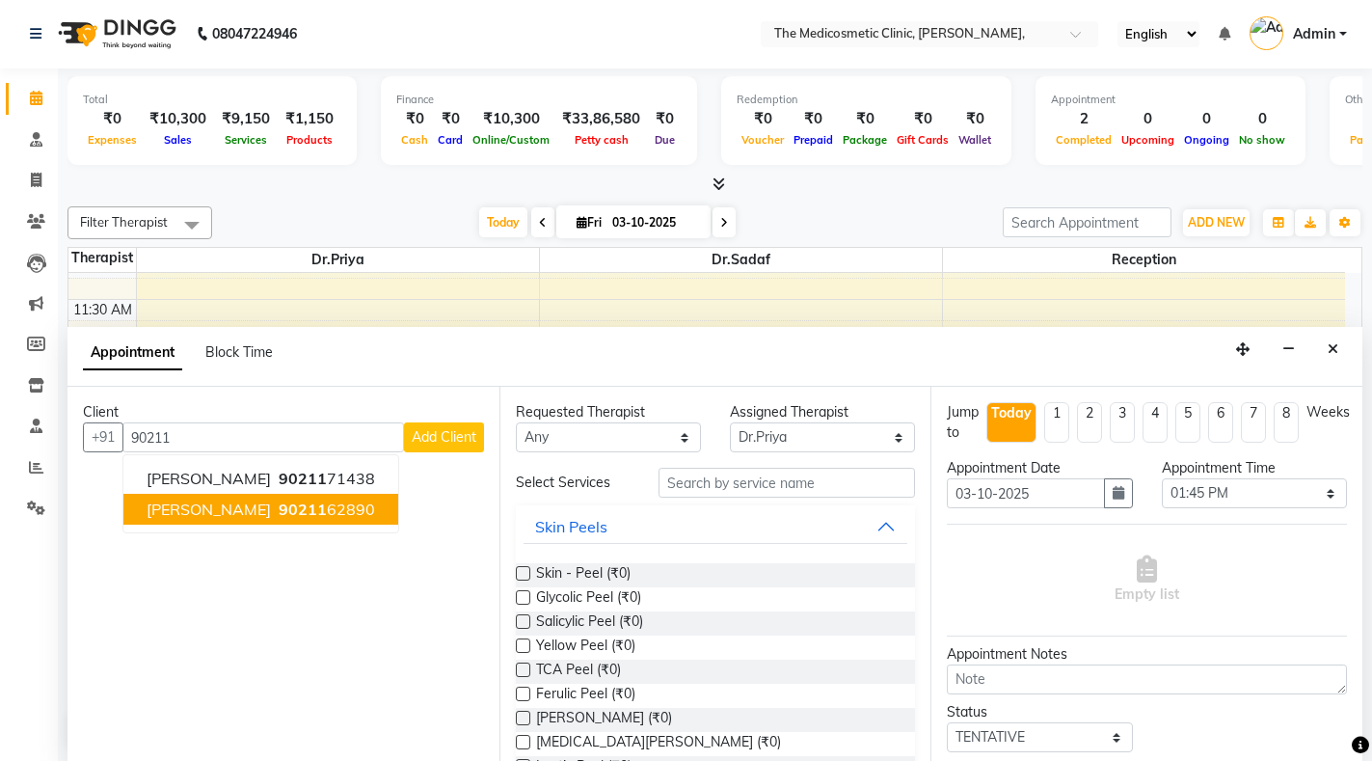
click at [197, 509] on span "[PERSON_NAME]" at bounding box center [209, 508] width 124 height 19
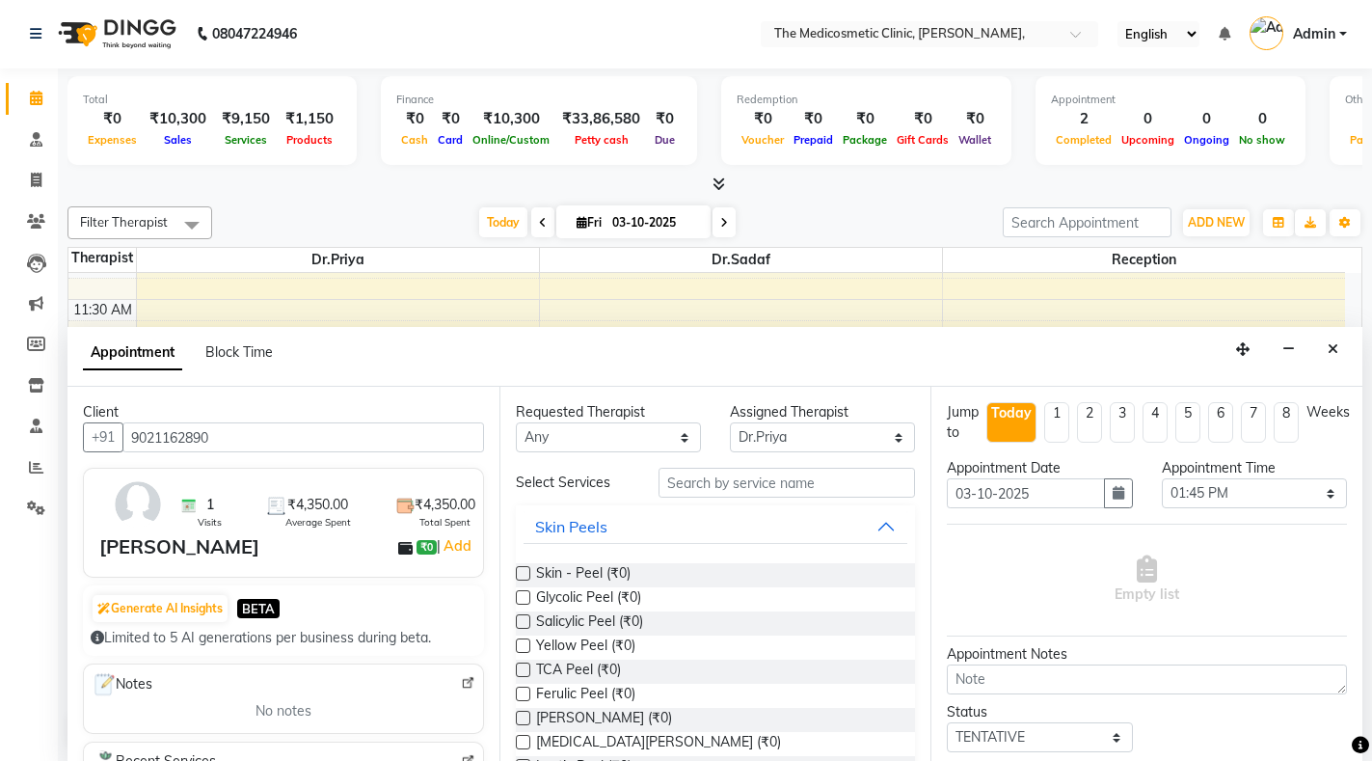
type input "9021162890"
click at [764, 479] on input "text" at bounding box center [787, 483] width 256 height 30
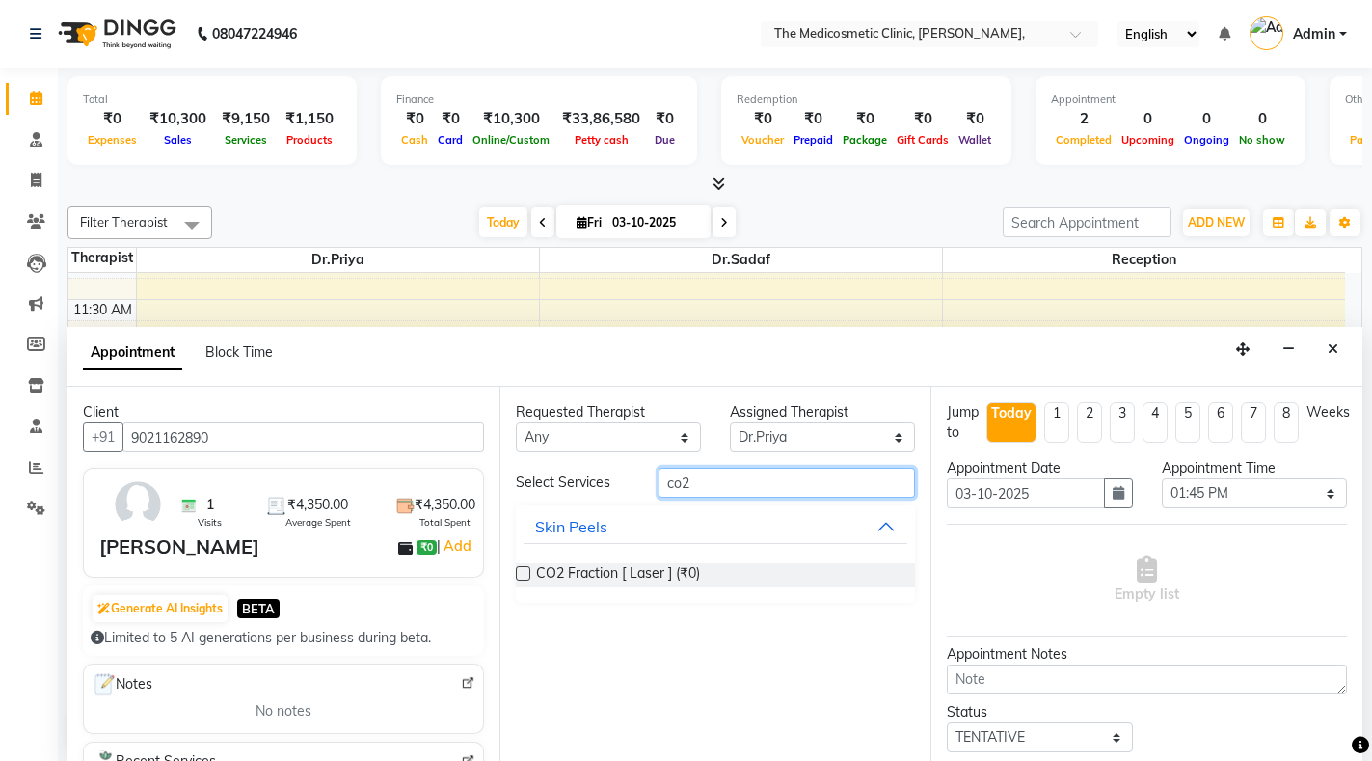
type input "co2"
click at [517, 573] on label at bounding box center [523, 573] width 14 height 14
click at [517, 573] on input "checkbox" at bounding box center [522, 575] width 13 height 13
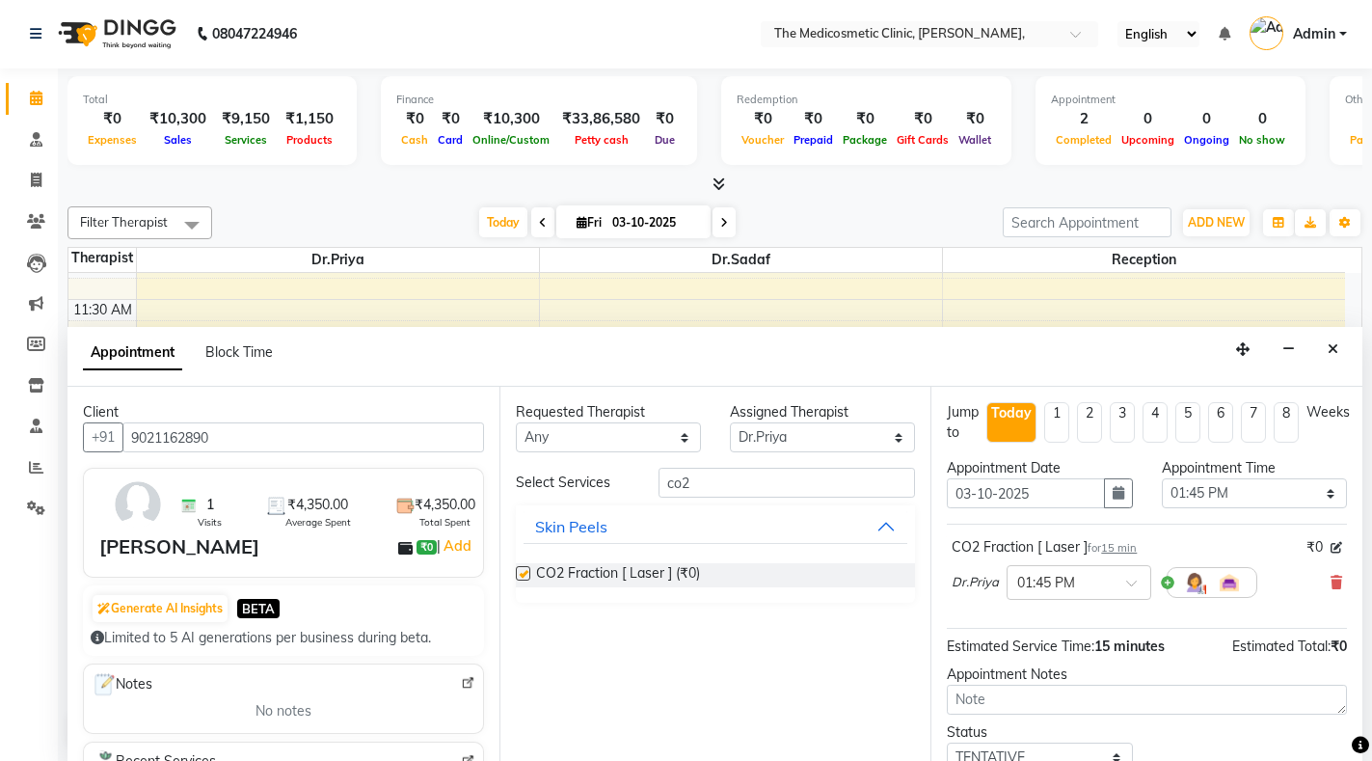
checkbox input "false"
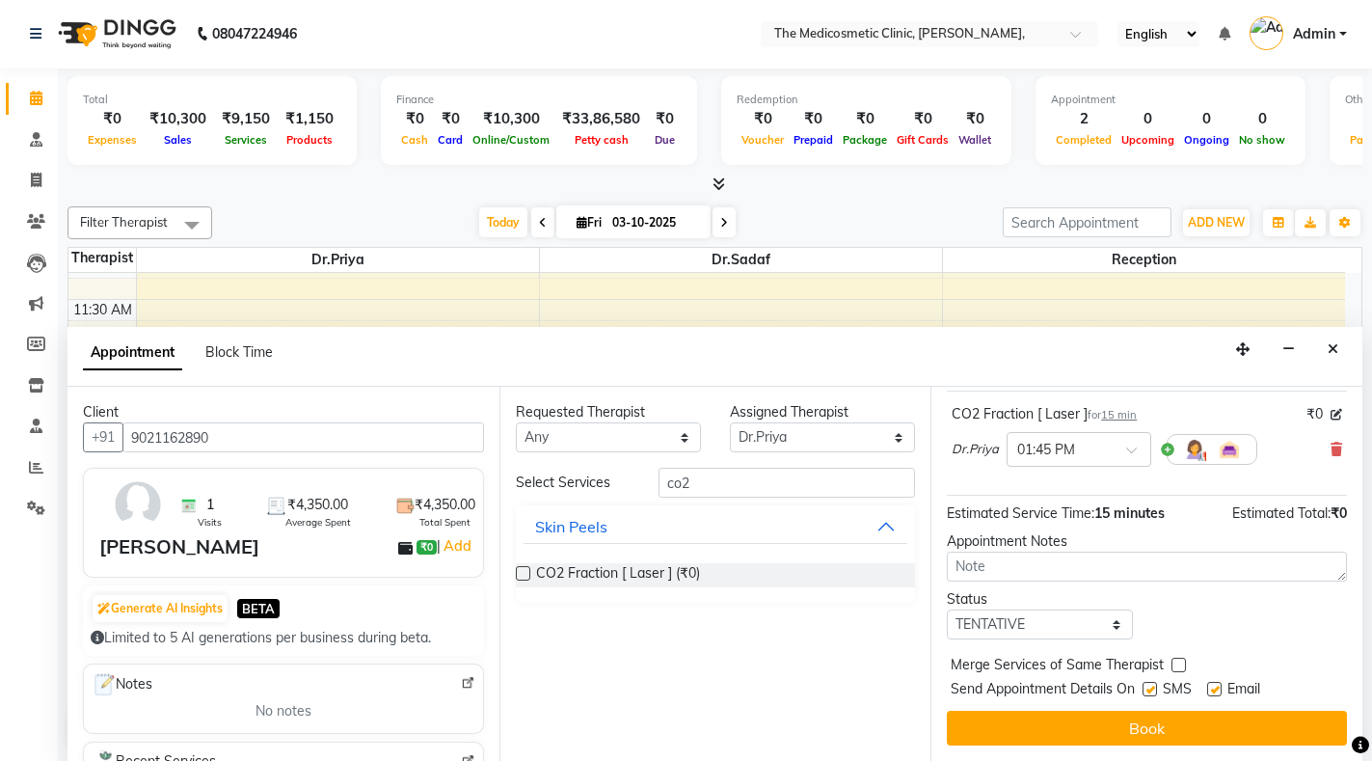
scroll to position [149, 0]
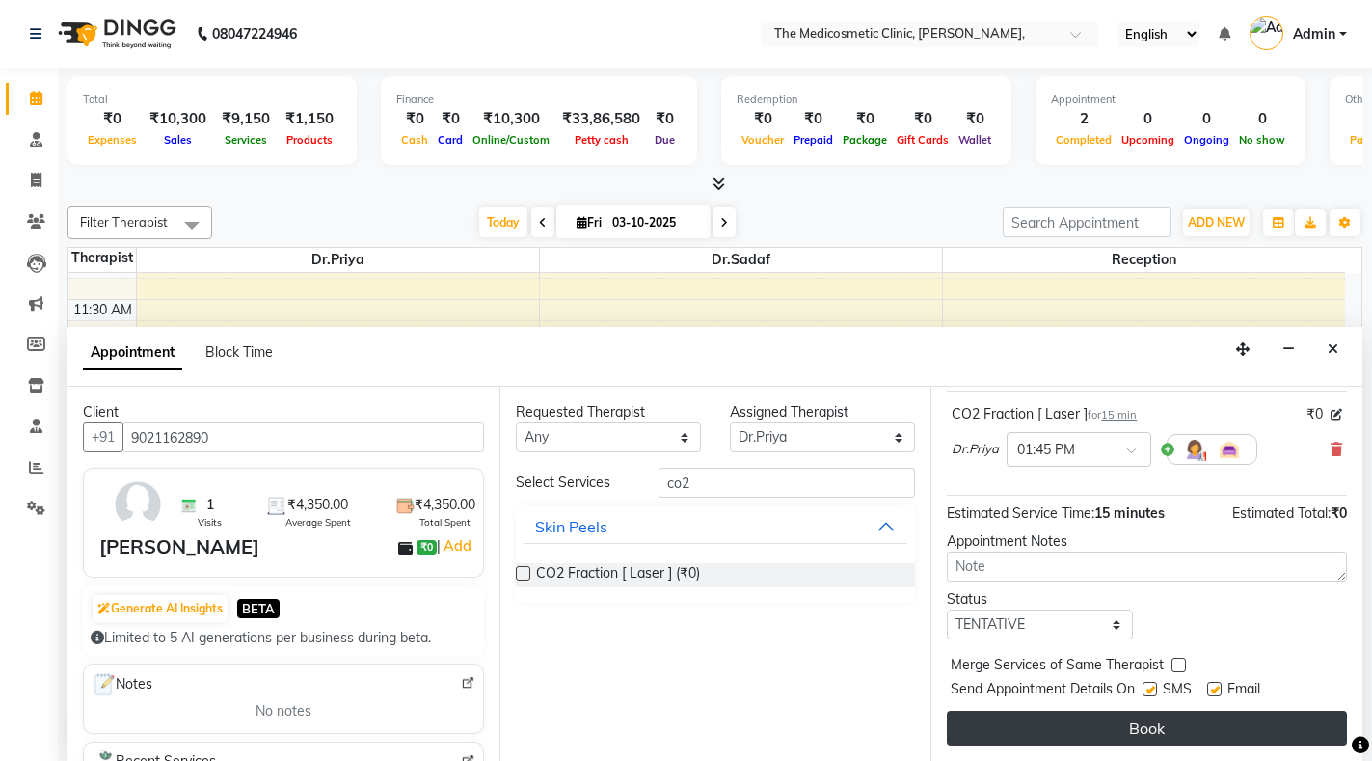
click at [1065, 714] on button "Book" at bounding box center [1147, 728] width 400 height 35
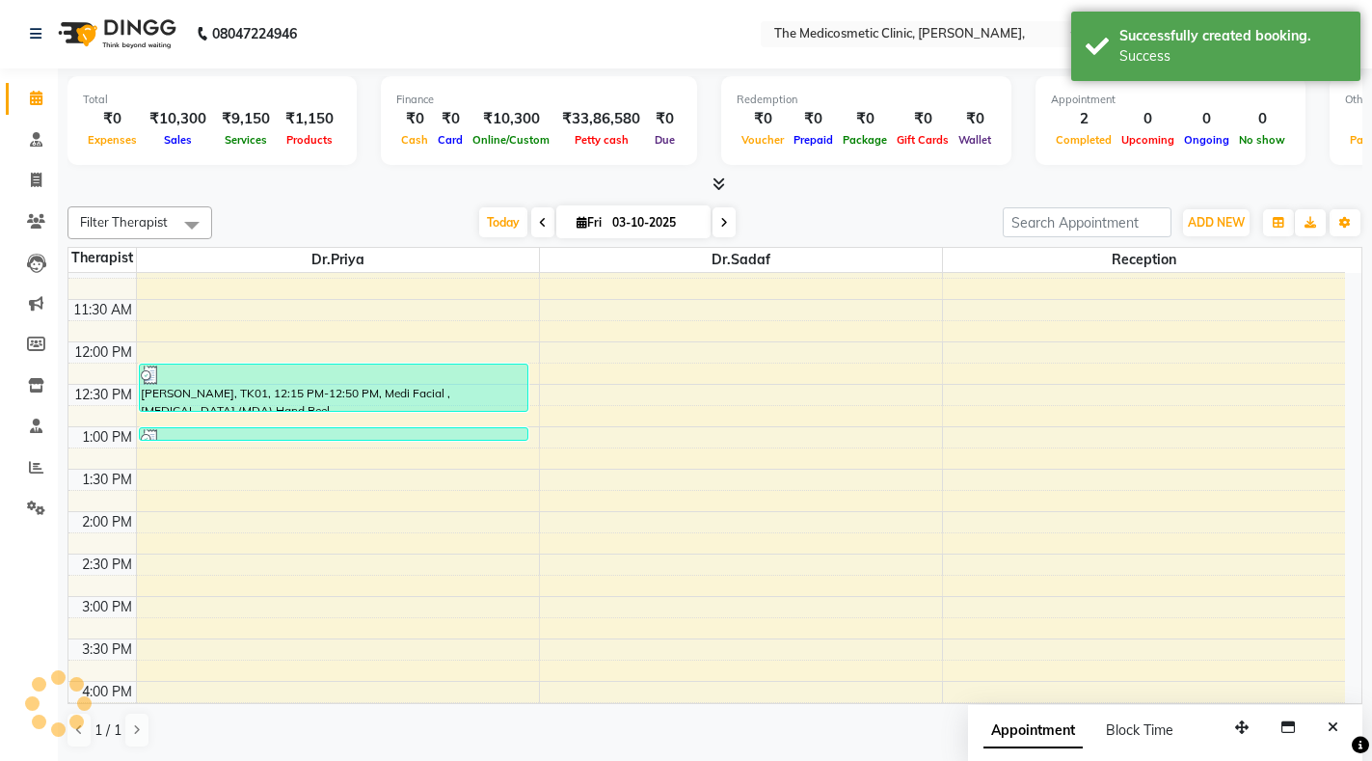
scroll to position [0, 0]
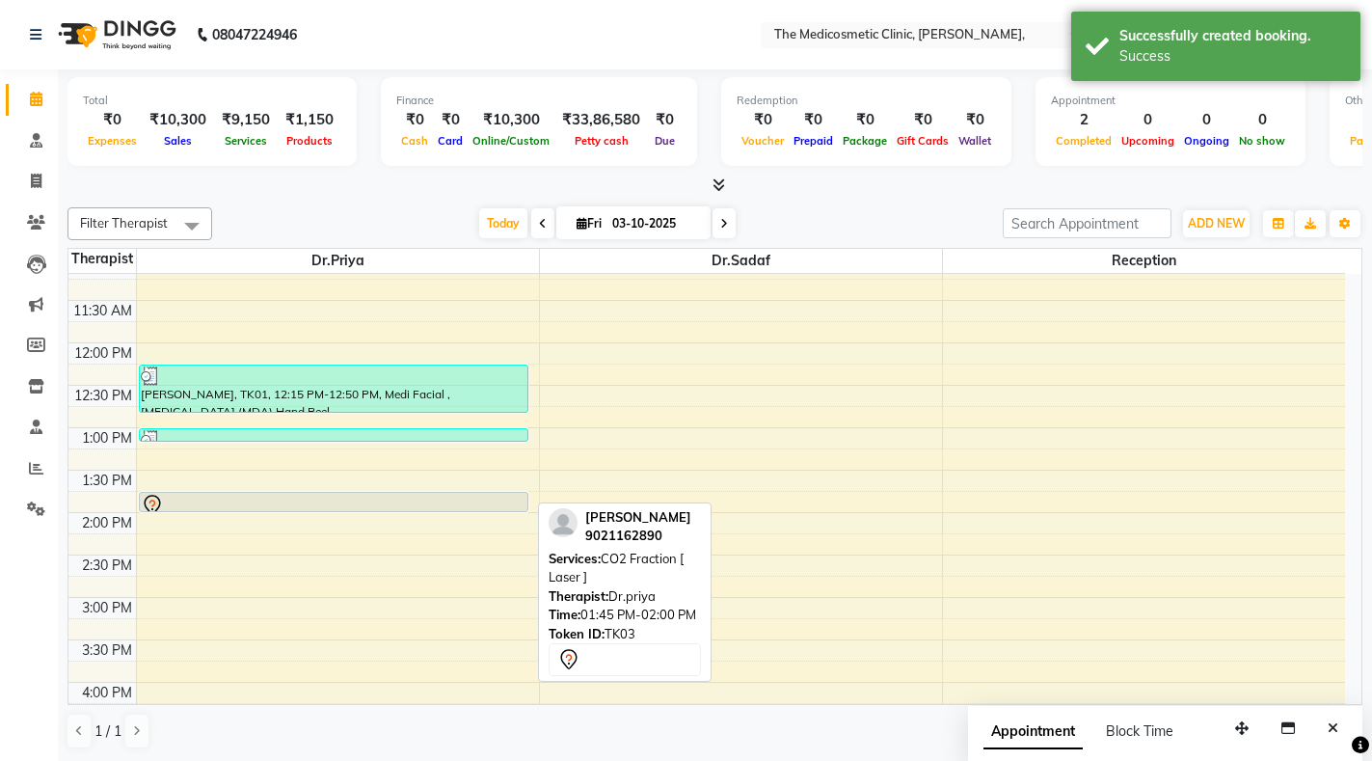
click at [354, 507] on div at bounding box center [334, 511] width 389 height 8
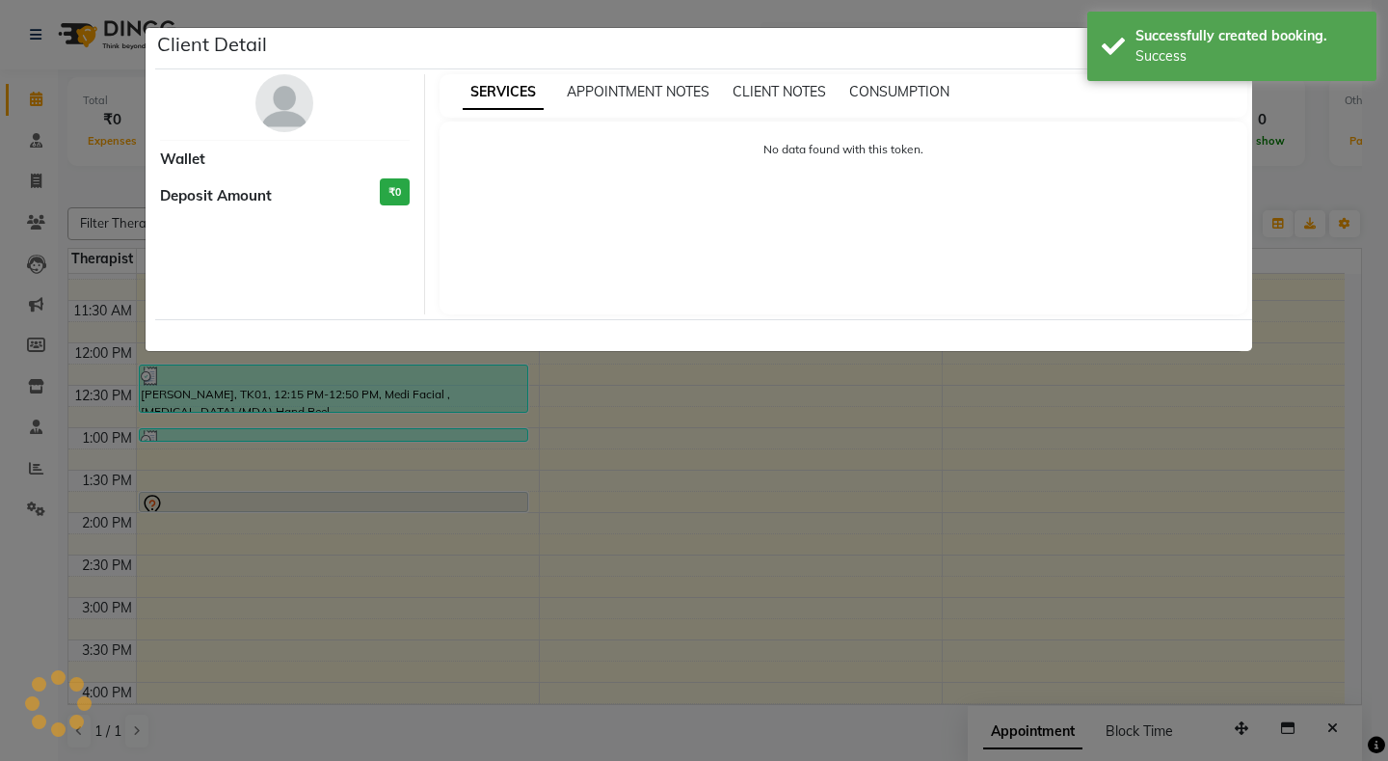
select select "7"
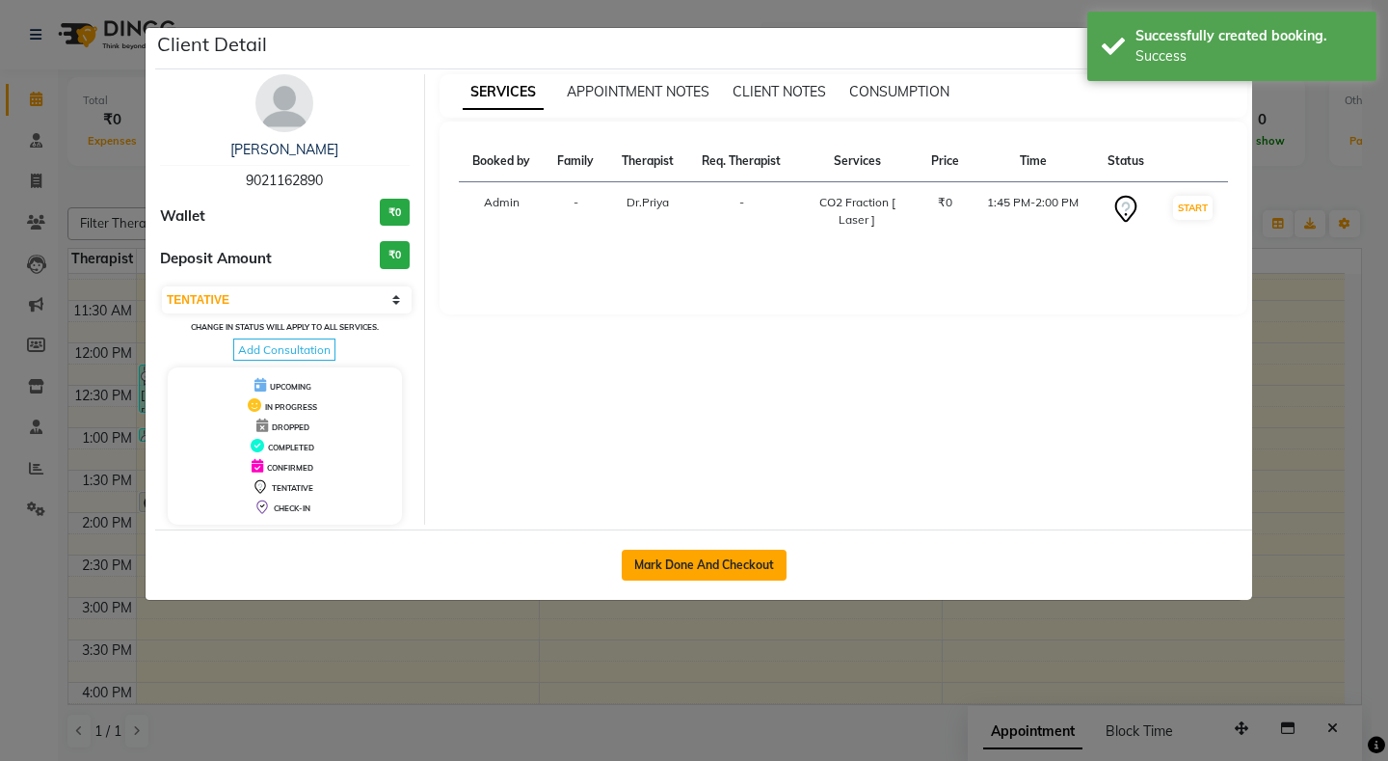
click at [689, 574] on button "Mark Done And Checkout" at bounding box center [704, 565] width 165 height 31
select select "service"
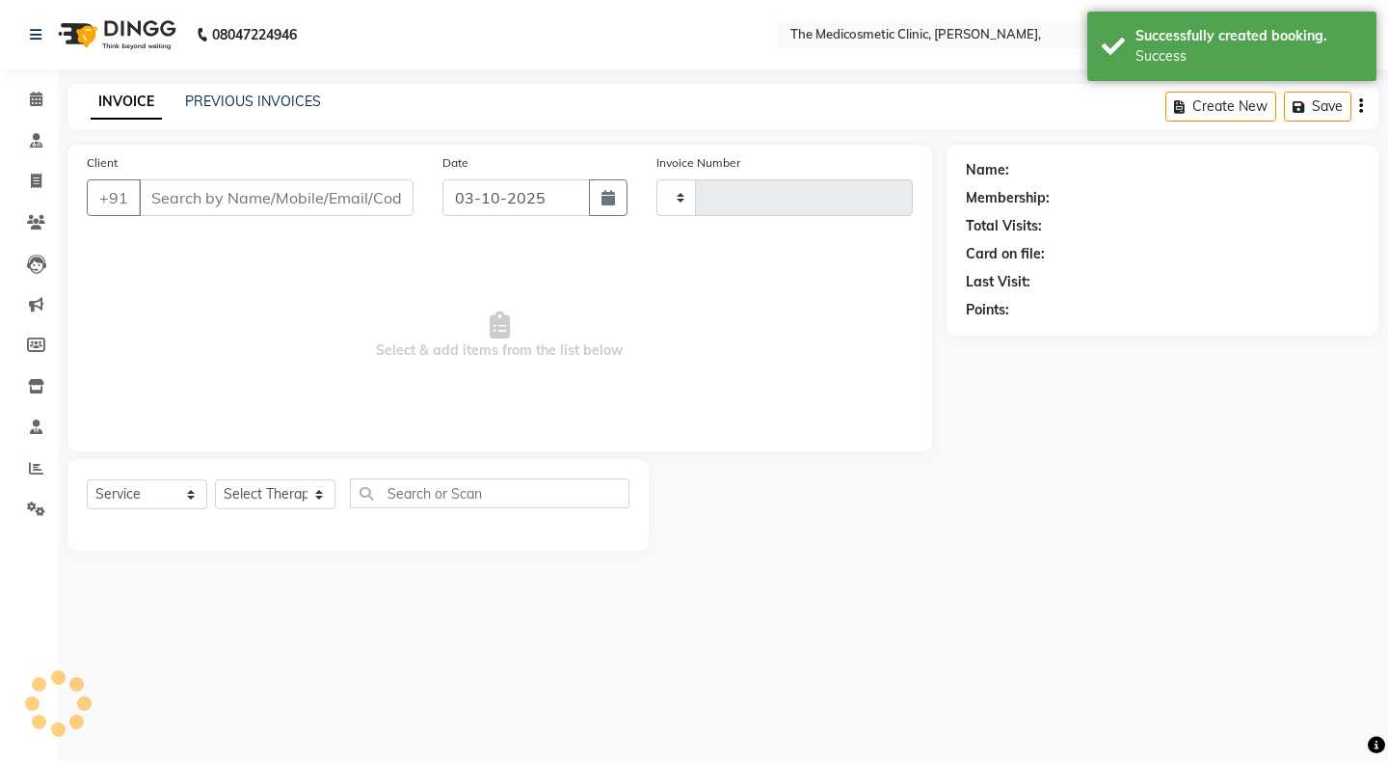
type input "0228"
select select "621"
select select "P"
type input "9021162890"
select select "28876"
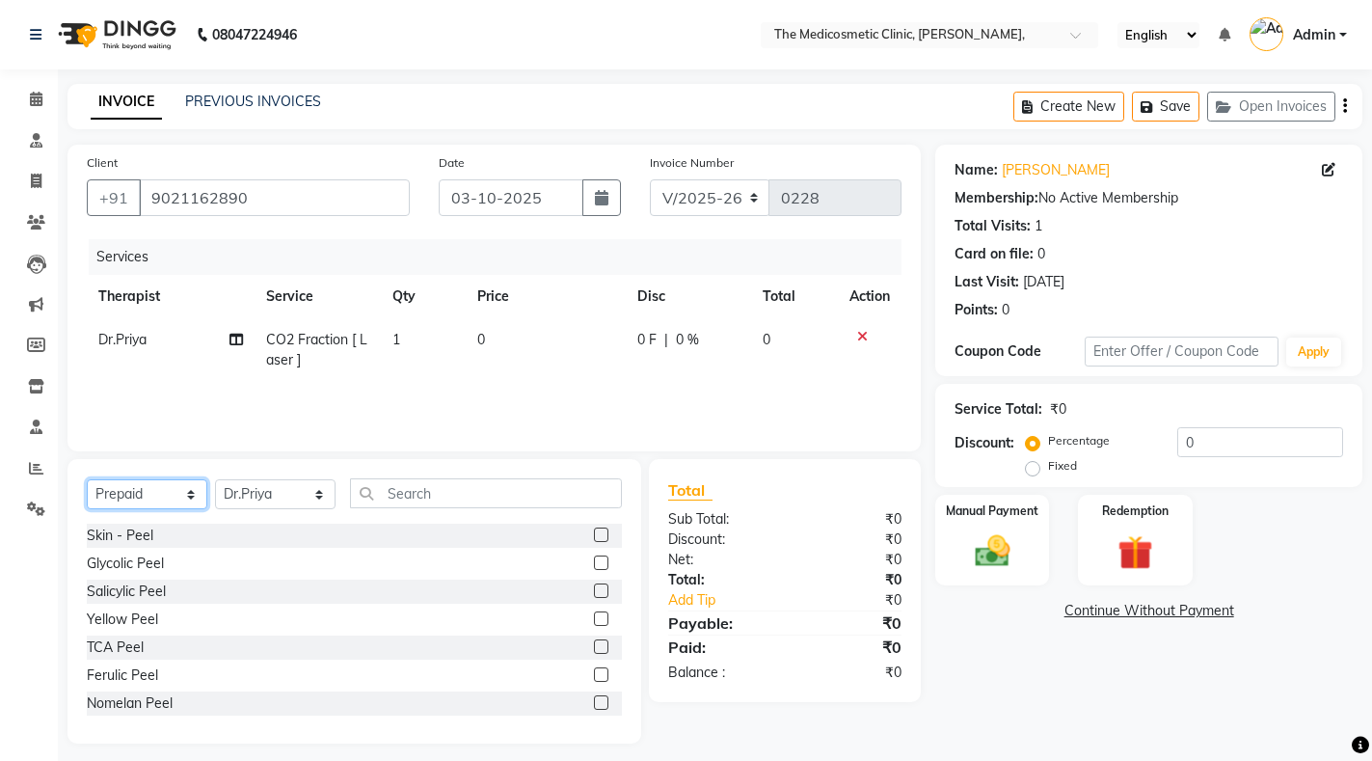
click at [189, 495] on select "Select Service Product Membership Package Voucher Prepaid Gift Card" at bounding box center [147, 494] width 121 height 30
select select "service"
click at [87, 479] on select "Select Service Product Membership Package Voucher Prepaid Gift Card" at bounding box center [147, 494] width 121 height 30
click at [390, 494] on input "text" at bounding box center [486, 493] width 272 height 30
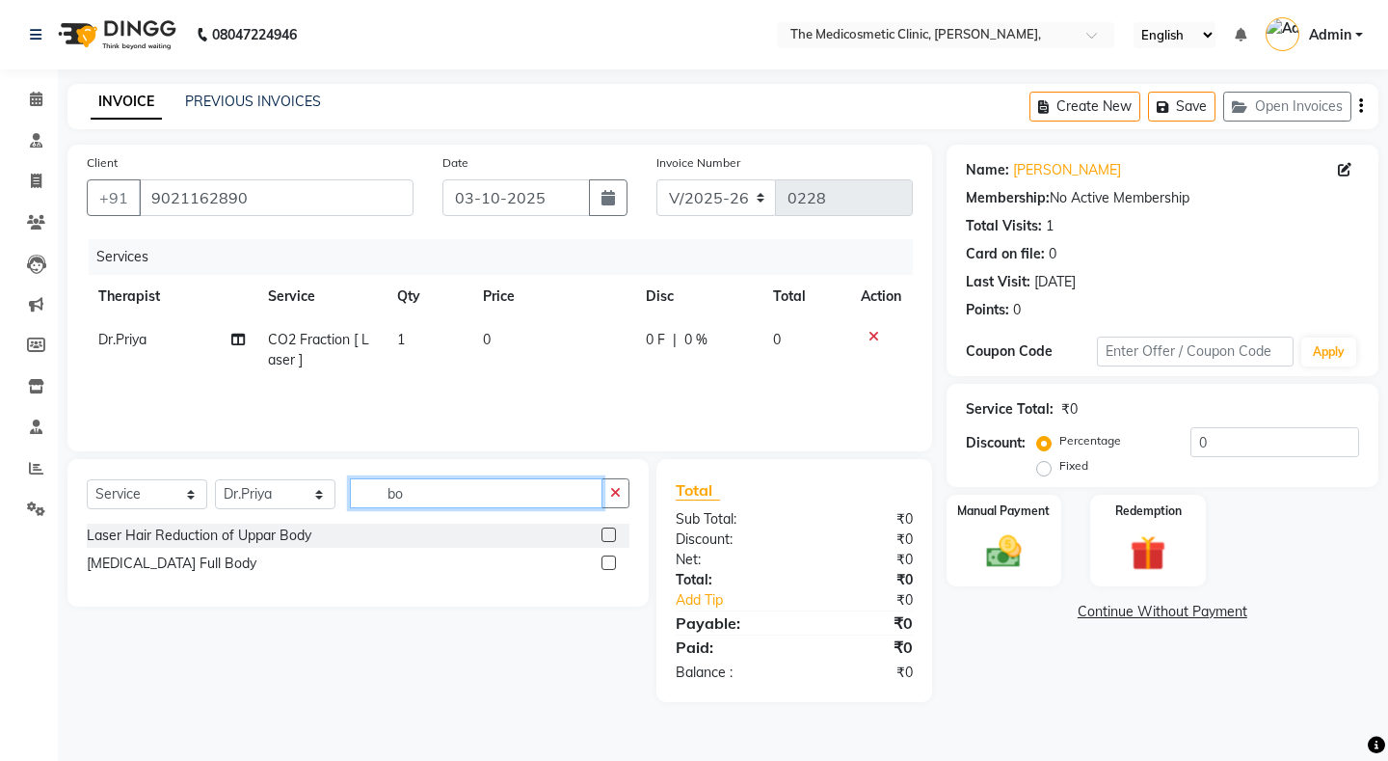
type input "b"
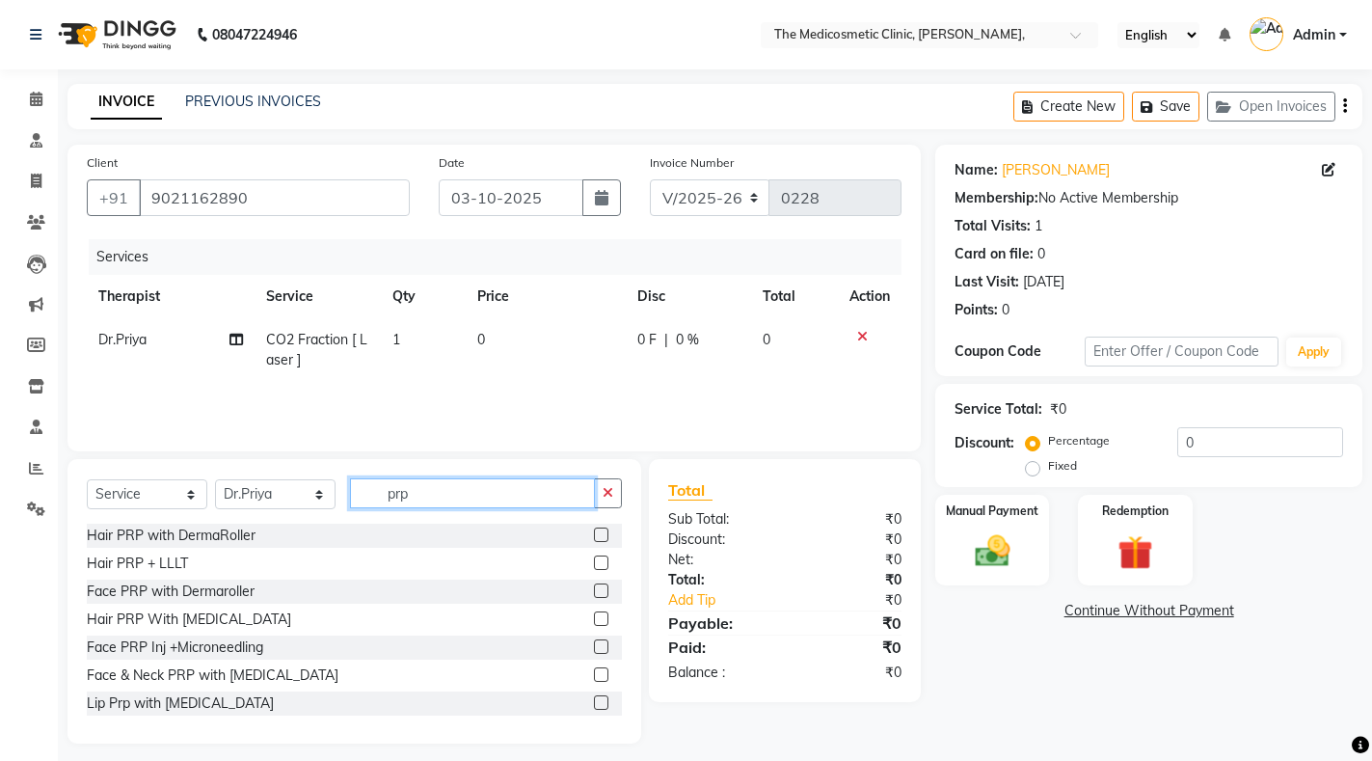
scroll to position [171, 0]
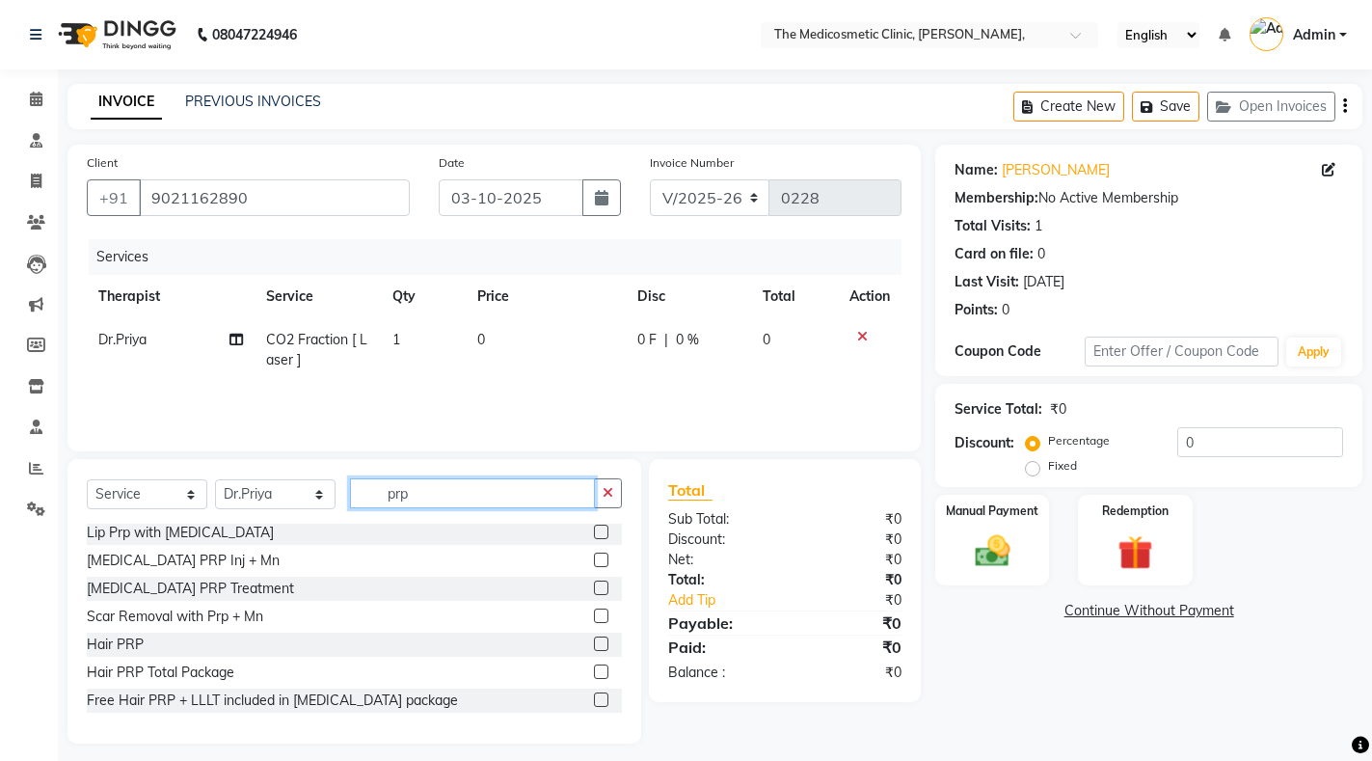
type input "prp"
click at [594, 620] on label at bounding box center [601, 615] width 14 height 14
click at [594, 620] on input "checkbox" at bounding box center [600, 616] width 13 height 13
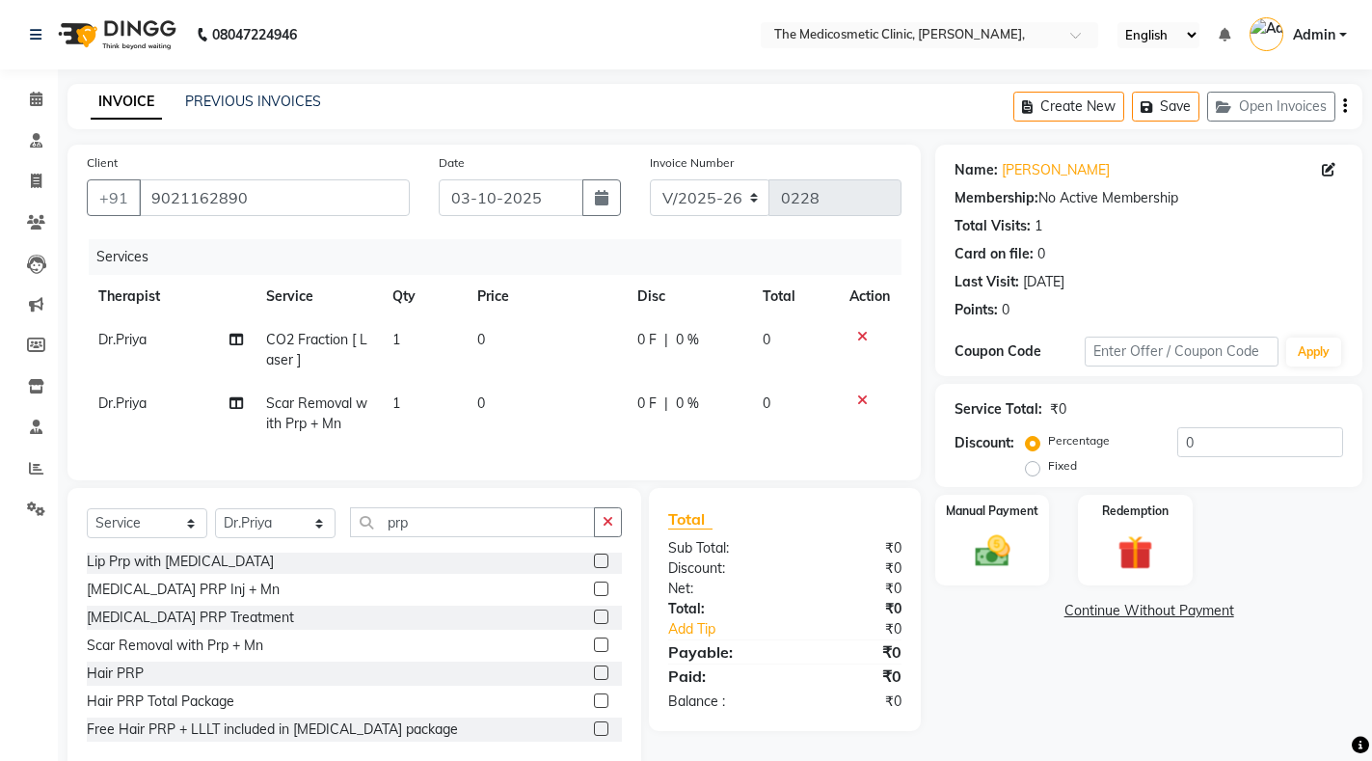
click at [594, 652] on label at bounding box center [601, 644] width 14 height 14
click at [594, 652] on input "checkbox" at bounding box center [600, 645] width 13 height 13
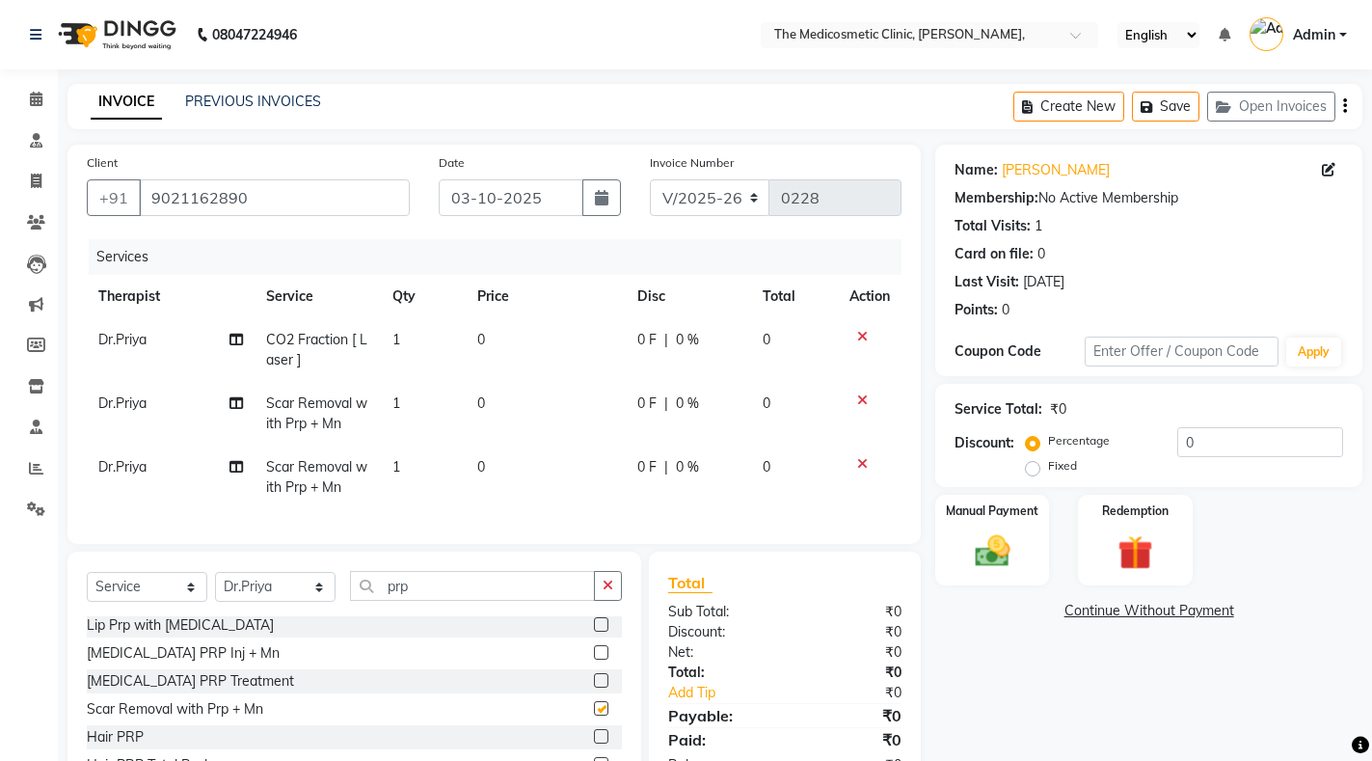
checkbox input "false"
click at [864, 465] on icon at bounding box center [862, 463] width 11 height 13
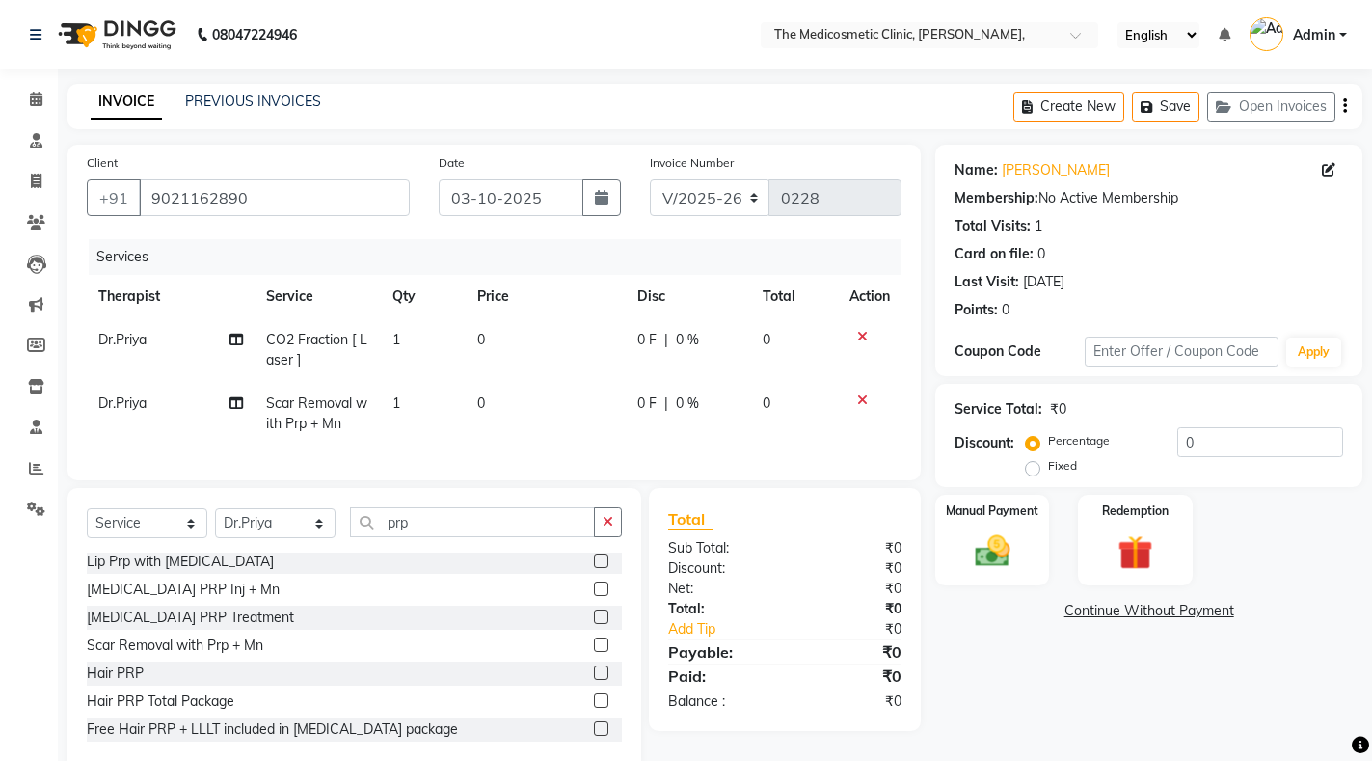
click at [497, 394] on td "0" at bounding box center [546, 414] width 160 height 64
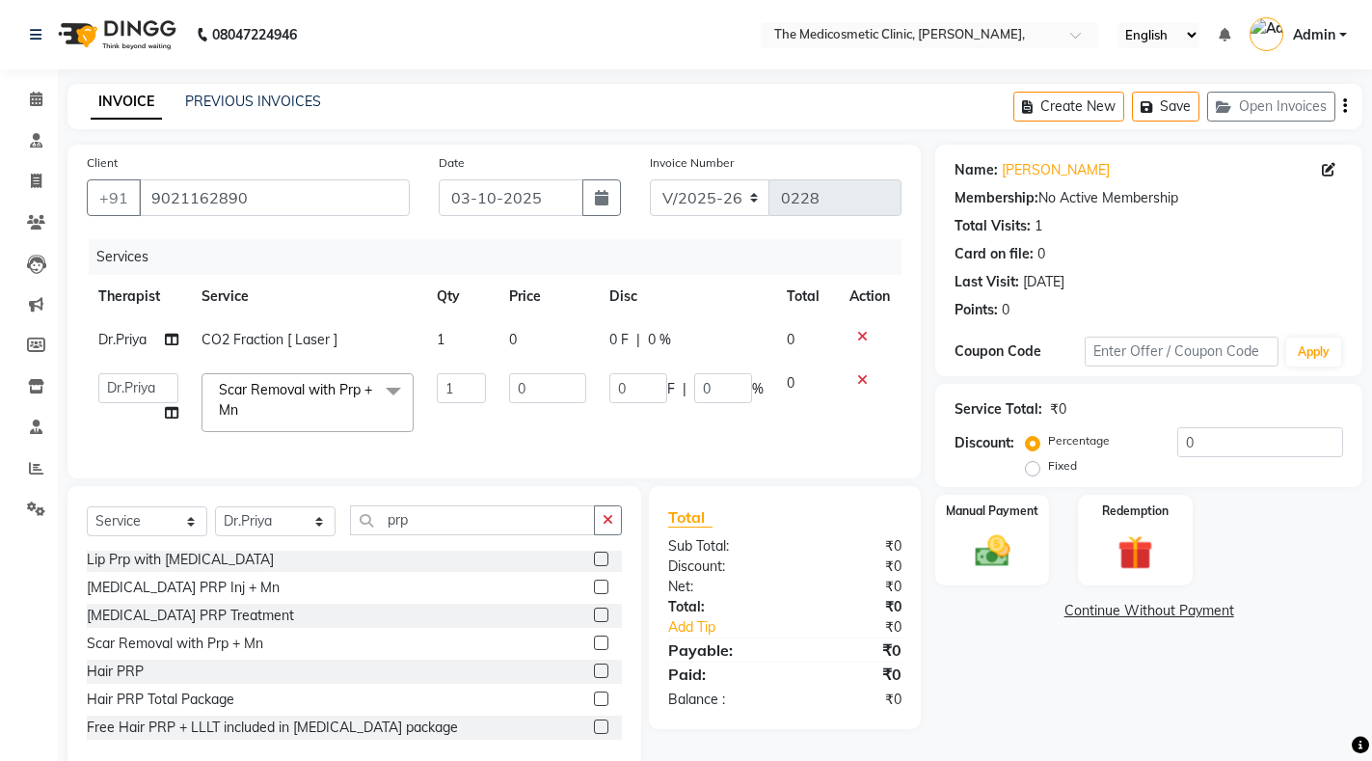
click at [497, 394] on td "0" at bounding box center [547, 403] width 100 height 82
click at [455, 385] on input "1" at bounding box center [461, 388] width 48 height 30
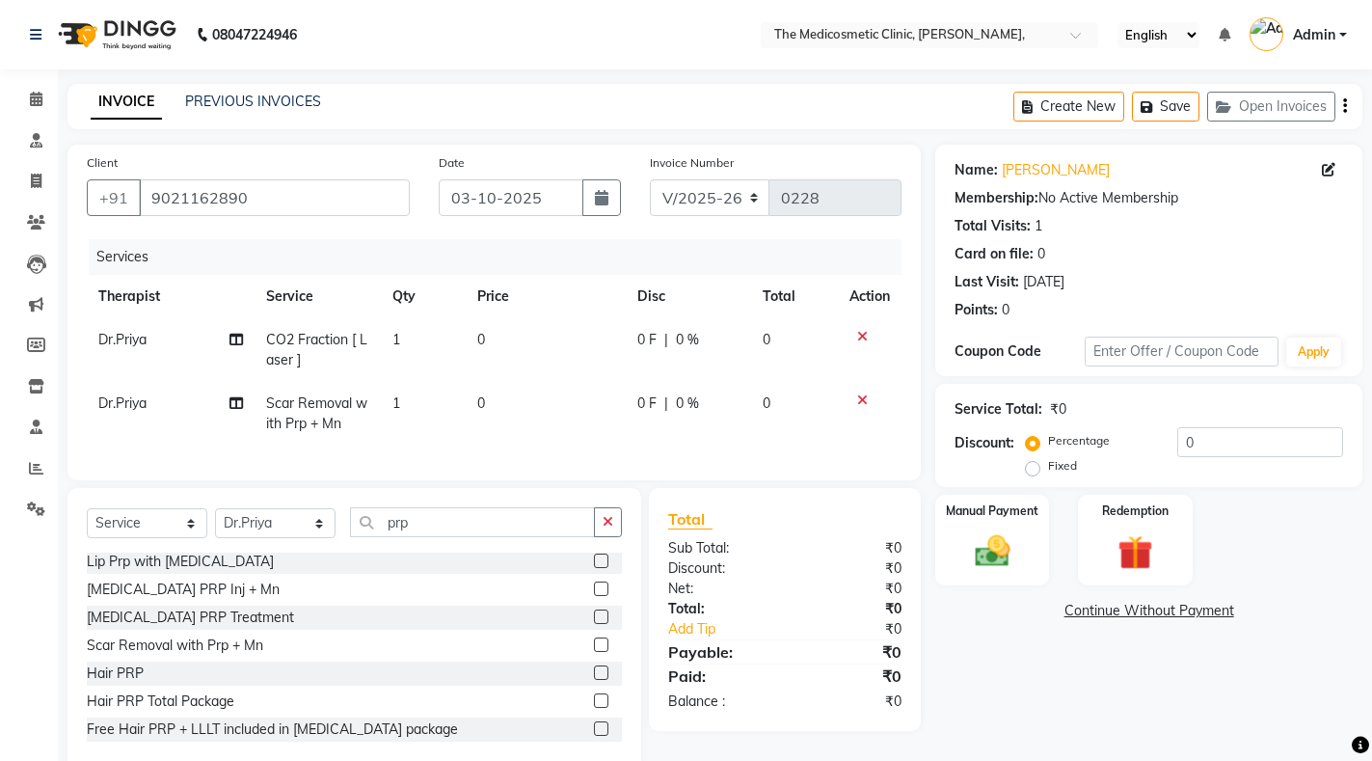
click at [510, 404] on td "0" at bounding box center [546, 414] width 160 height 64
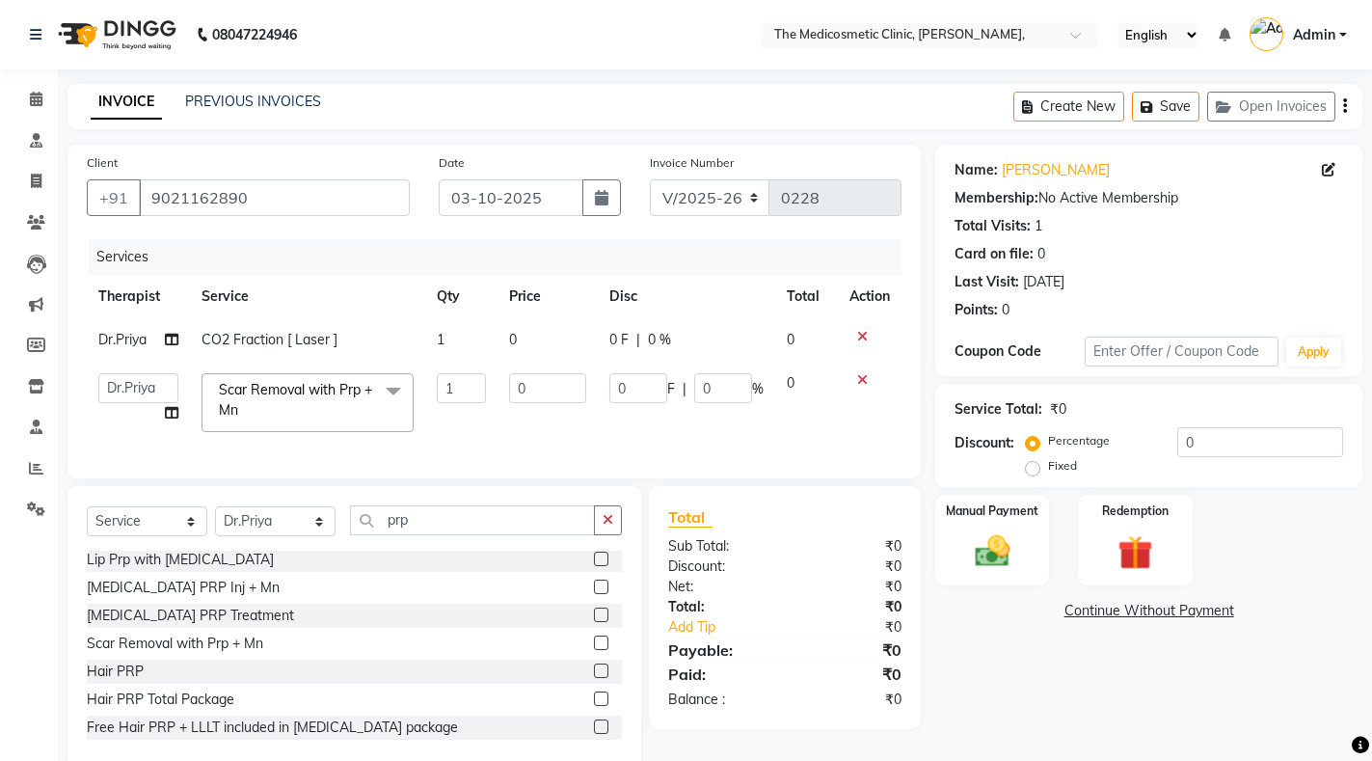
click at [510, 404] on td "0" at bounding box center [547, 403] width 100 height 82
click at [532, 390] on input "0" at bounding box center [547, 388] width 77 height 30
type input "5000"
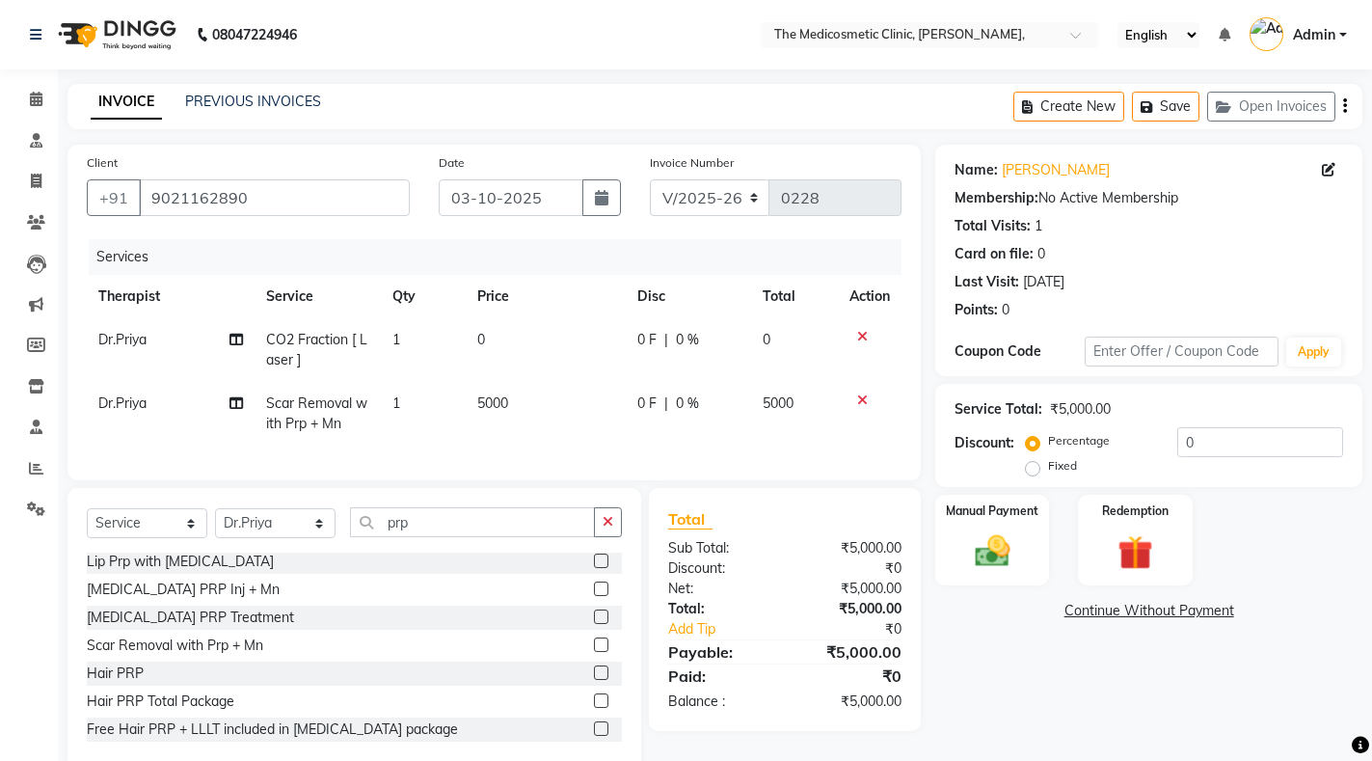
click at [531, 342] on td "0" at bounding box center [546, 350] width 160 height 64
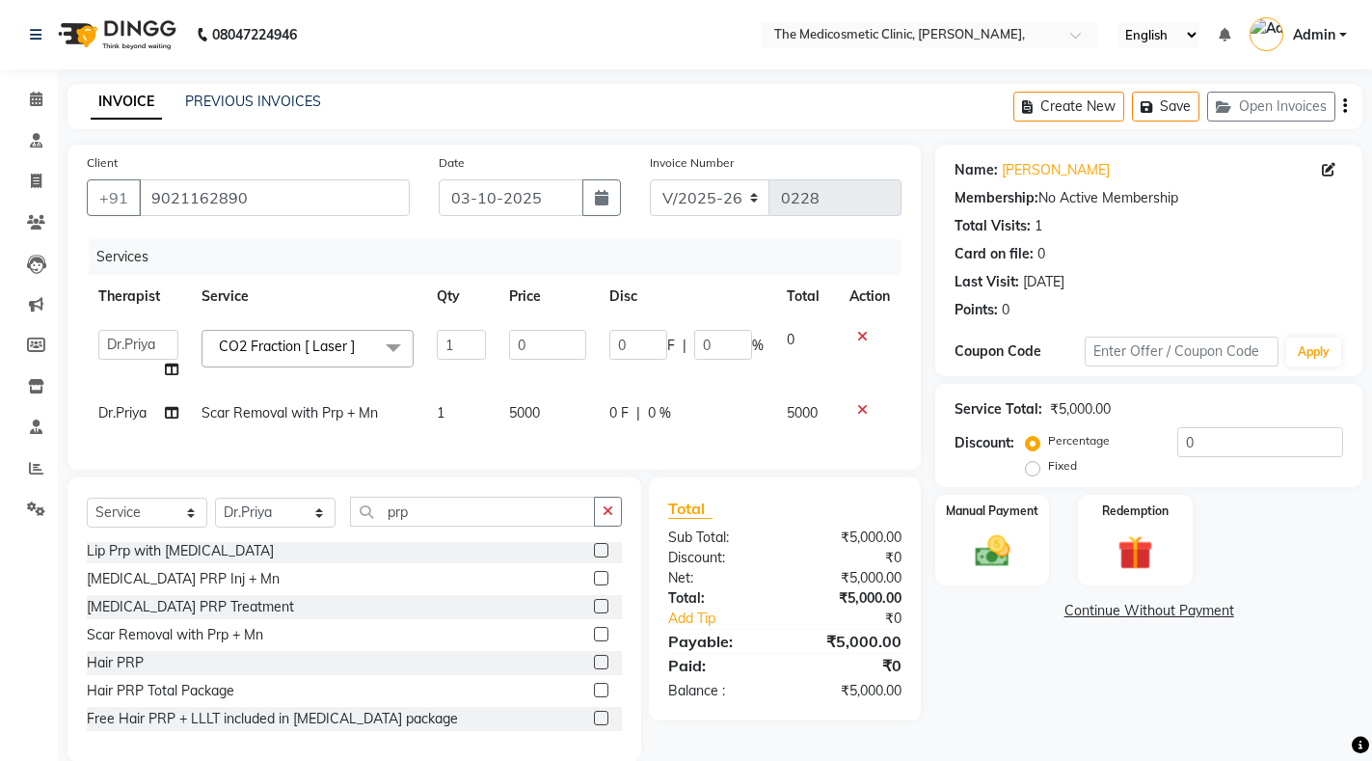
click at [531, 342] on input "0" at bounding box center [547, 345] width 77 height 30
click at [542, 412] on td "5000" at bounding box center [547, 412] width 100 height 43
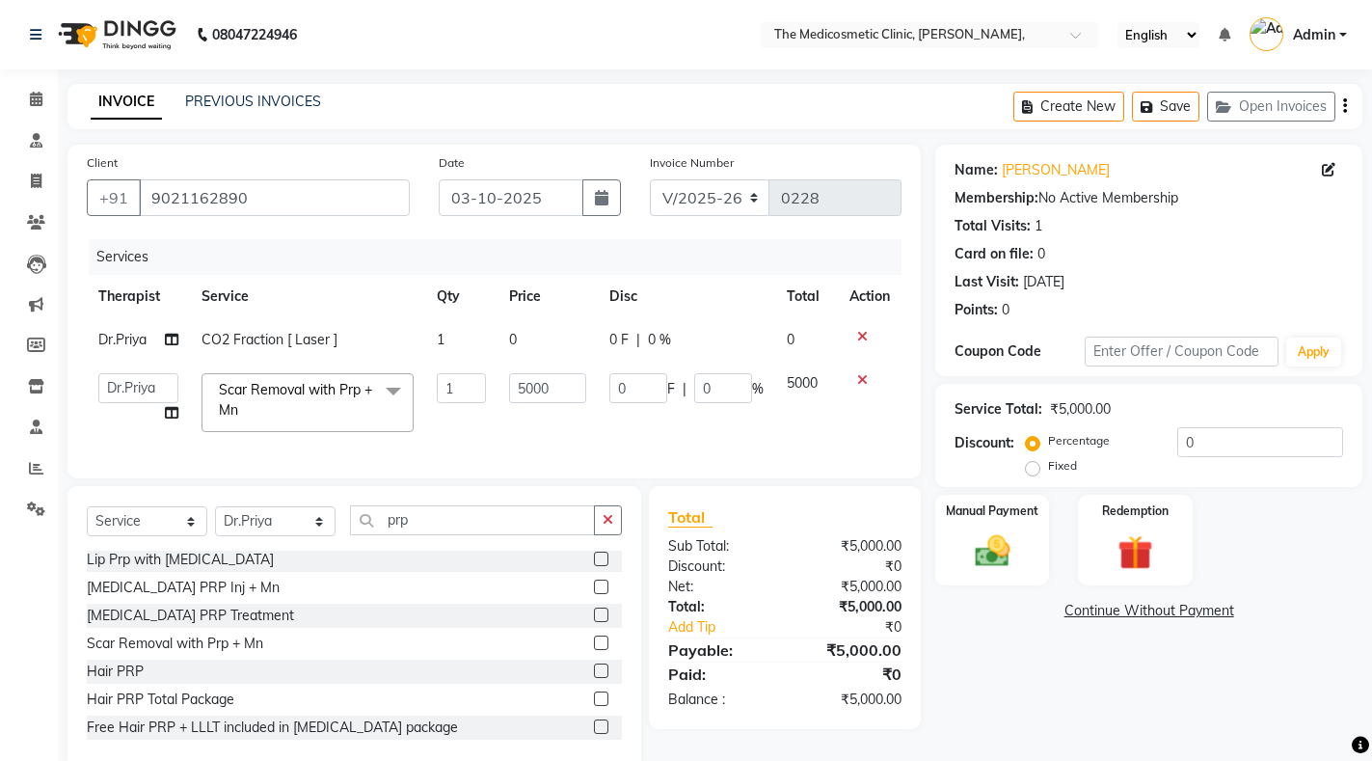
click at [542, 412] on td "5000" at bounding box center [547, 403] width 100 height 82
click at [552, 380] on input "5000" at bounding box center [547, 388] width 77 height 30
type input "5"
type input "4000"
click at [538, 337] on td "0" at bounding box center [547, 339] width 100 height 43
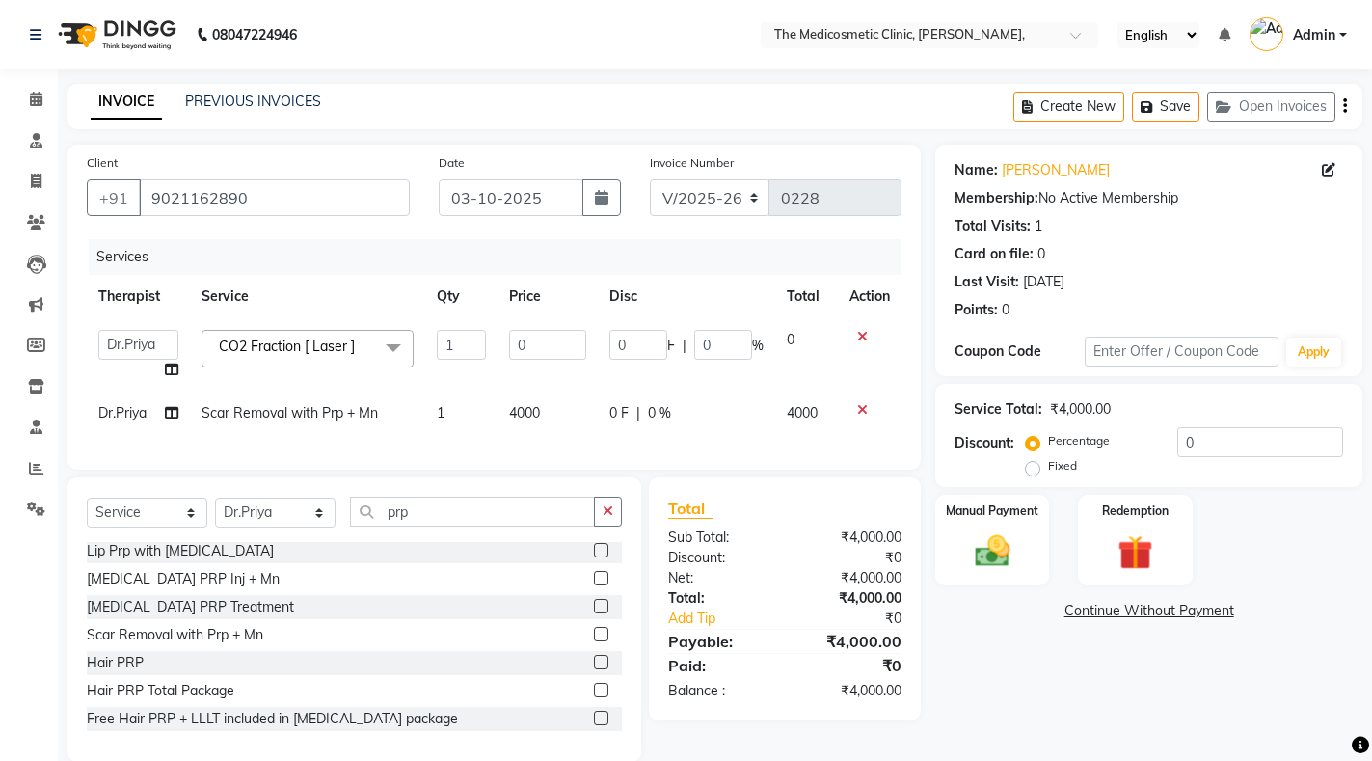
click at [538, 337] on input "0" at bounding box center [547, 345] width 77 height 30
type input "4500"
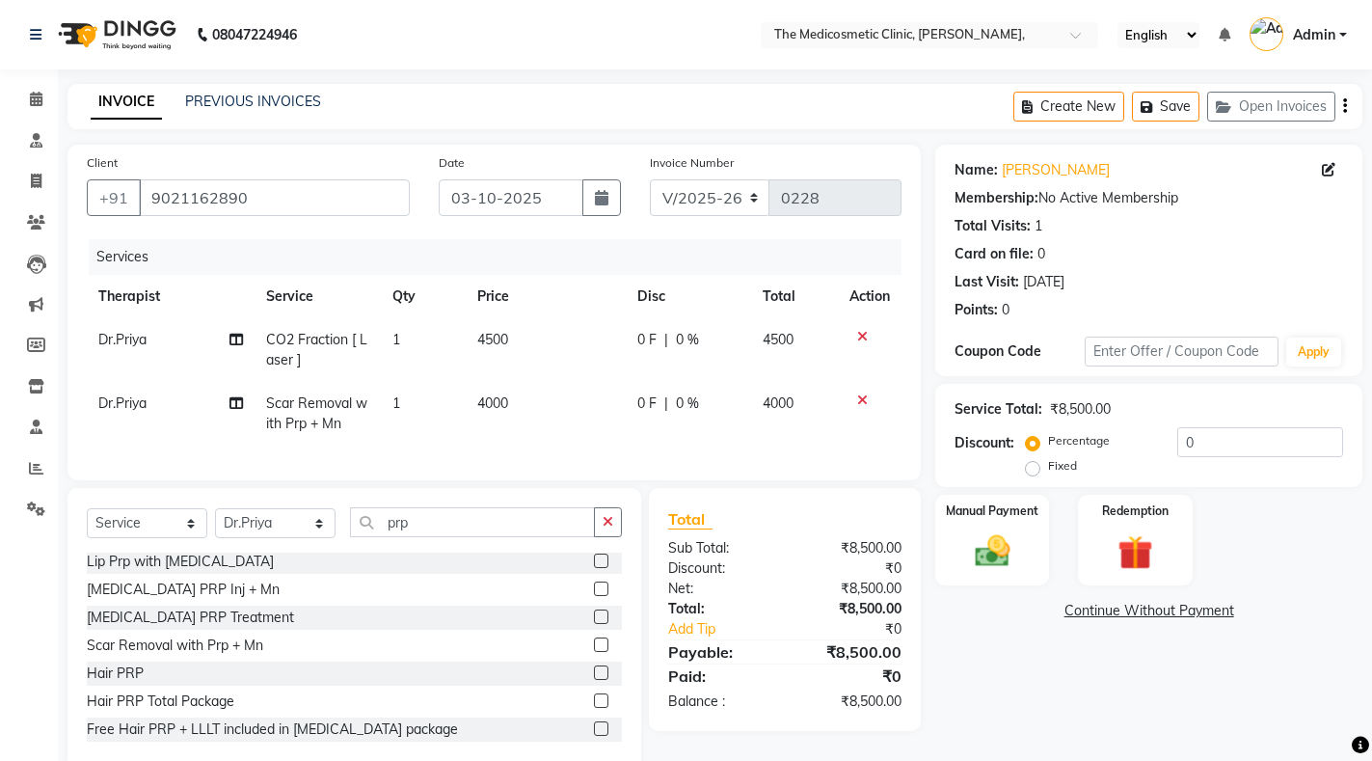
click at [653, 337] on span "0 F" at bounding box center [646, 340] width 19 height 20
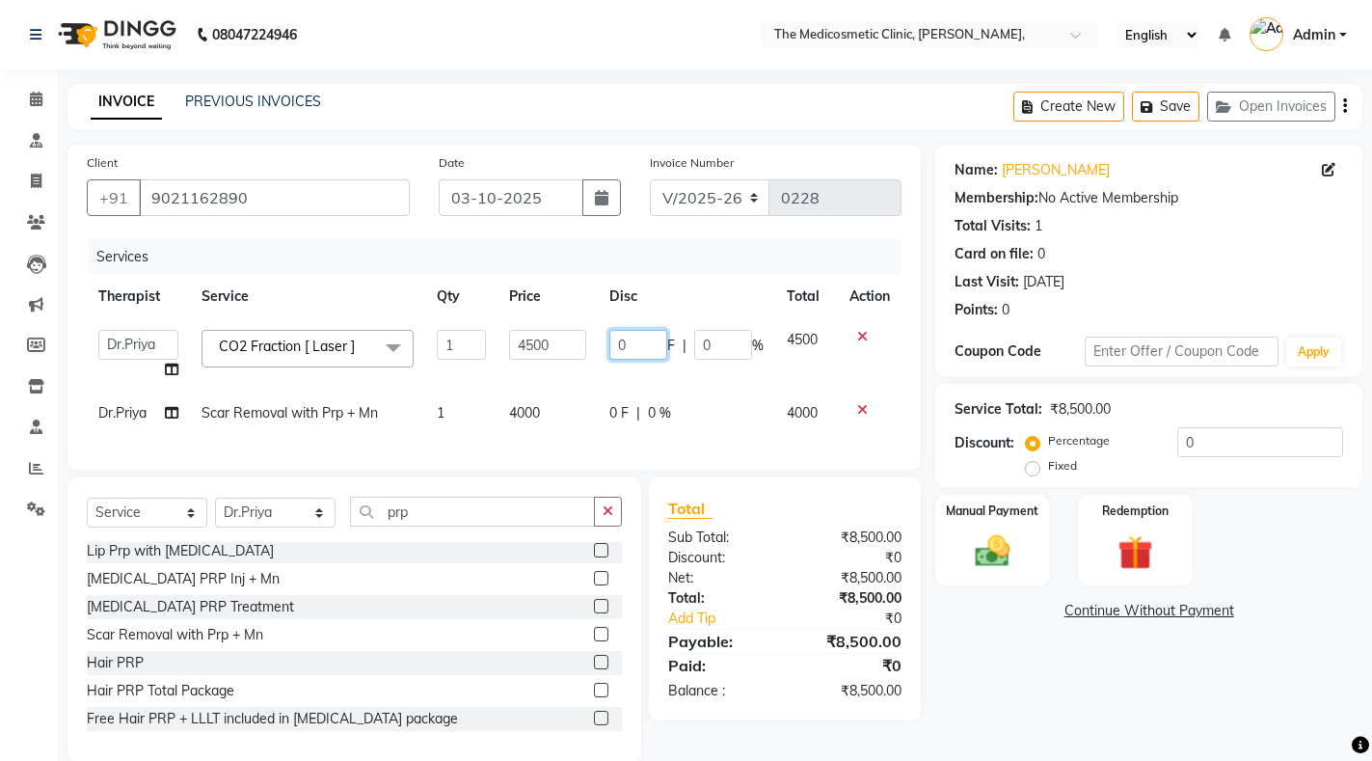
click at [653, 337] on input "0" at bounding box center [638, 345] width 58 height 30
type input "800"
click at [689, 388] on tbody "Dr.Priya Dr.Sadaf Reception CO2 Fraction [ Laser ] x Skin - Peel Glycolic Peel …" at bounding box center [494, 376] width 815 height 117
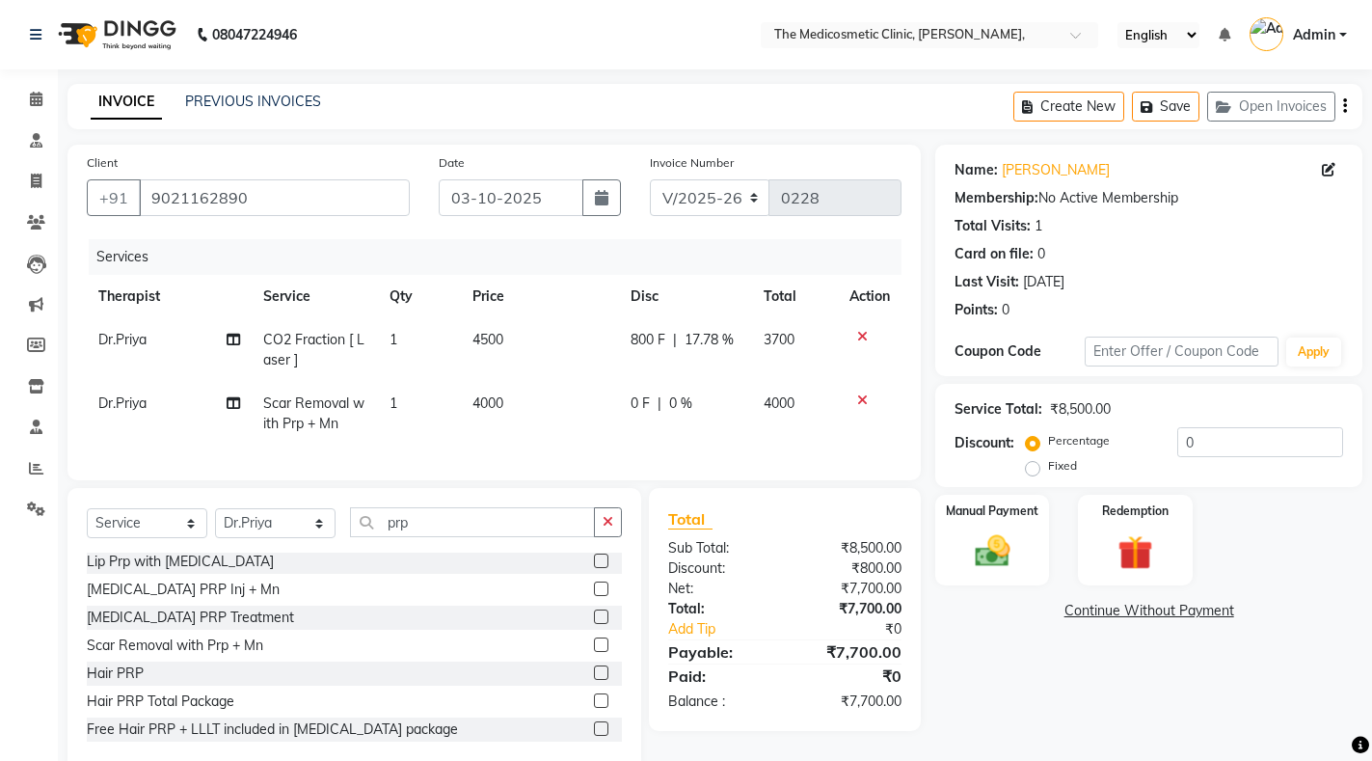
click at [645, 334] on span "800 F" at bounding box center [648, 340] width 35 height 20
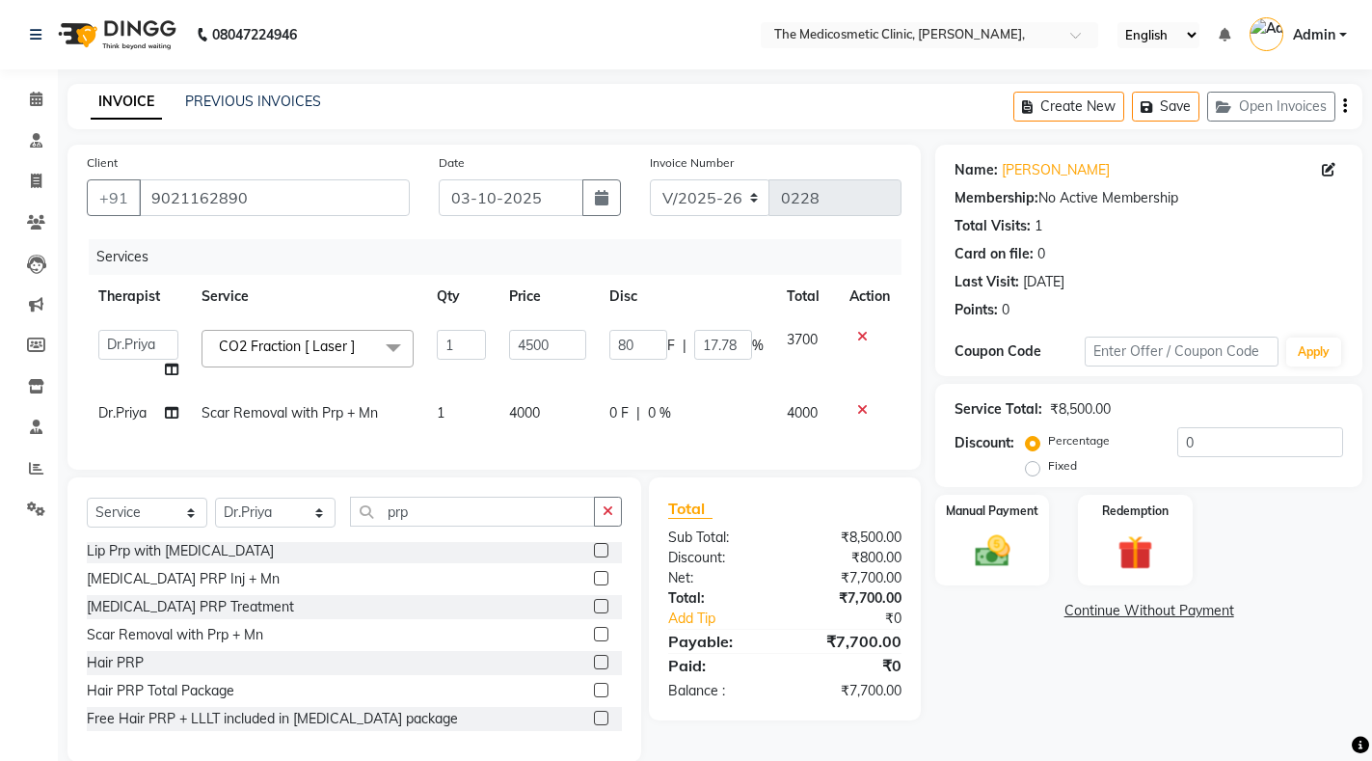
type input "8"
type input "1300"
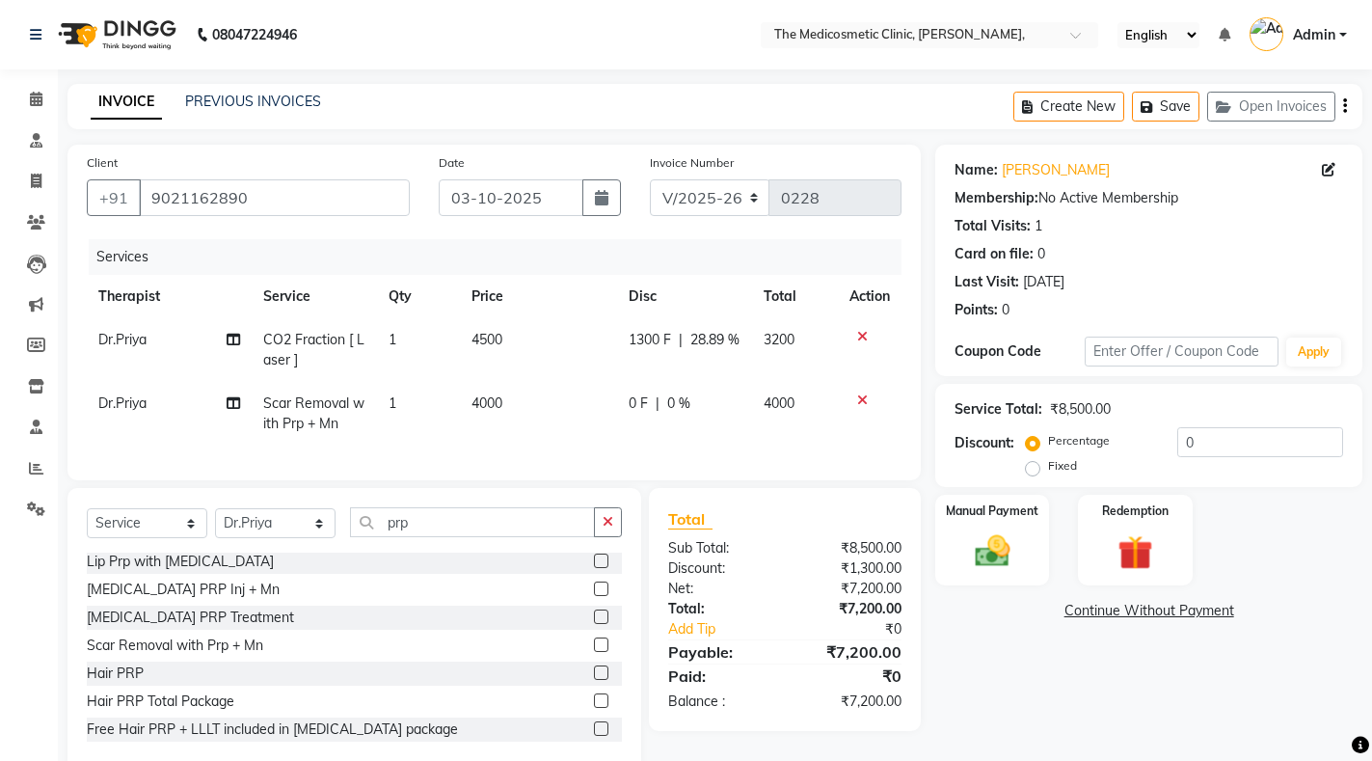
click at [694, 425] on td "0 F | 0 %" at bounding box center [684, 414] width 135 height 64
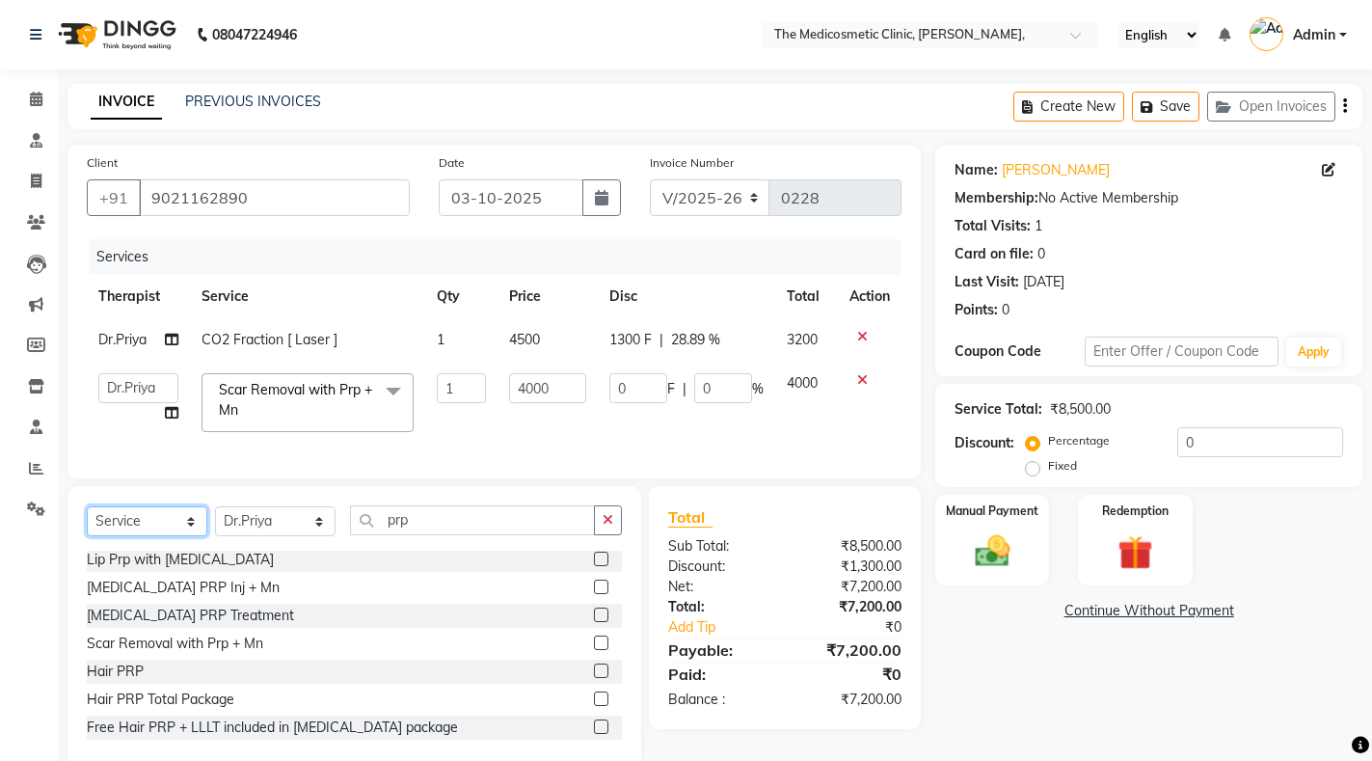
click at [185, 532] on select "Select Service Product Membership Package Voucher Prepaid Gift Card" at bounding box center [147, 521] width 121 height 30
select select "product"
click at [87, 523] on select "Select Service Product Membership Package Voucher Prepaid Gift Card" at bounding box center [147, 521] width 121 height 30
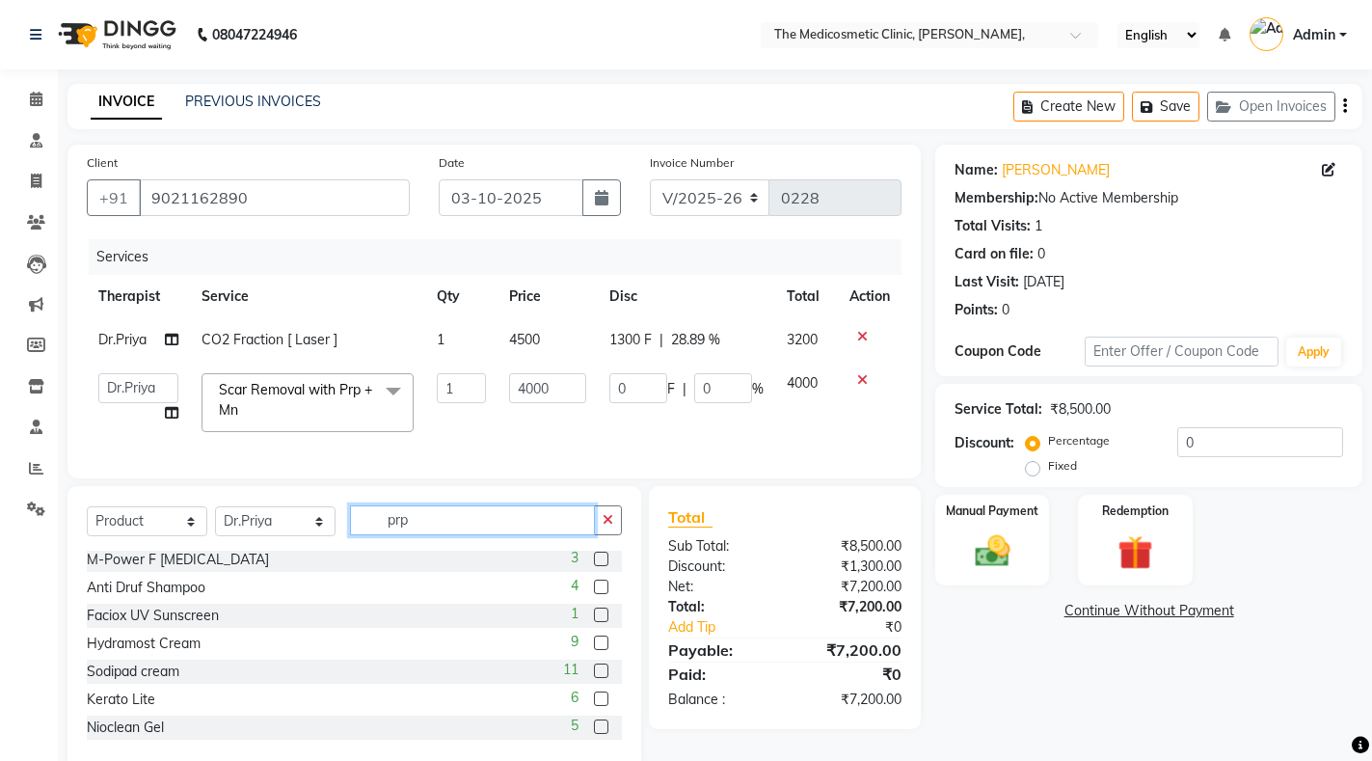
click at [486, 528] on input "prp" at bounding box center [472, 520] width 245 height 30
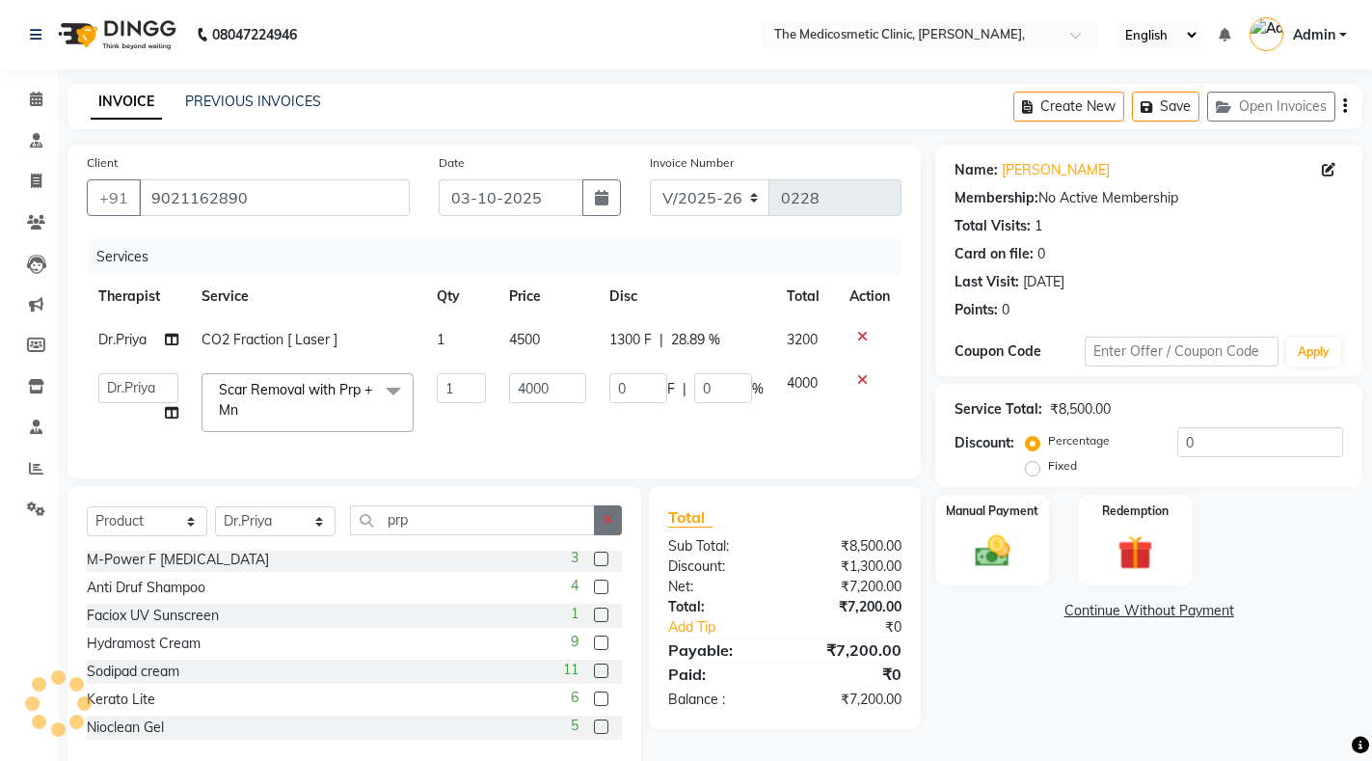
click at [616, 535] on button "button" at bounding box center [608, 520] width 28 height 30
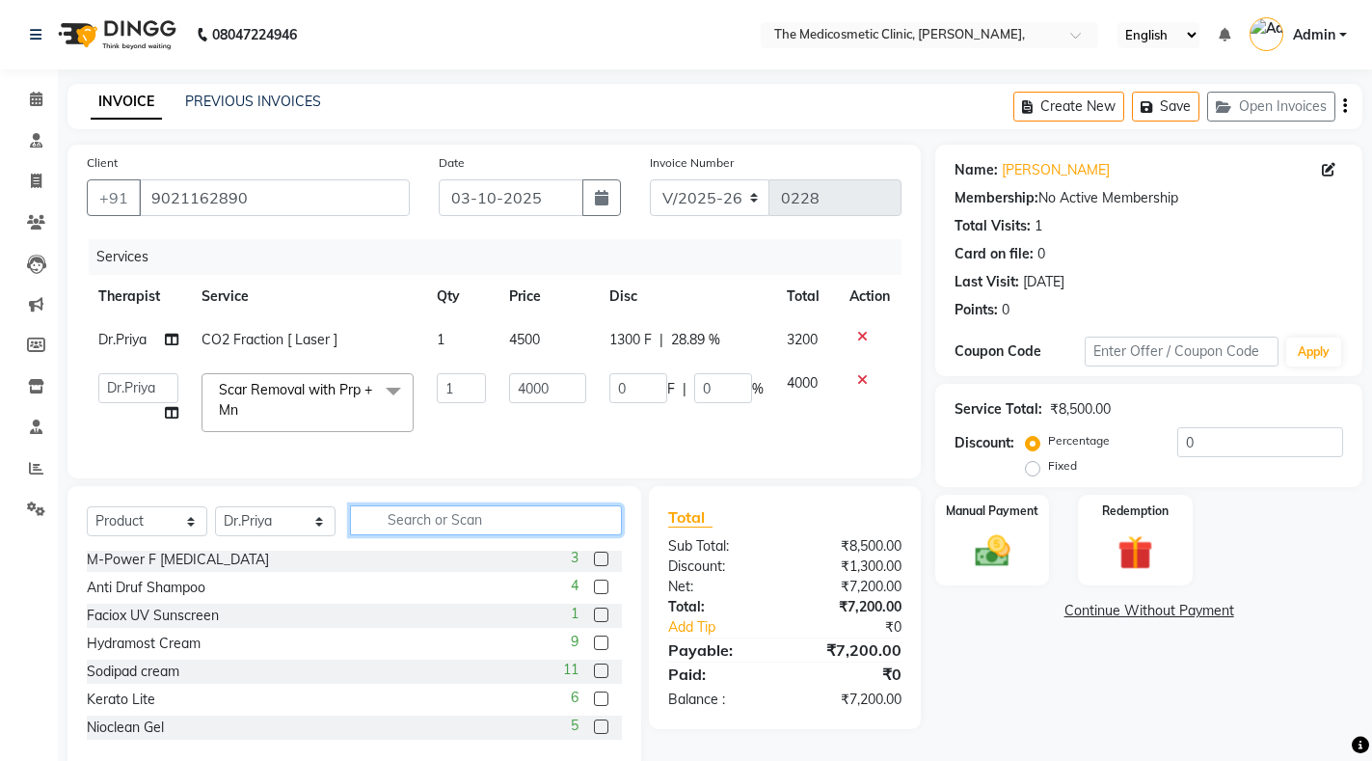
click at [427, 535] on input "text" at bounding box center [486, 520] width 272 height 30
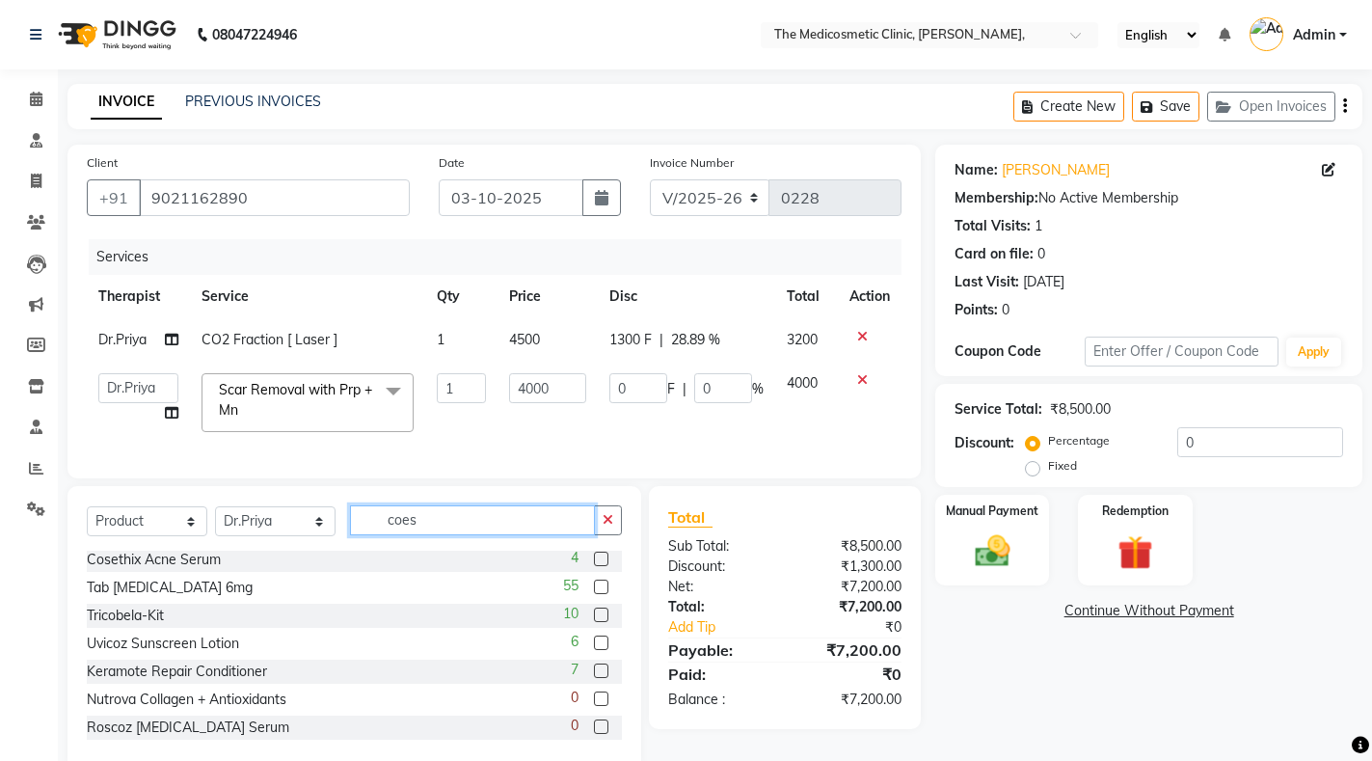
scroll to position [0, 0]
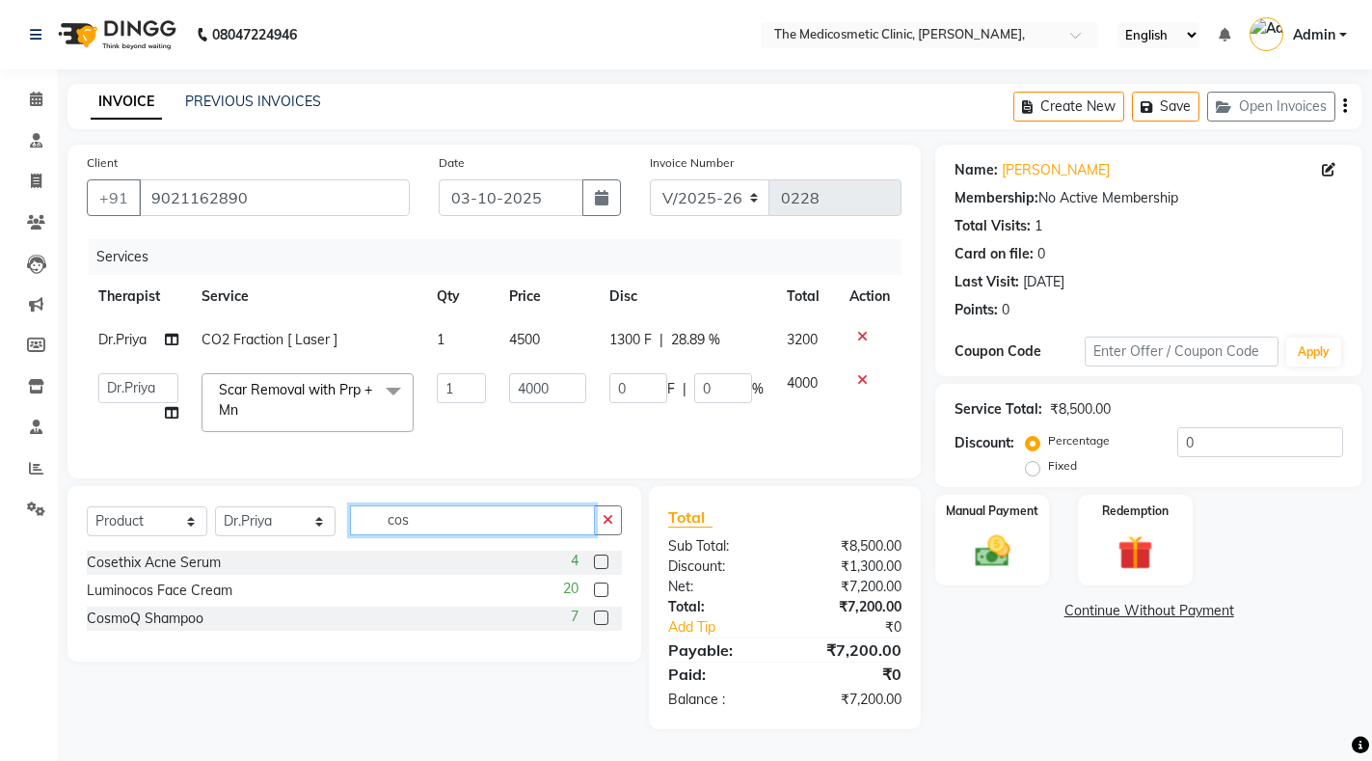
type input "cos"
click at [605, 569] on label at bounding box center [601, 561] width 14 height 14
click at [605, 569] on input "checkbox" at bounding box center [600, 562] width 13 height 13
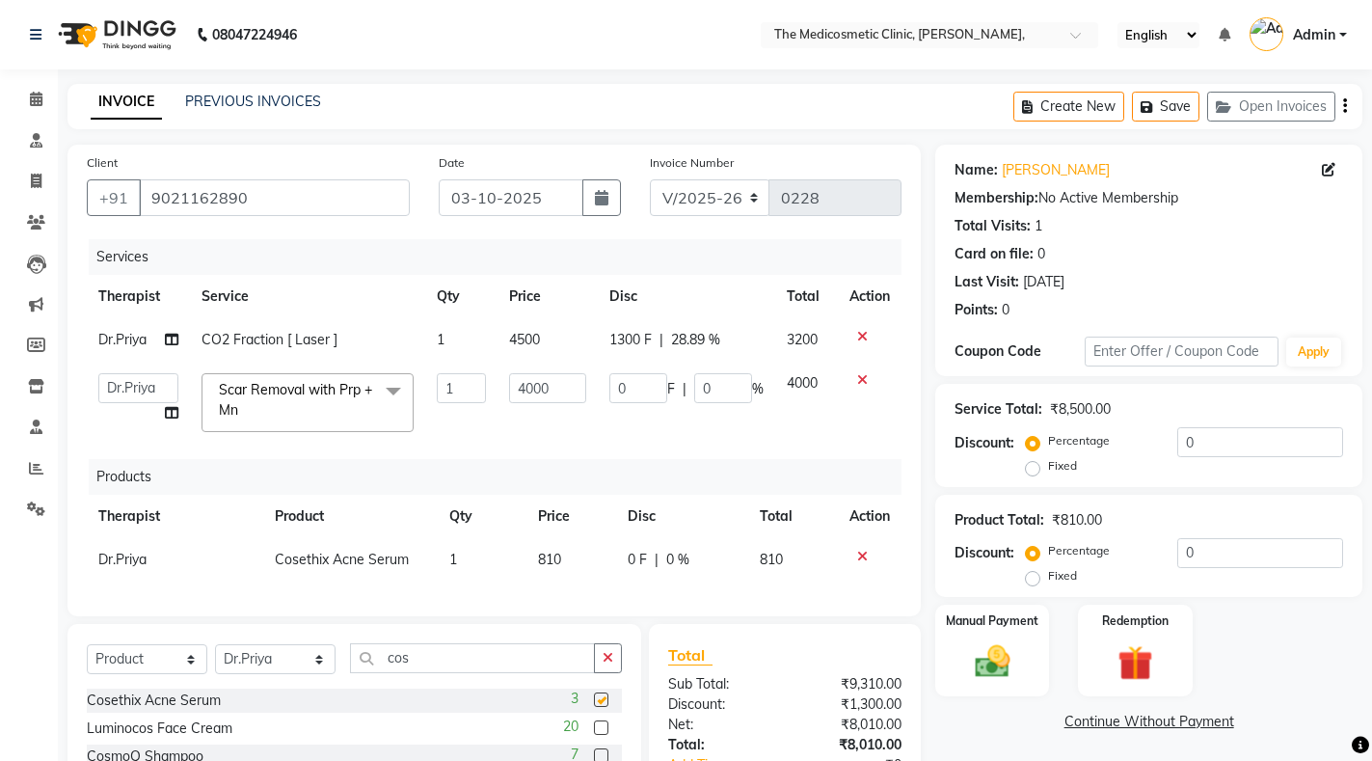
checkbox input "false"
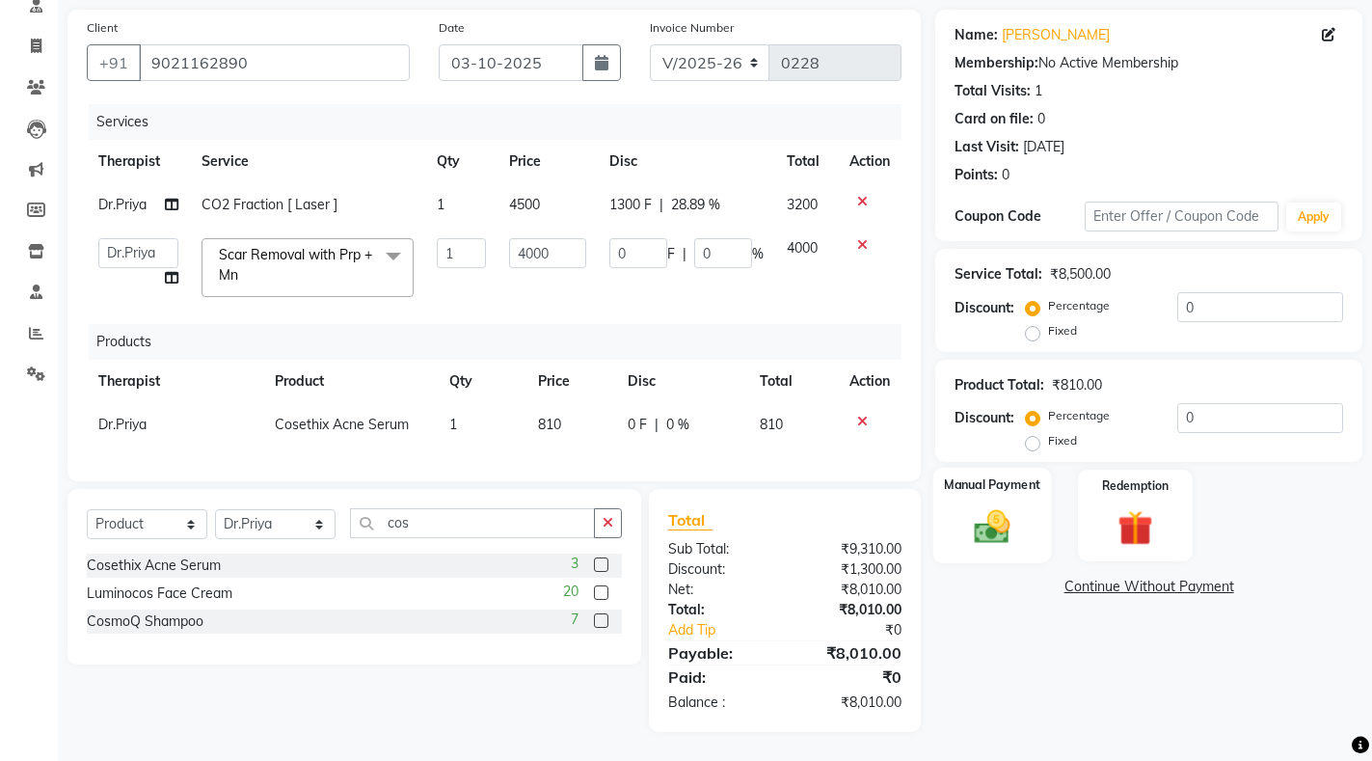
click at [988, 477] on label "Manual Payment" at bounding box center [992, 484] width 96 height 18
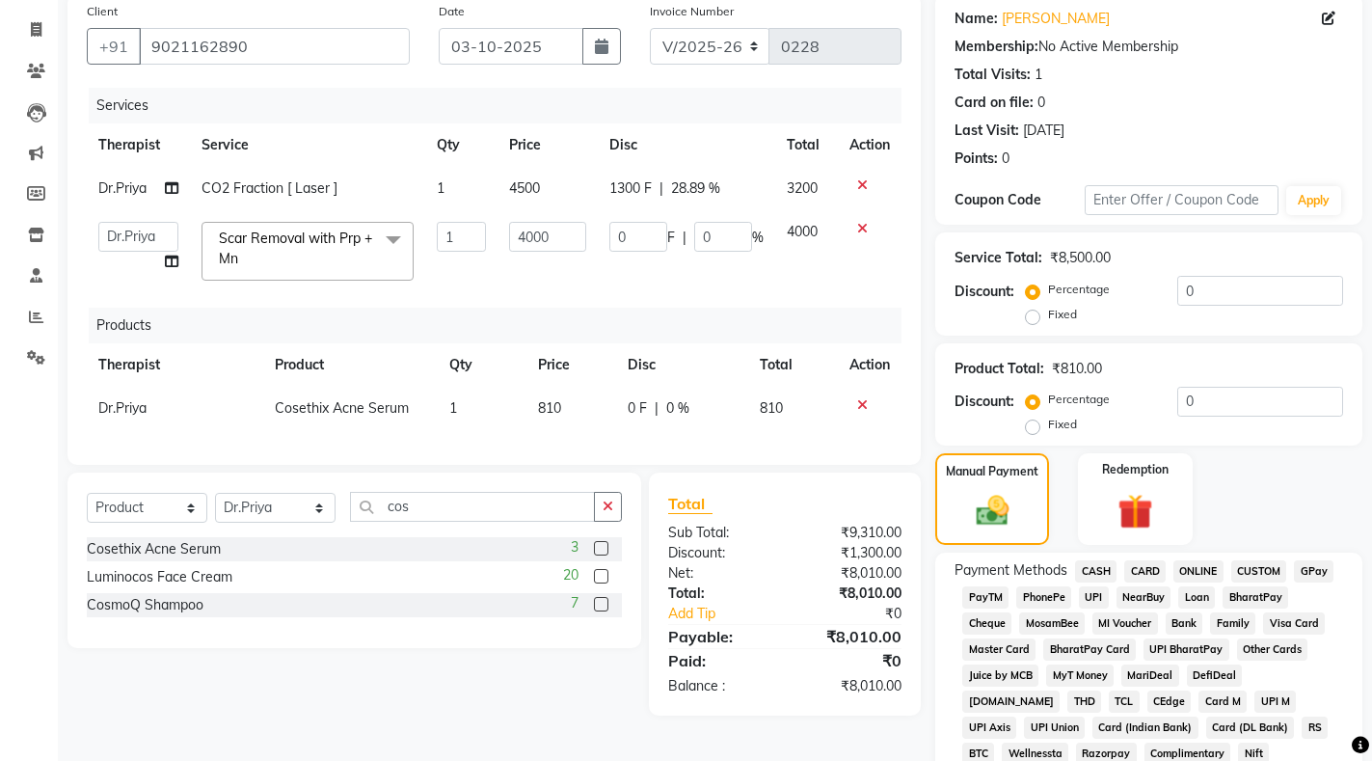
click at [1306, 565] on span "GPay" at bounding box center [1314, 571] width 40 height 22
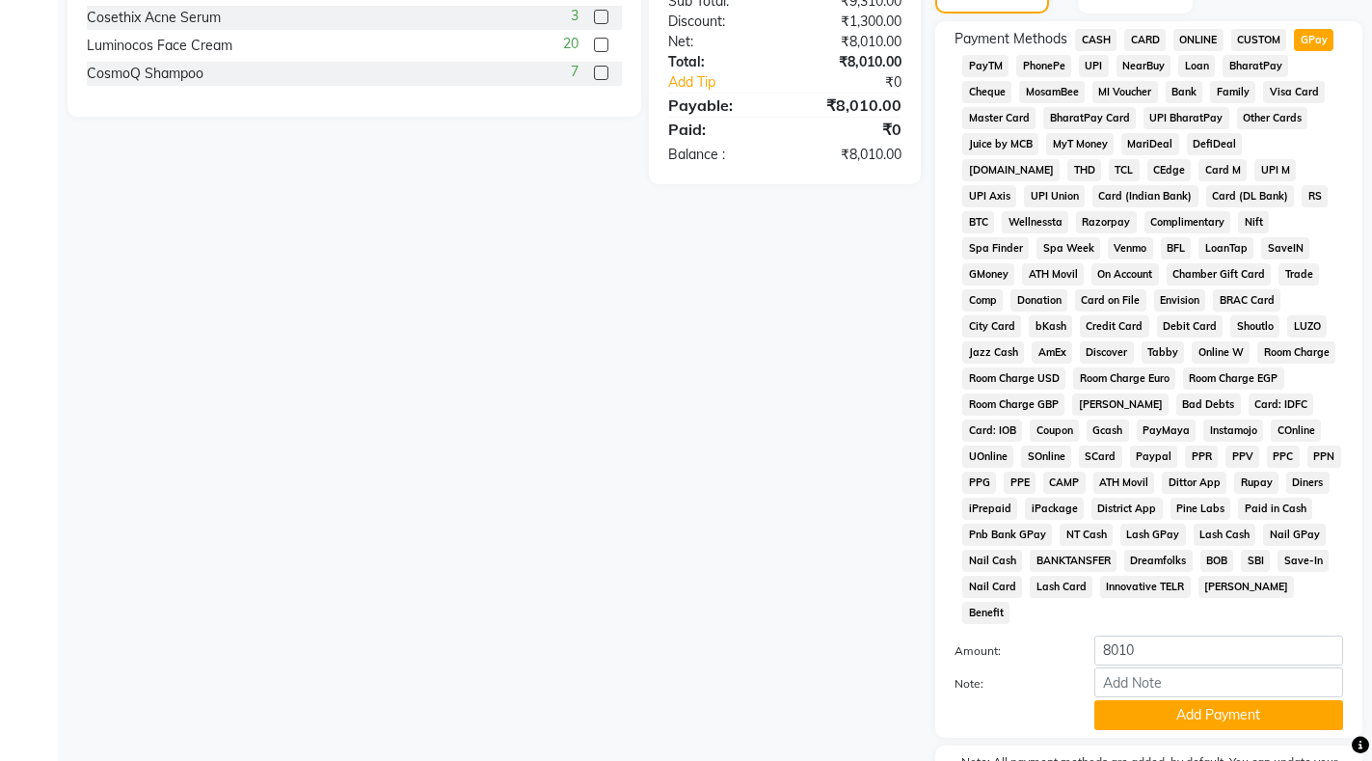
scroll to position [699, 0]
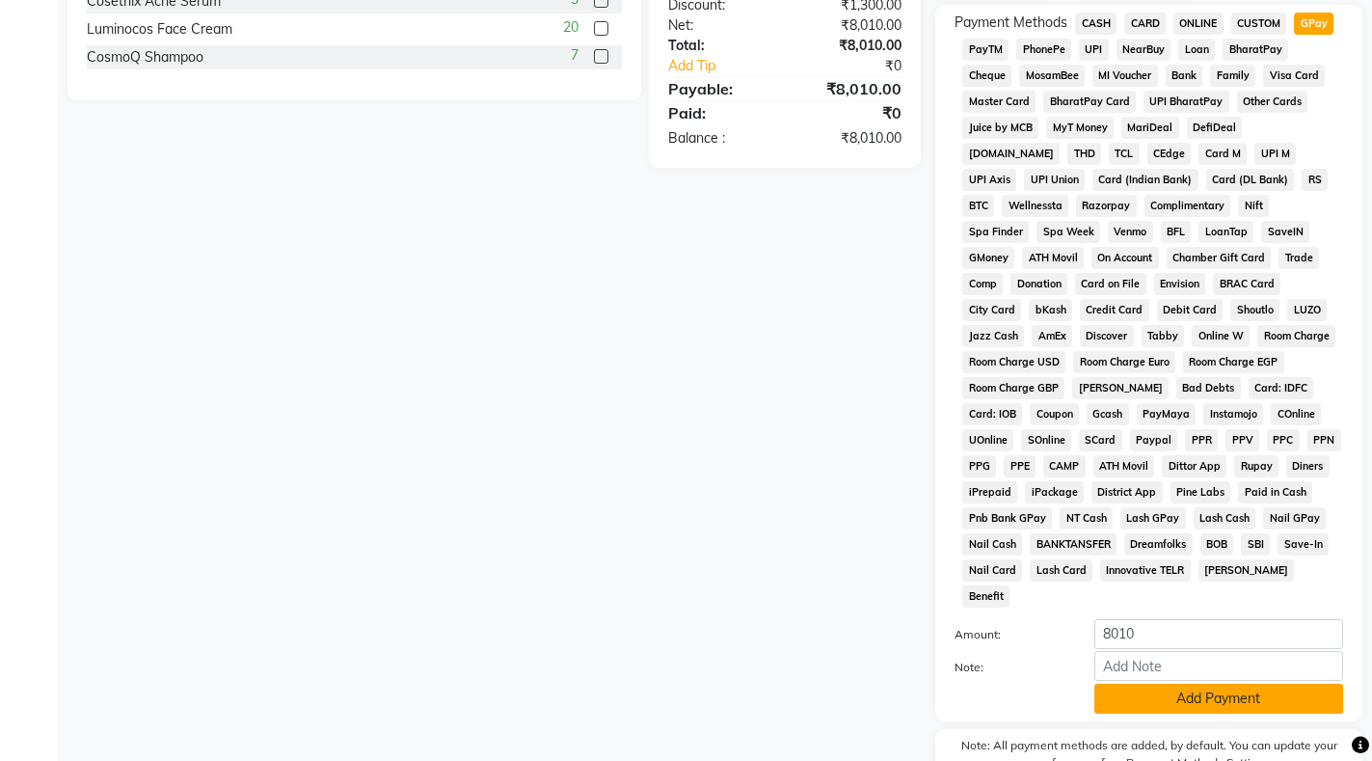
click at [1283, 684] on button "Add Payment" at bounding box center [1218, 699] width 249 height 30
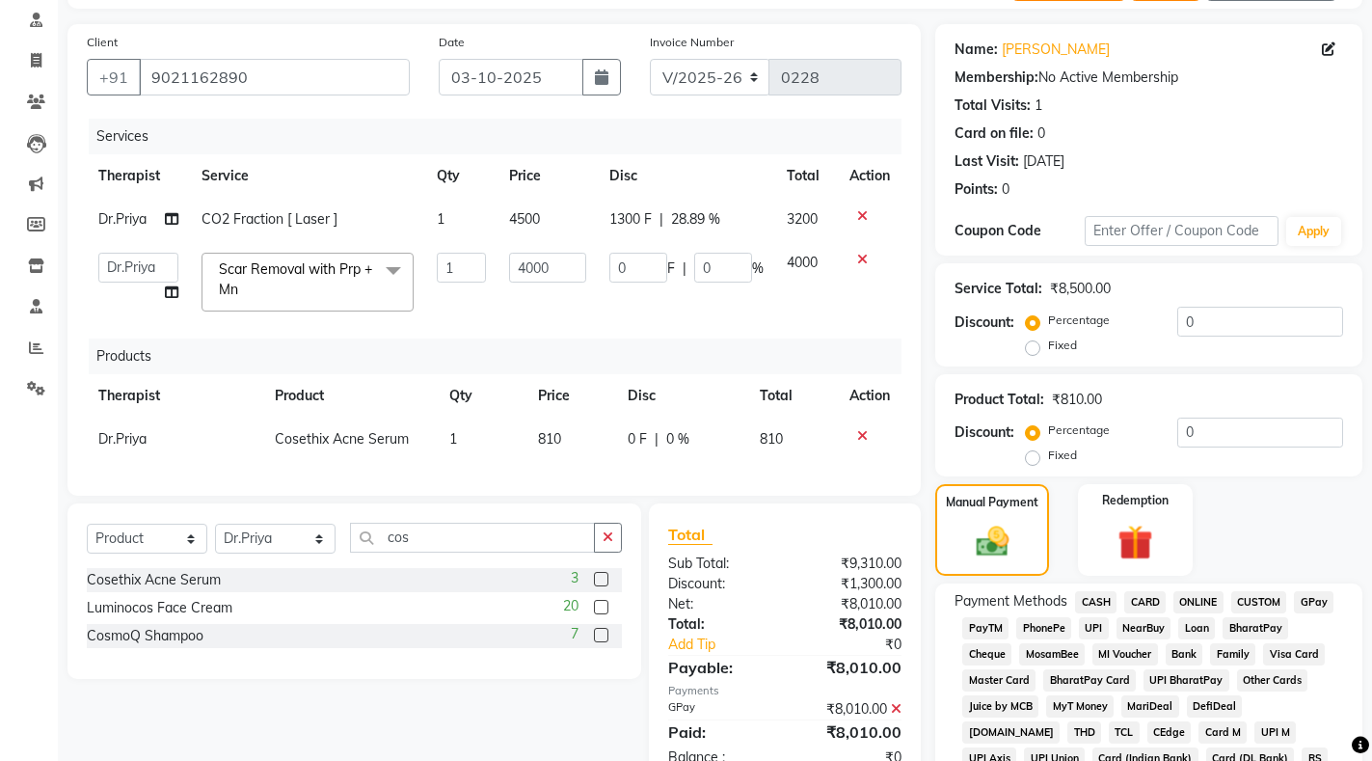
scroll to position [782, 0]
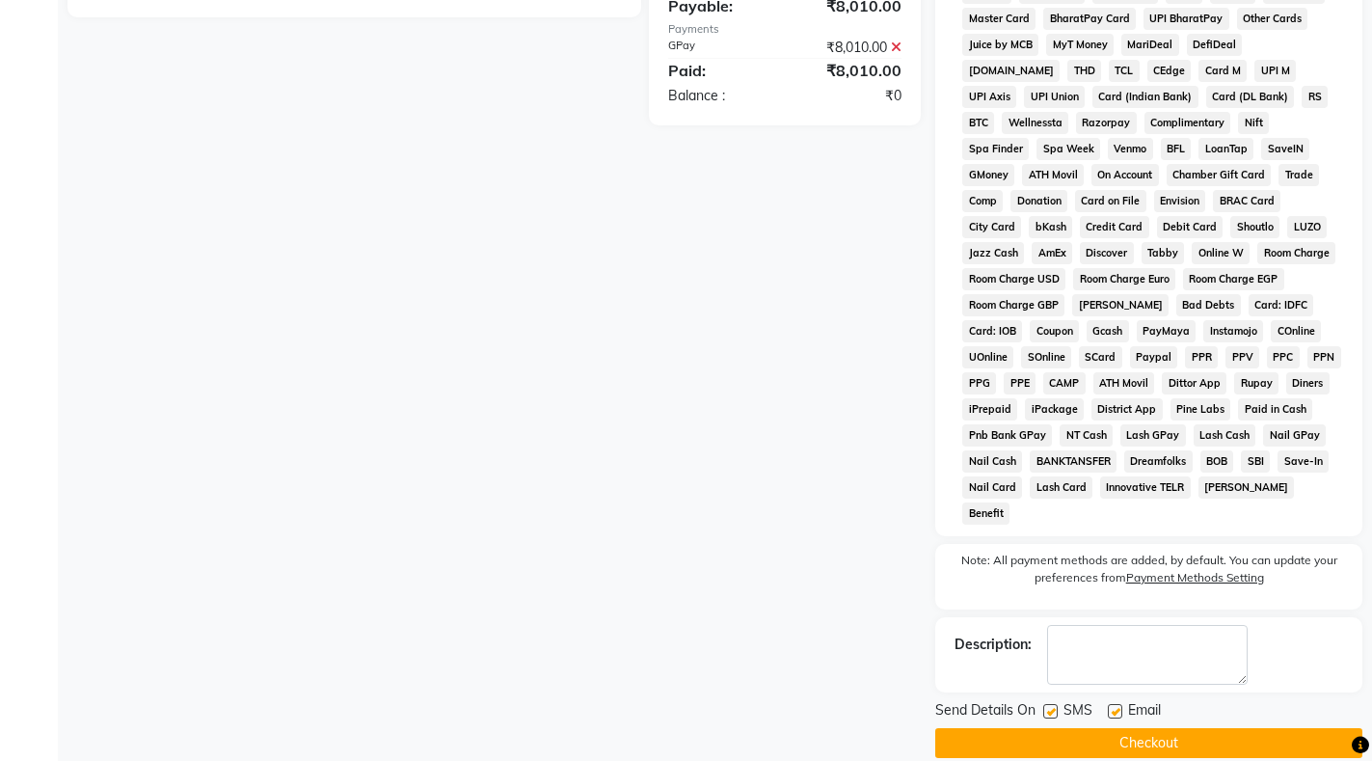
click at [1194, 728] on button "Checkout" at bounding box center [1148, 743] width 427 height 30
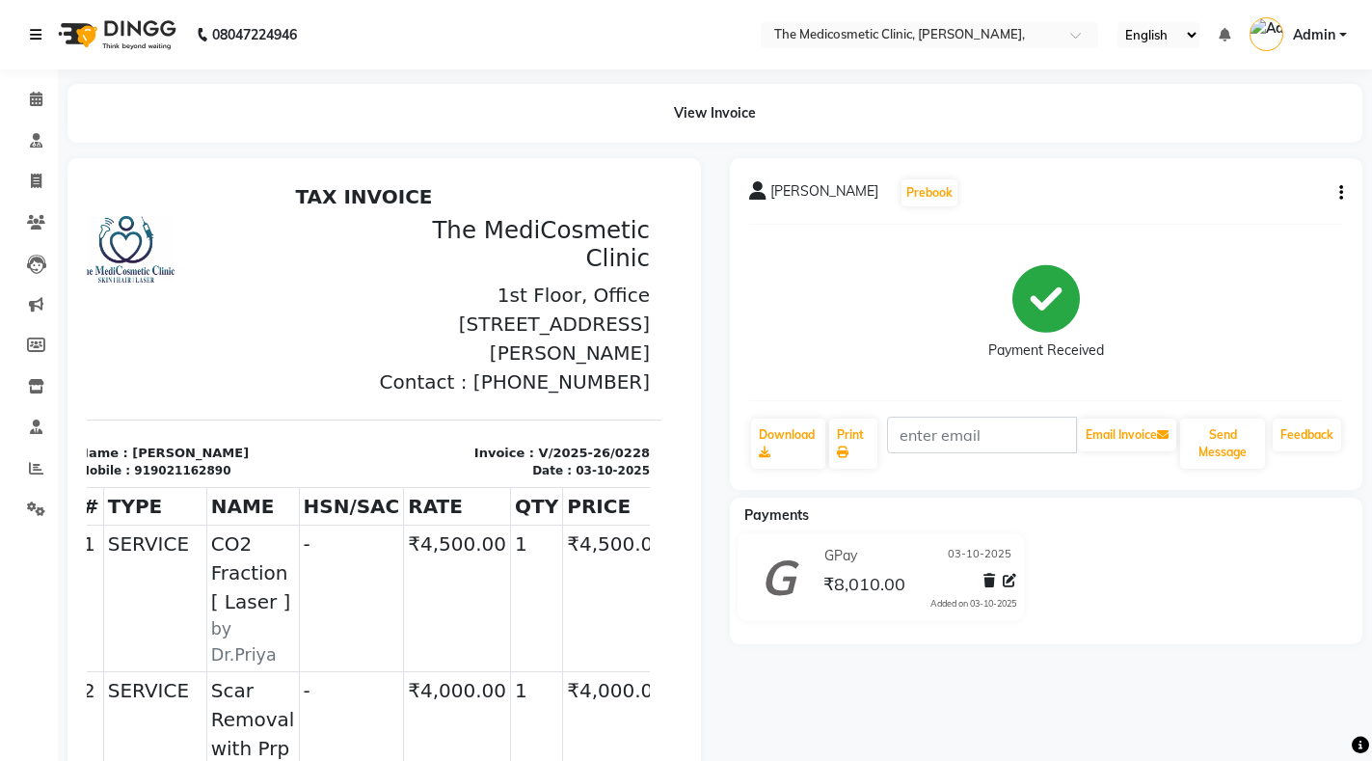
click at [33, 30] on icon at bounding box center [36, 34] width 12 height 13
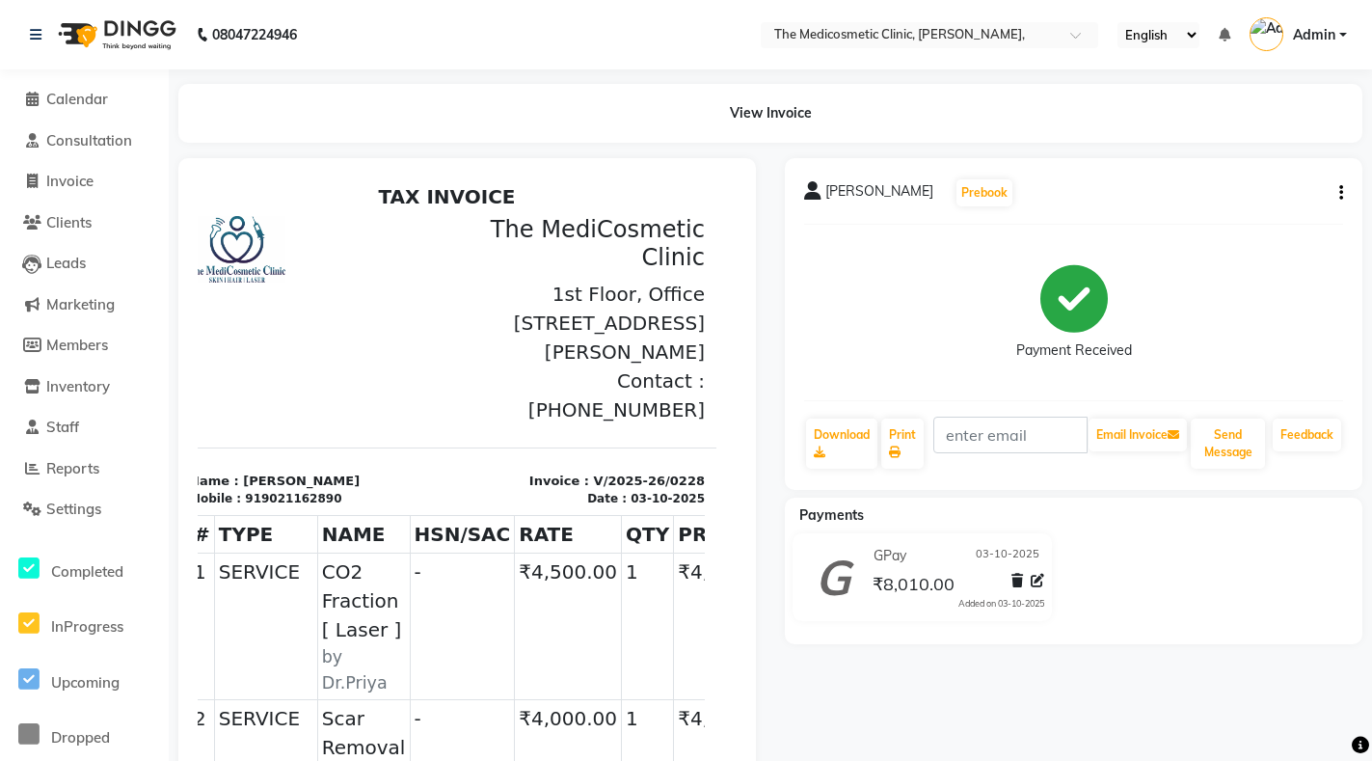
select select "621"
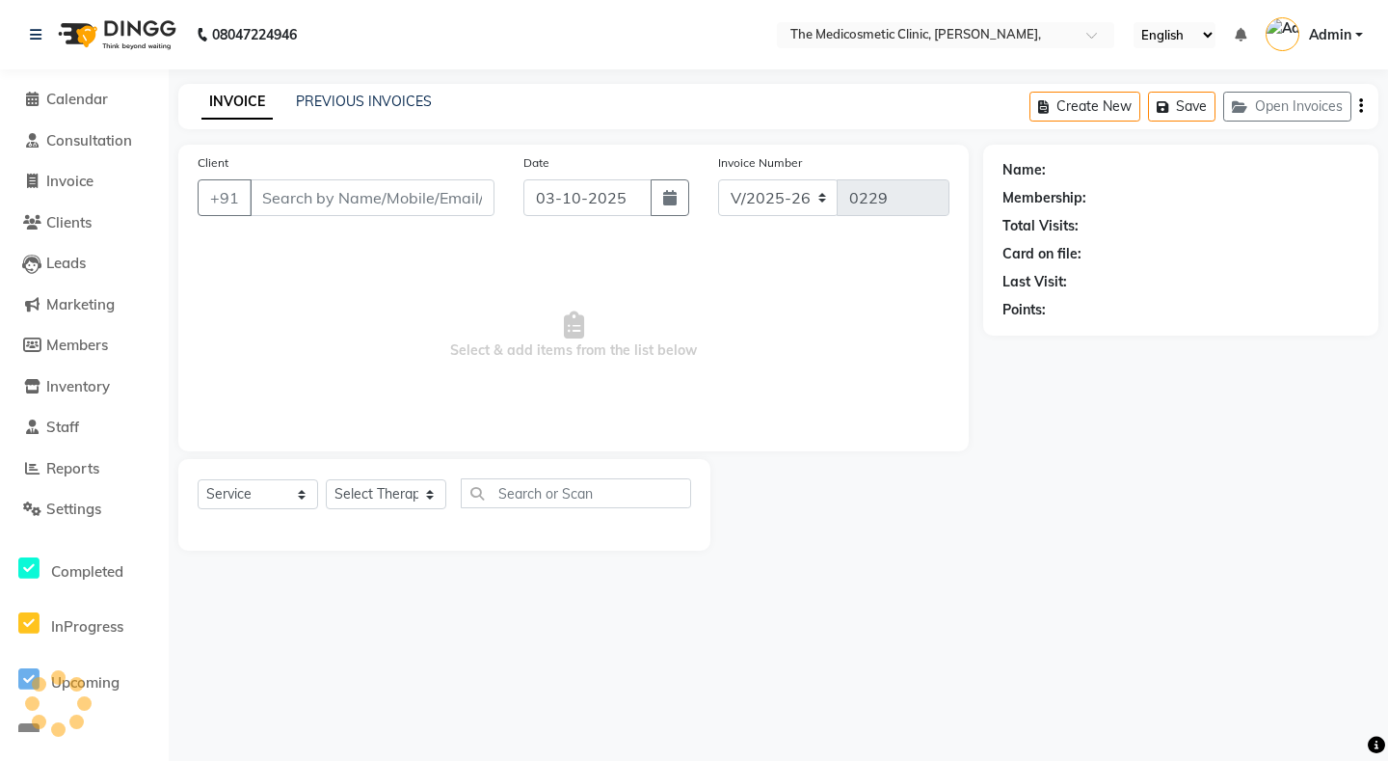
select select "P"
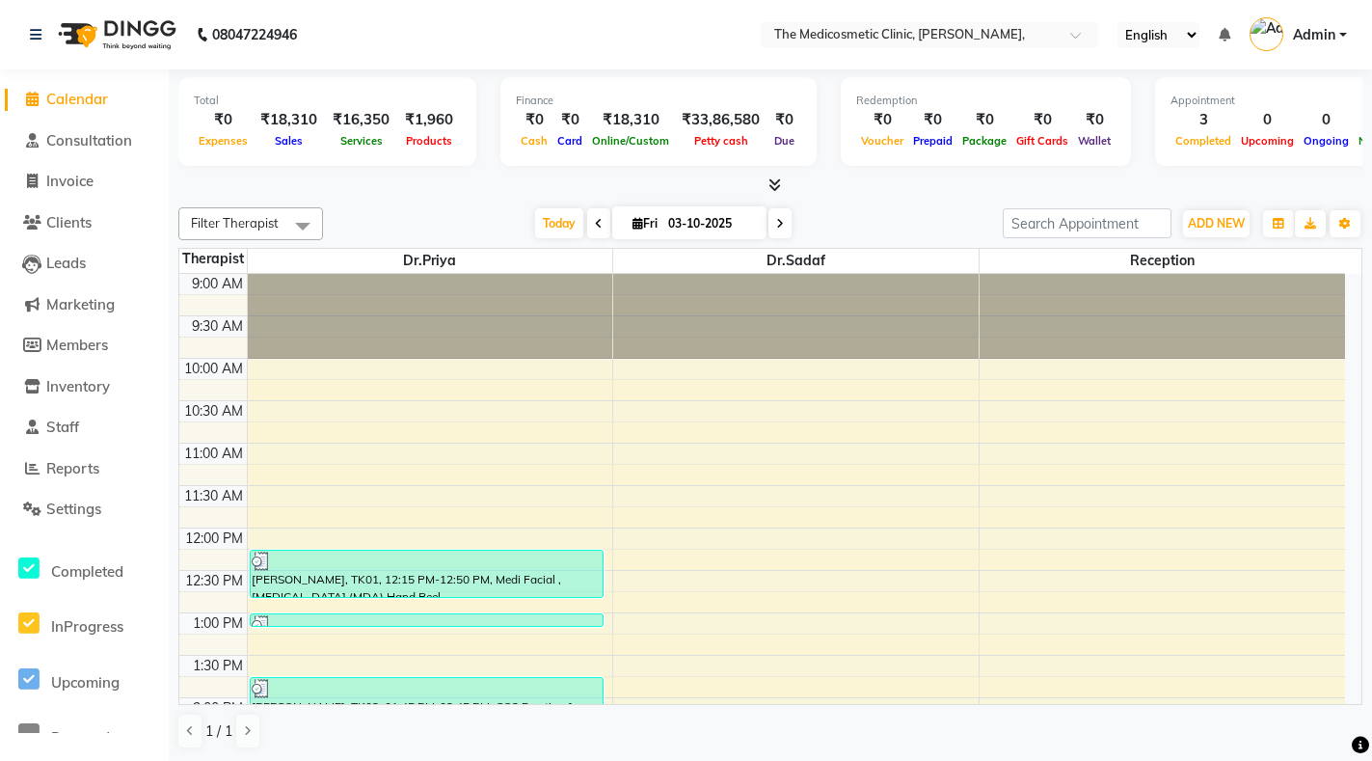
click at [1337, 344] on div at bounding box center [1162, 316] width 365 height 85
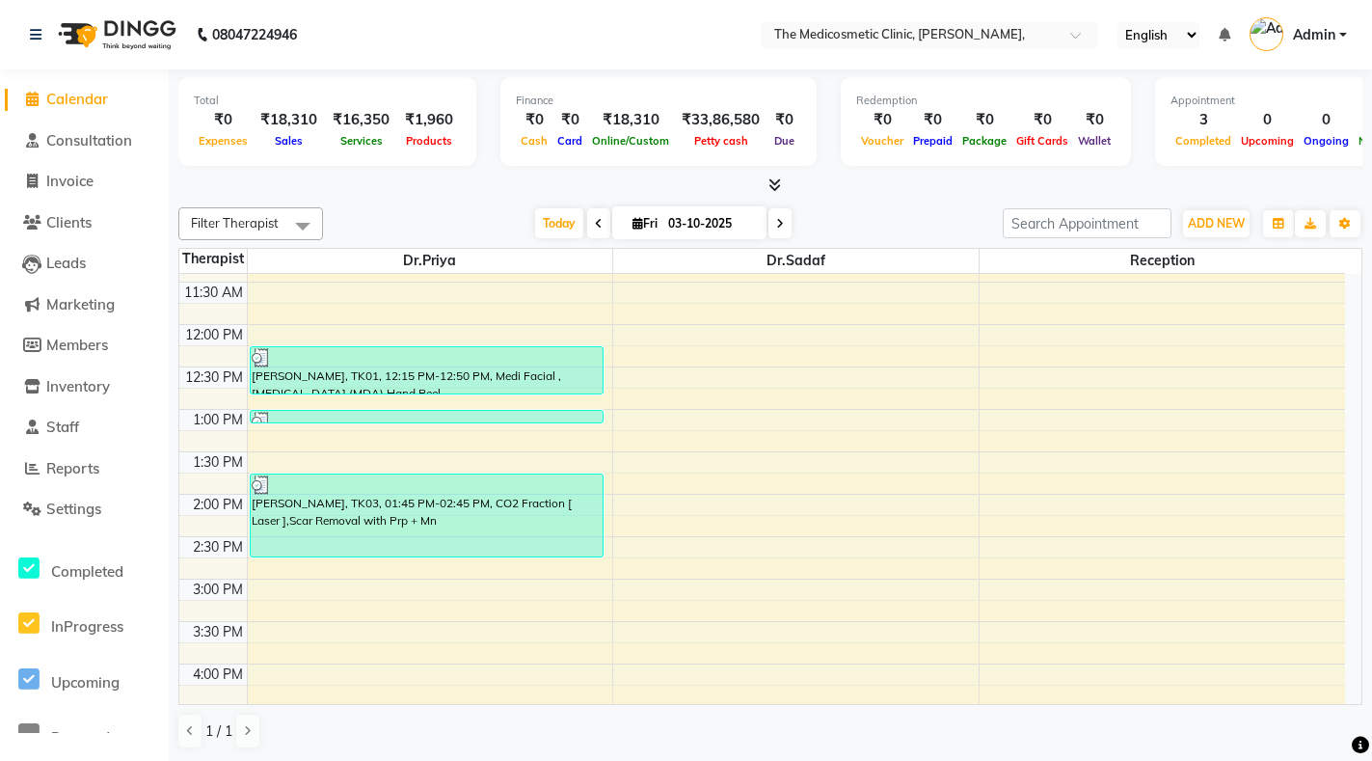
scroll to position [233, 0]
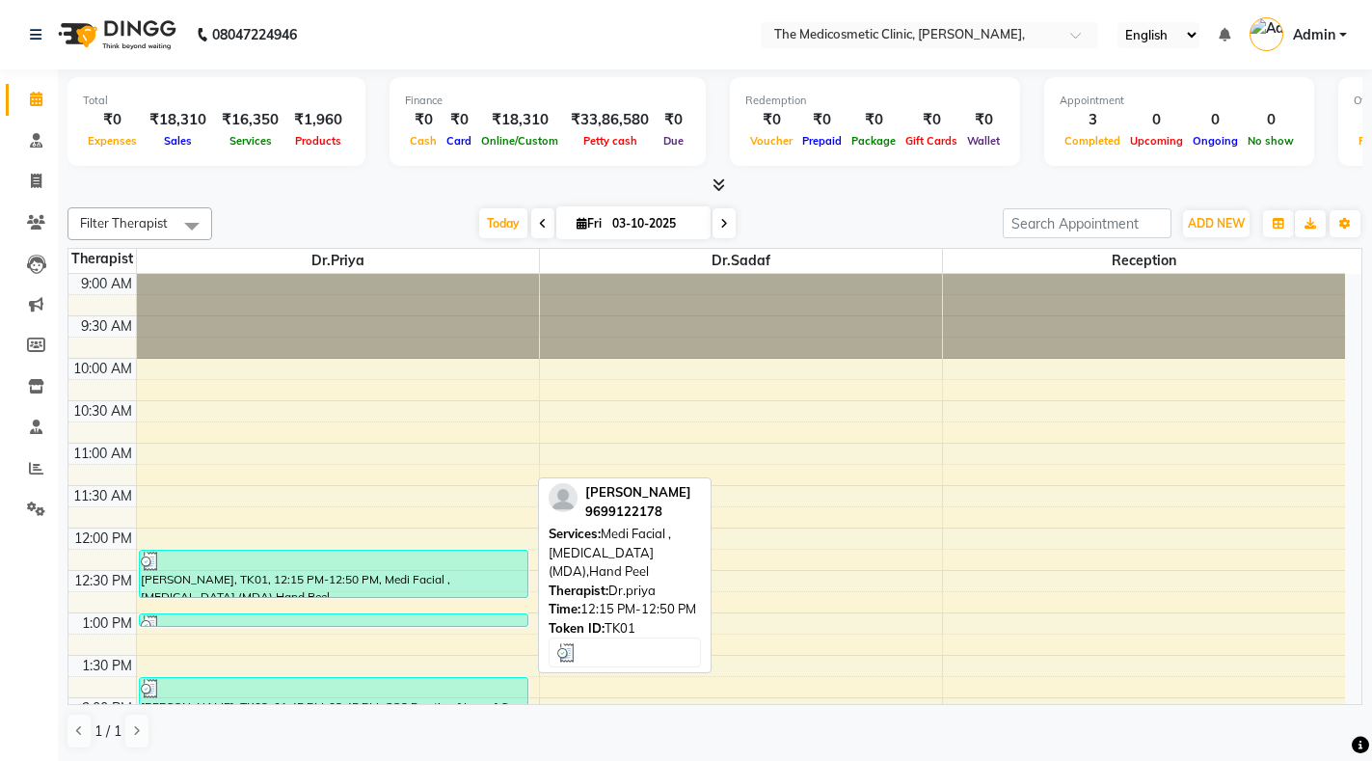
click at [255, 582] on div "[PERSON_NAME], TK01, 12:15 PM-12:50 PM, Medi Facial ,[MEDICAL_DATA] (MDA),Hand …" at bounding box center [334, 574] width 389 height 46
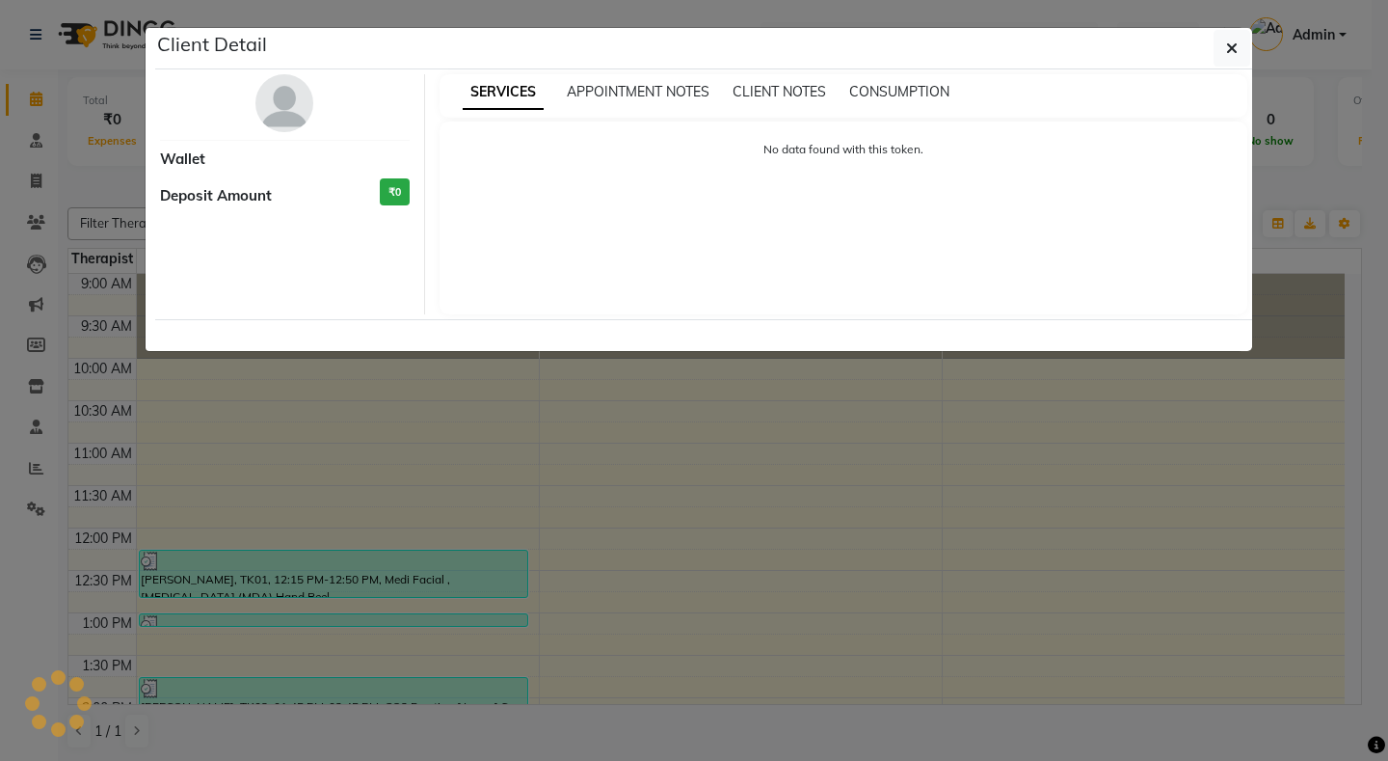
select select "3"
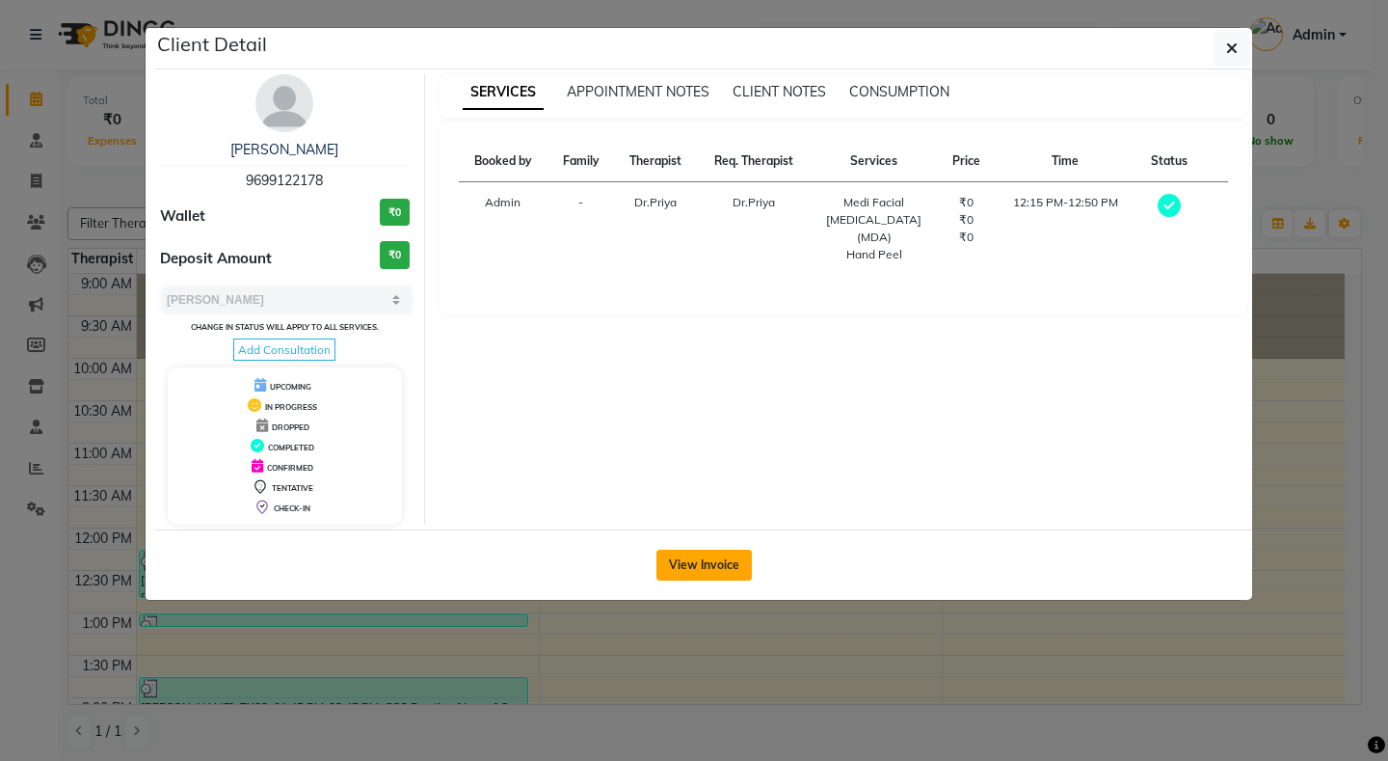
click at [707, 554] on button "View Invoice" at bounding box center [704, 565] width 95 height 31
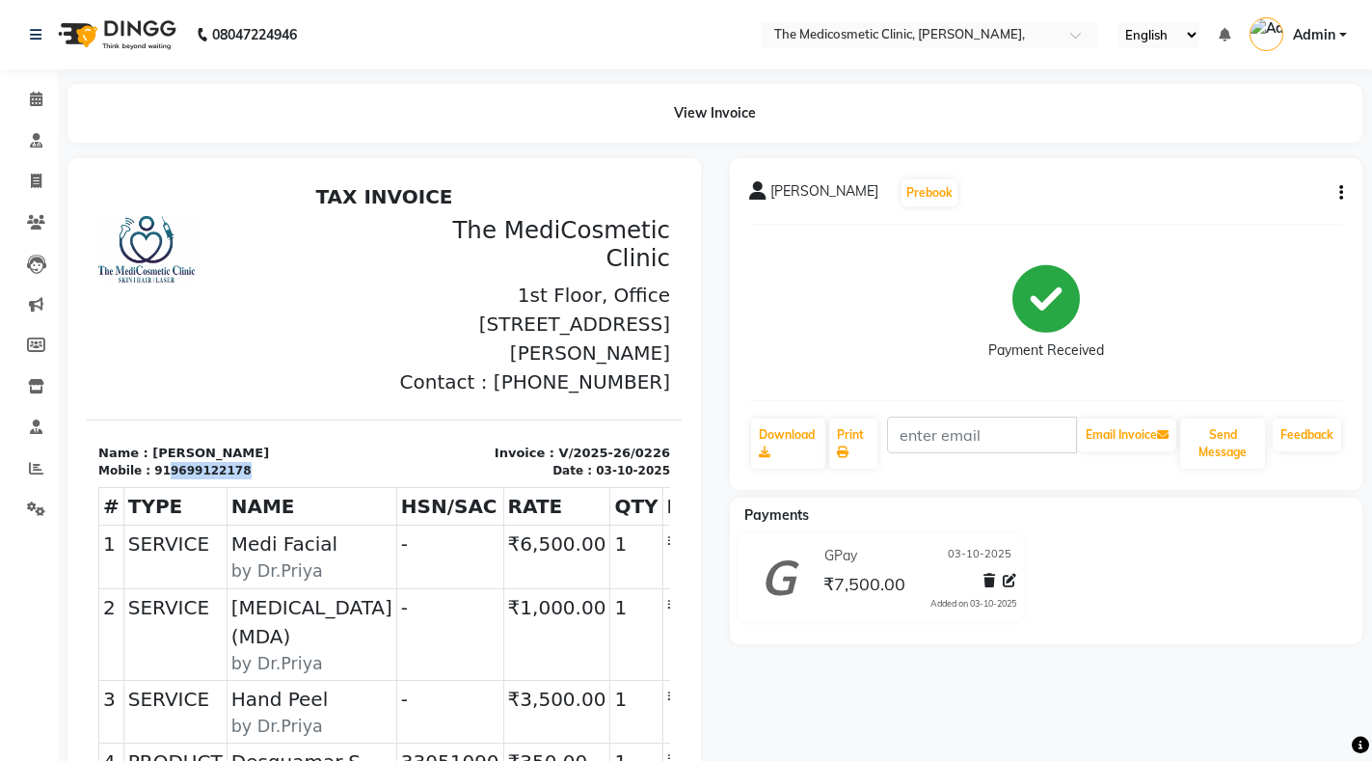
drag, startPoint x: 158, startPoint y: 501, endPoint x: 245, endPoint y: 496, distance: 87.0
click at [245, 479] on div "Mobile : 919699122178" at bounding box center [235, 470] width 275 height 17
copy div "9699122178"
click at [1296, 137] on div "View Invoice" at bounding box center [714, 113] width 1295 height 59
click at [24, 94] on span at bounding box center [36, 100] width 34 height 22
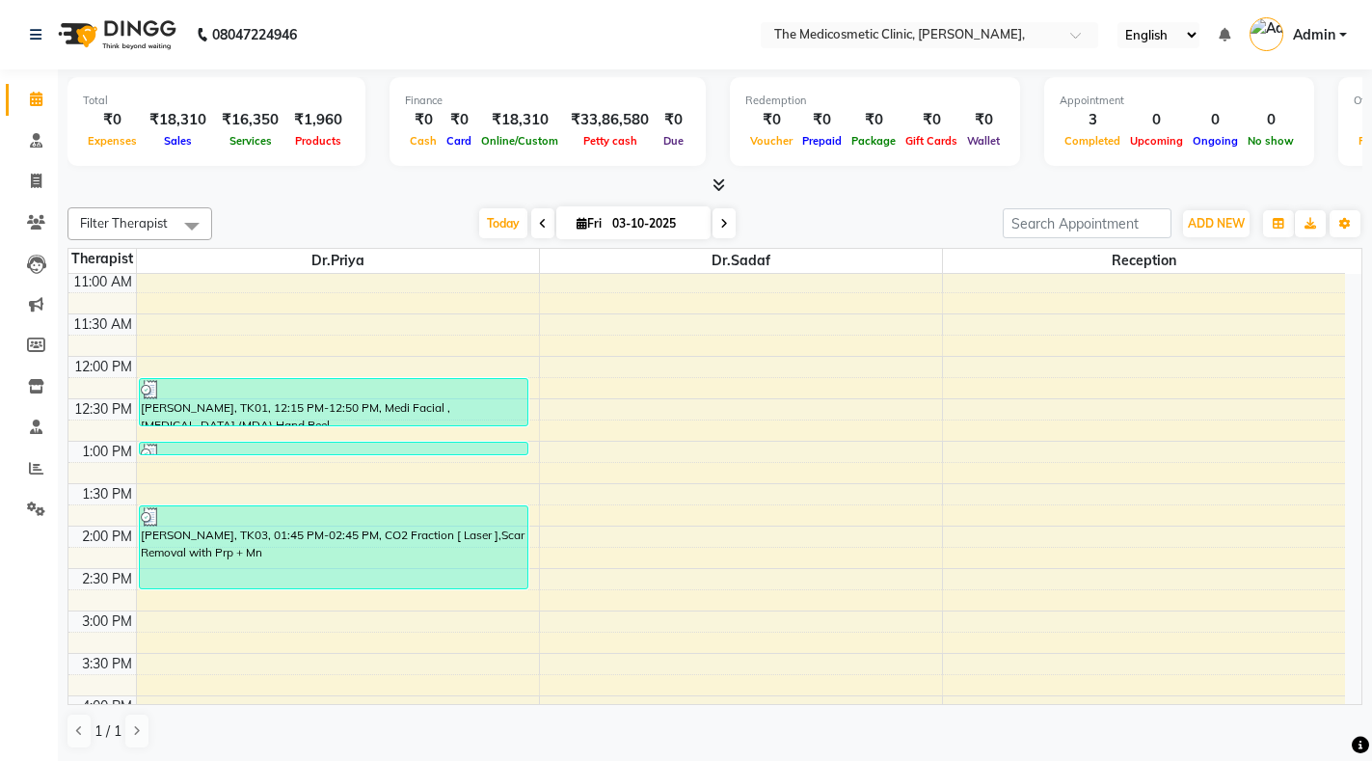
scroll to position [193, 0]
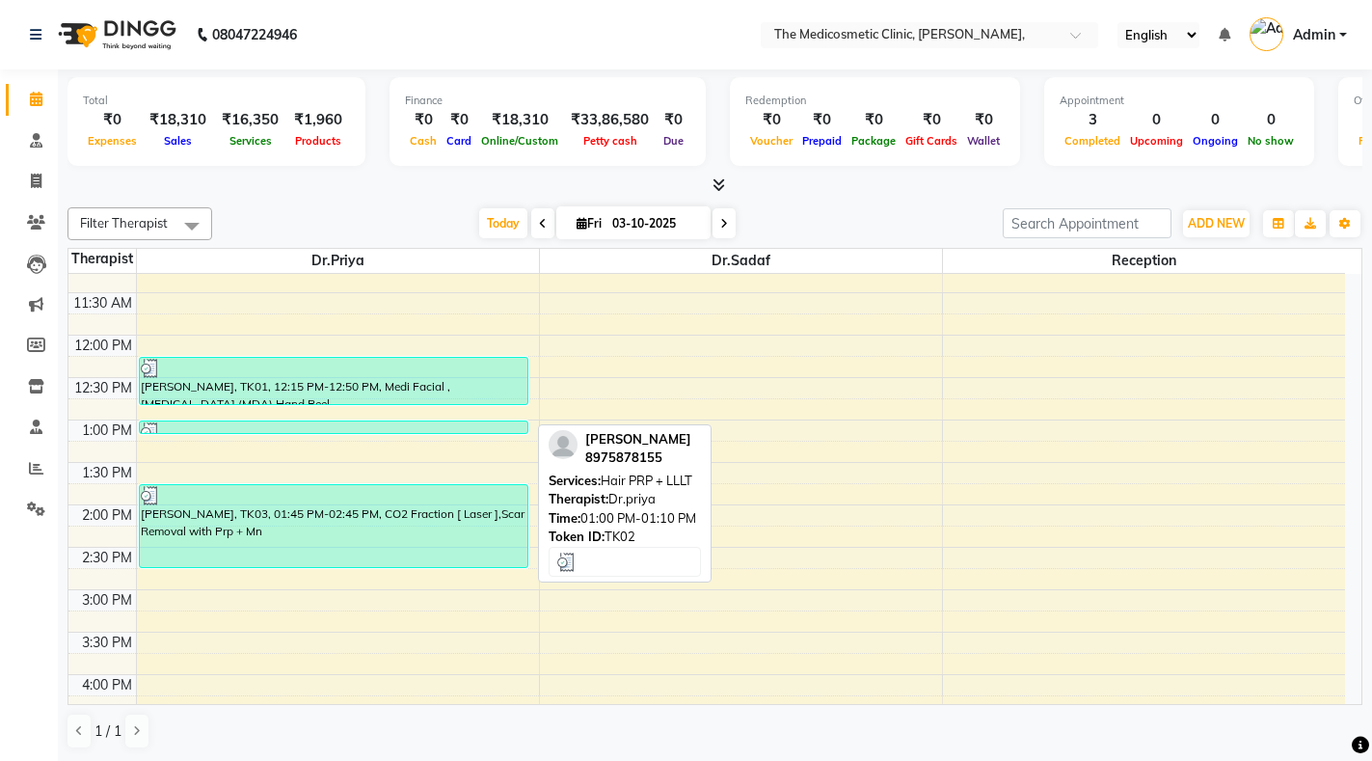
click at [223, 423] on div at bounding box center [334, 431] width 387 height 19
select select "3"
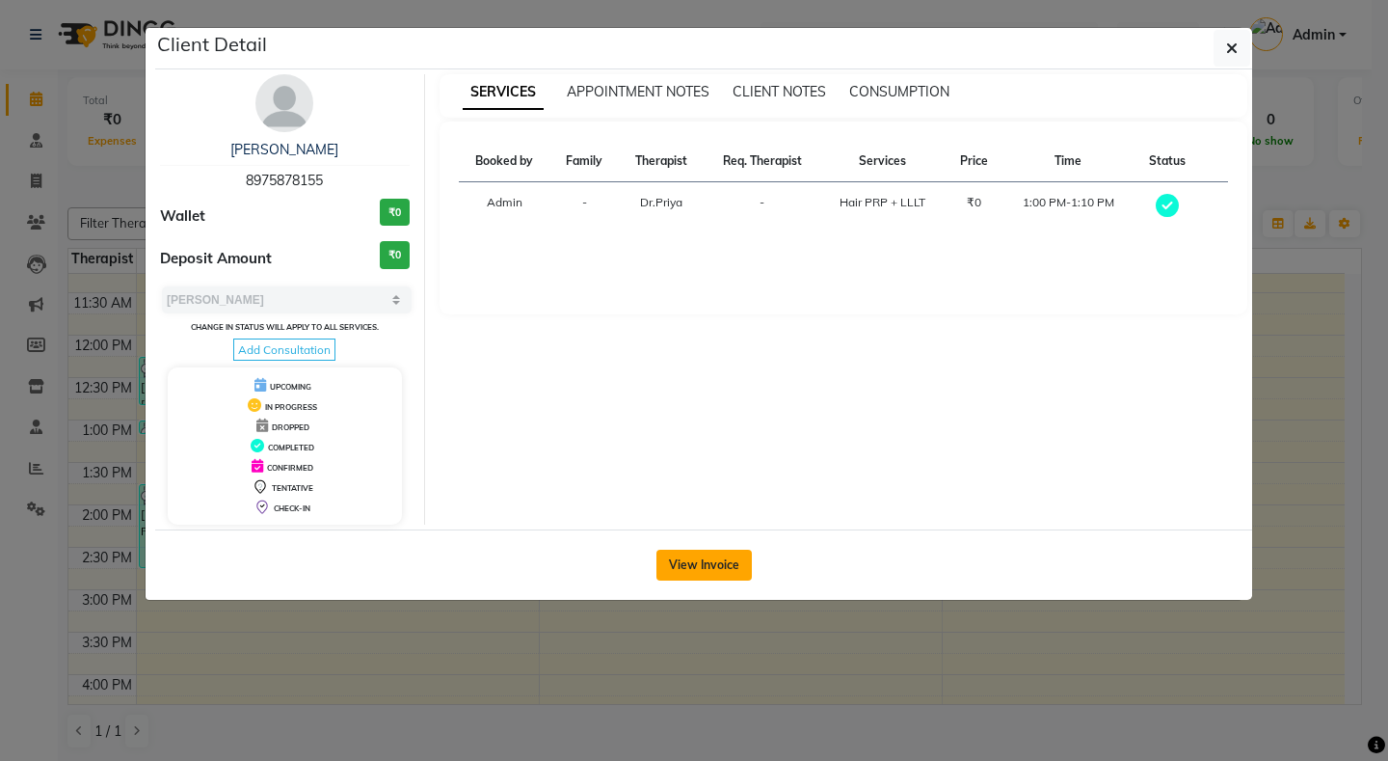
click at [703, 566] on button "View Invoice" at bounding box center [704, 565] width 95 height 31
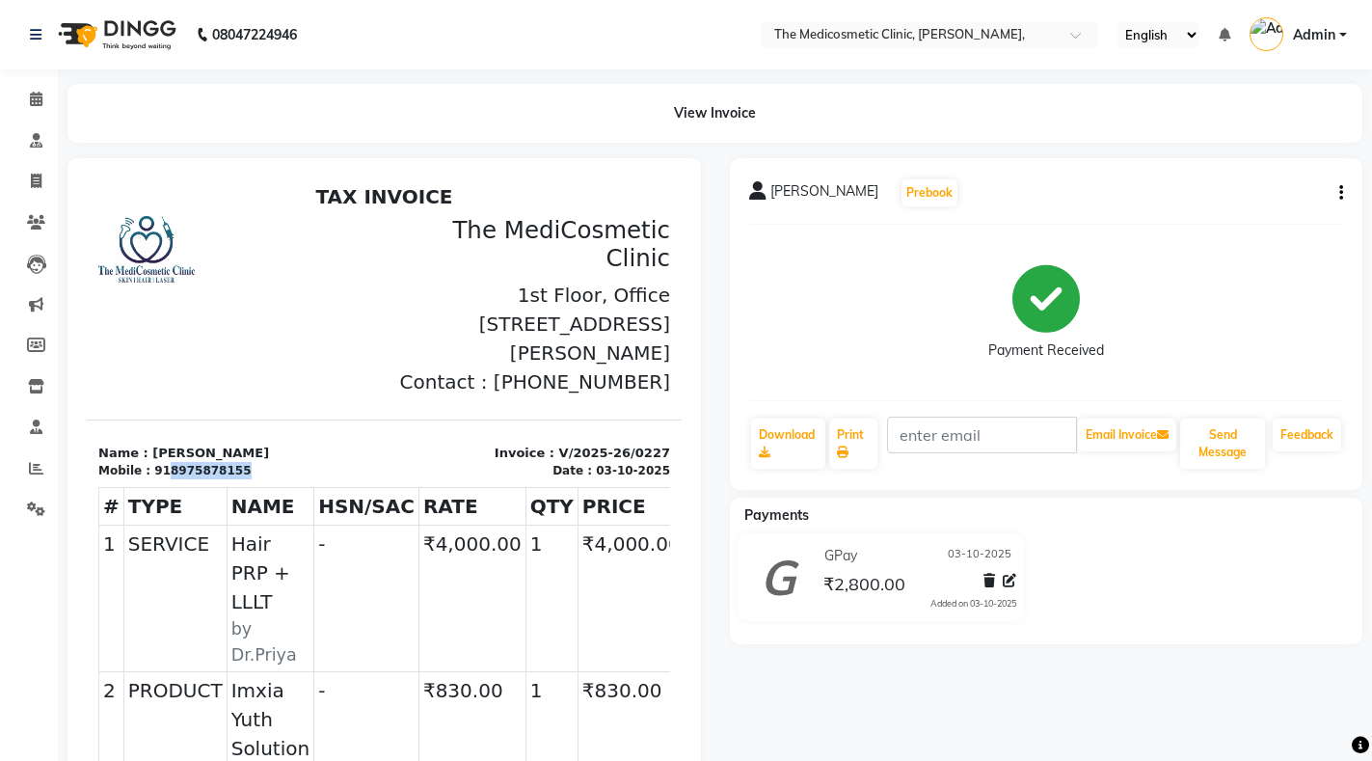
drag, startPoint x: 158, startPoint y: 500, endPoint x: 250, endPoint y: 495, distance: 91.8
click at [250, 479] on div "Mobile : 918975878155" at bounding box center [235, 470] width 275 height 17
copy div "8975878155"
drag, startPoint x: 143, startPoint y: 483, endPoint x: 260, endPoint y: 477, distance: 117.8
click at [260, 463] on p "Name : [PERSON_NAME]" at bounding box center [235, 452] width 275 height 19
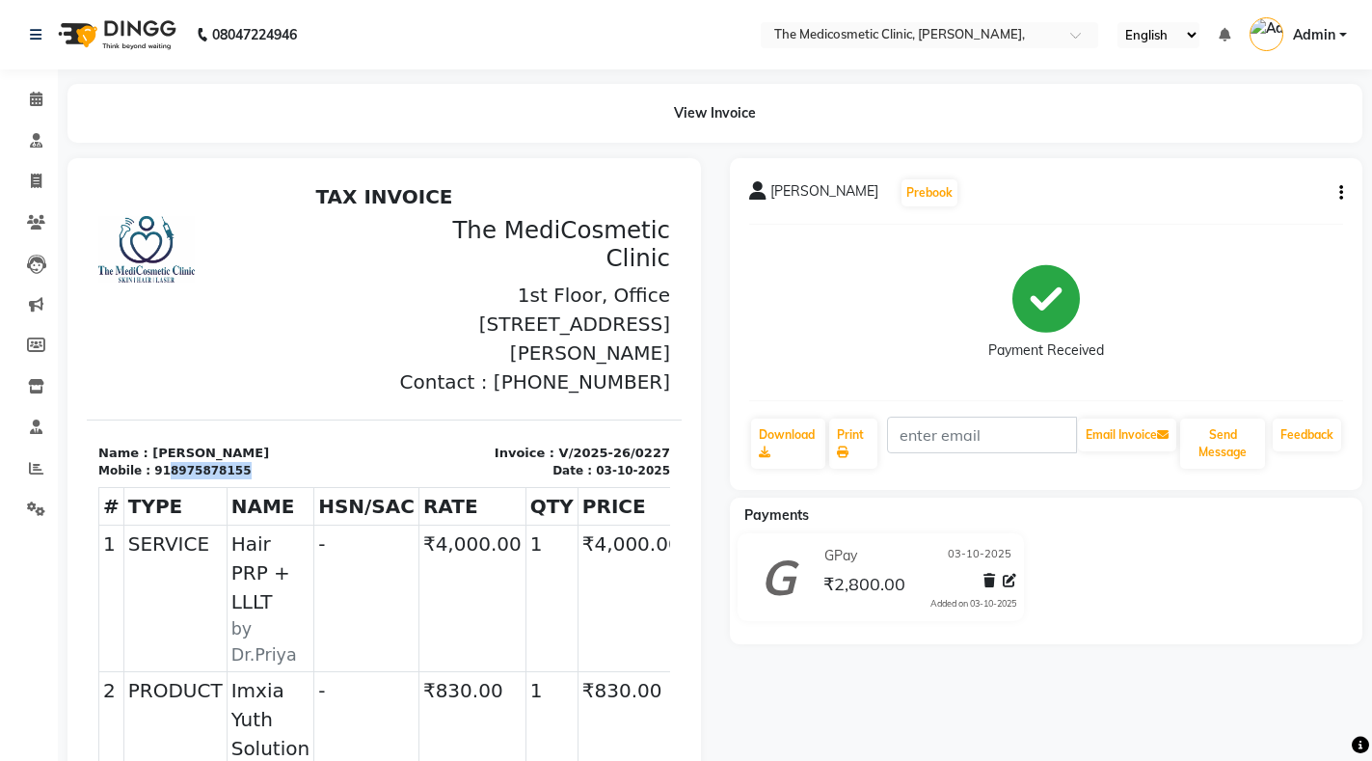
copy p "[PERSON_NAME]"
click at [36, 104] on icon at bounding box center [36, 99] width 13 height 14
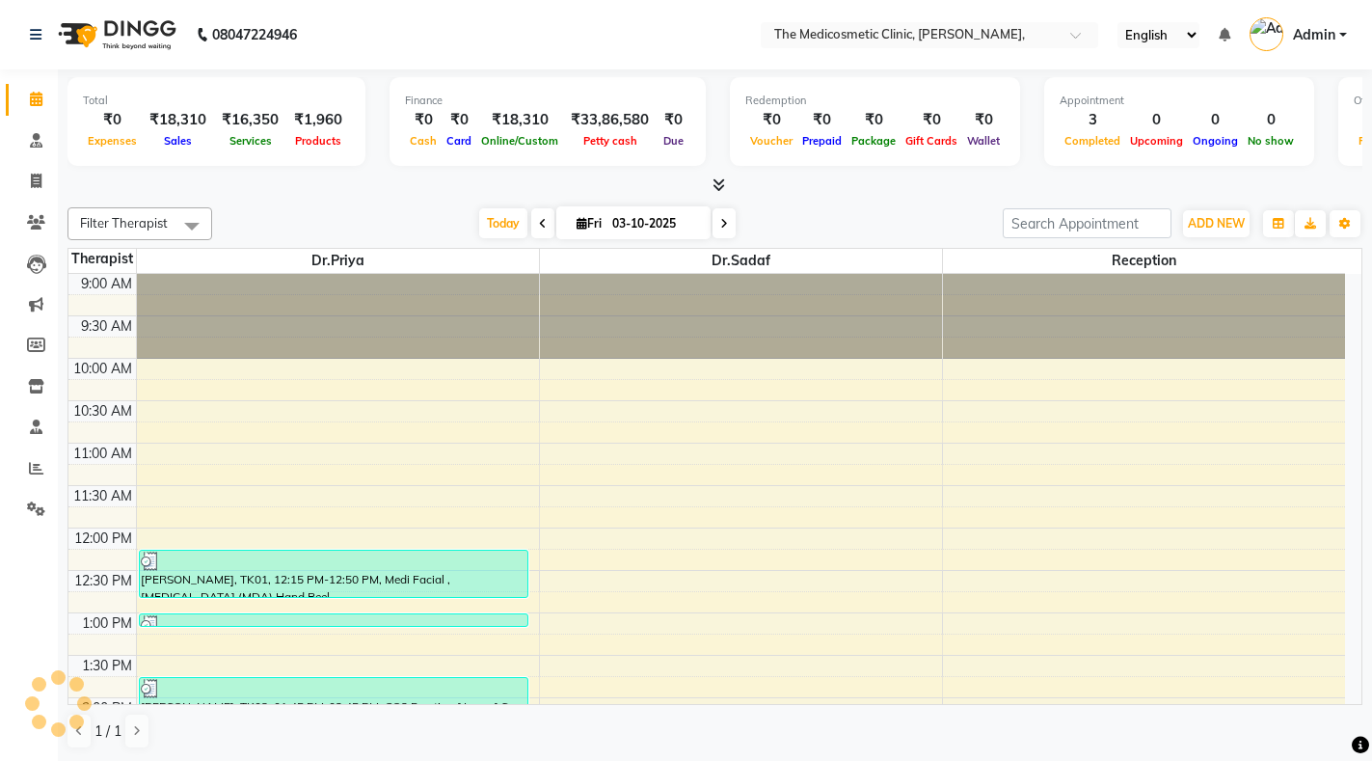
click at [1307, 28] on span "Admin" at bounding box center [1314, 35] width 42 height 20
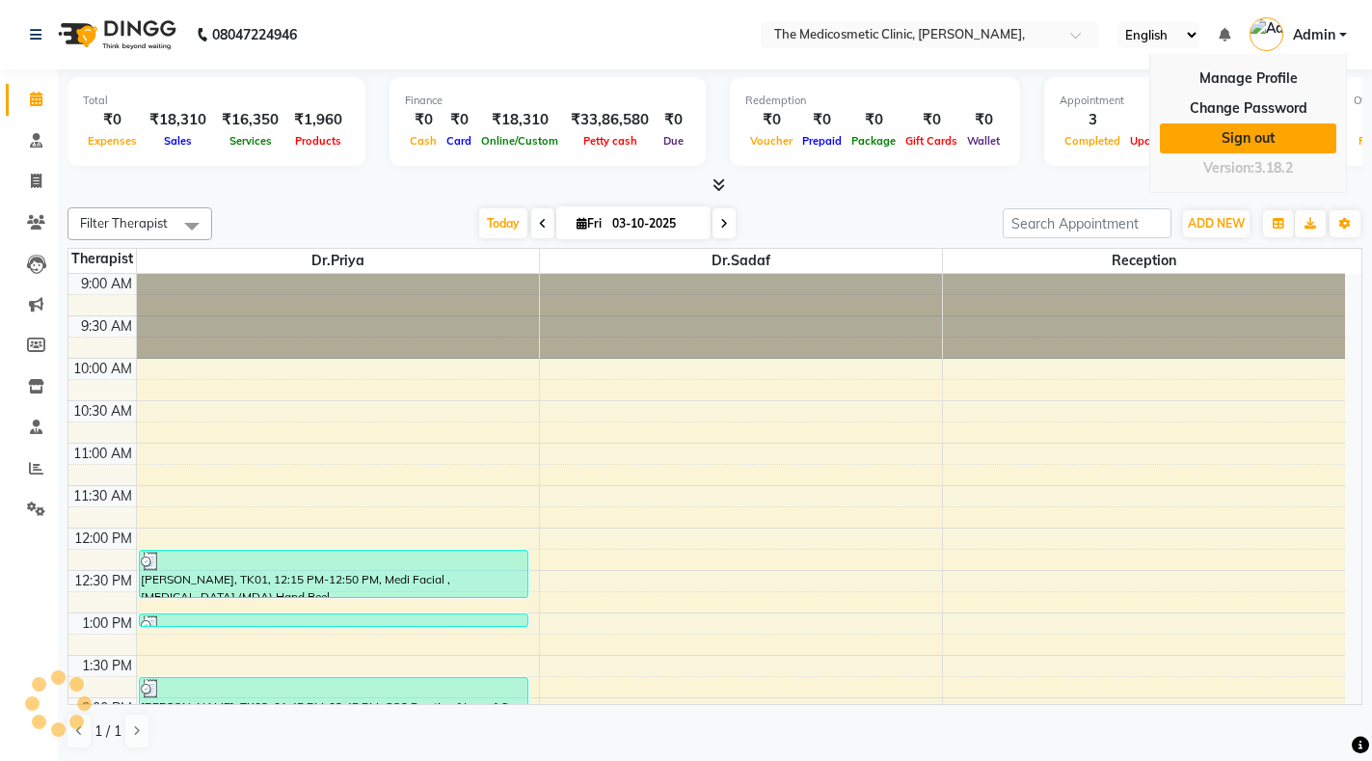
click at [1255, 142] on link "Sign out" at bounding box center [1248, 138] width 176 height 30
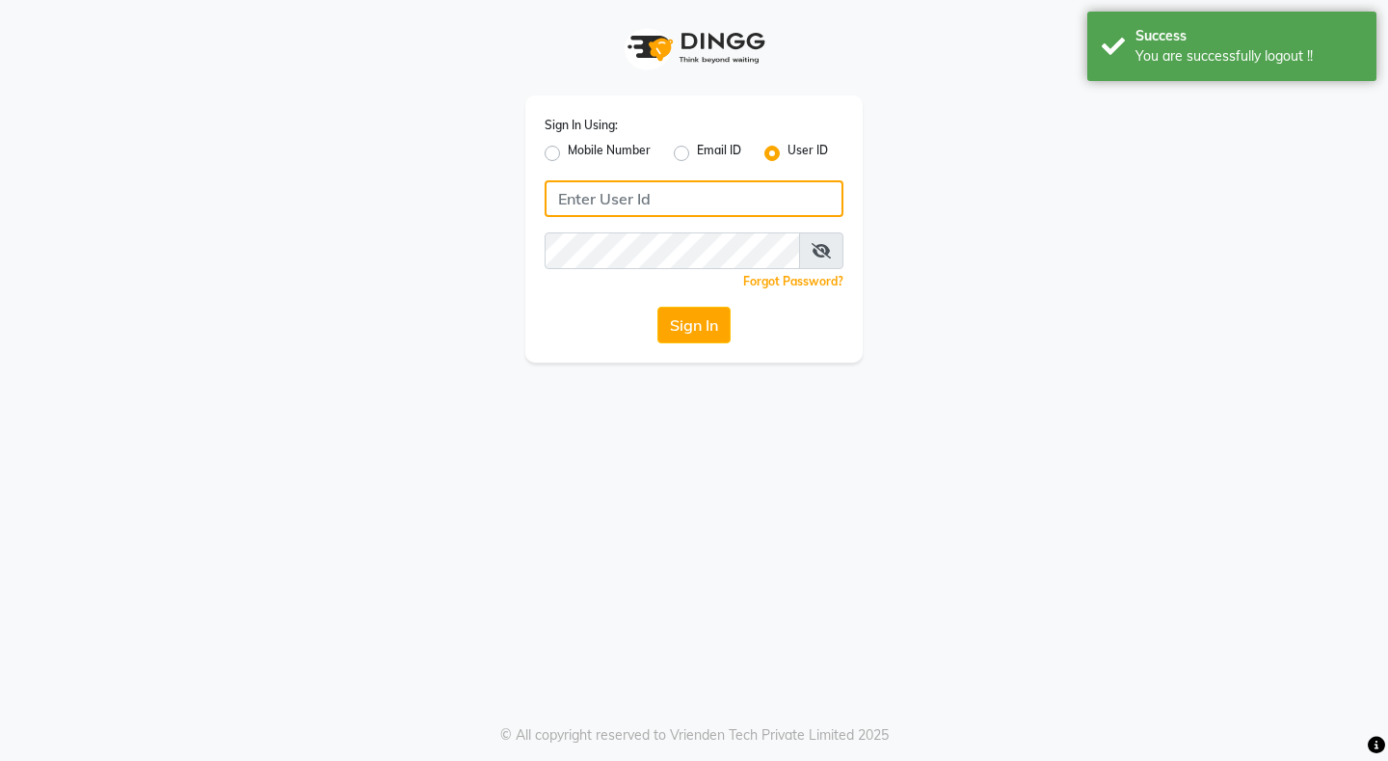
type input "8080071147"
